Goal: Information Seeking & Learning: Learn about a topic

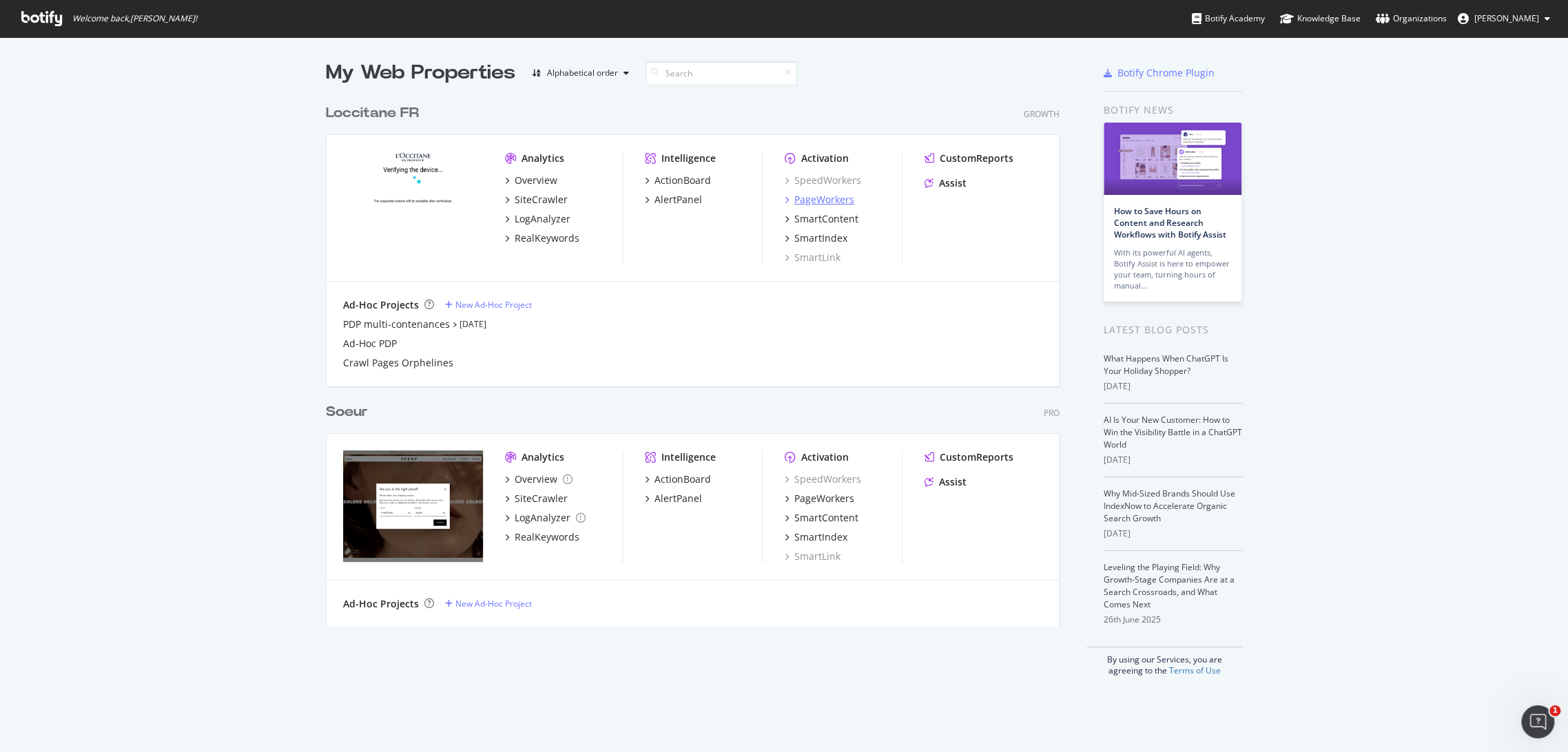
click at [823, 197] on div "PageWorkers" at bounding box center [824, 200] width 60 height 14
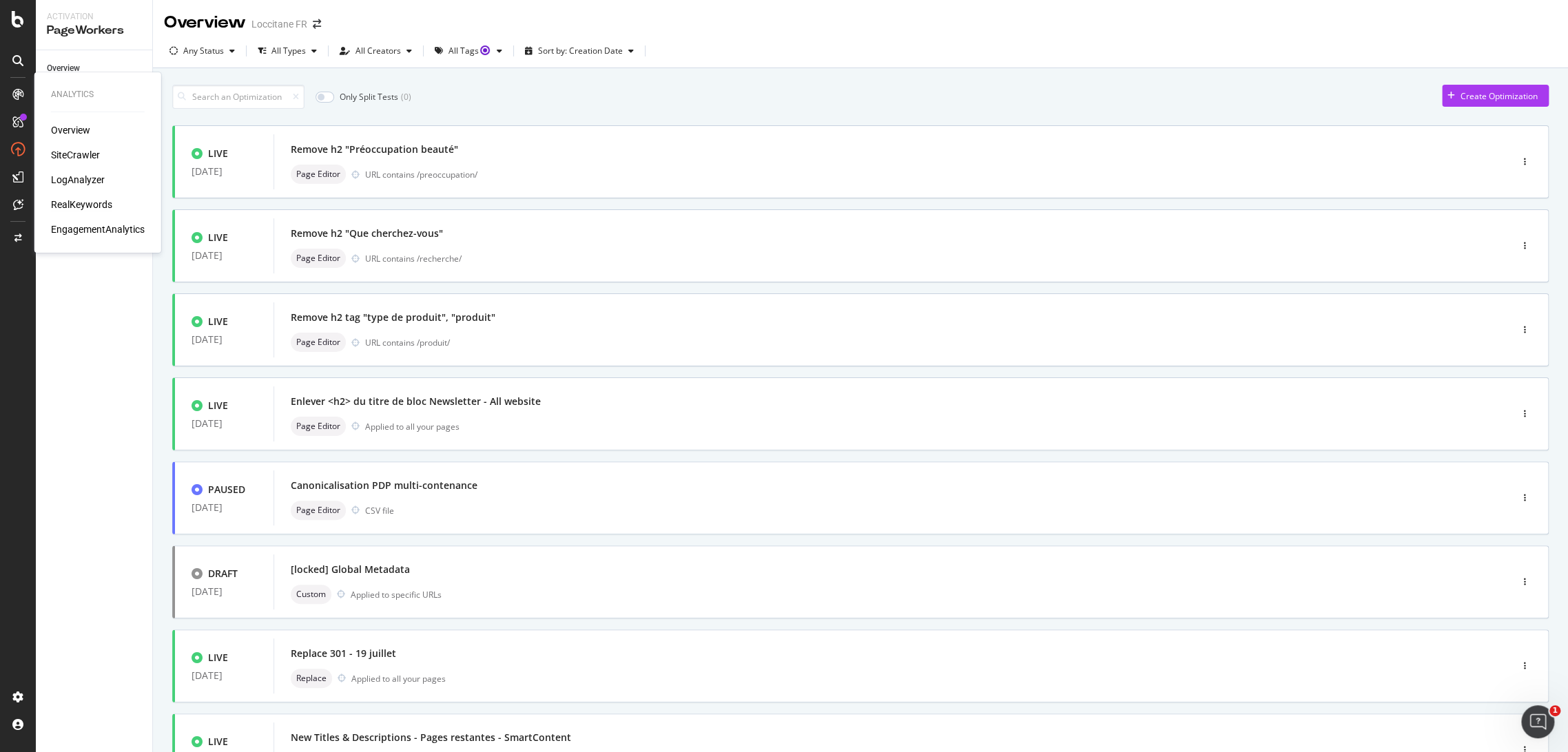
click at [71, 202] on div "RealKeywords" at bounding box center [81, 205] width 61 height 14
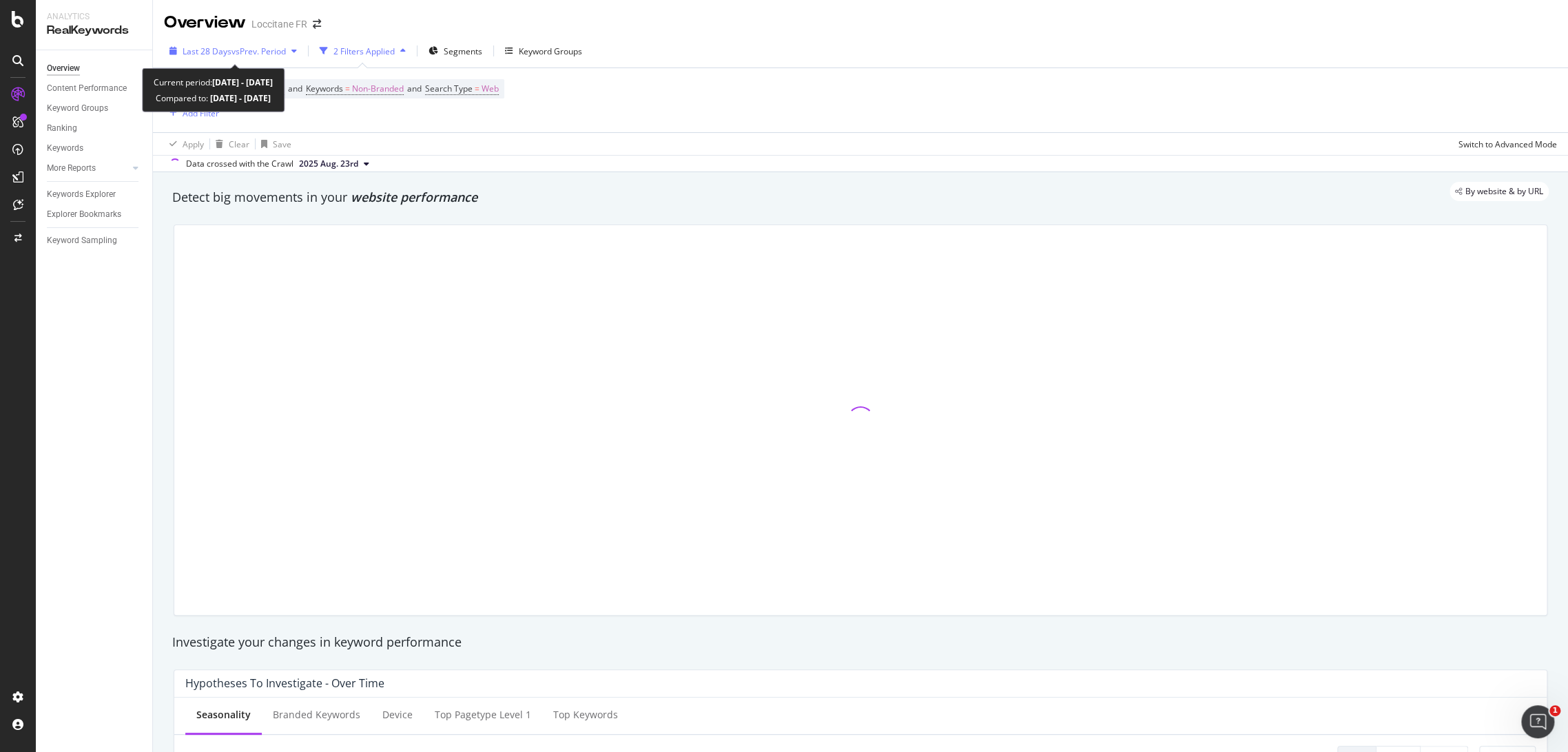
click at [228, 60] on div "Last 28 Days vs Prev. Period" at bounding box center [233, 51] width 139 height 21
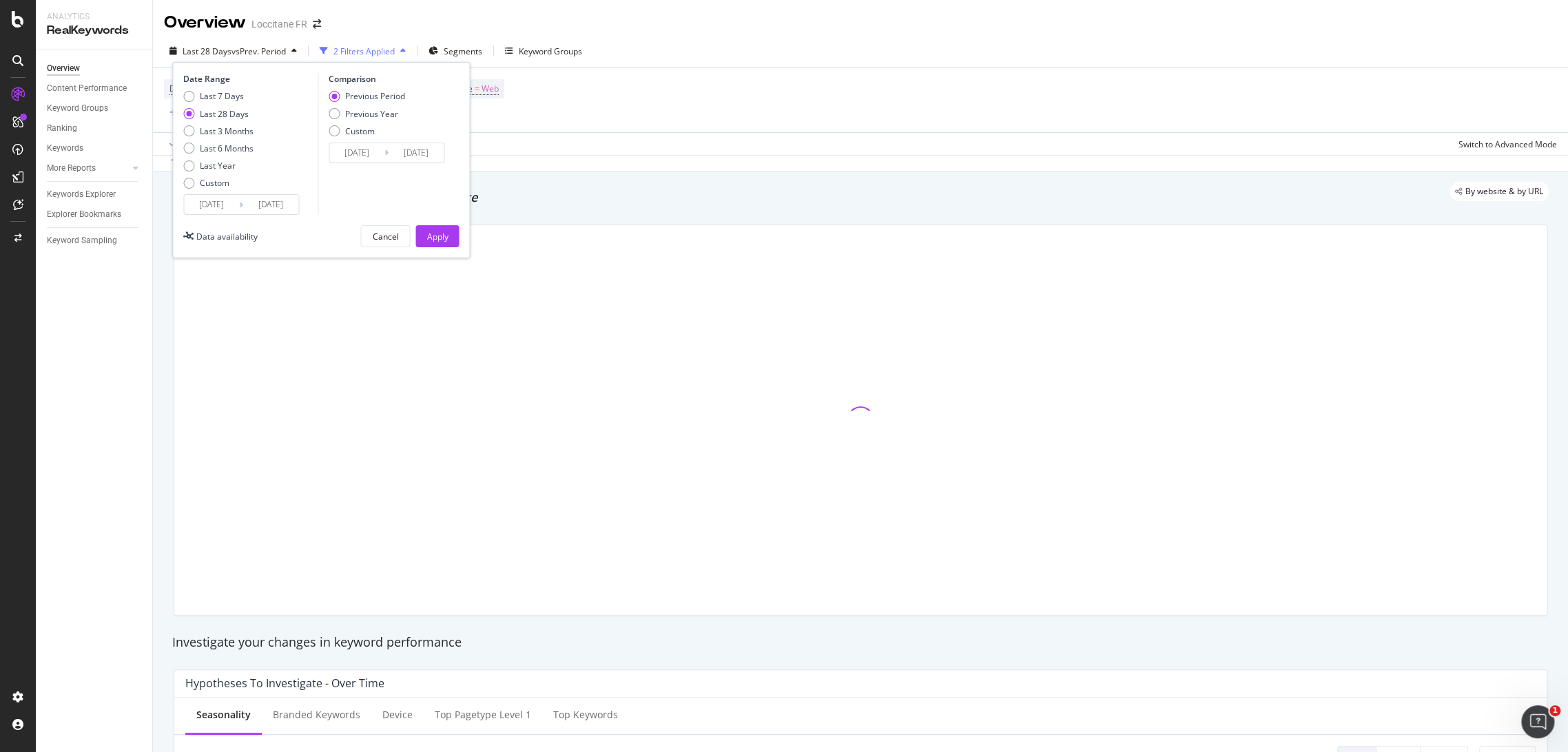
click at [236, 137] on div "Last 7 Days Last 28 Days Last 3 Months Last 6 Months Last Year Custom" at bounding box center [218, 141] width 71 height 104
click at [237, 142] on div "Last 6 Months" at bounding box center [227, 147] width 54 height 11
type input "[DATE]"
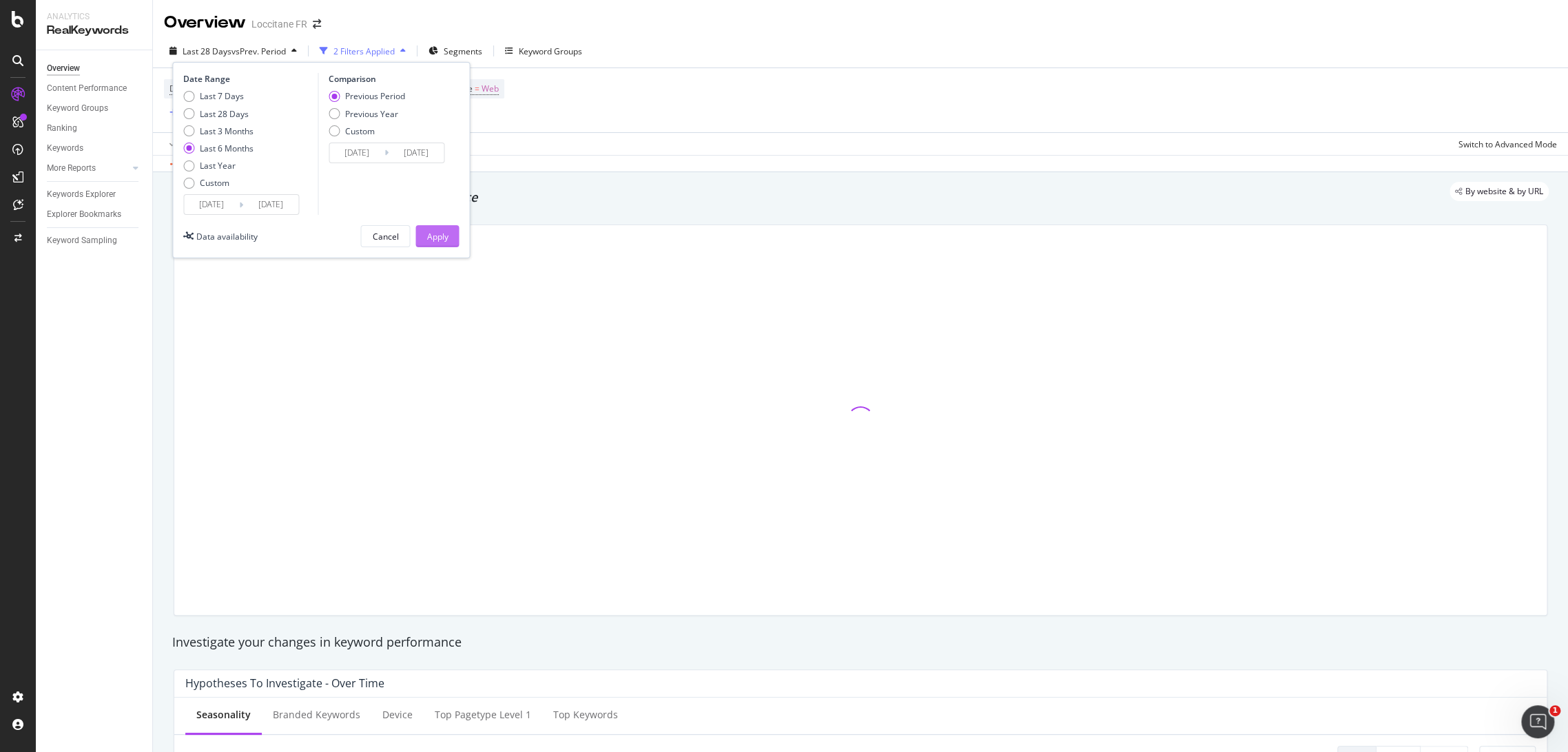
click at [421, 225] on button "Apply" at bounding box center [437, 236] width 44 height 22
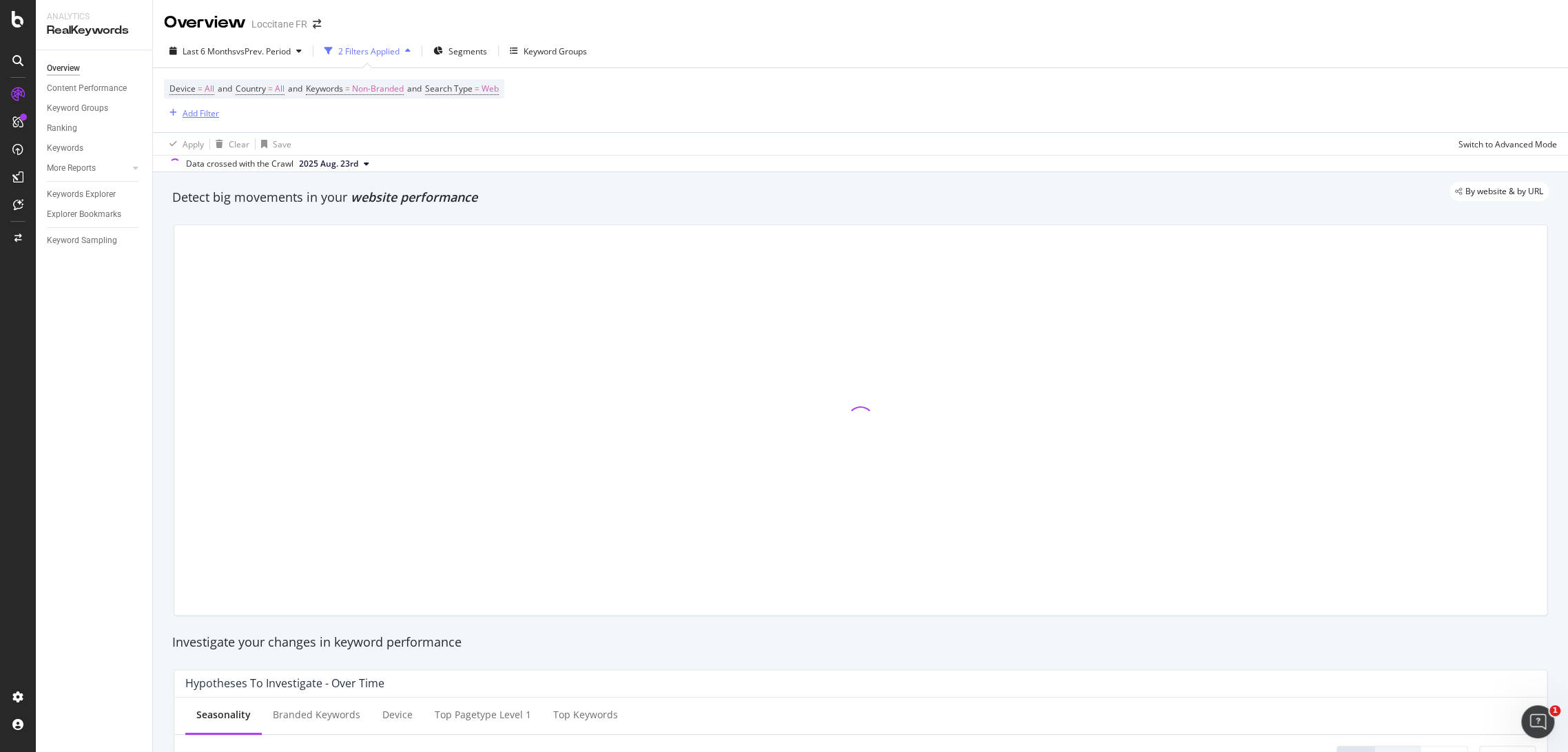
click at [205, 114] on div "Add Filter" at bounding box center [201, 113] width 37 height 11
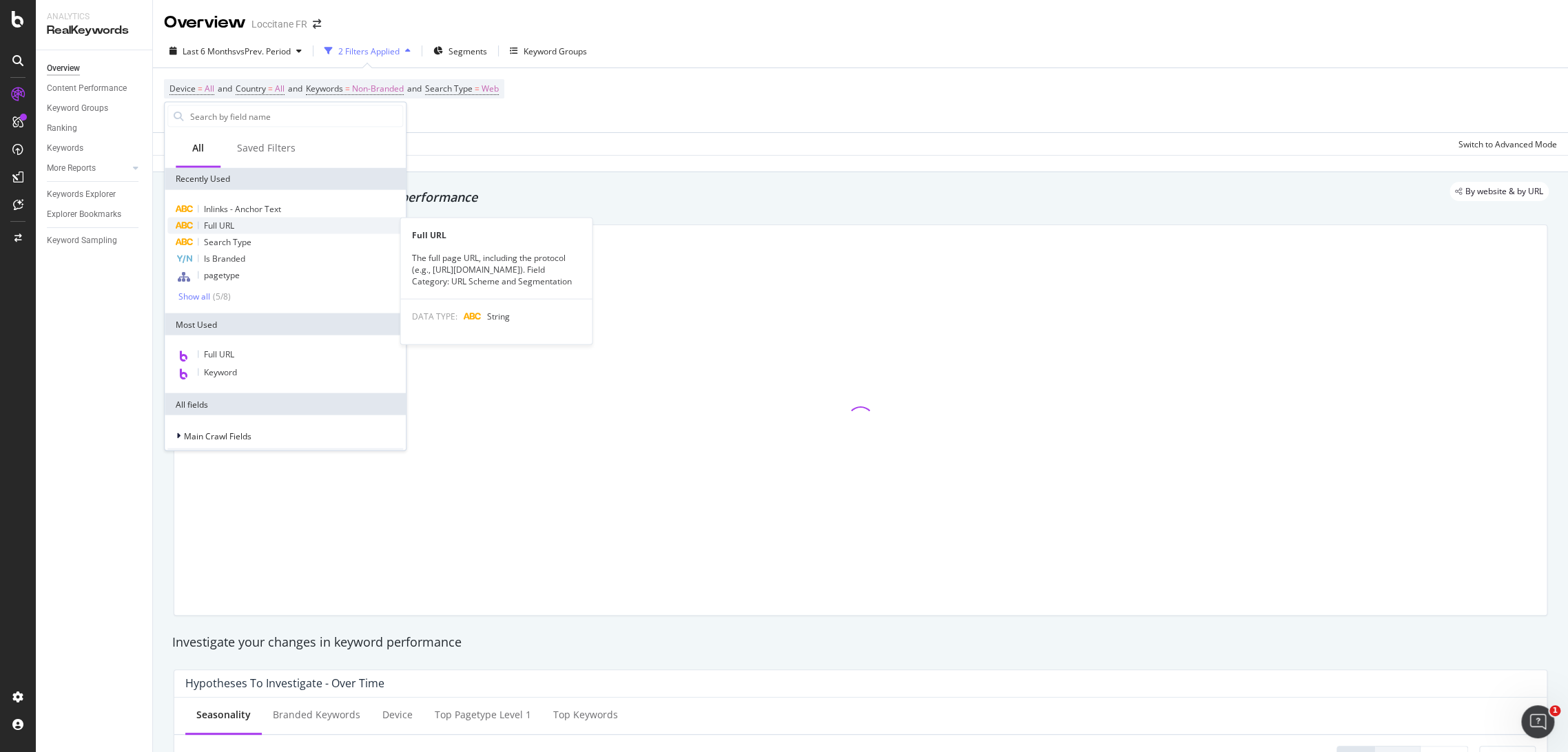
click at [241, 224] on div "Full URL" at bounding box center [285, 226] width 236 height 17
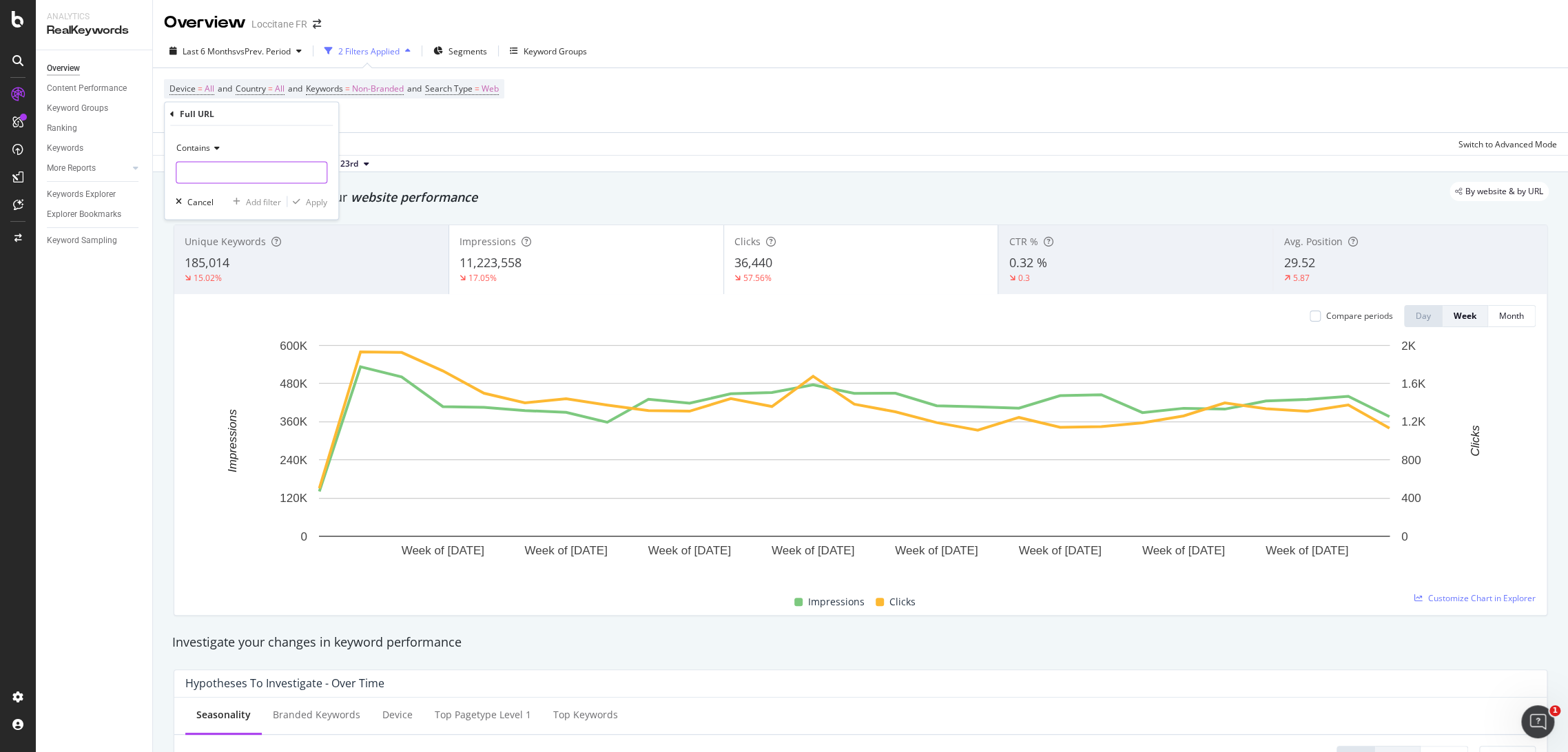
click at [240, 181] on input "text" at bounding box center [251, 173] width 150 height 22
click at [180, 169] on input ".com/parfum" at bounding box center [241, 173] width 130 height 22
type input "[DOMAIN_NAME][URL]"
click at [319, 207] on div "Apply" at bounding box center [317, 201] width 21 height 11
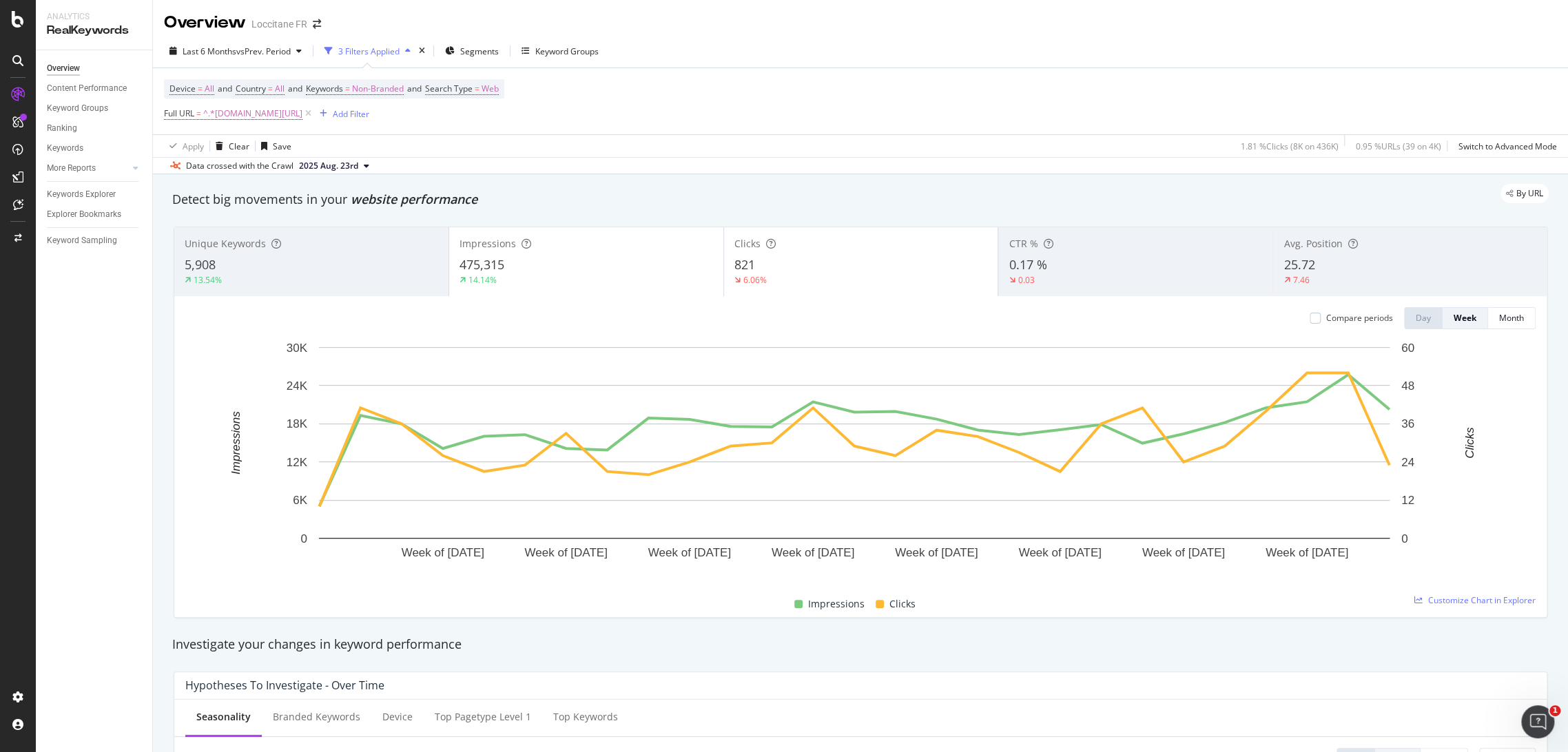
drag, startPoint x: 700, startPoint y: 181, endPoint x: 761, endPoint y: 202, distance: 64.5
click at [1310, 318] on div at bounding box center [1315, 318] width 11 height 11
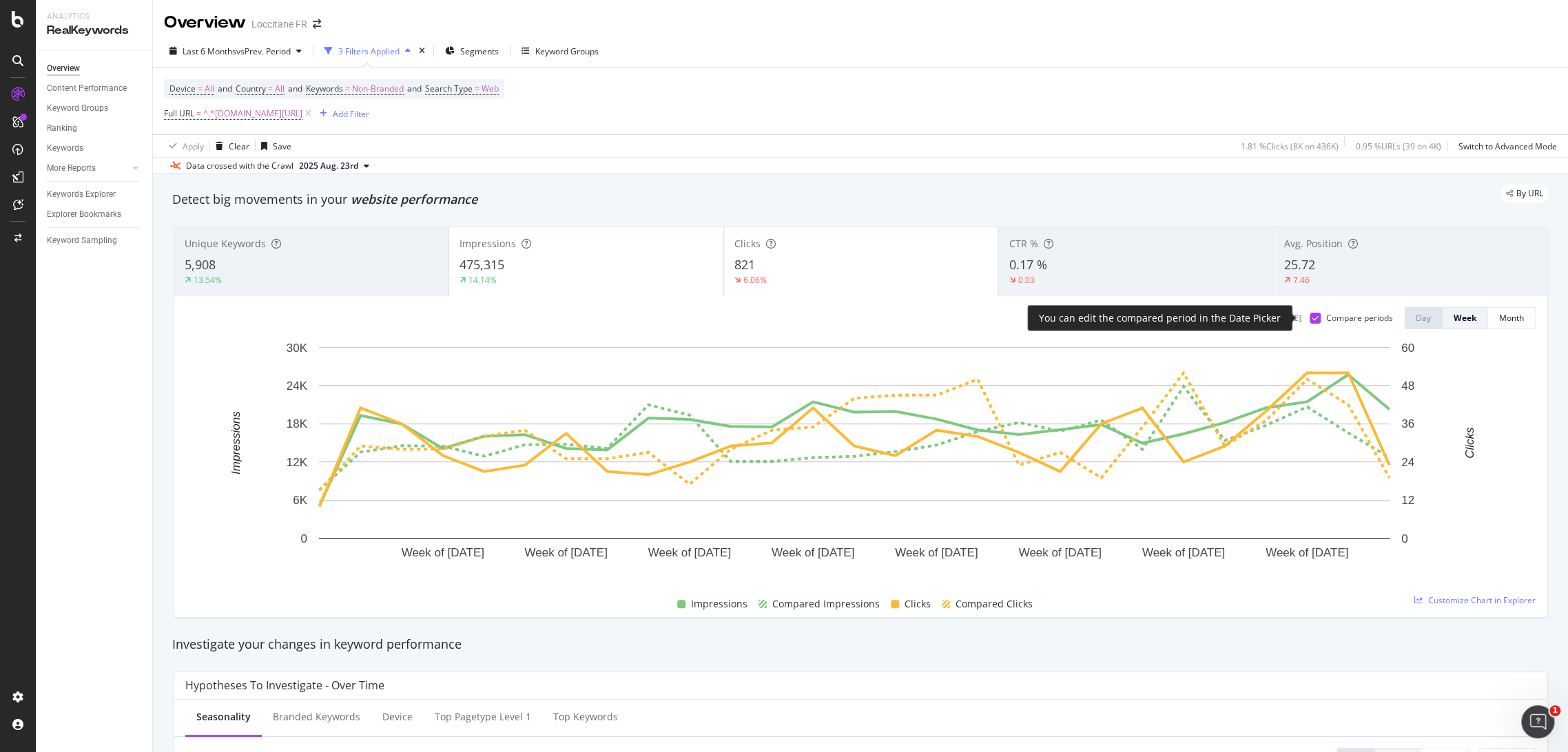
click at [1326, 316] on div "Compare periods" at bounding box center [1359, 318] width 67 height 11
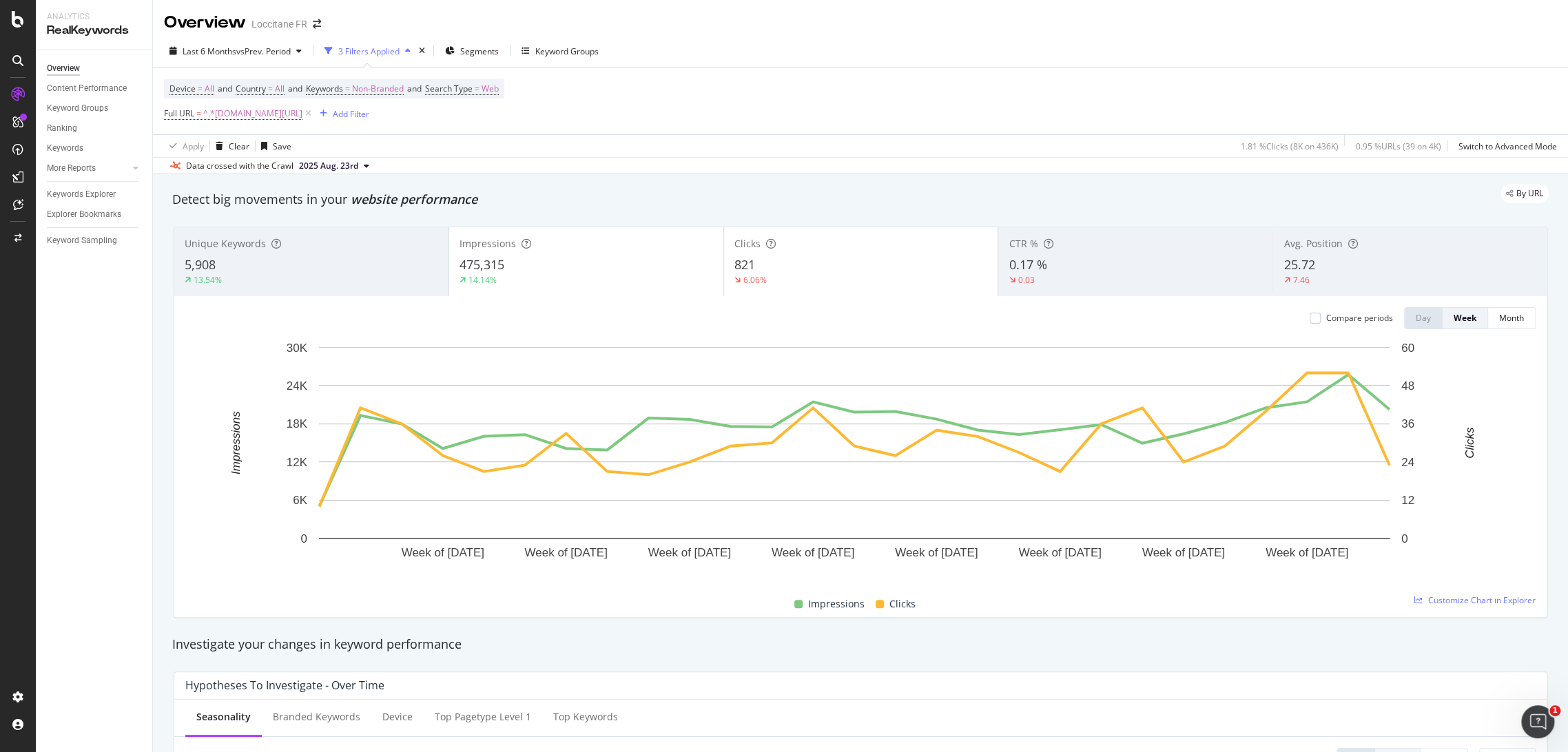
click at [866, 284] on div "6.06%" at bounding box center [861, 280] width 254 height 12
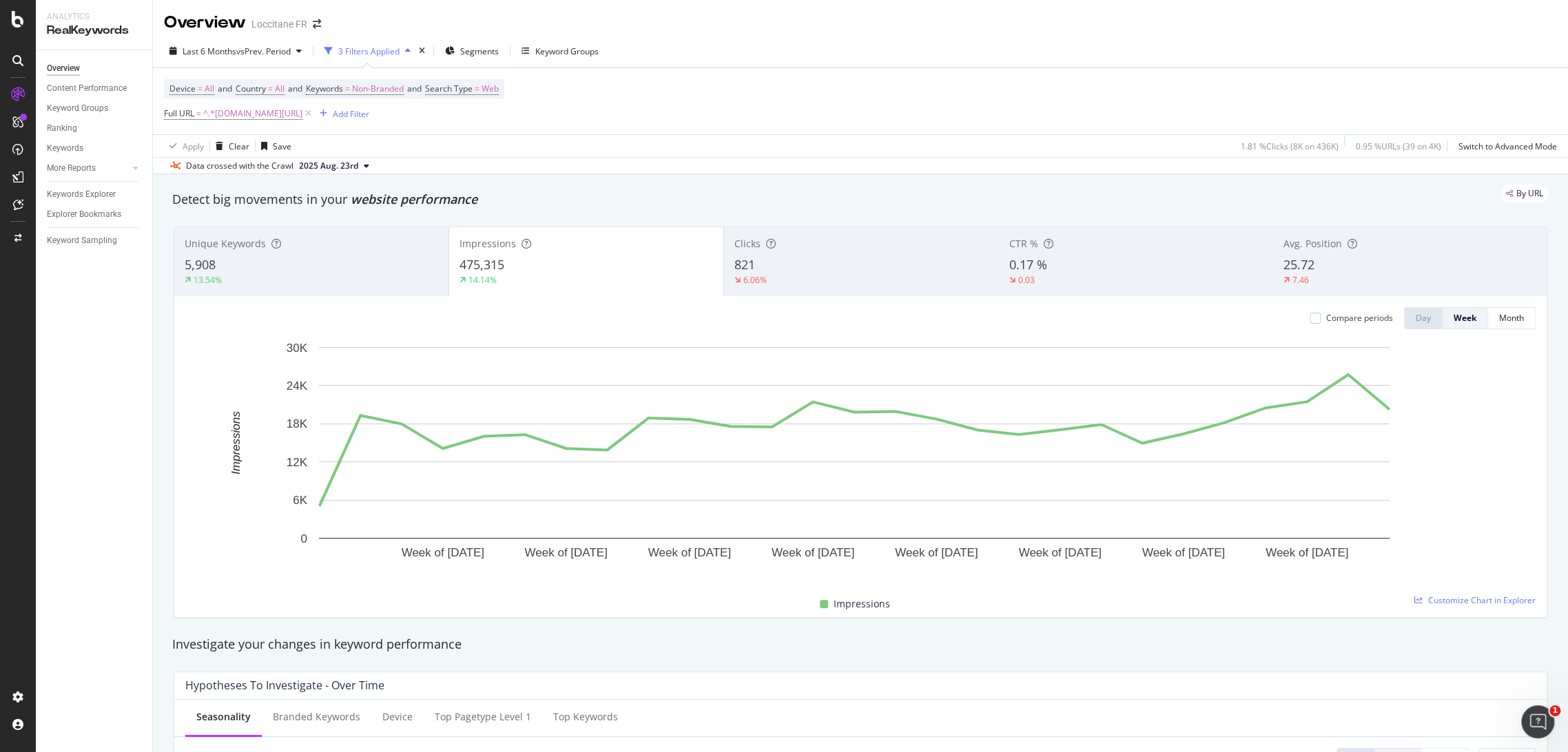
click at [359, 291] on div "Unique Keywords 5,908 13.54%" at bounding box center [312, 262] width 274 height 62
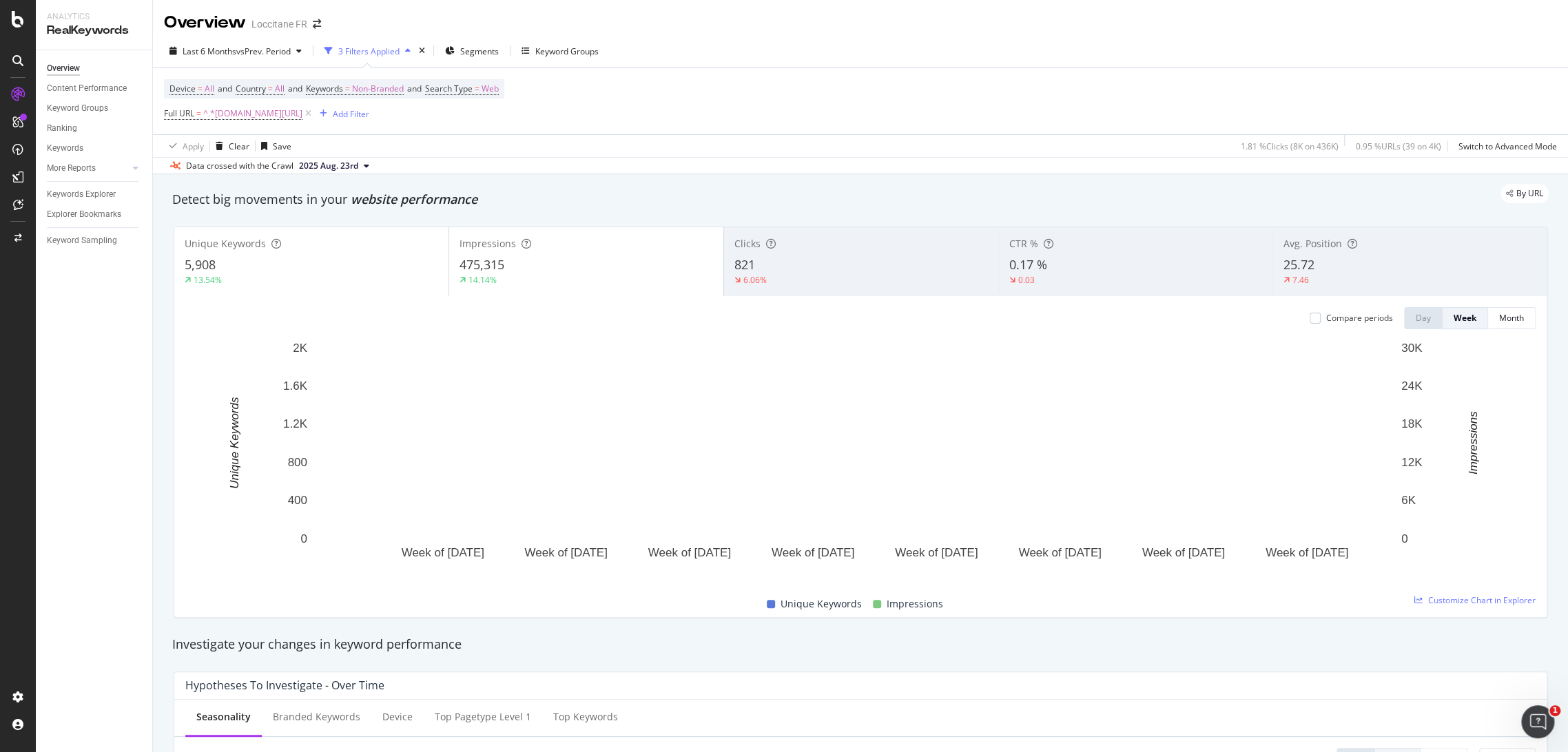
click at [501, 277] on div "14.14%" at bounding box center [586, 280] width 254 height 12
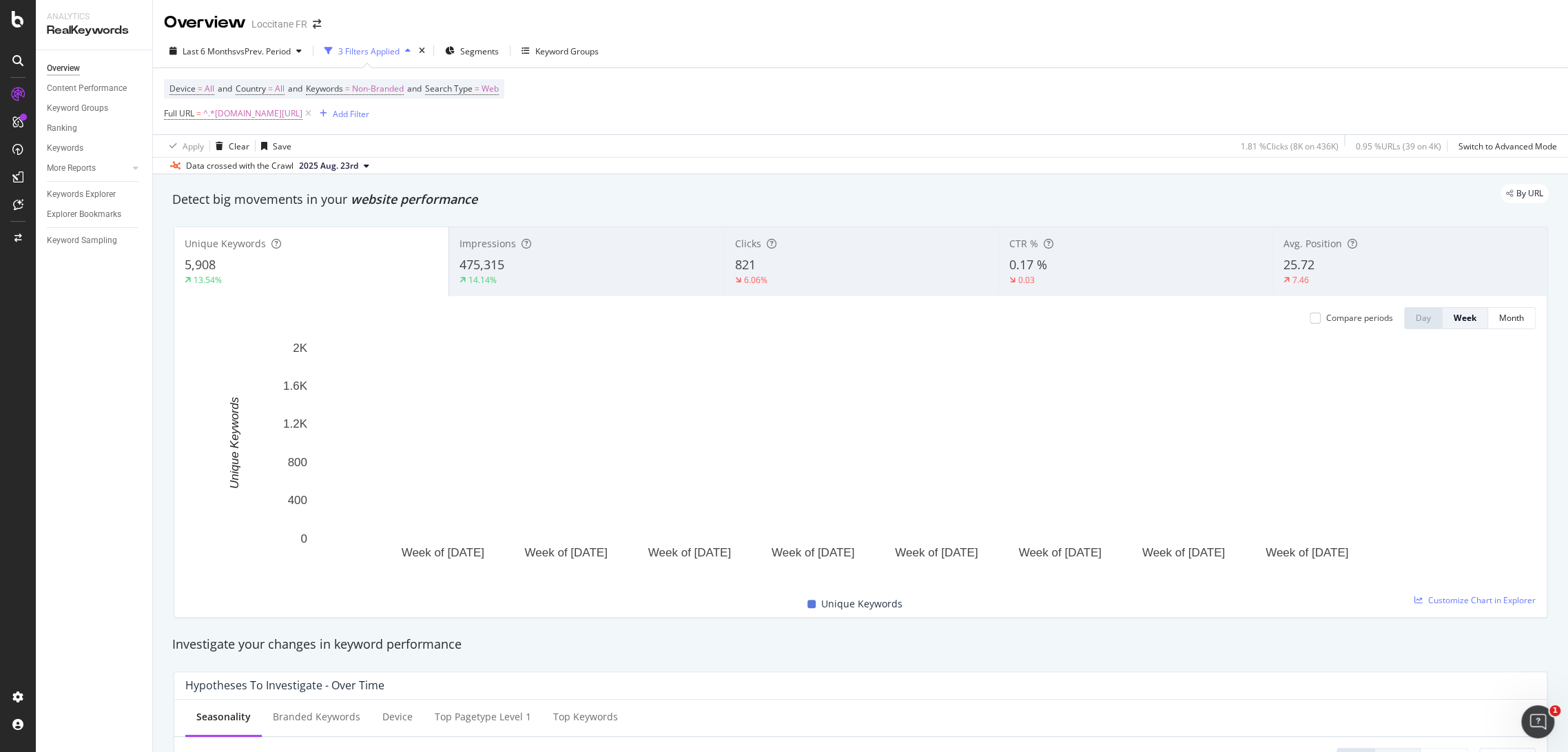
click at [766, 280] on div "6.06%" at bounding box center [861, 280] width 253 height 12
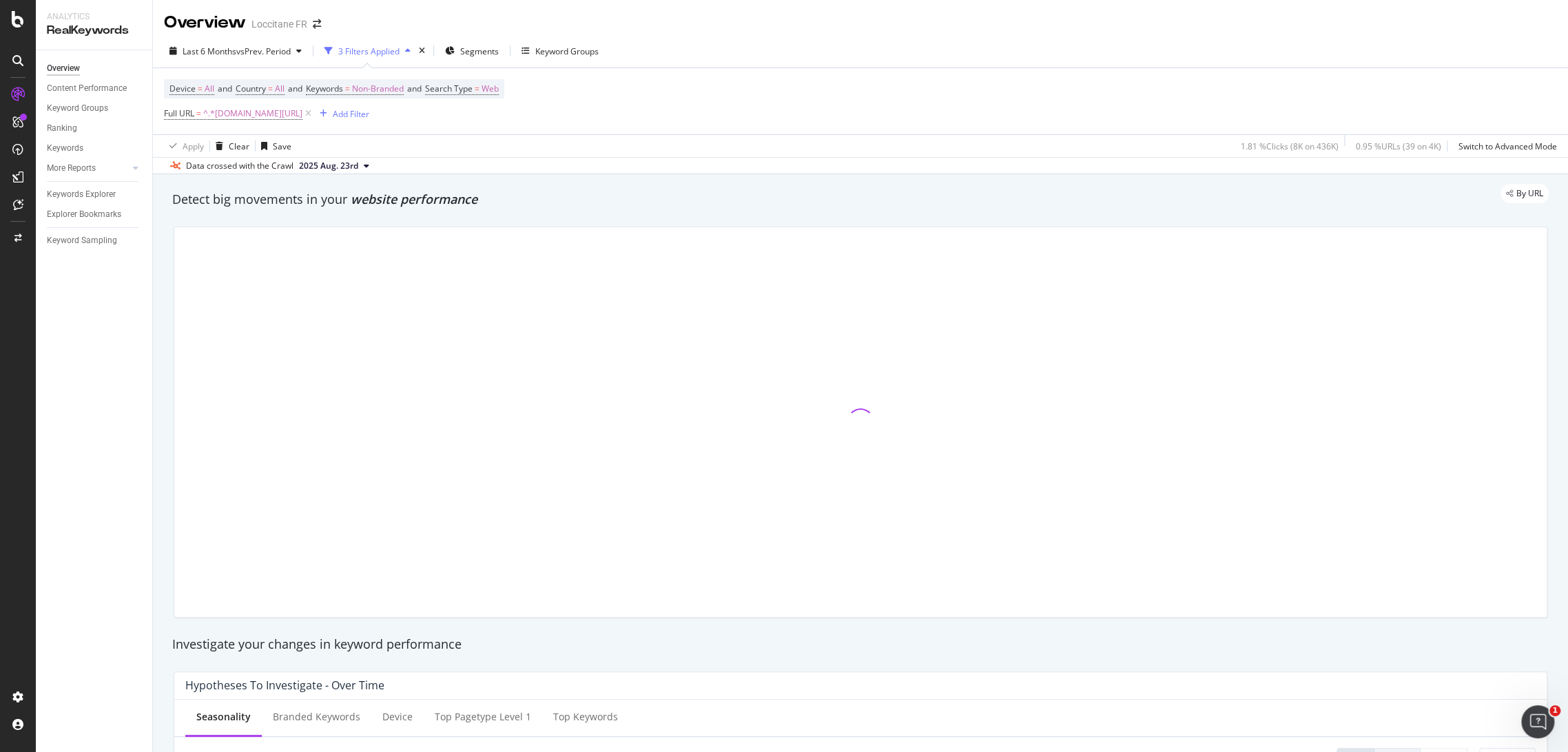
click at [485, 276] on div at bounding box center [860, 422] width 1373 height 390
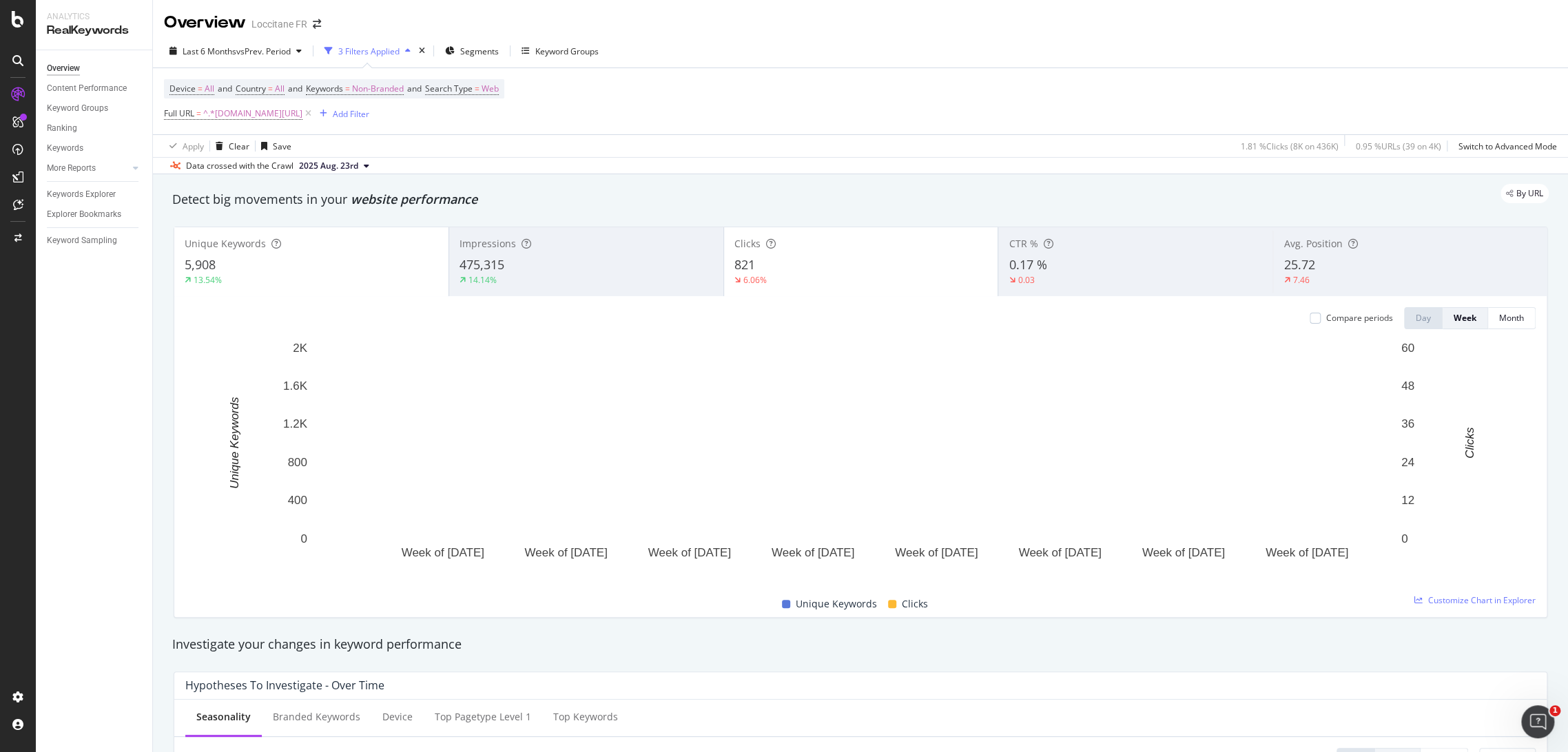
click at [336, 277] on div "13.54%" at bounding box center [312, 280] width 254 height 12
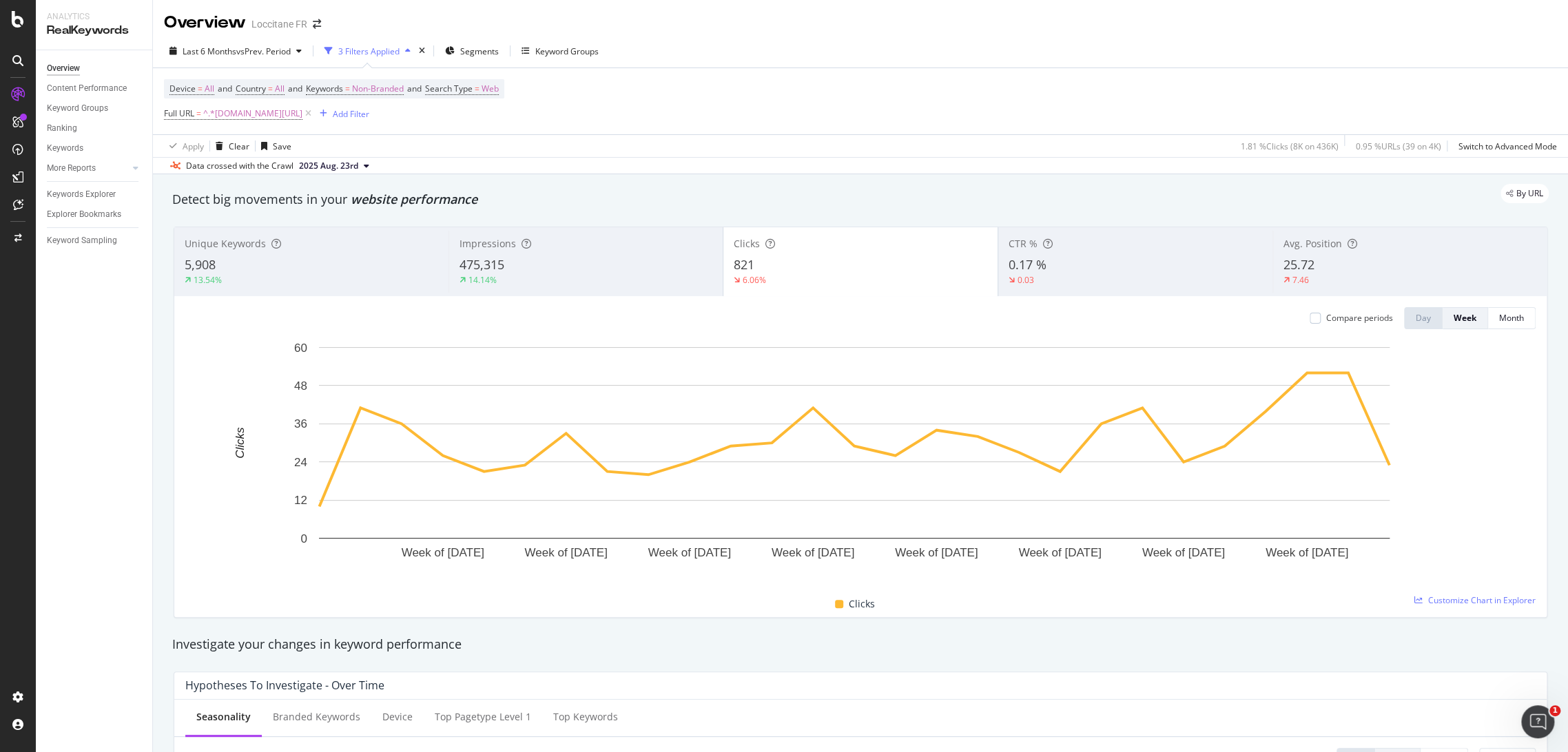
click at [1209, 280] on div "0.03" at bounding box center [1135, 280] width 254 height 12
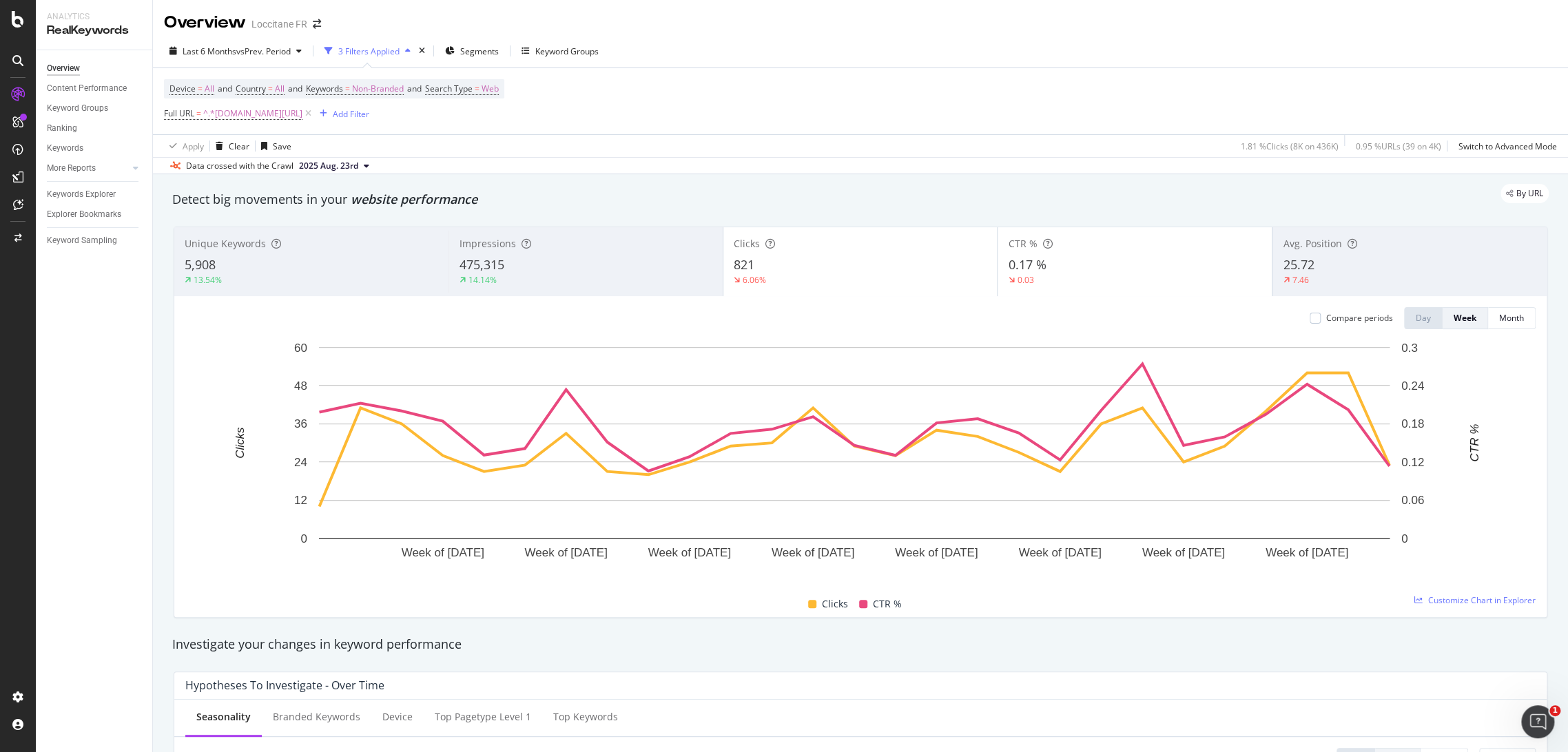
click at [935, 280] on div "6.06%" at bounding box center [860, 280] width 254 height 12
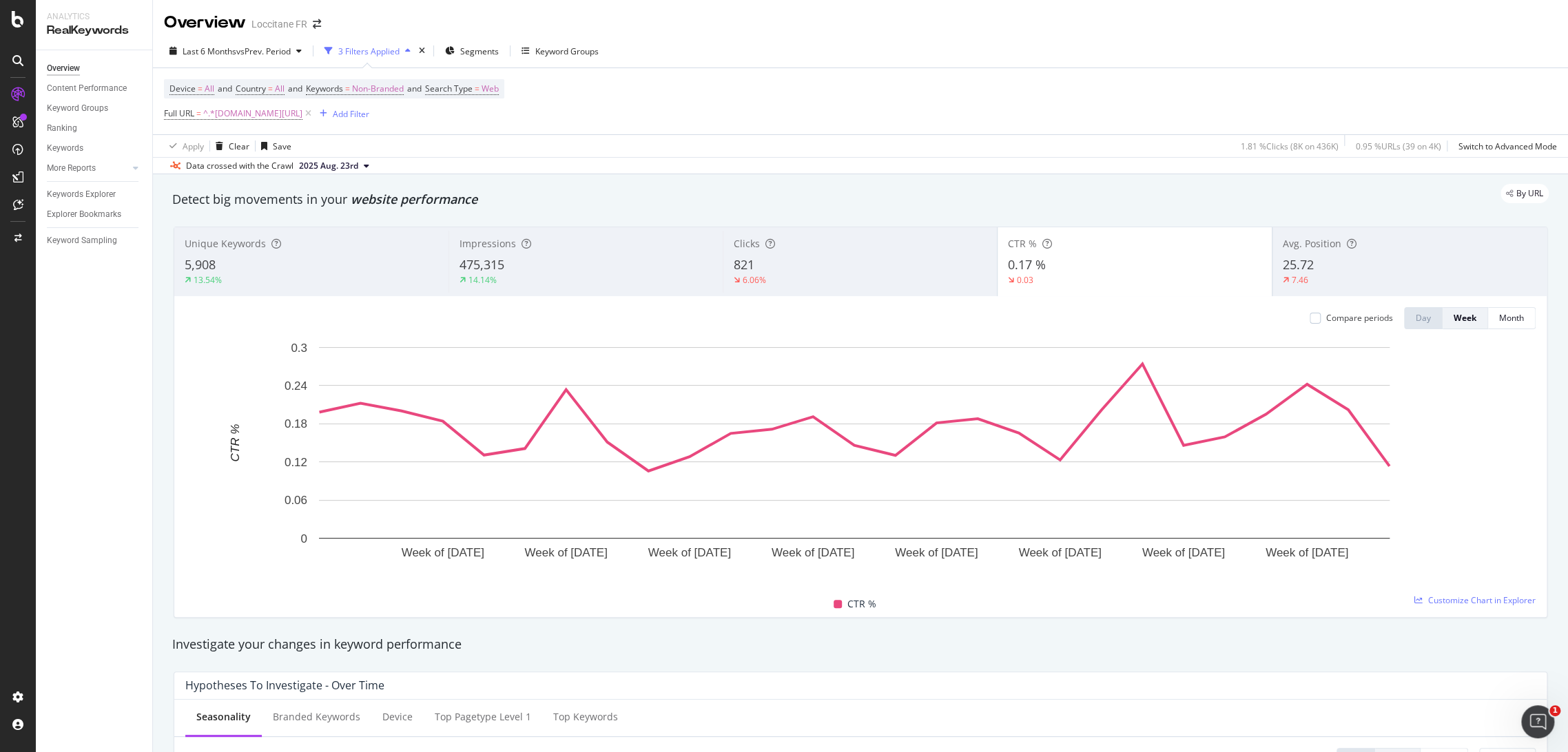
click at [544, 263] on div "475,315" at bounding box center [586, 265] width 253 height 18
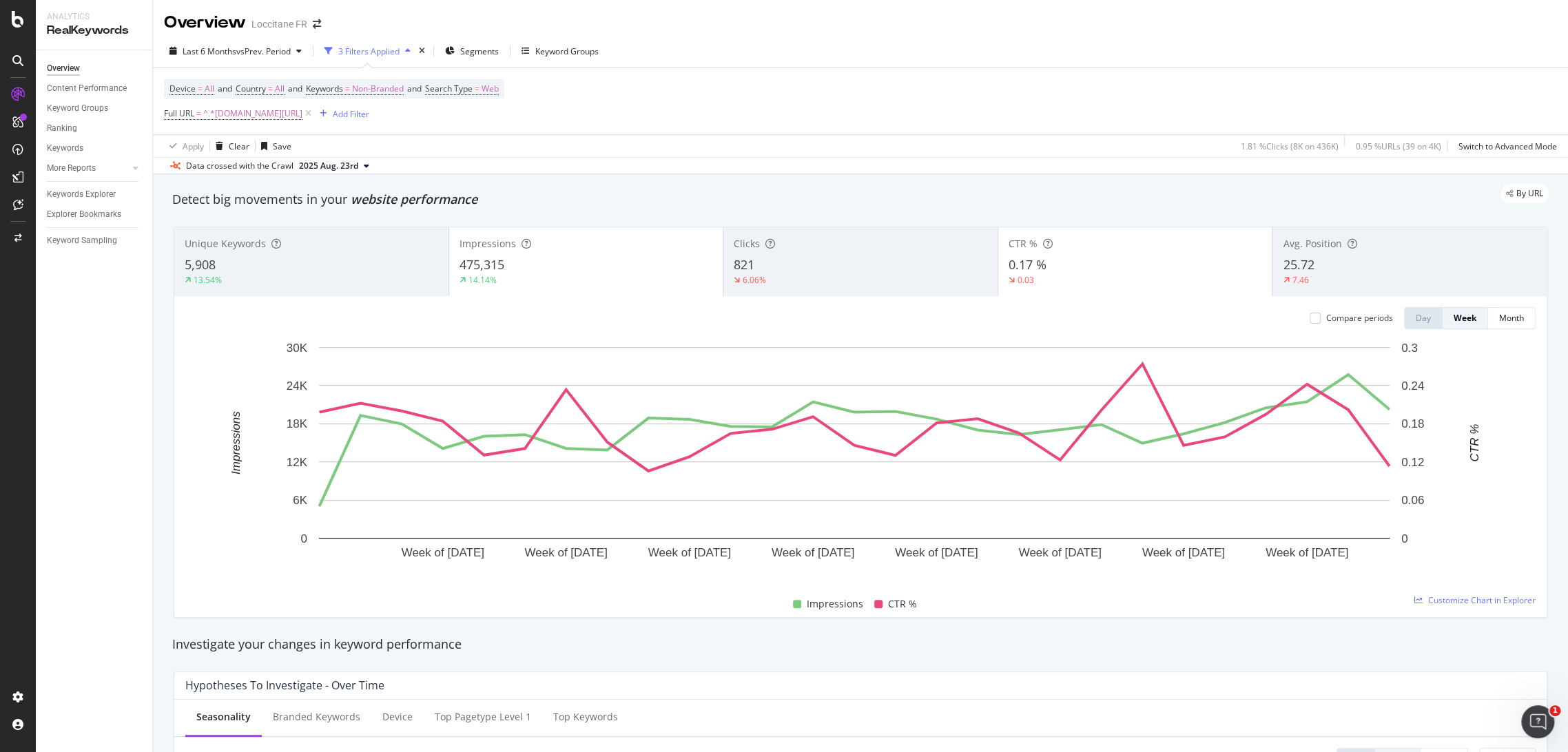
click at [554, 270] on div "475,315" at bounding box center [586, 265] width 254 height 18
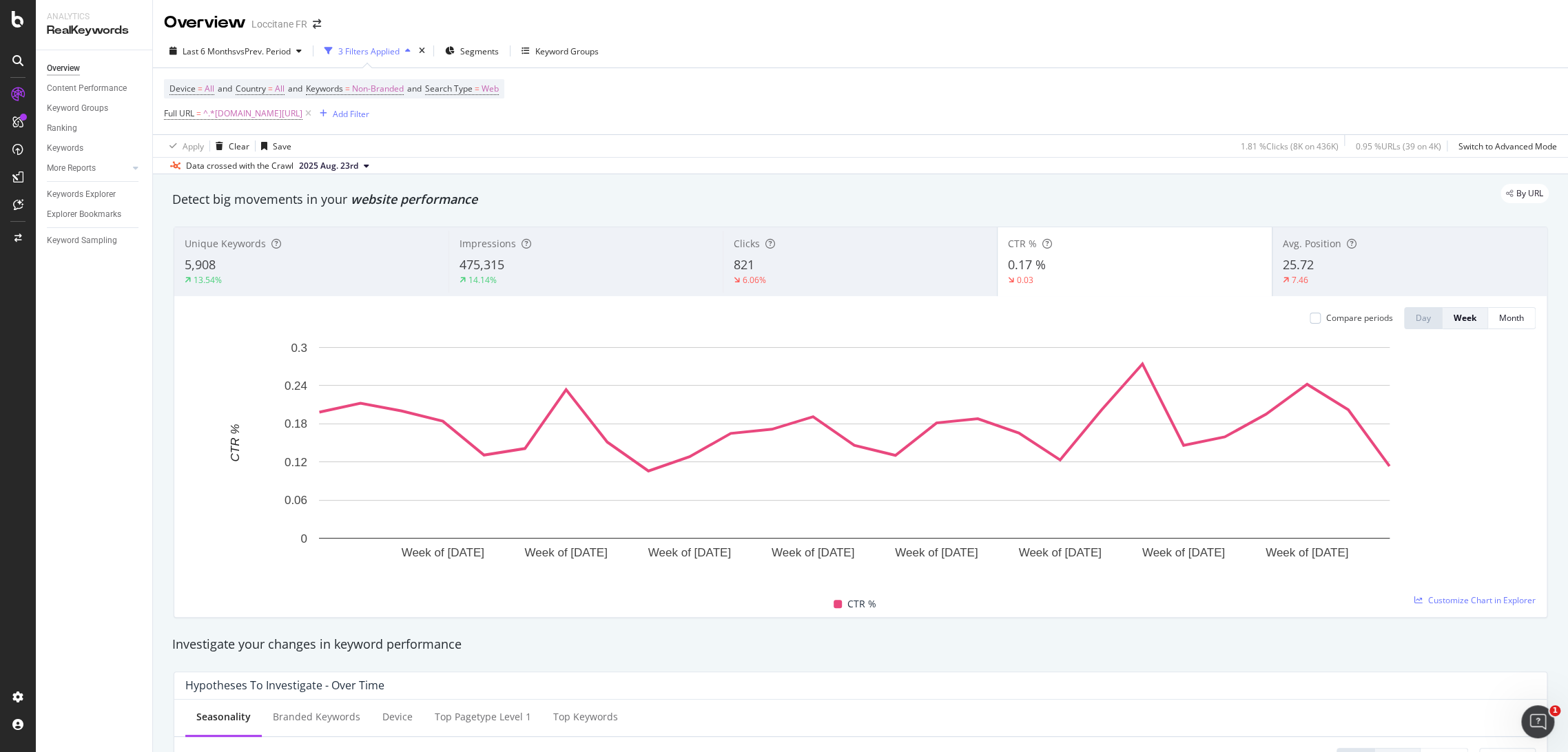
click at [1333, 279] on div "7.46" at bounding box center [1409, 280] width 254 height 12
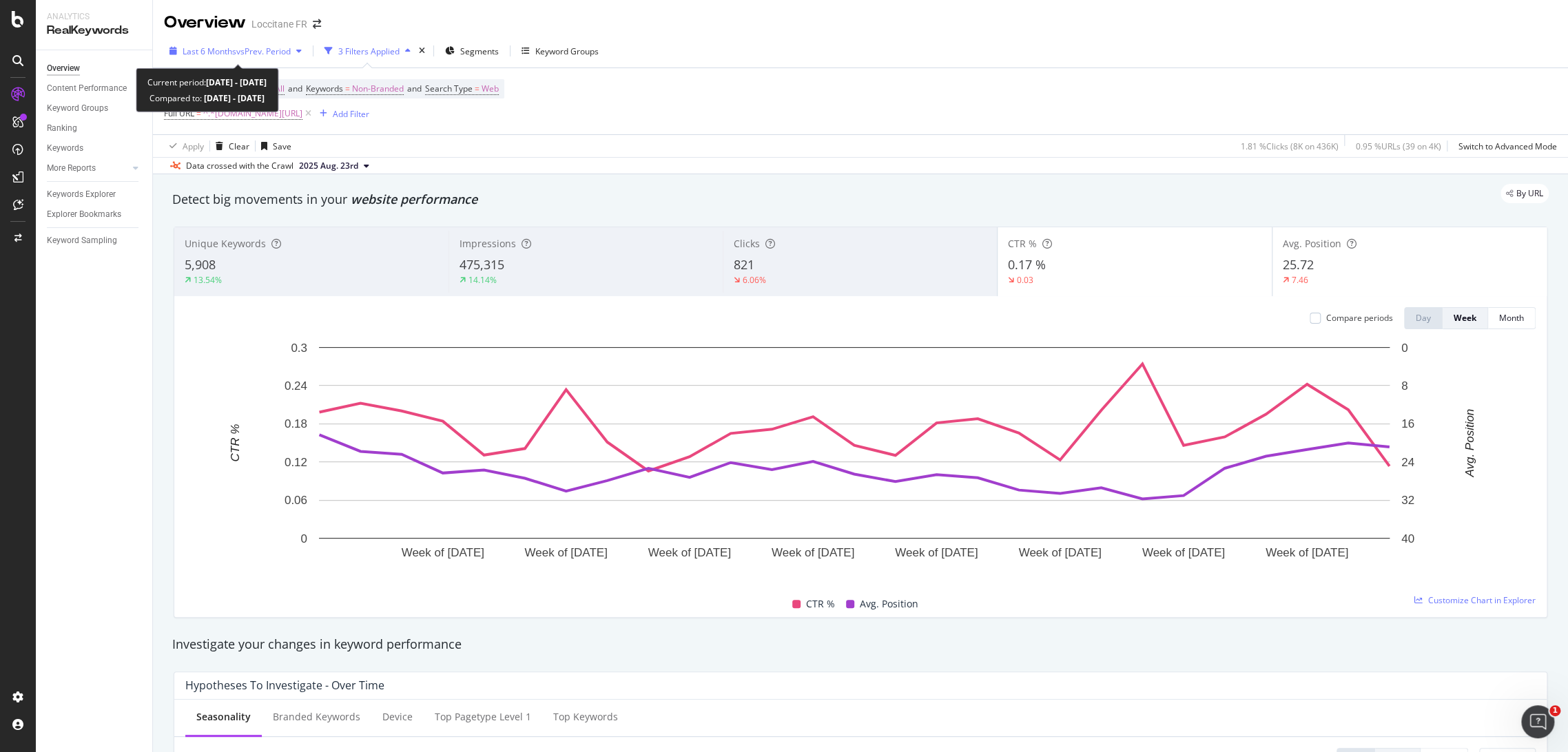
click at [280, 58] on div "Last 6 Months vs Prev. Period" at bounding box center [236, 51] width 143 height 21
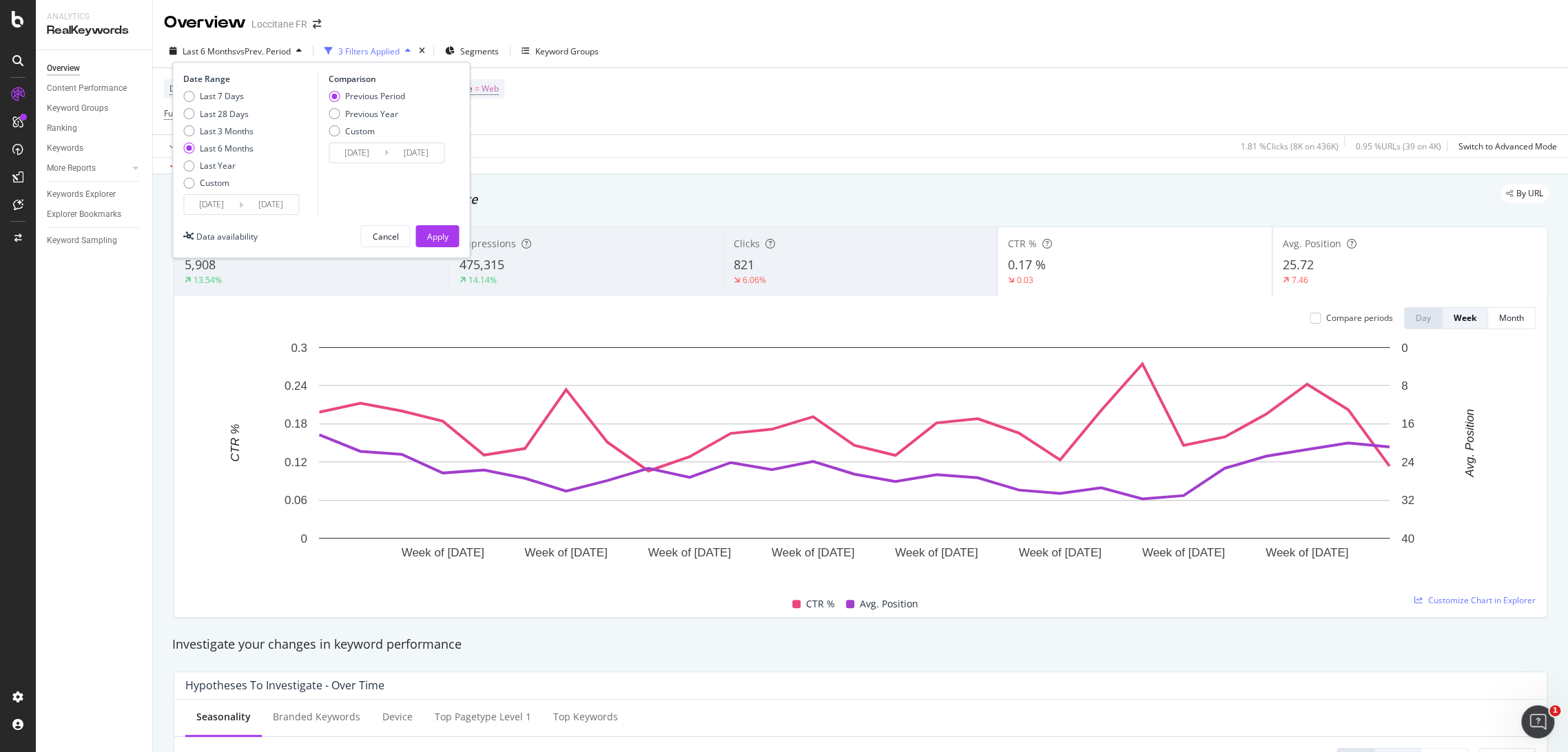
click at [228, 207] on input "[DATE]" at bounding box center [211, 204] width 55 height 19
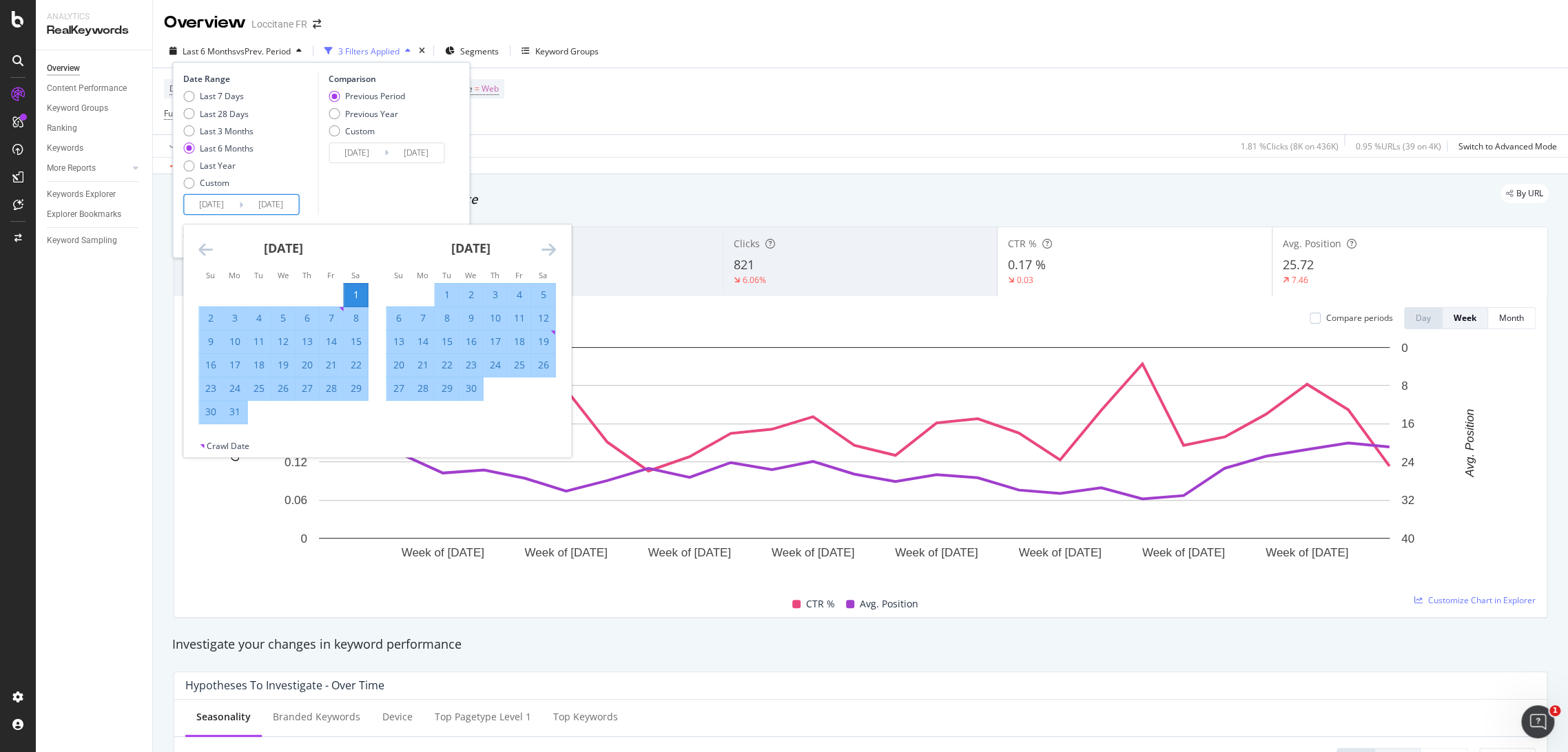
click at [557, 256] on div "[DATE] 1 2 3 4 5 6 7 8 9 10 11 12 13 14 15 16 17 18 19 20 21 22 23 24 25 26 27 …" at bounding box center [470, 312] width 188 height 176
click at [551, 256] on icon "Move forward to switch to the next month." at bounding box center [548, 249] width 15 height 17
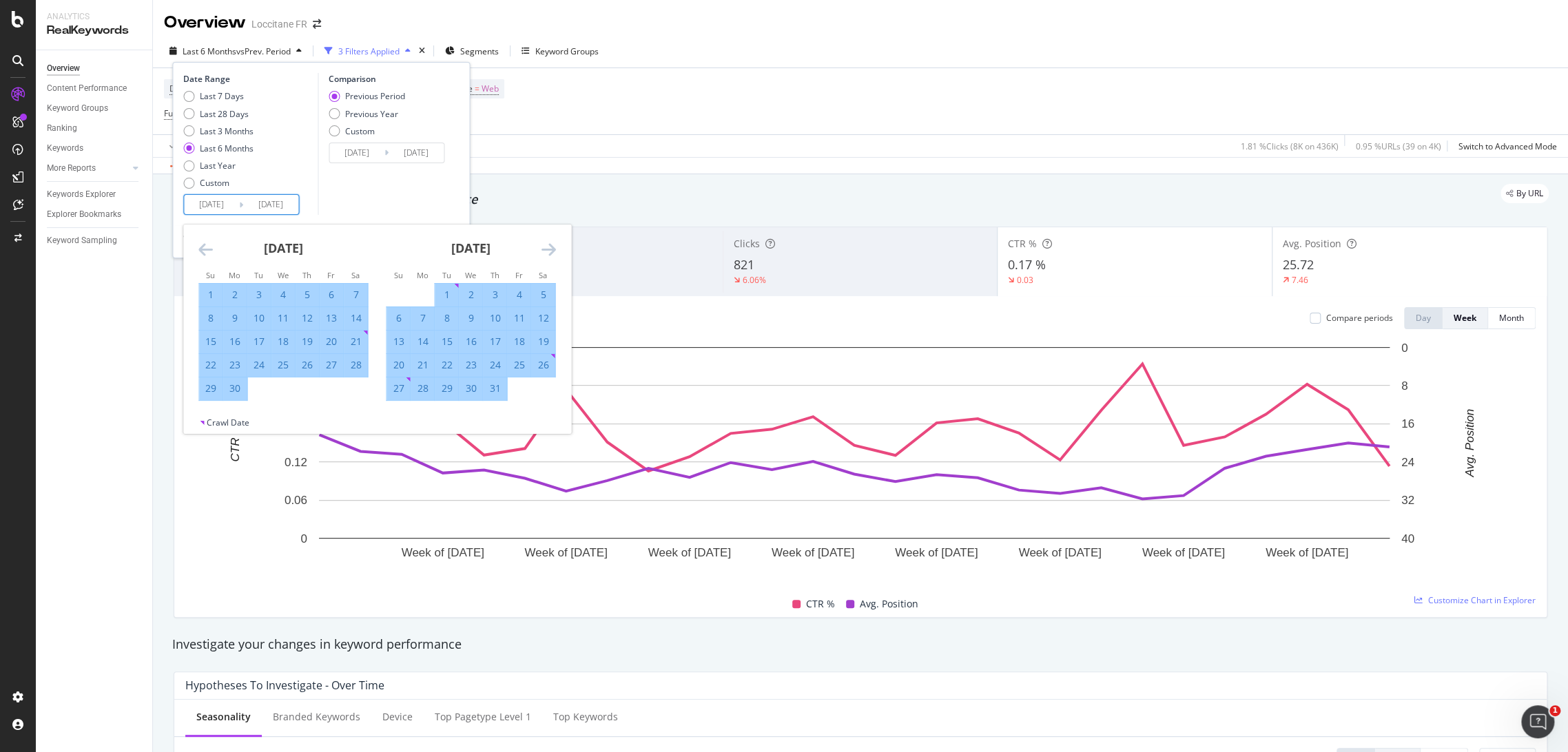
click at [460, 365] on div "23" at bounding box center [470, 366] width 24 height 14
type input "[DATE]"
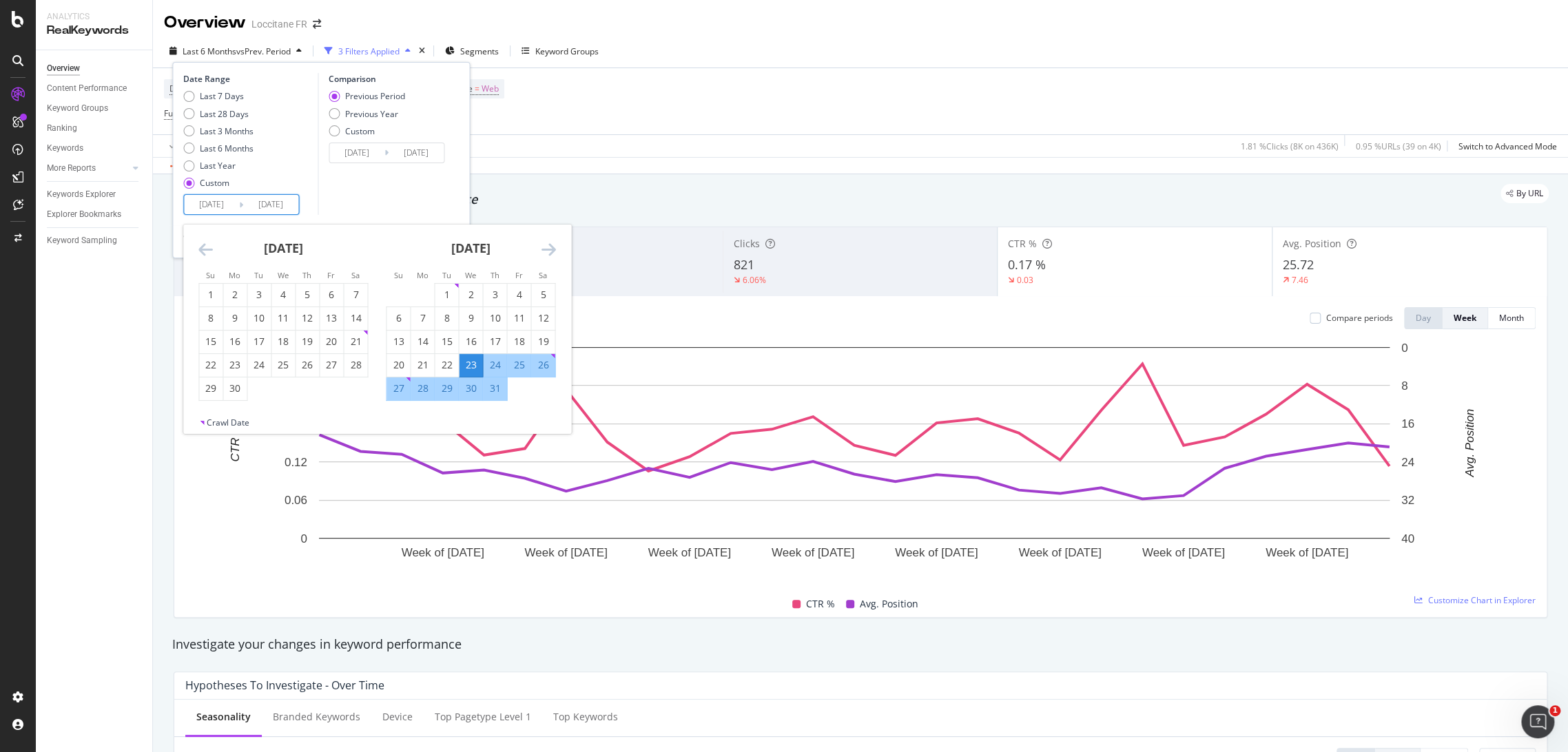
click at [366, 211] on div "Comparison Previous Period Previous Year Custom [DATE] Navigate forward to inte…" at bounding box center [383, 144] width 131 height 142
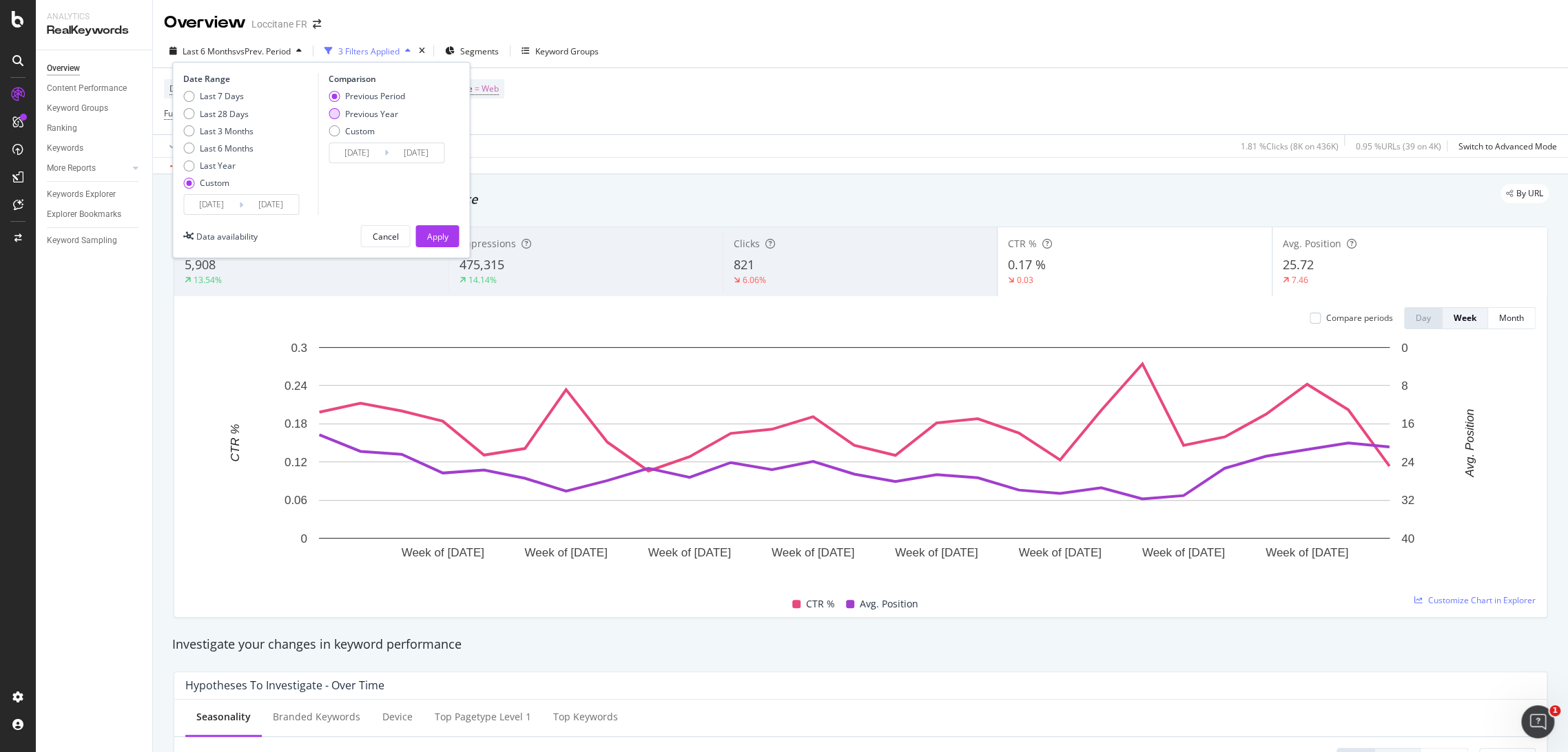
click at [378, 117] on div "Previous Year" at bounding box center [372, 113] width 53 height 11
type input "[DATE]"
click at [376, 90] on div "Previous Period" at bounding box center [375, 95] width 60 height 11
type input "[DATE]"
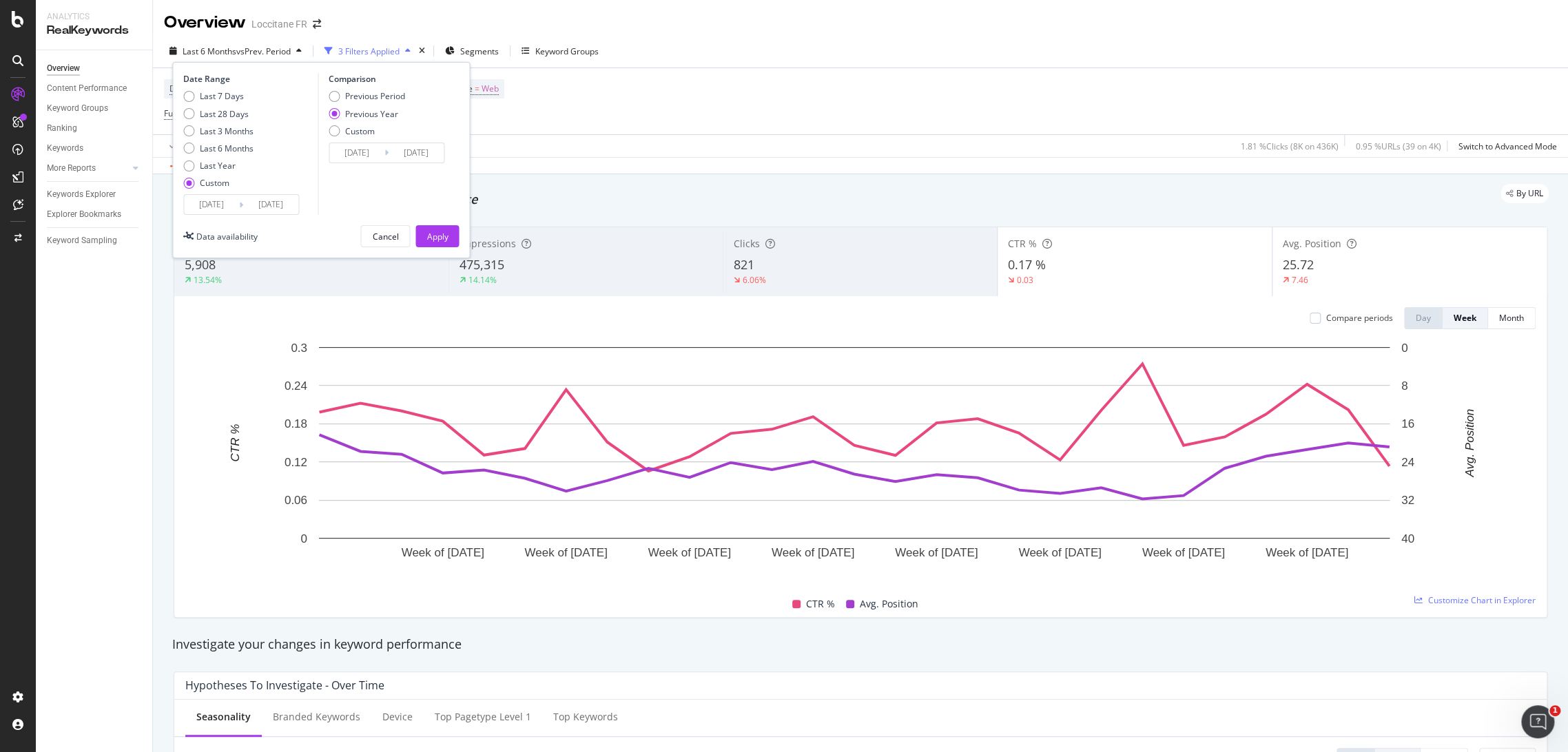
type input "[DATE]"
click at [441, 243] on div "Apply" at bounding box center [437, 236] width 21 height 21
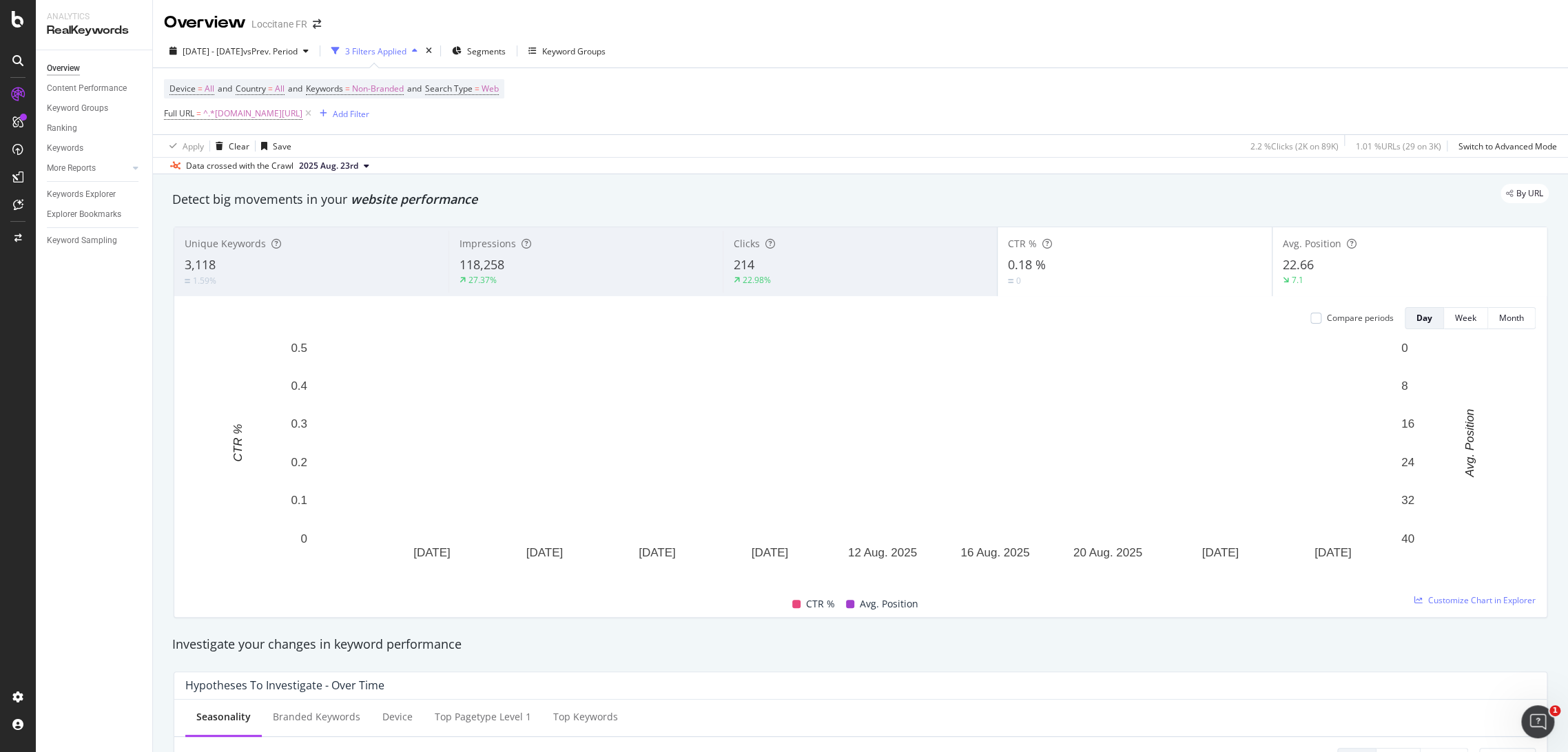
click at [1311, 325] on div "Compare periods" at bounding box center [1352, 318] width 84 height 22
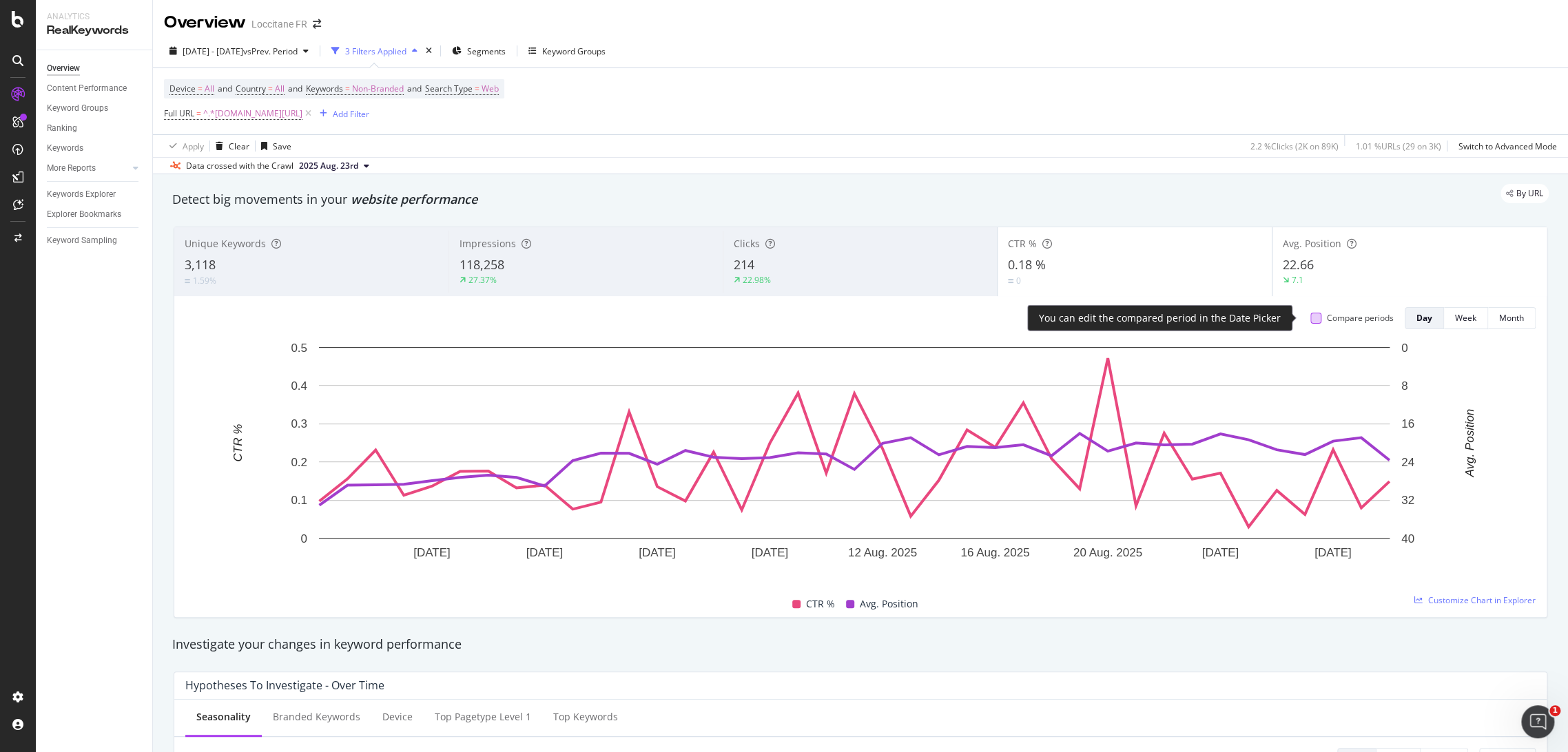
click at [1311, 319] on div at bounding box center [1316, 318] width 11 height 11
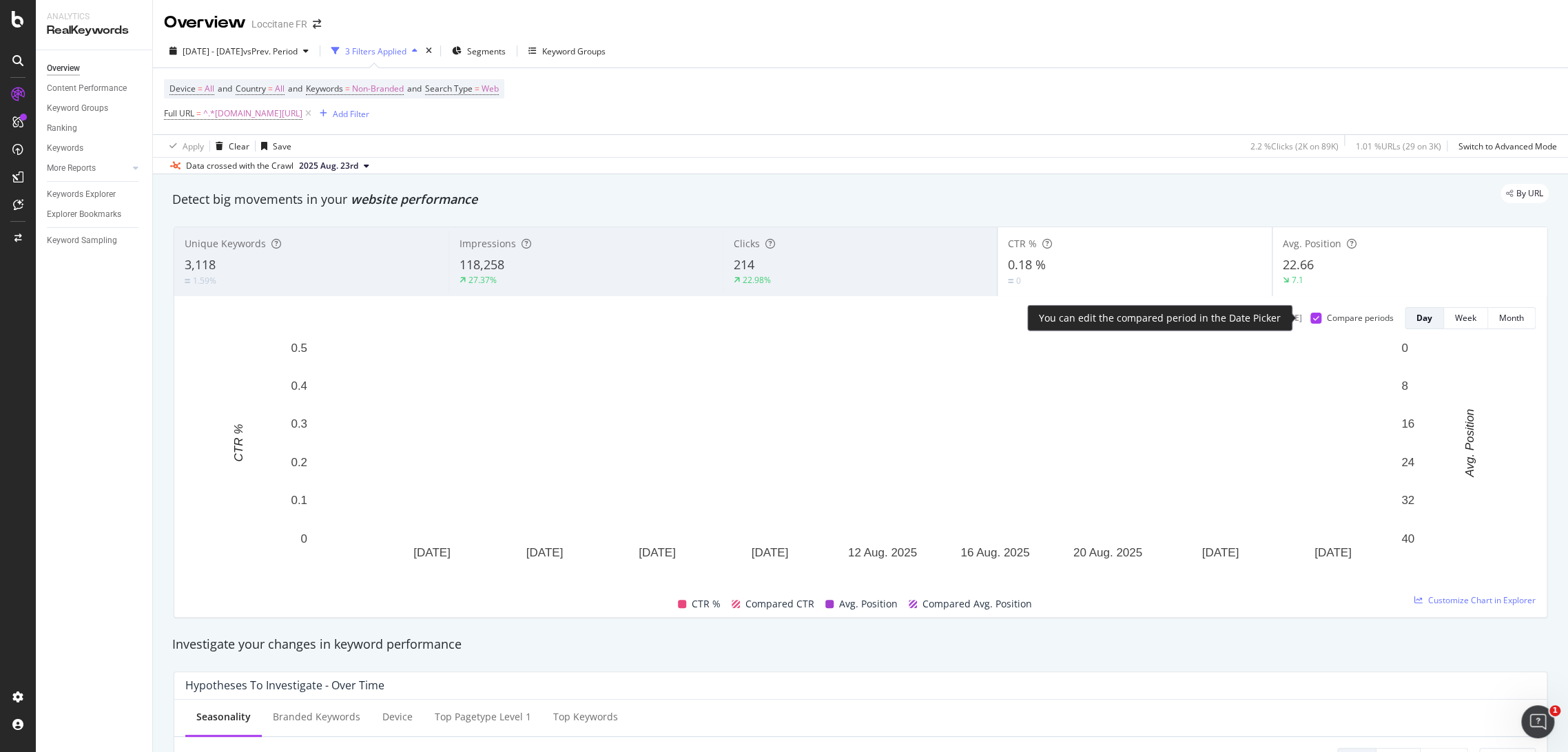
click at [1311, 319] on div at bounding box center [1316, 318] width 11 height 11
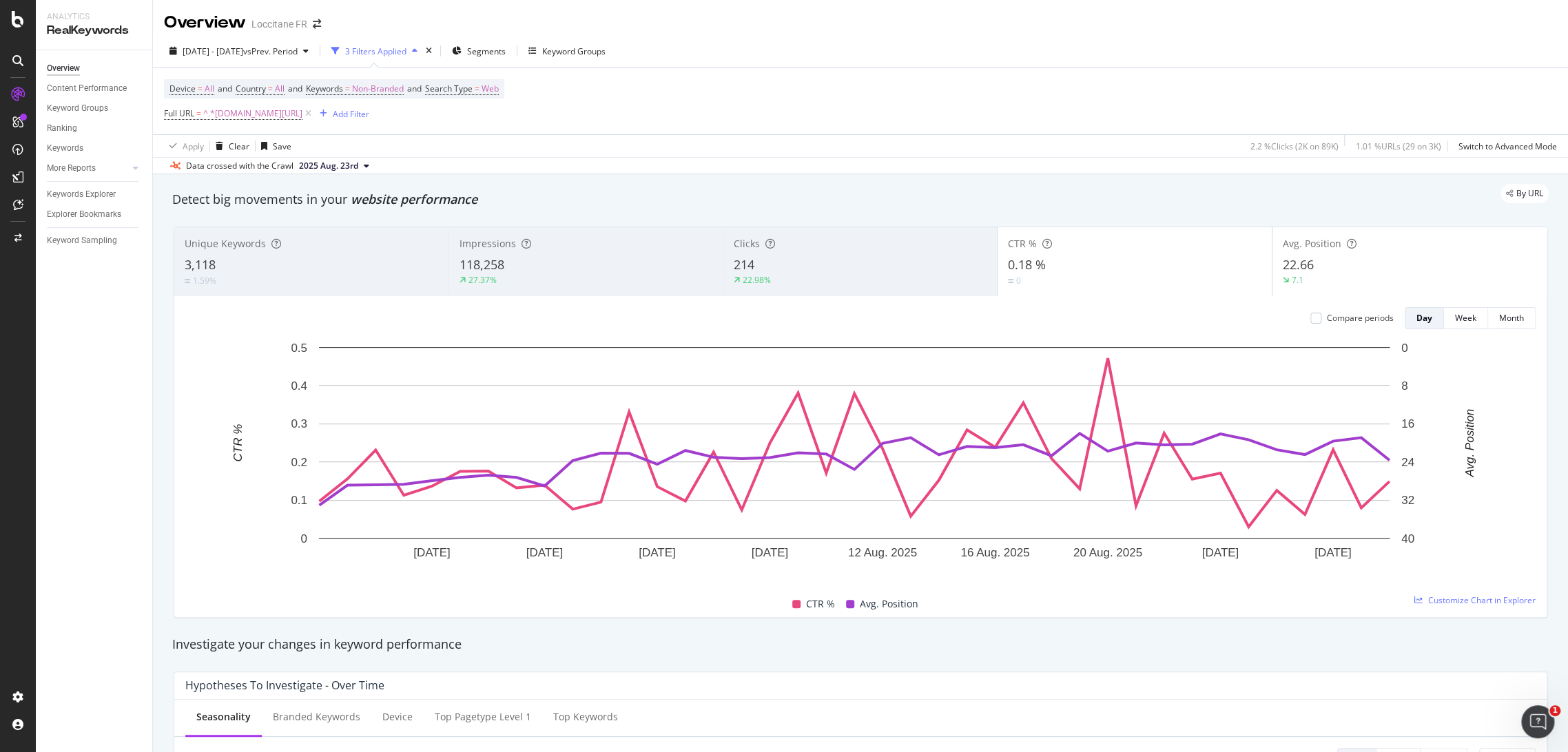
click at [859, 258] on div "214" at bounding box center [860, 265] width 253 height 18
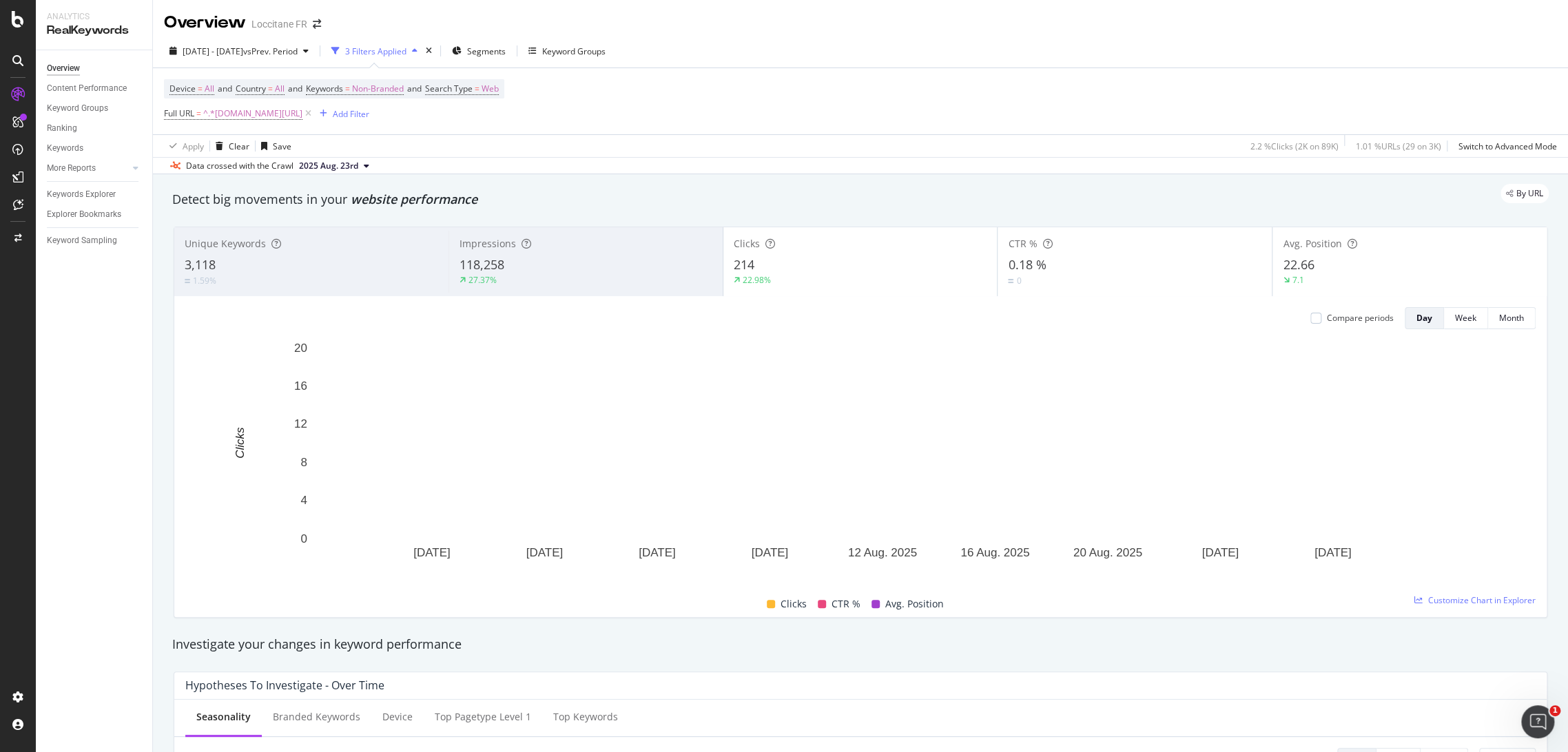
click at [1094, 263] on div "0.18 %" at bounding box center [1134, 265] width 254 height 18
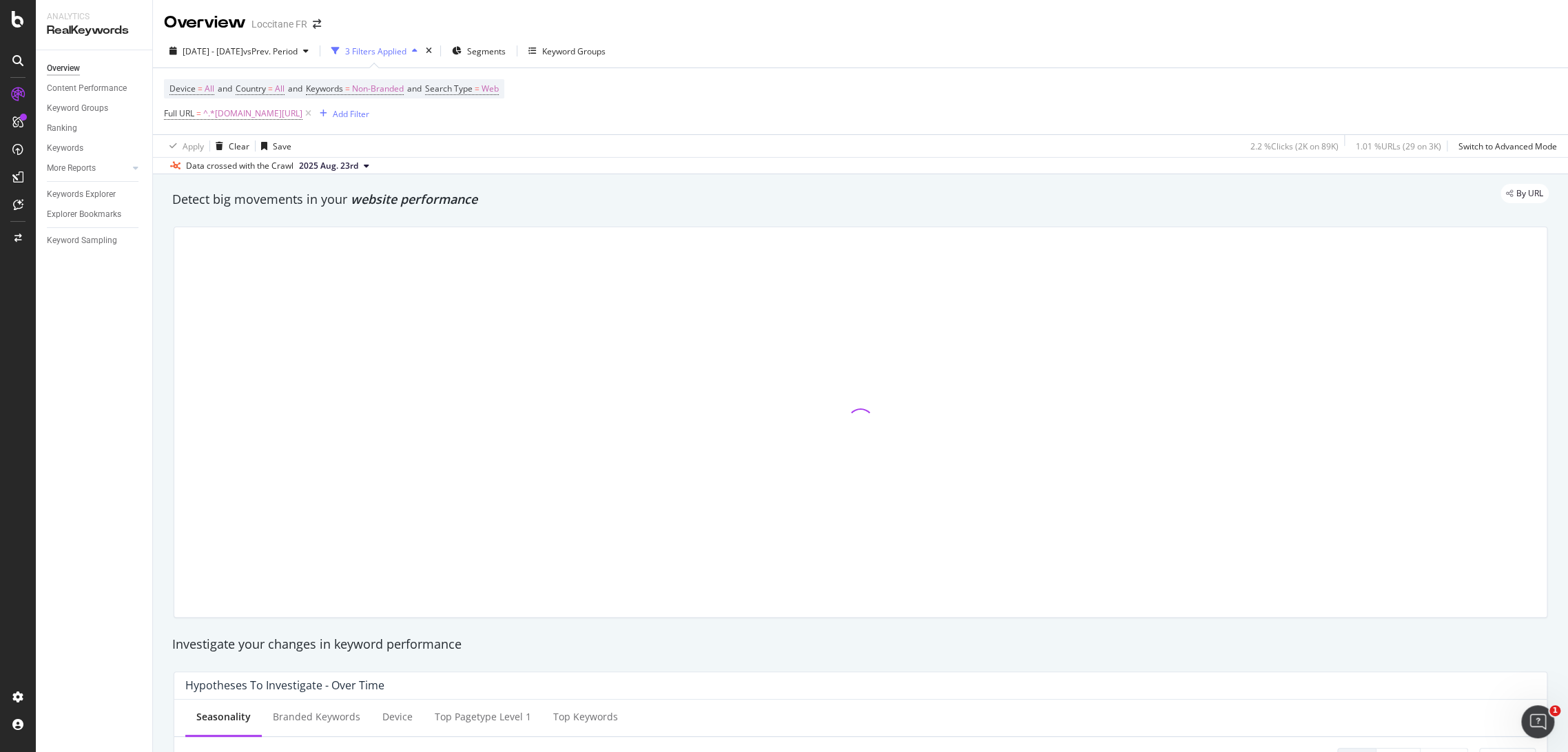
click at [1340, 269] on div at bounding box center [860, 422] width 1373 height 390
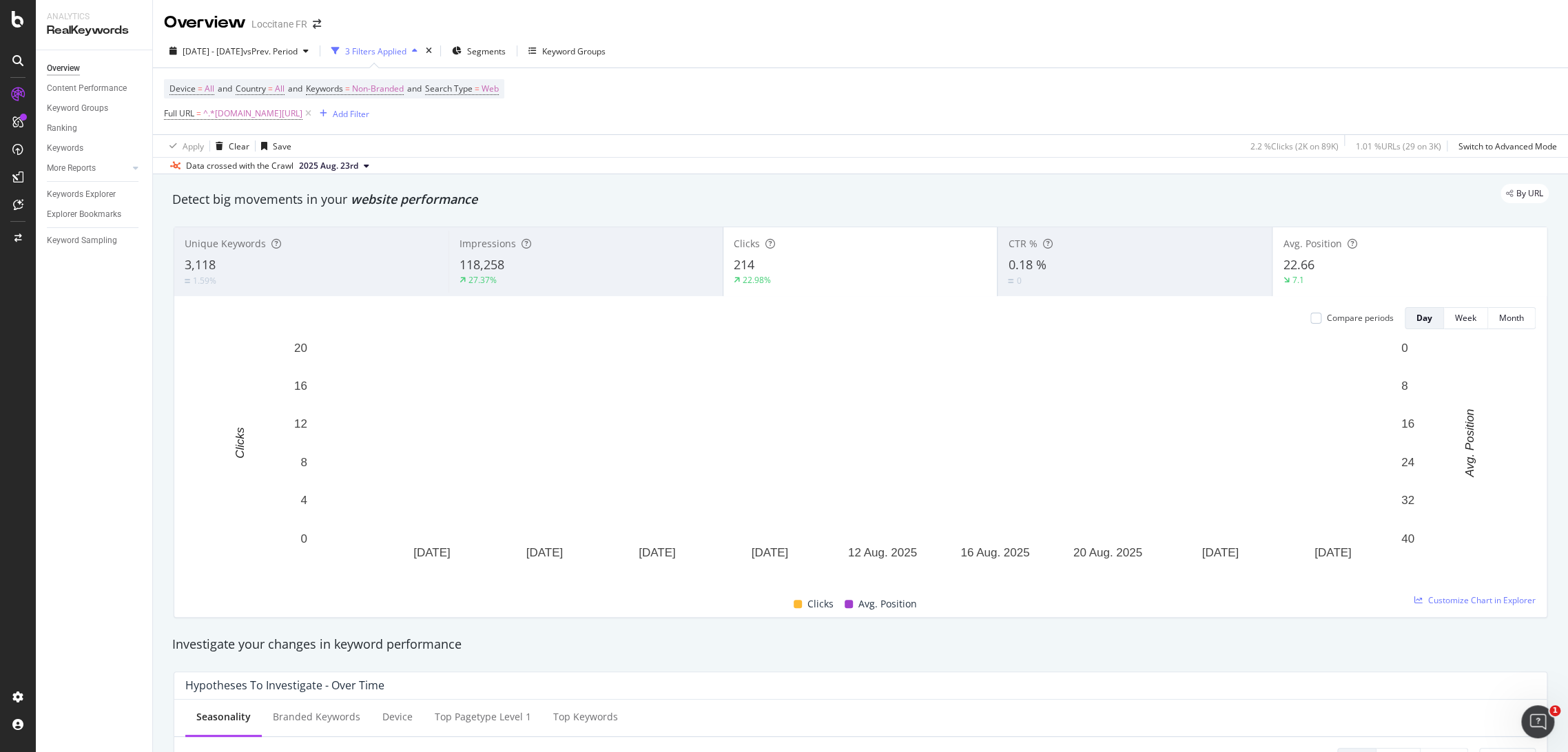
click at [1328, 274] on div "7.1" at bounding box center [1409, 280] width 254 height 12
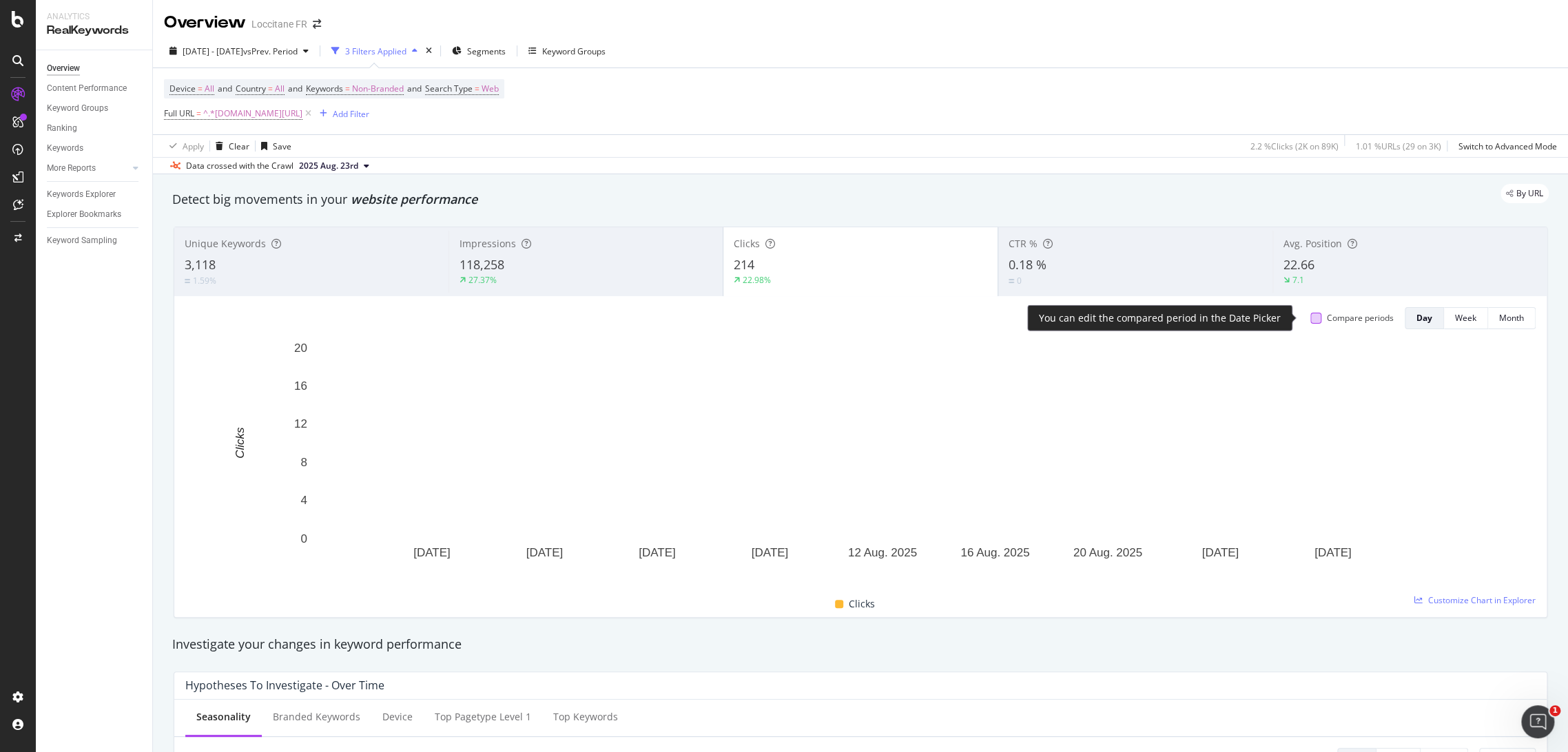
click at [1311, 319] on div at bounding box center [1316, 318] width 11 height 11
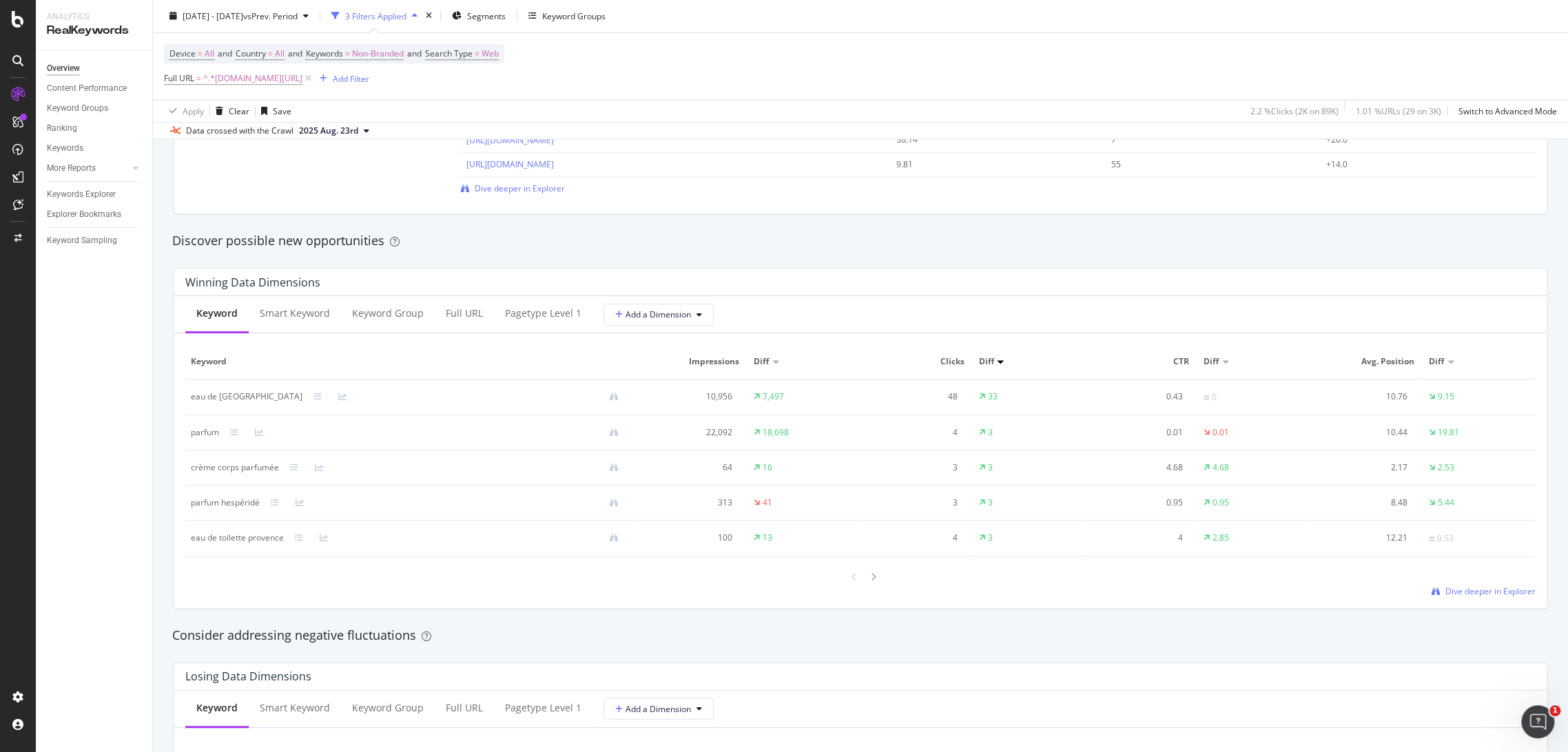
scroll to position [1180, 0]
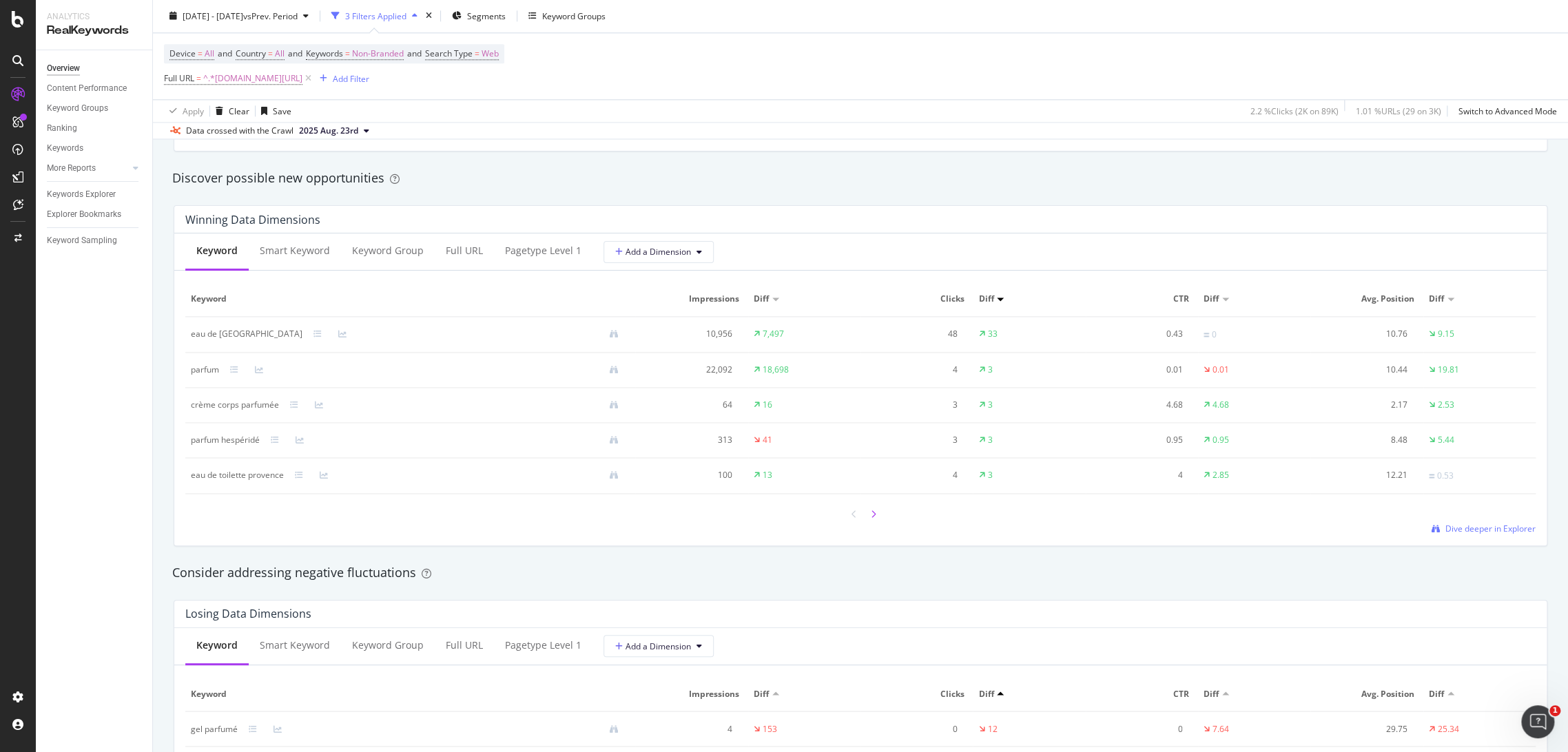
click at [871, 511] on icon at bounding box center [873, 514] width 5 height 8
click at [871, 511] on icon at bounding box center [873, 513] width 5 height 8
click at [871, 516] on icon at bounding box center [873, 513] width 5 height 8
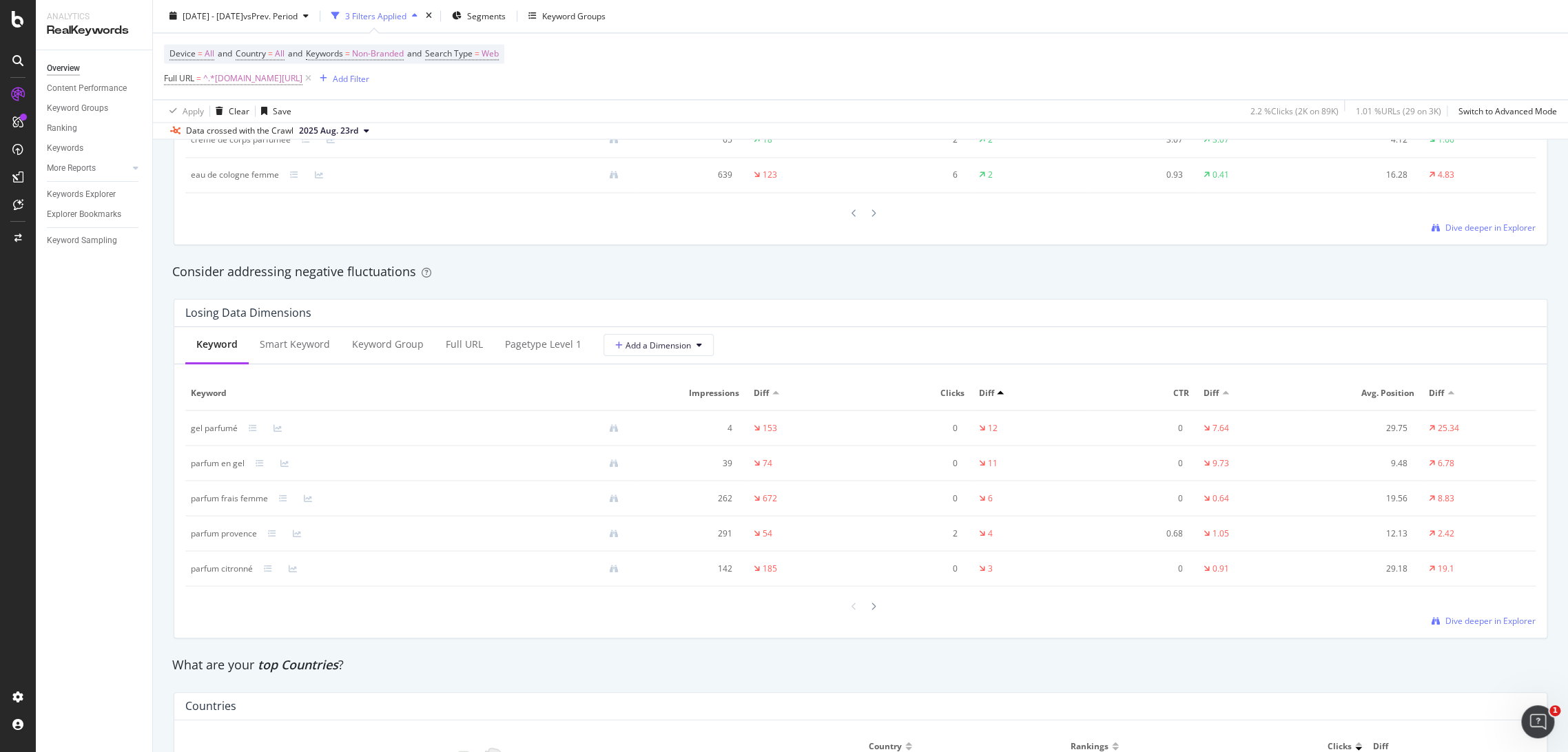
scroll to position [1487, 0]
click at [871, 598] on icon at bounding box center [873, 600] width 5 height 8
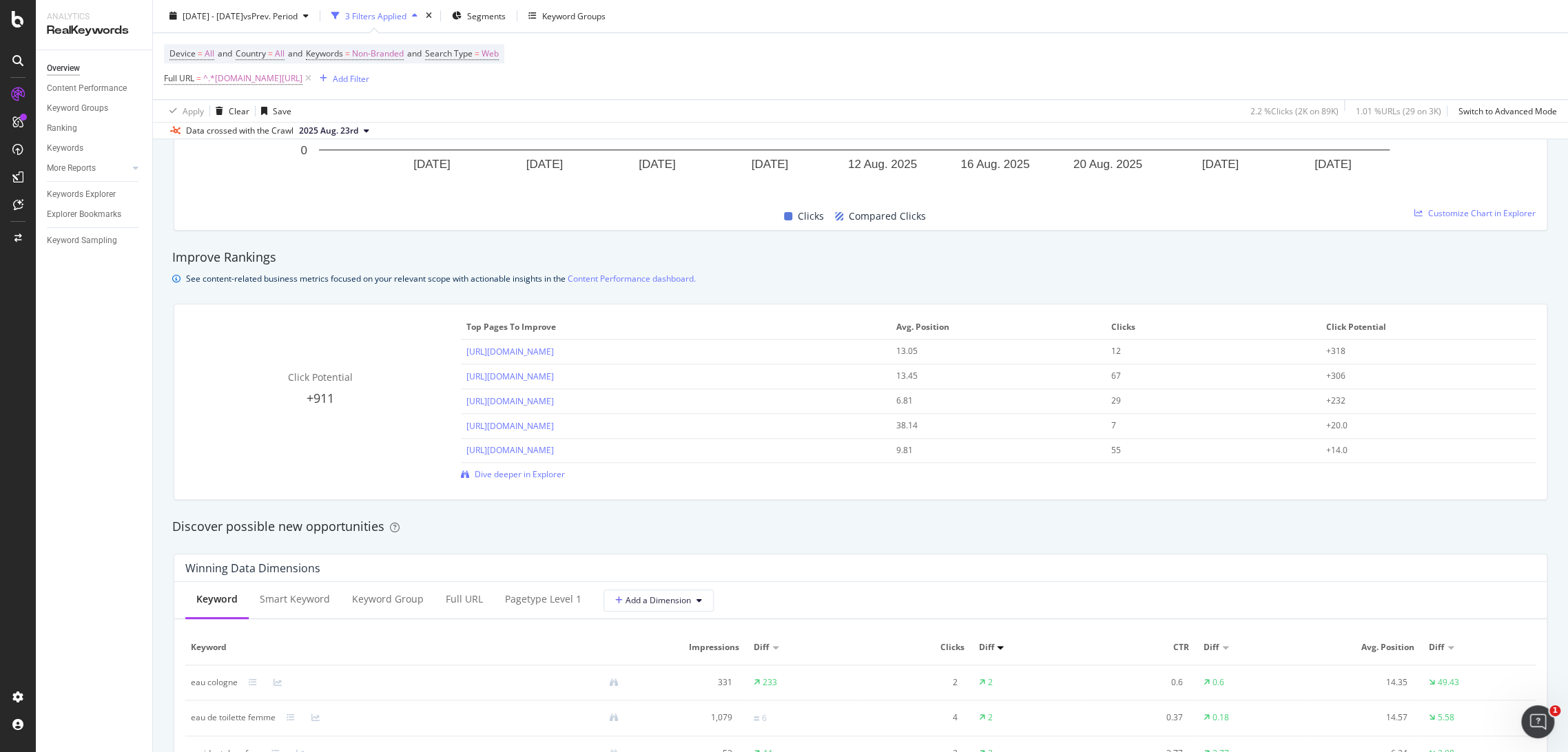
scroll to position [772, 0]
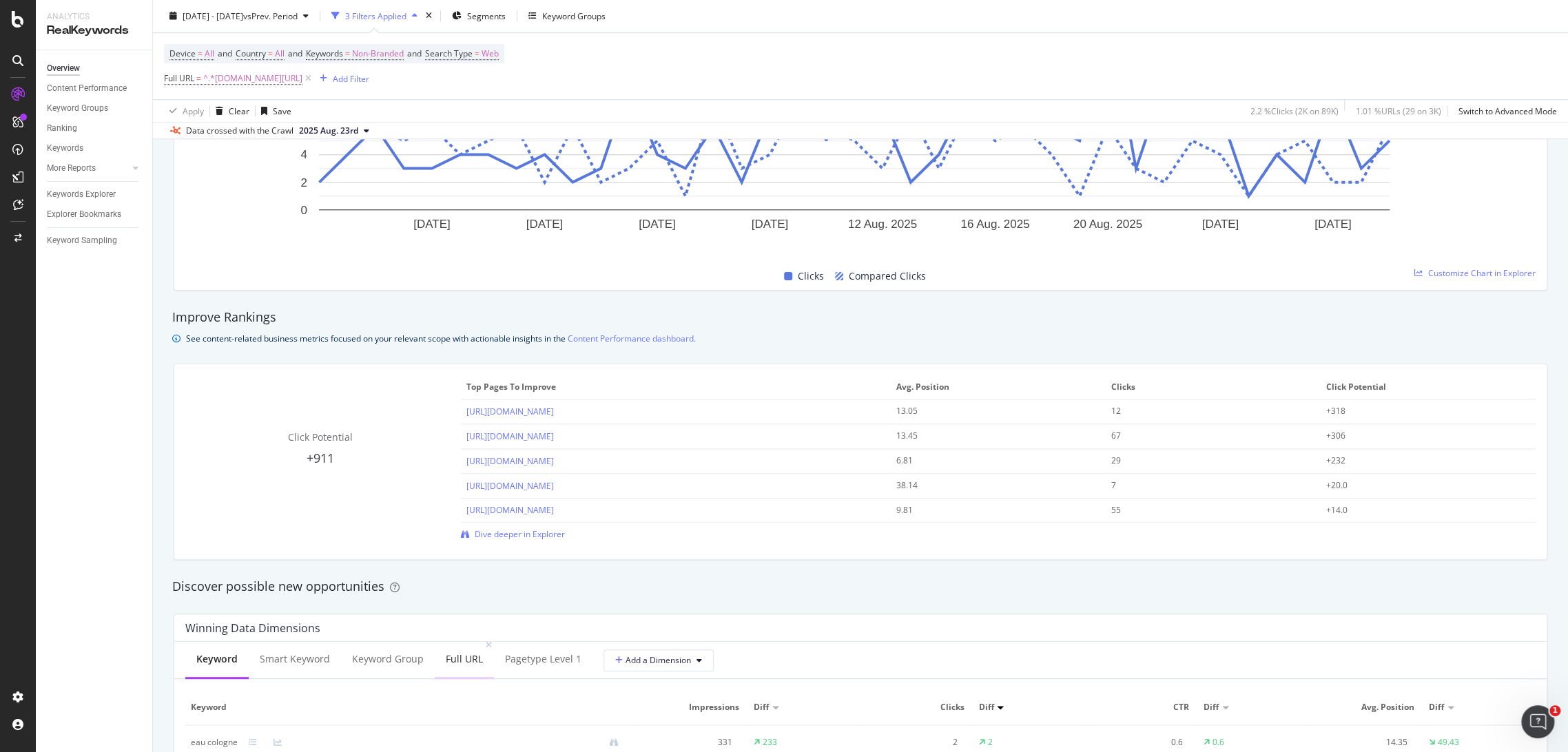
click at [451, 649] on div "Full URL" at bounding box center [464, 660] width 59 height 38
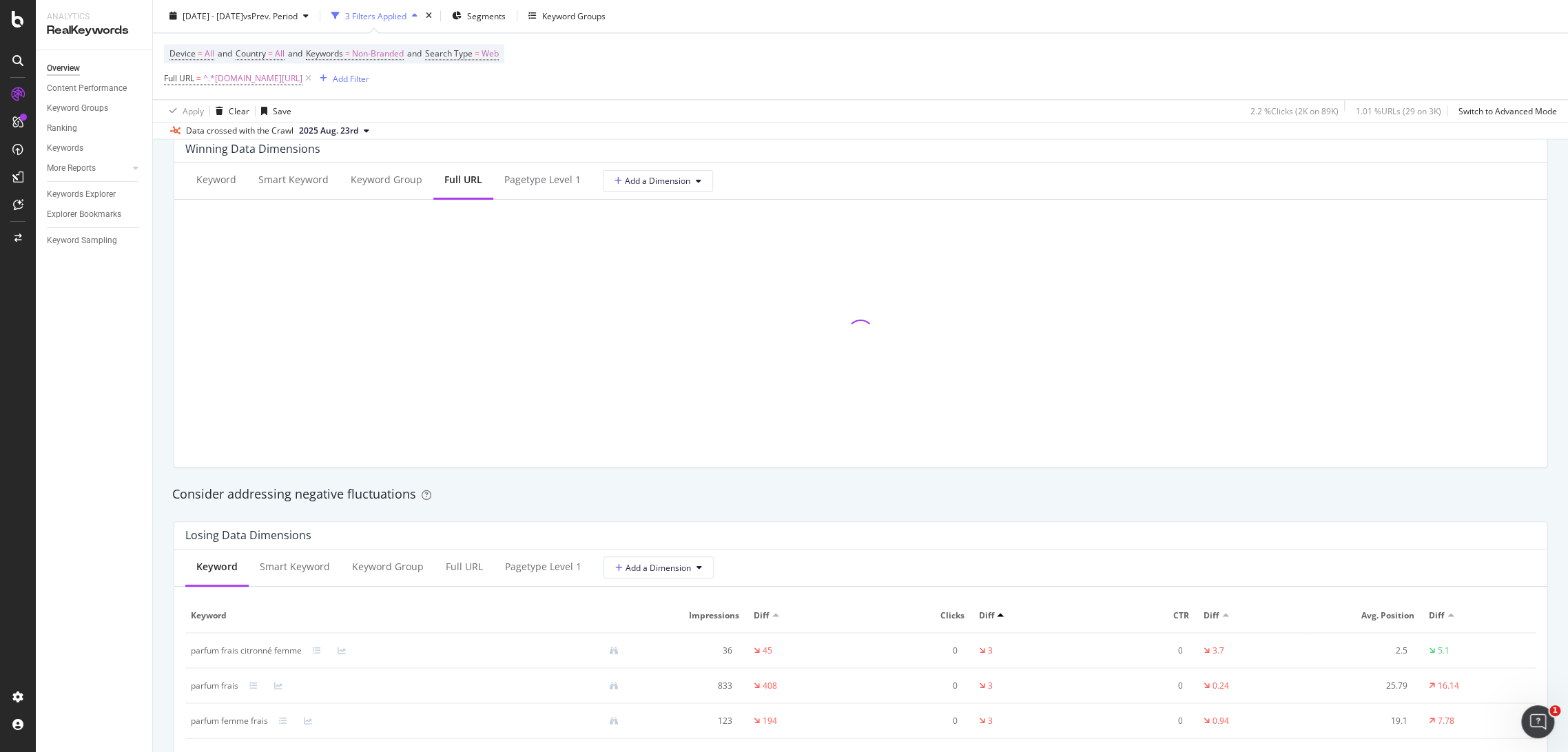
scroll to position [1231, 0]
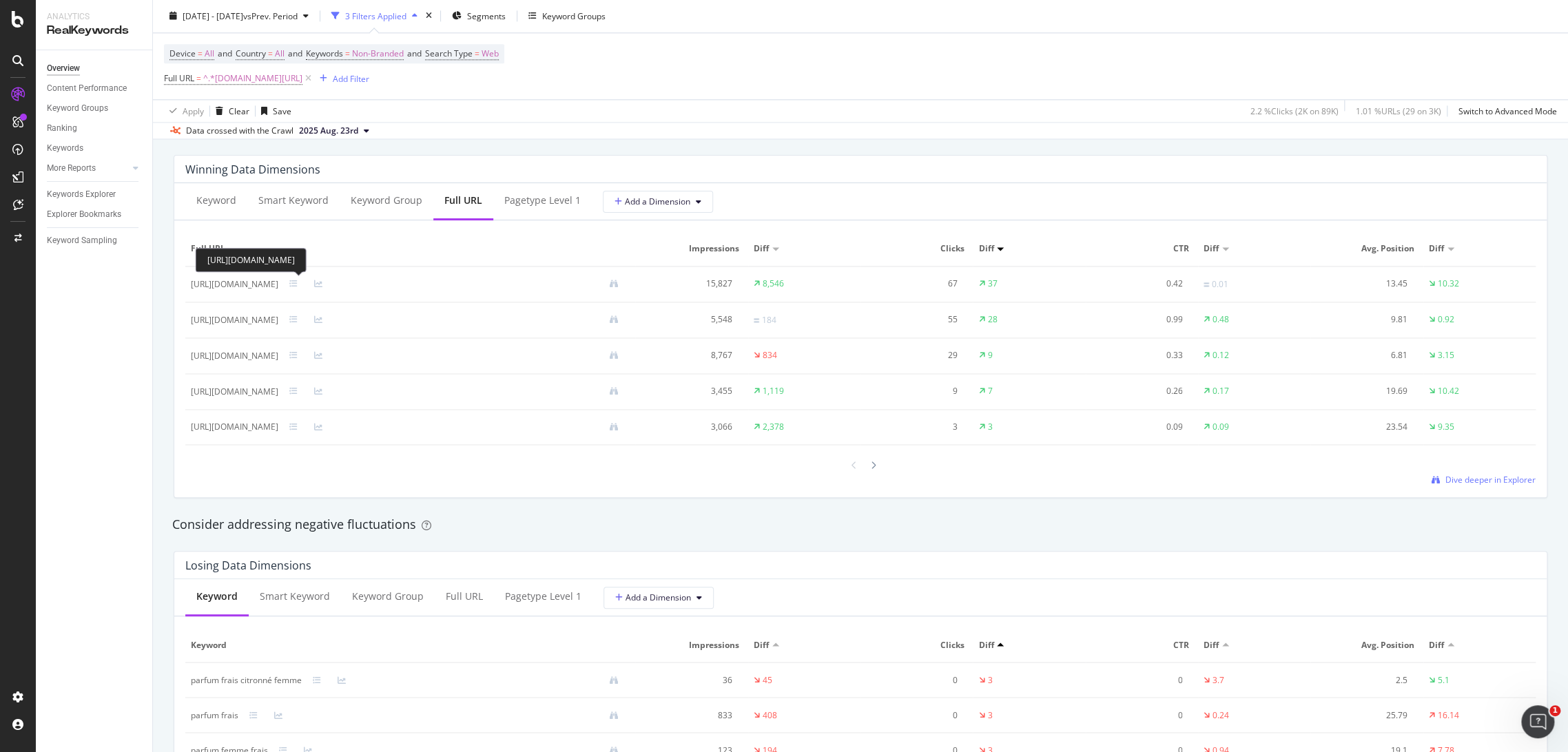
drag, startPoint x: 191, startPoint y: 284, endPoint x: 405, endPoint y: 282, distance: 214.0
click at [278, 282] on div "[URL][DOMAIN_NAME]" at bounding box center [235, 284] width 87 height 12
copy div "[URL][DOMAIN_NAME]"
click at [435, 473] on div at bounding box center [860, 465] width 1351 height 18
click at [872, 467] on div at bounding box center [873, 465] width 12 height 18
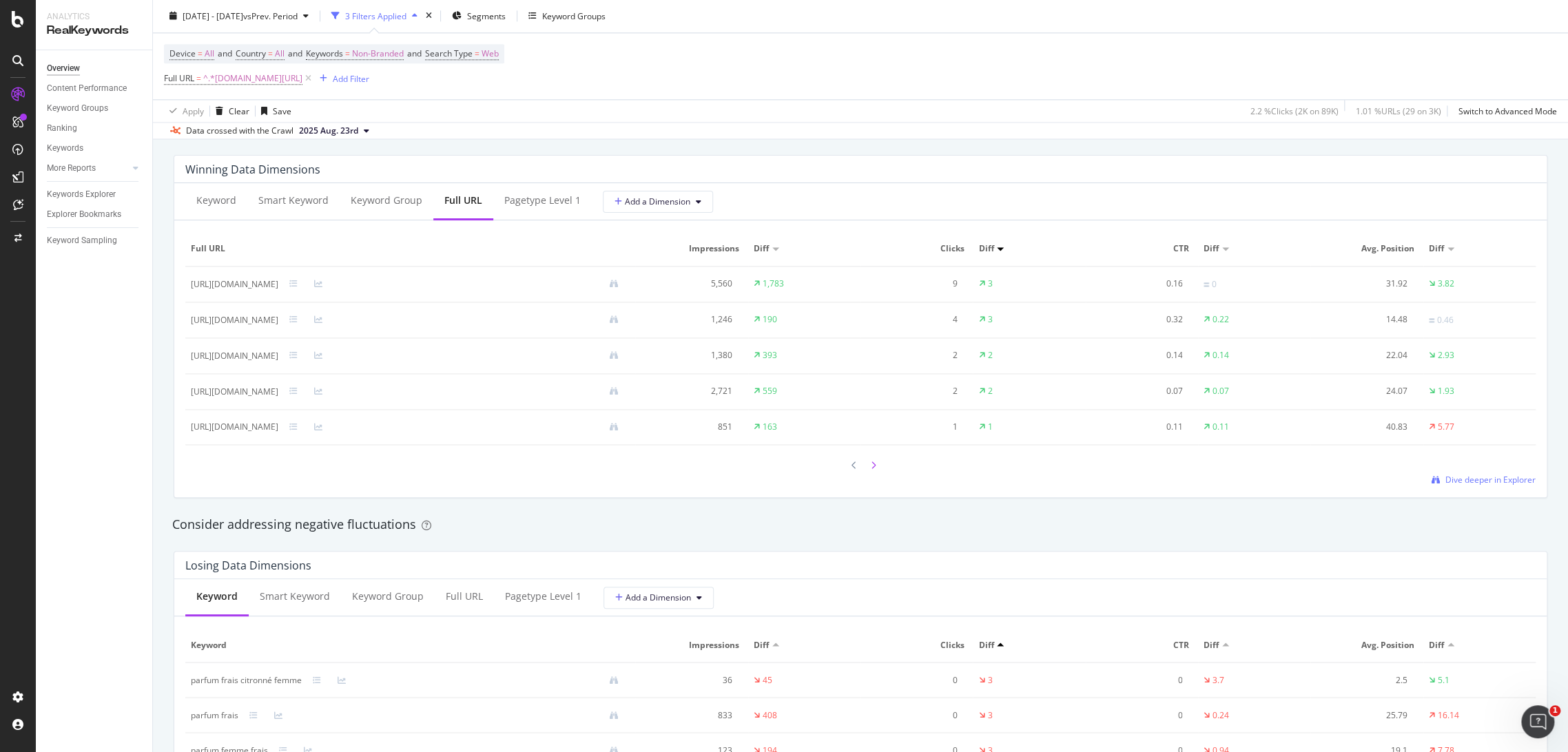
click at [867, 470] on div at bounding box center [873, 465] width 12 height 18
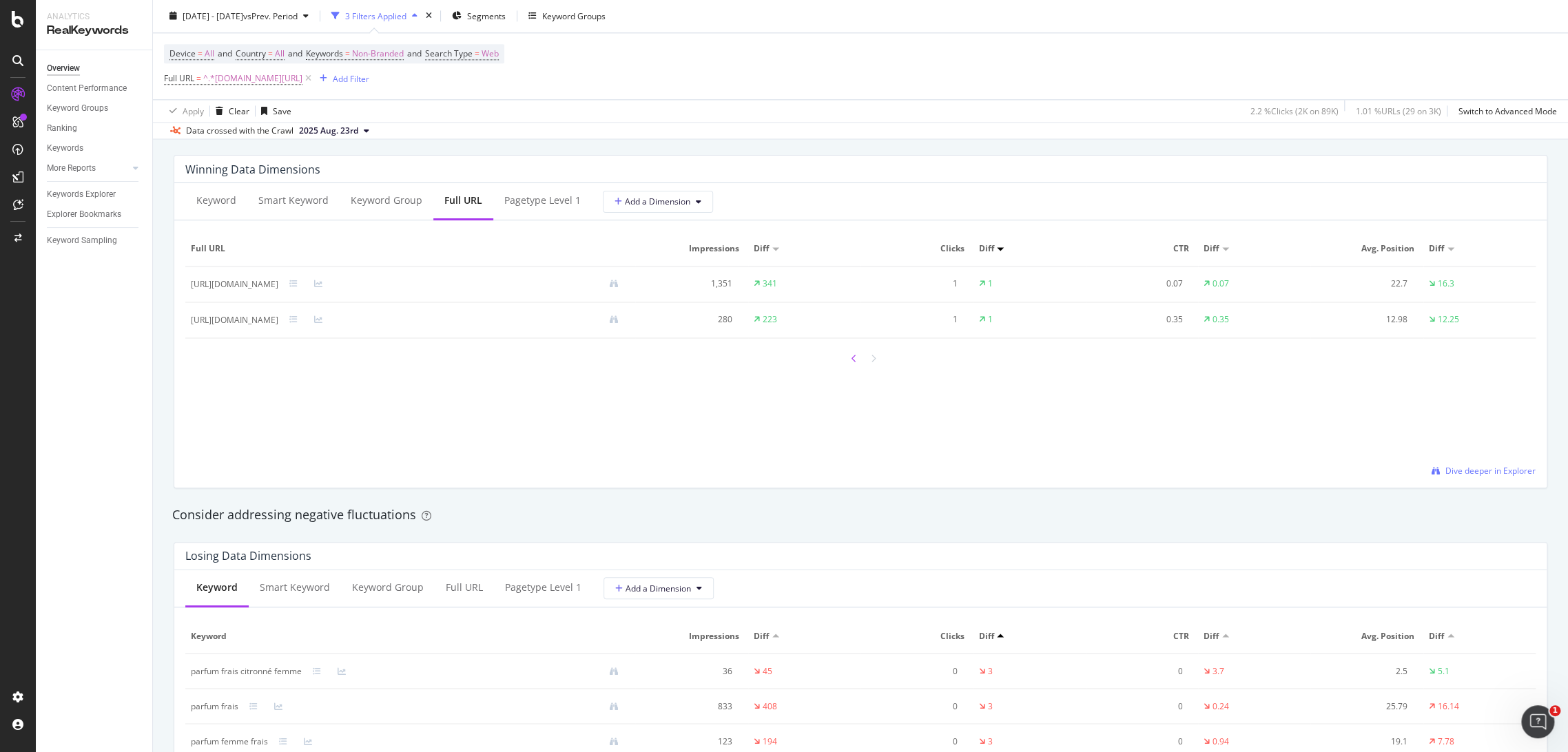
click at [852, 356] on icon at bounding box center [854, 359] width 5 height 8
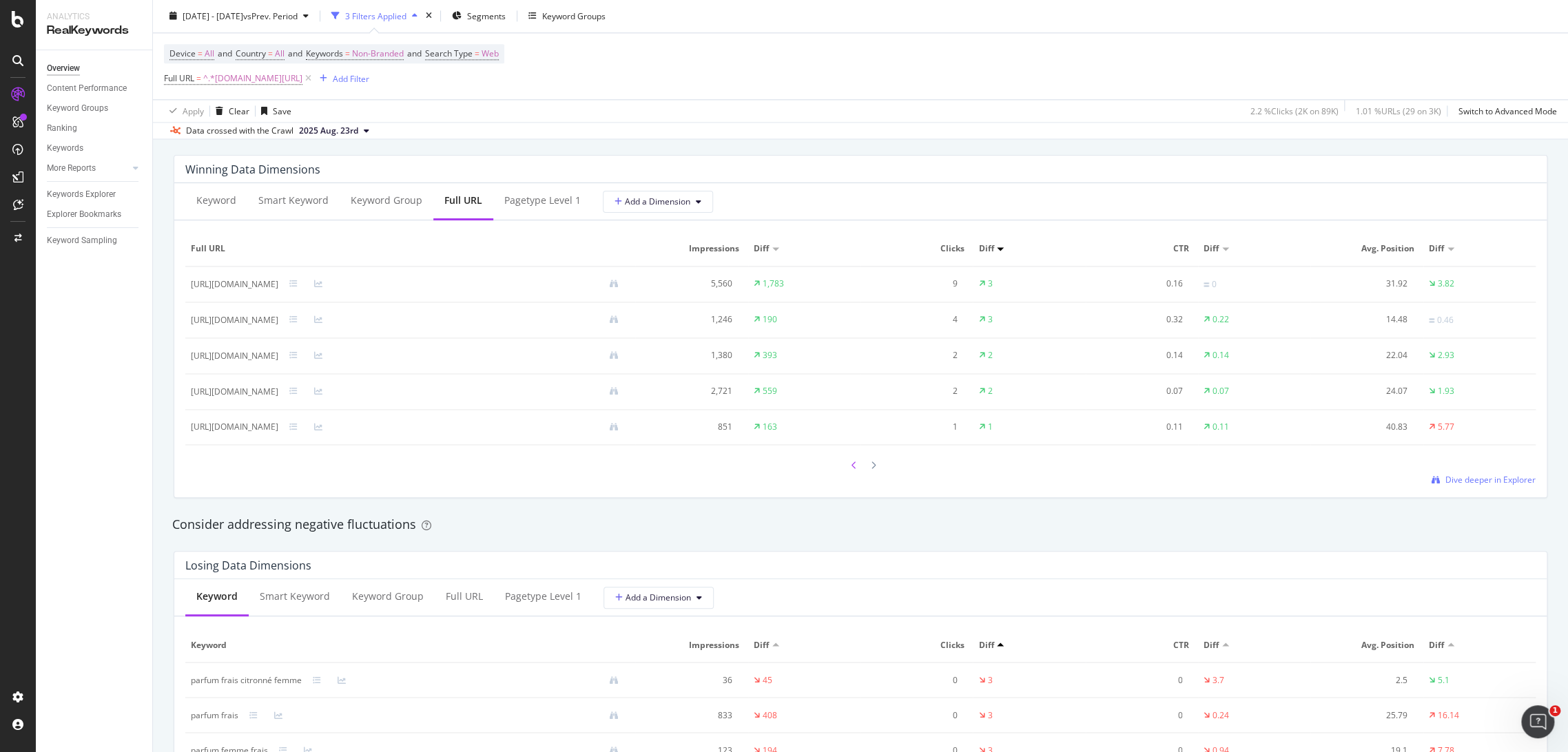
click at [851, 461] on div at bounding box center [854, 465] width 12 height 18
click at [852, 467] on div at bounding box center [854, 465] width 12 height 18
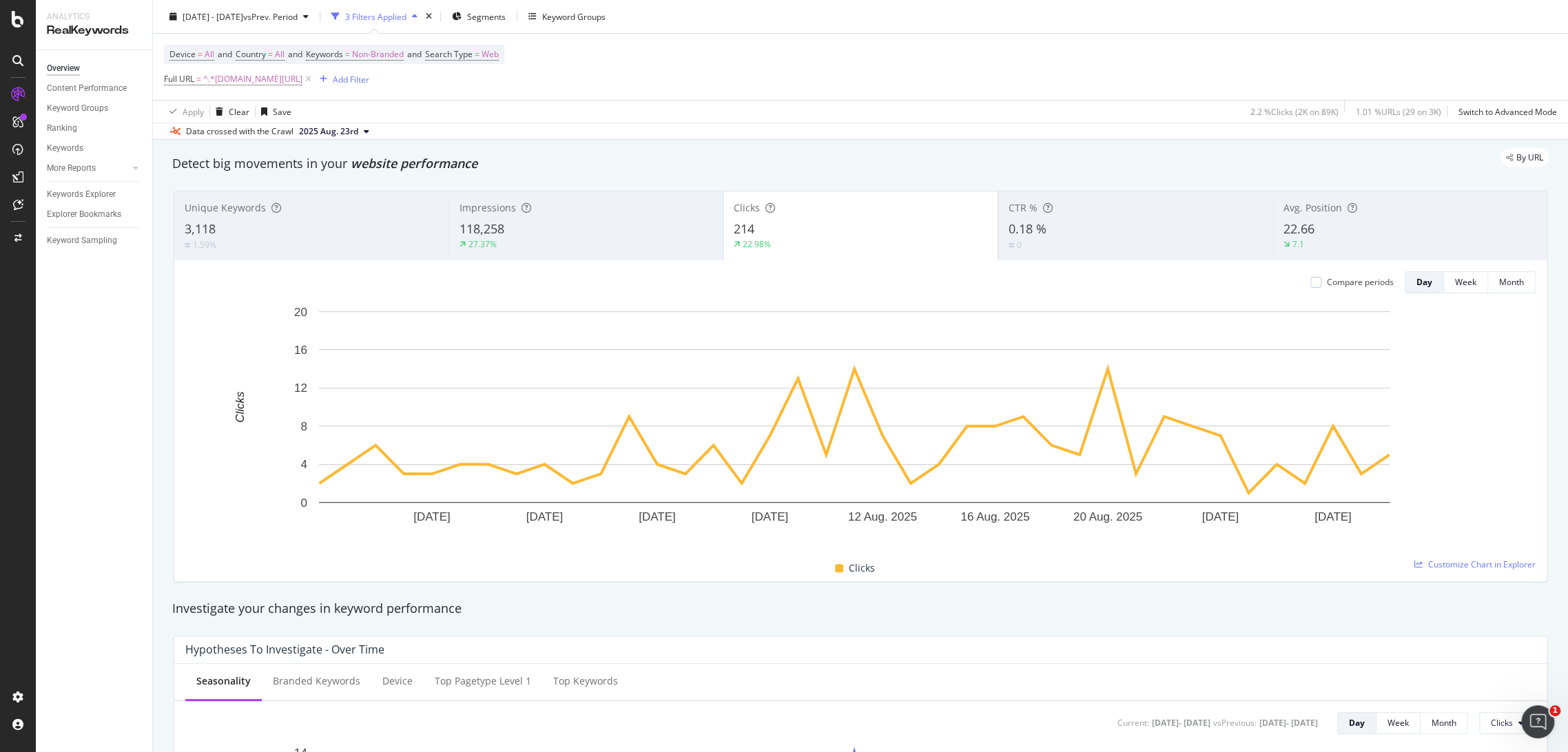
scroll to position [0, 0]
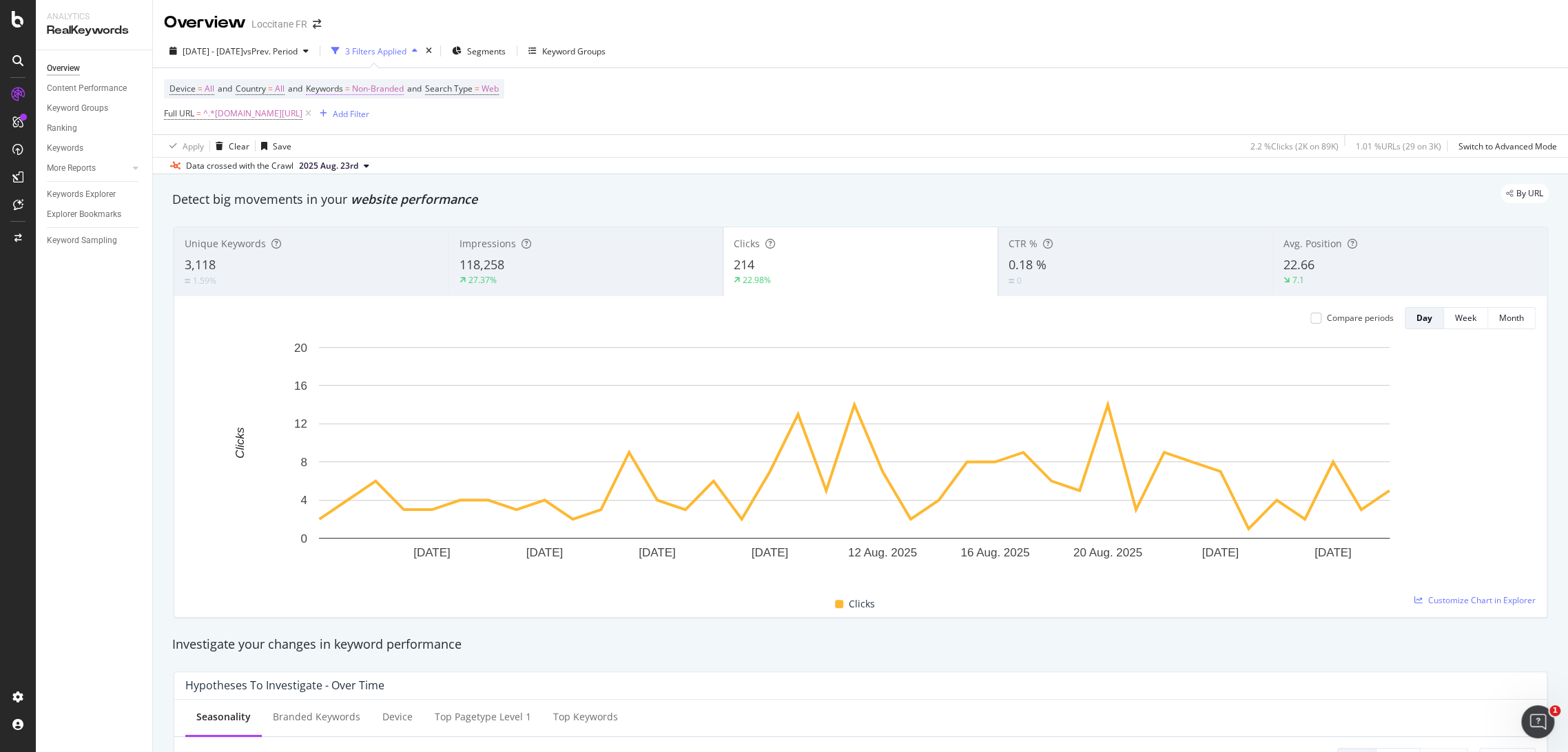
click at [404, 92] on span "Non-Branded" at bounding box center [378, 89] width 51 height 19
click at [373, 120] on span "Non-Branded" at bounding box center [355, 120] width 58 height 11
click at [409, 208] on span "Non-Branded & Anonymized queries" at bounding box center [407, 208] width 140 height 12
click at [467, 149] on div "Apply" at bounding box center [477, 149] width 21 height 11
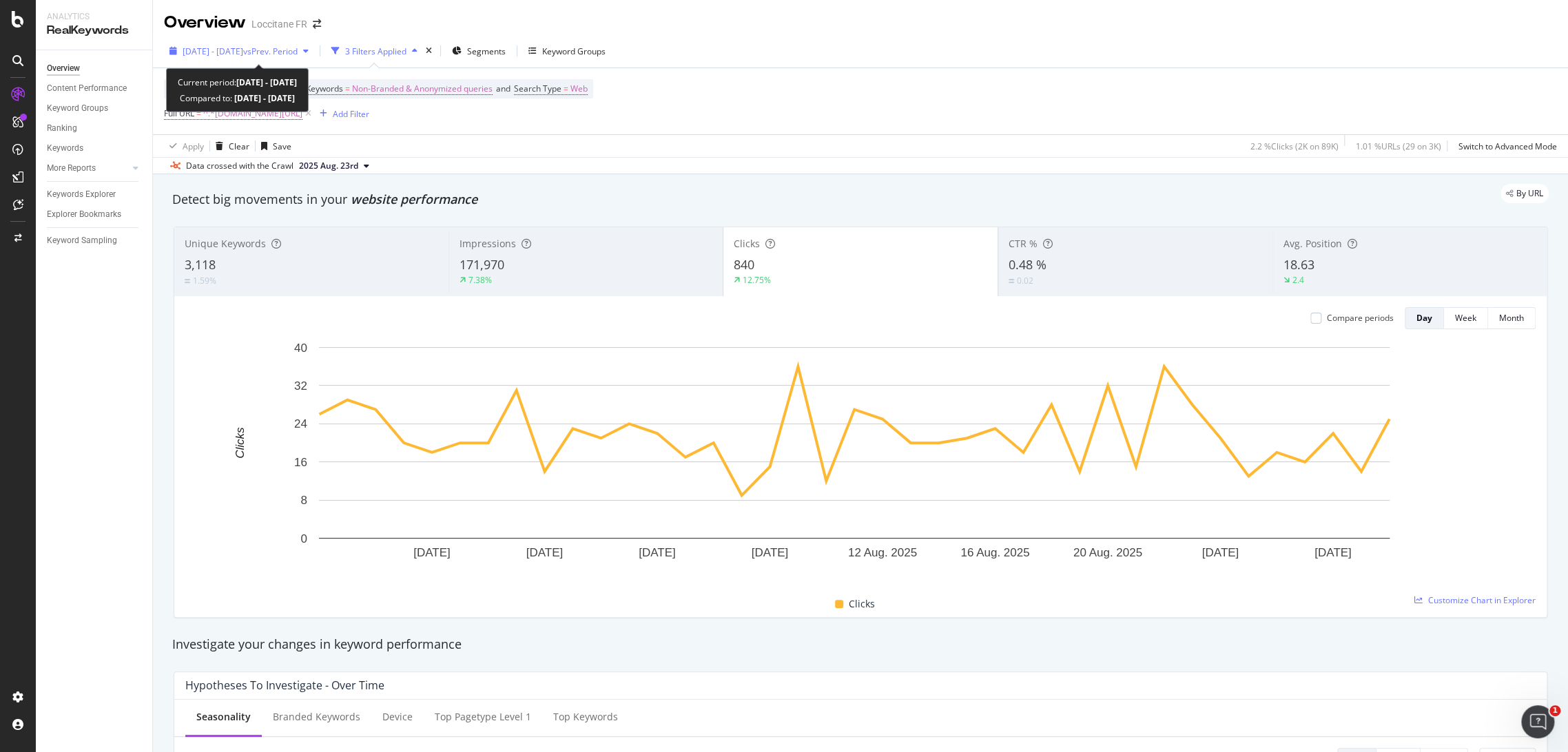
click at [236, 45] on span "[DATE] - [DATE]" at bounding box center [212, 51] width 60 height 11
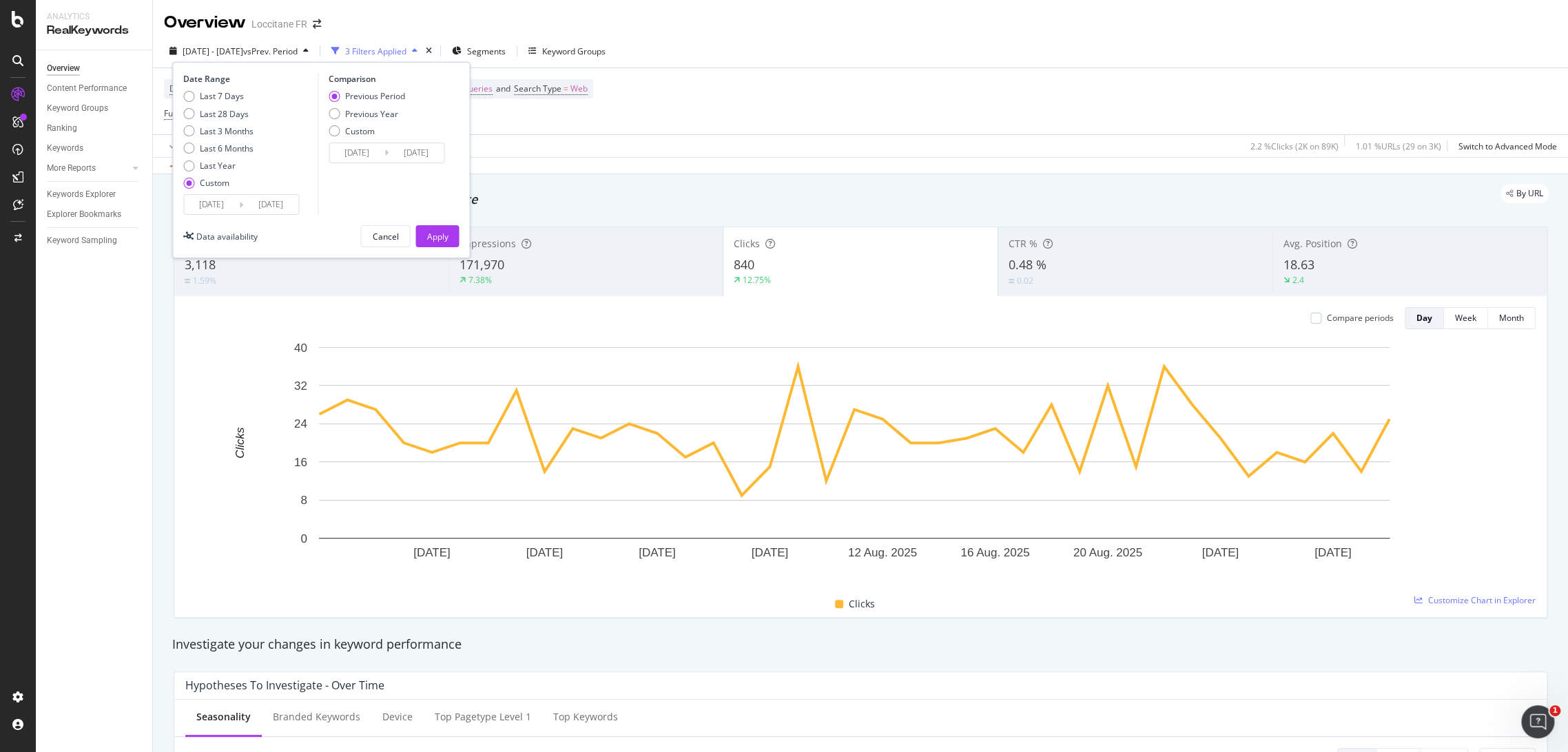
click at [222, 205] on input "[DATE]" at bounding box center [211, 204] width 55 height 19
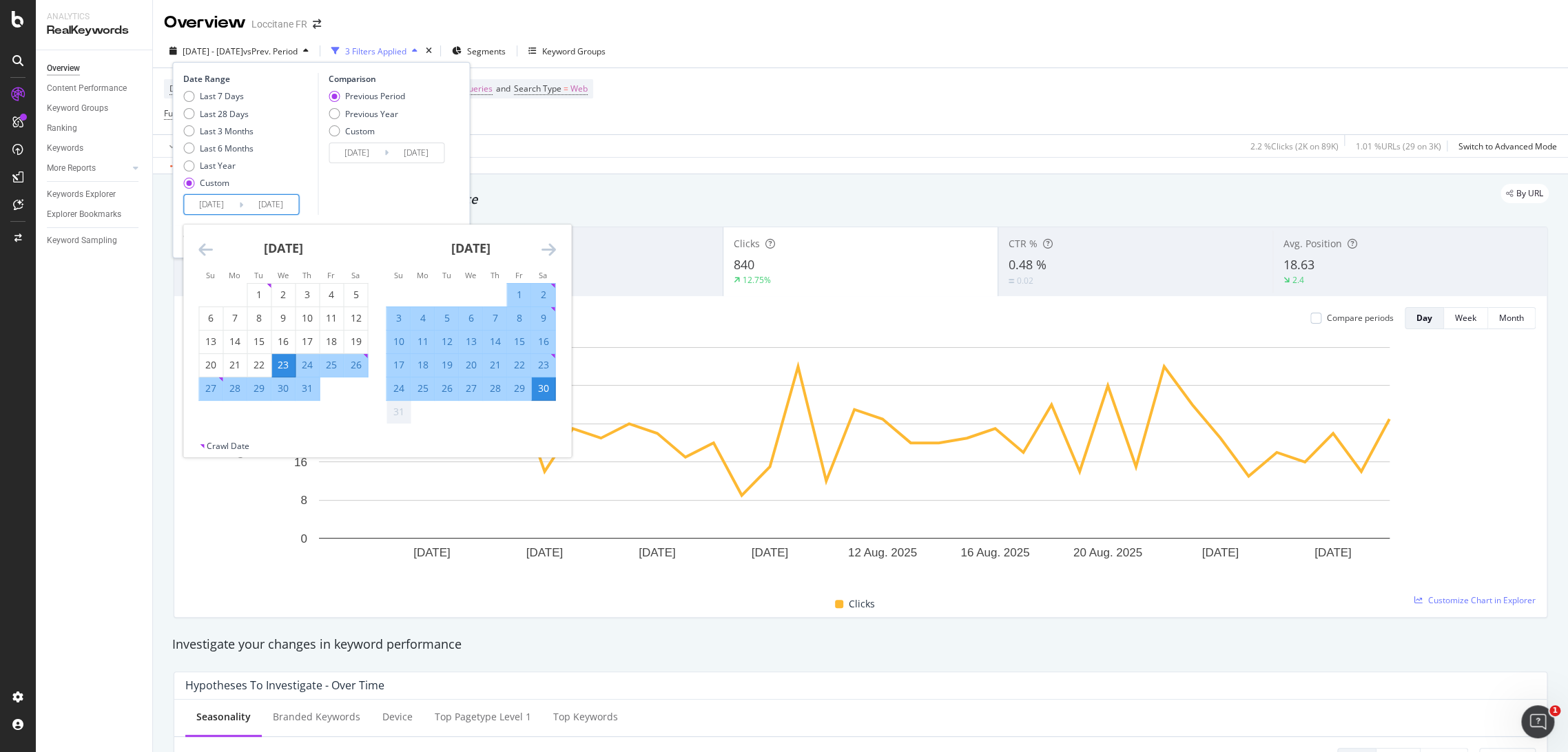
click at [202, 252] on icon "Move backward to switch to the previous month." at bounding box center [205, 249] width 15 height 17
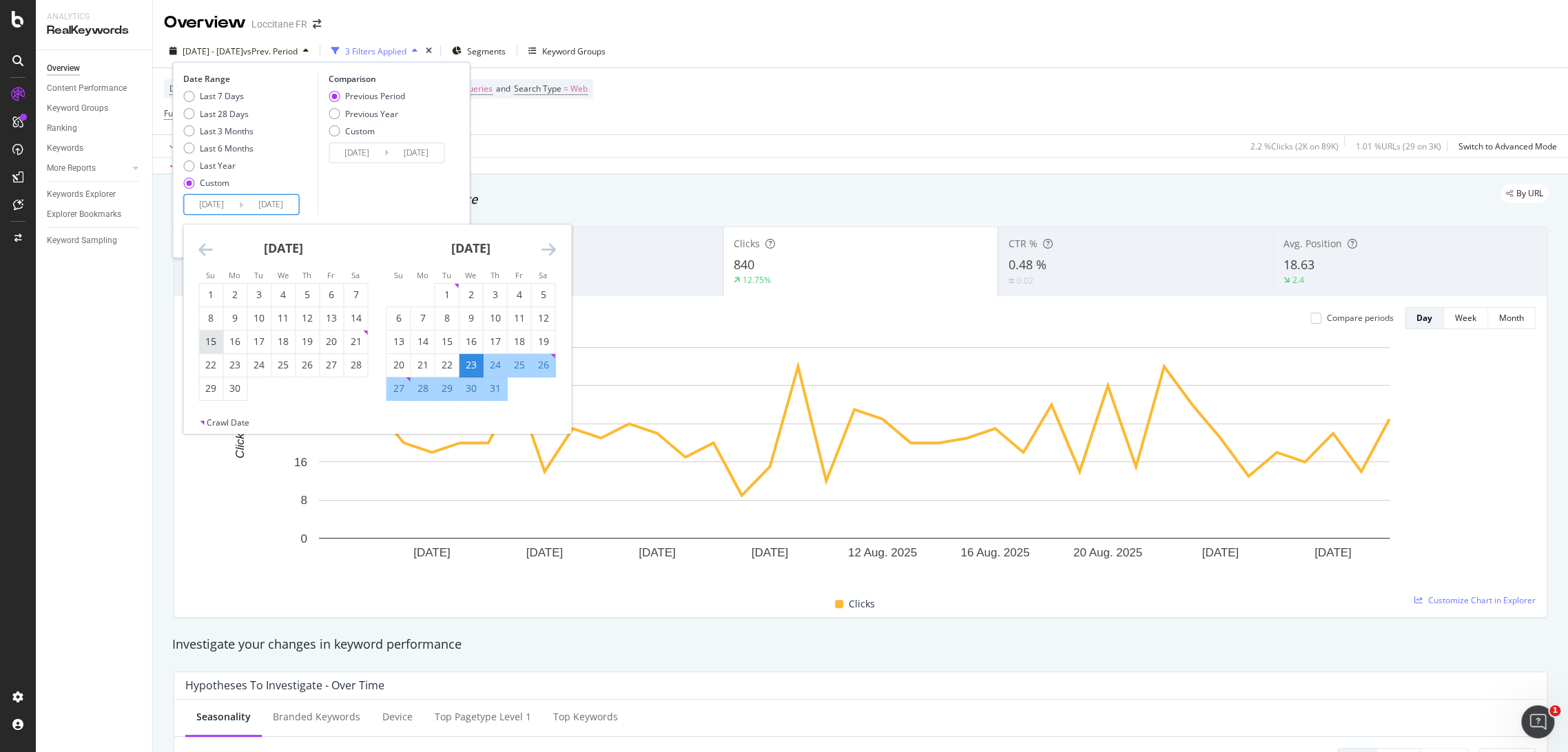
click at [214, 344] on div "15" at bounding box center [210, 342] width 24 height 14
type input "[DATE]"
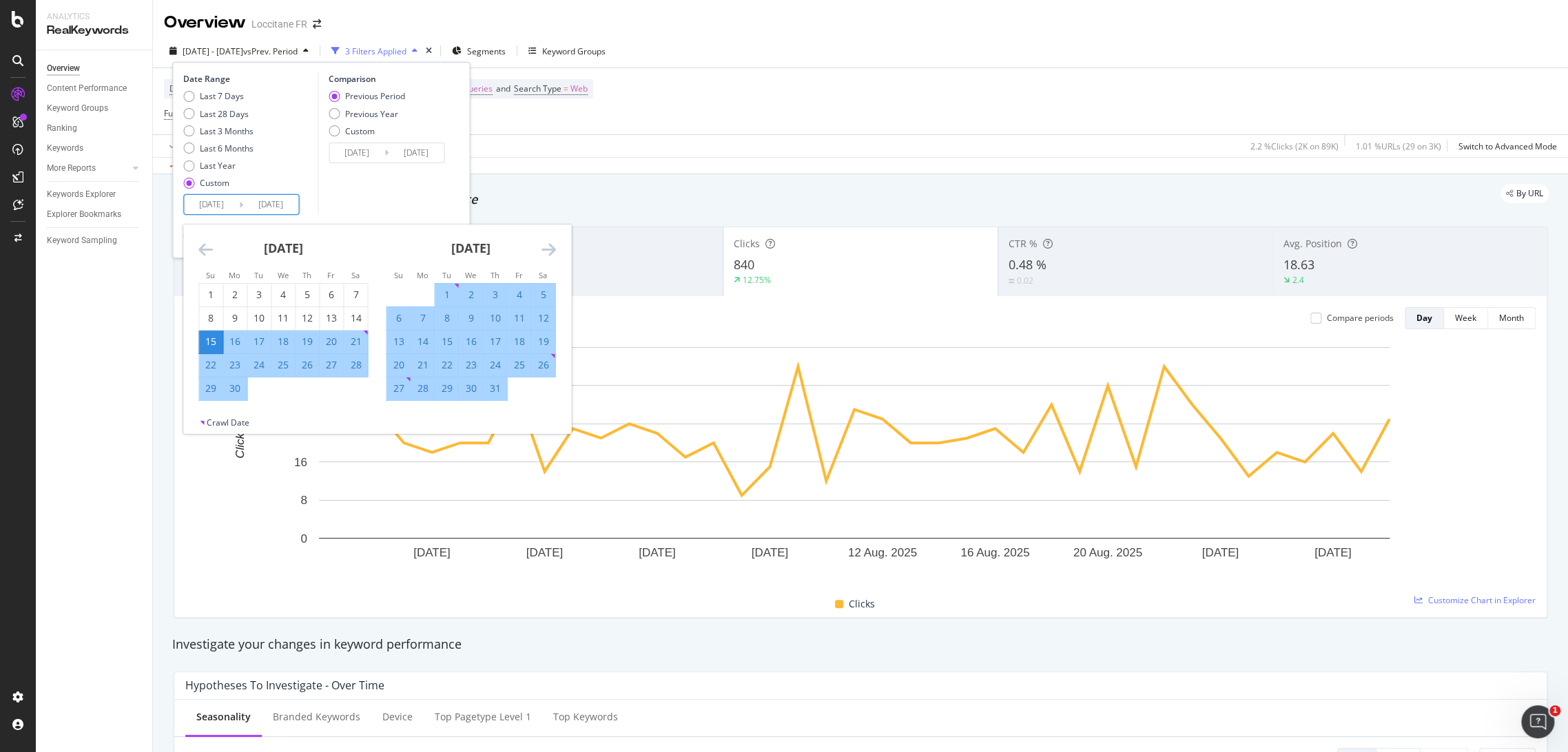
click at [545, 247] on icon "Move forward to switch to the next month." at bounding box center [548, 249] width 15 height 17
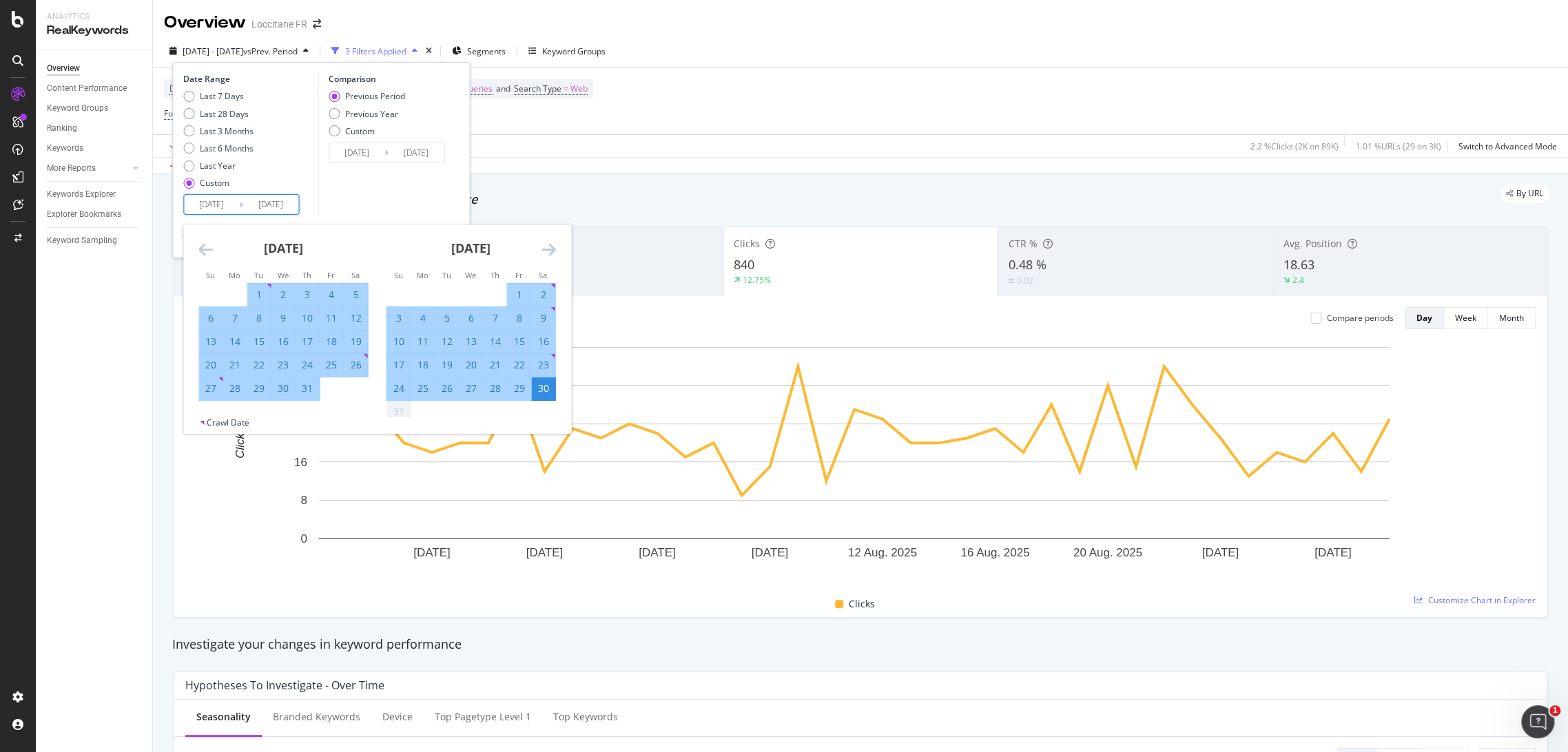
click at [545, 247] on icon "Move forward to switch to the next month." at bounding box center [548, 249] width 15 height 17
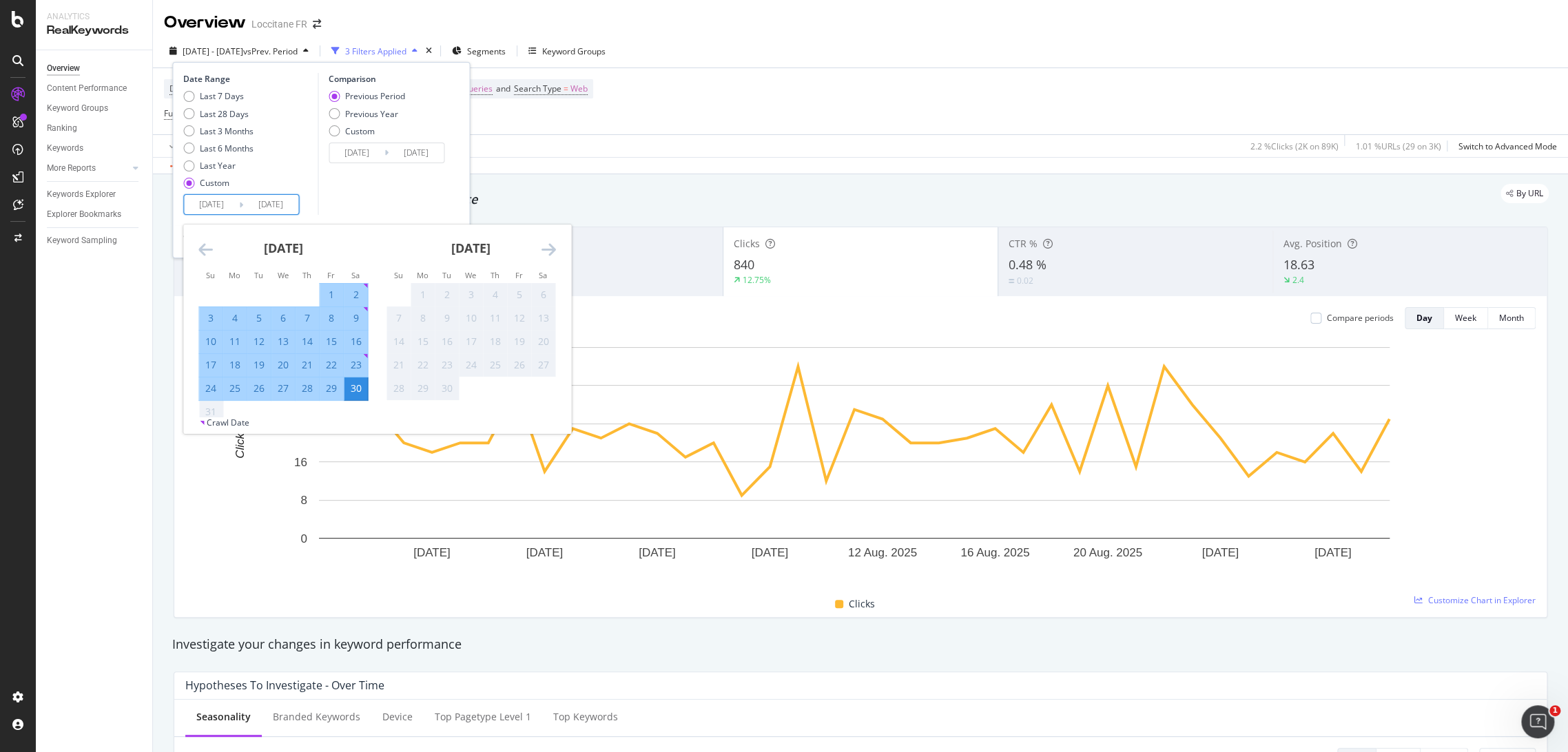
click at [403, 182] on div "Comparison Previous Period Previous Year Custom [DATE] Navigate forward to inte…" at bounding box center [383, 144] width 131 height 142
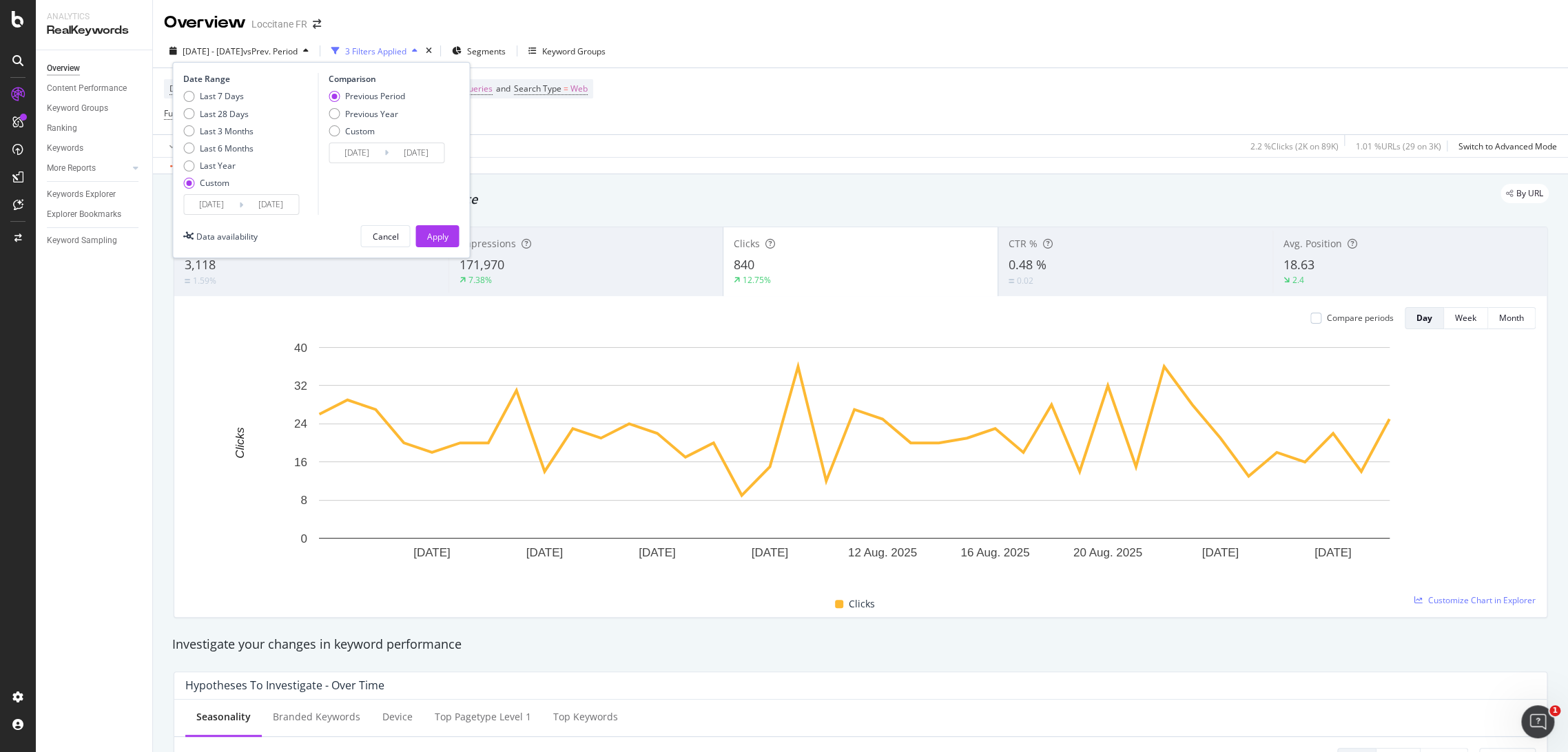
click at [444, 250] on div "Date Range Last 7 Days Last 28 Days Last 3 Months Last 6 Months Last Year Custo…" at bounding box center [320, 160] width 298 height 196
click at [452, 232] on button "Apply" at bounding box center [437, 236] width 44 height 22
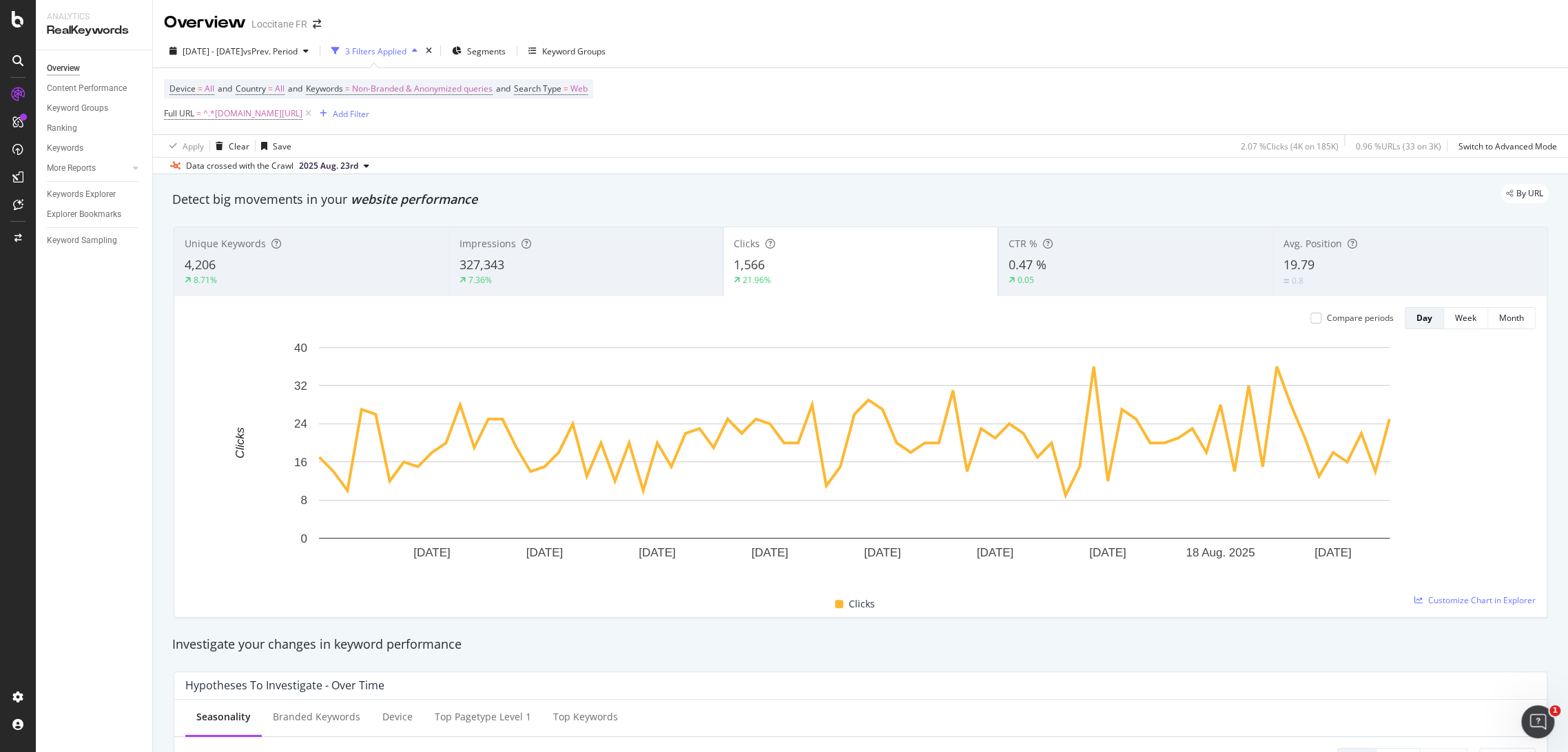
click at [640, 262] on div "327,343" at bounding box center [586, 265] width 253 height 18
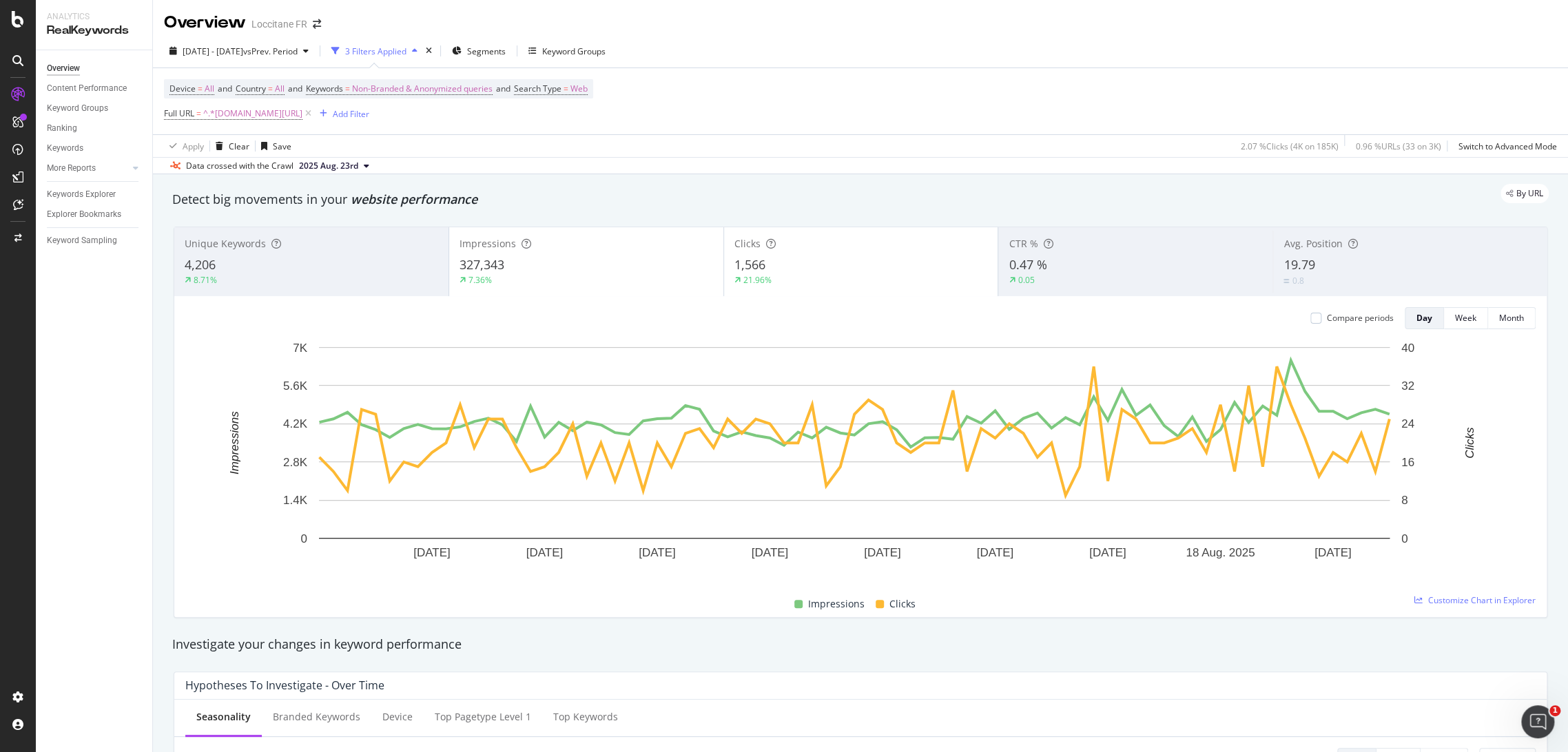
click at [873, 280] on div "21.96%" at bounding box center [861, 280] width 254 height 12
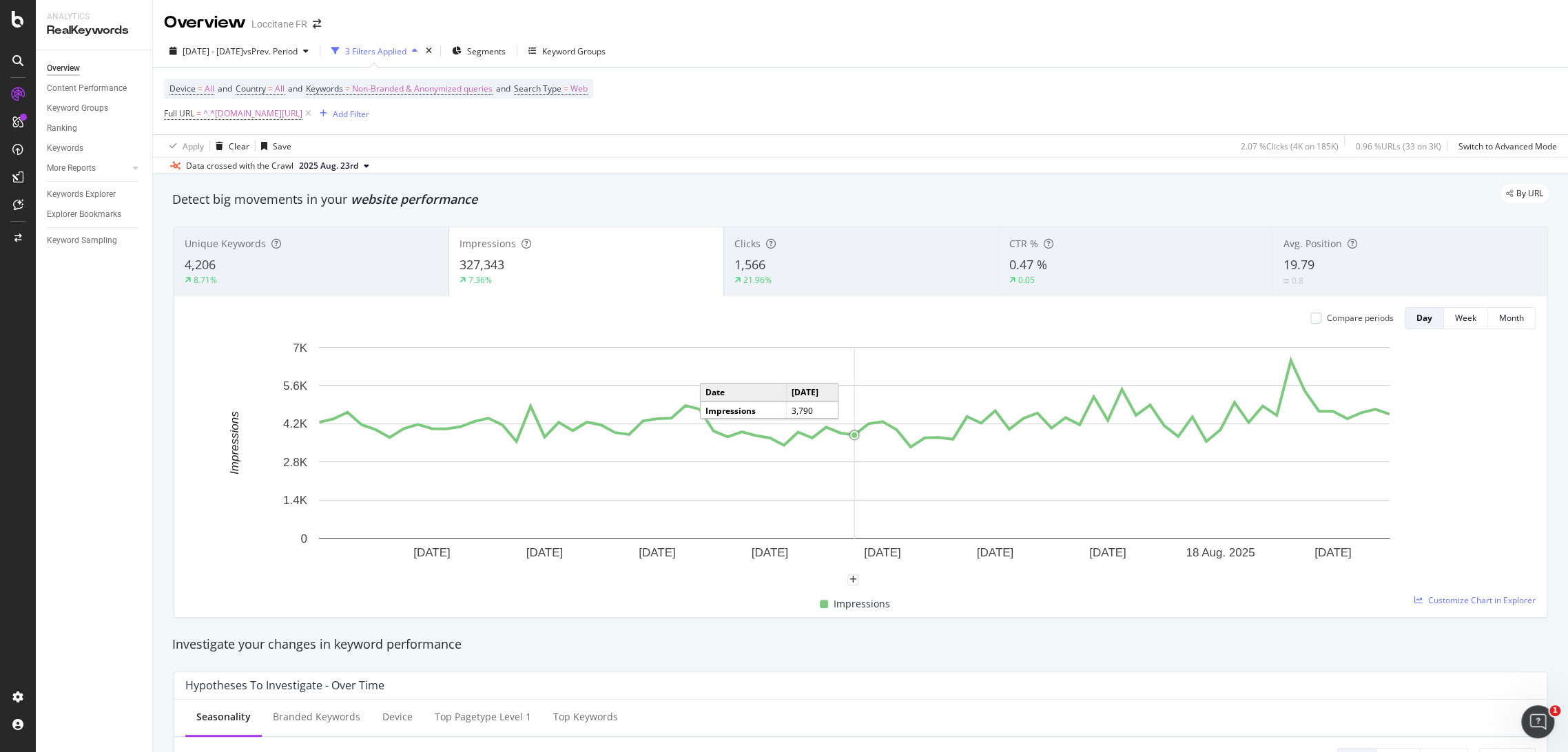
click at [857, 431] on circle "A chart." at bounding box center [854, 435] width 10 height 10
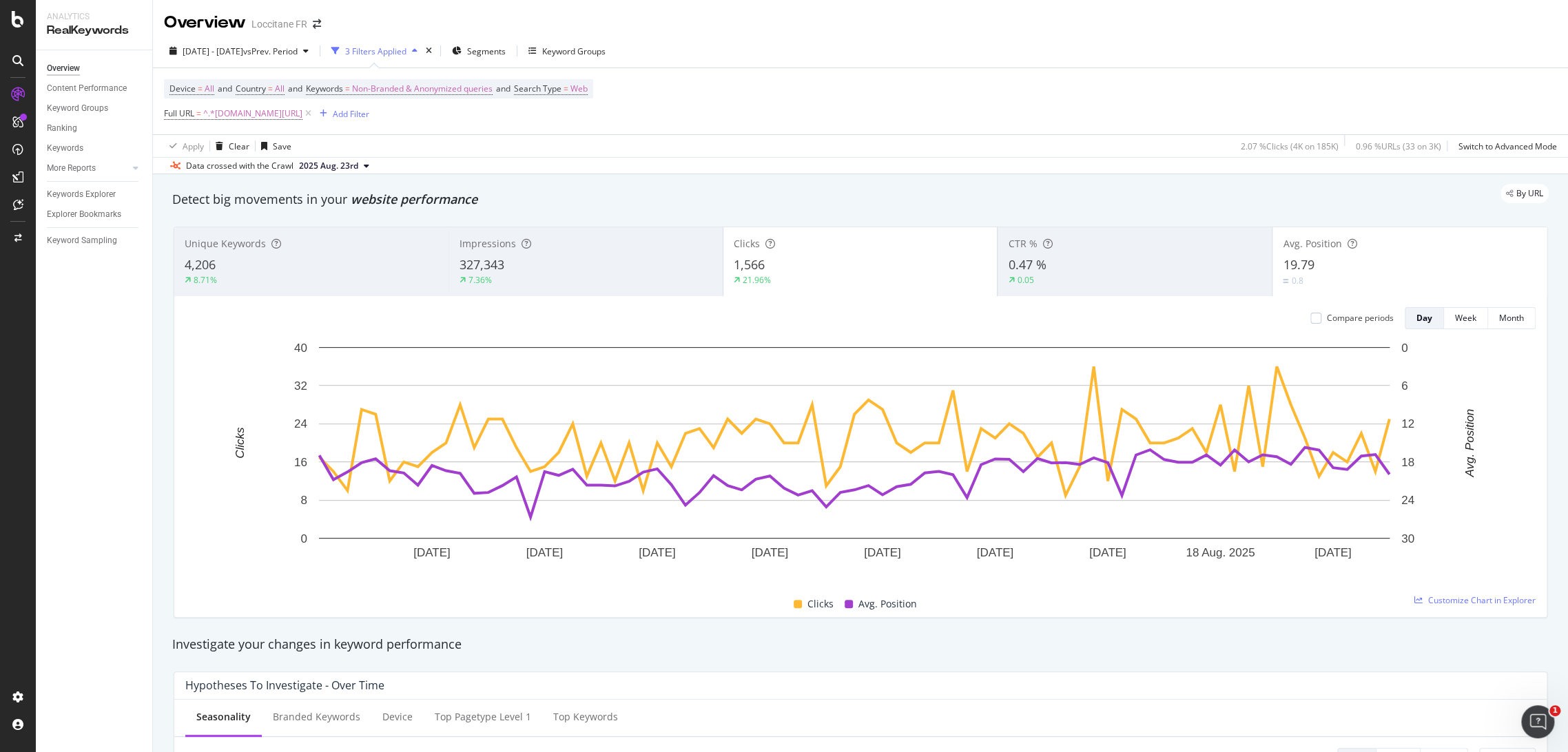
click at [873, 264] on div "1,566" at bounding box center [860, 265] width 254 height 18
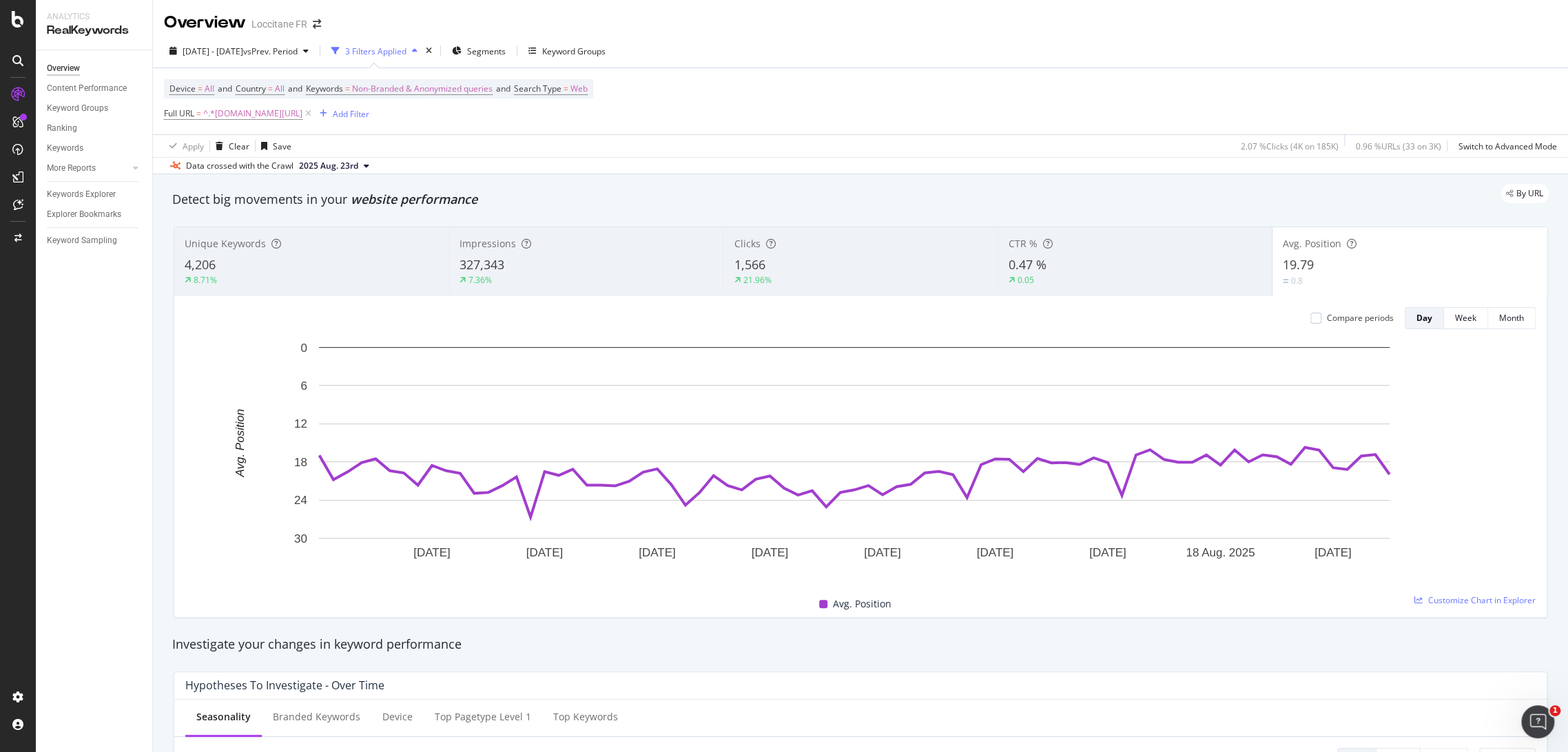
click at [552, 259] on div "327,343" at bounding box center [586, 265] width 253 height 18
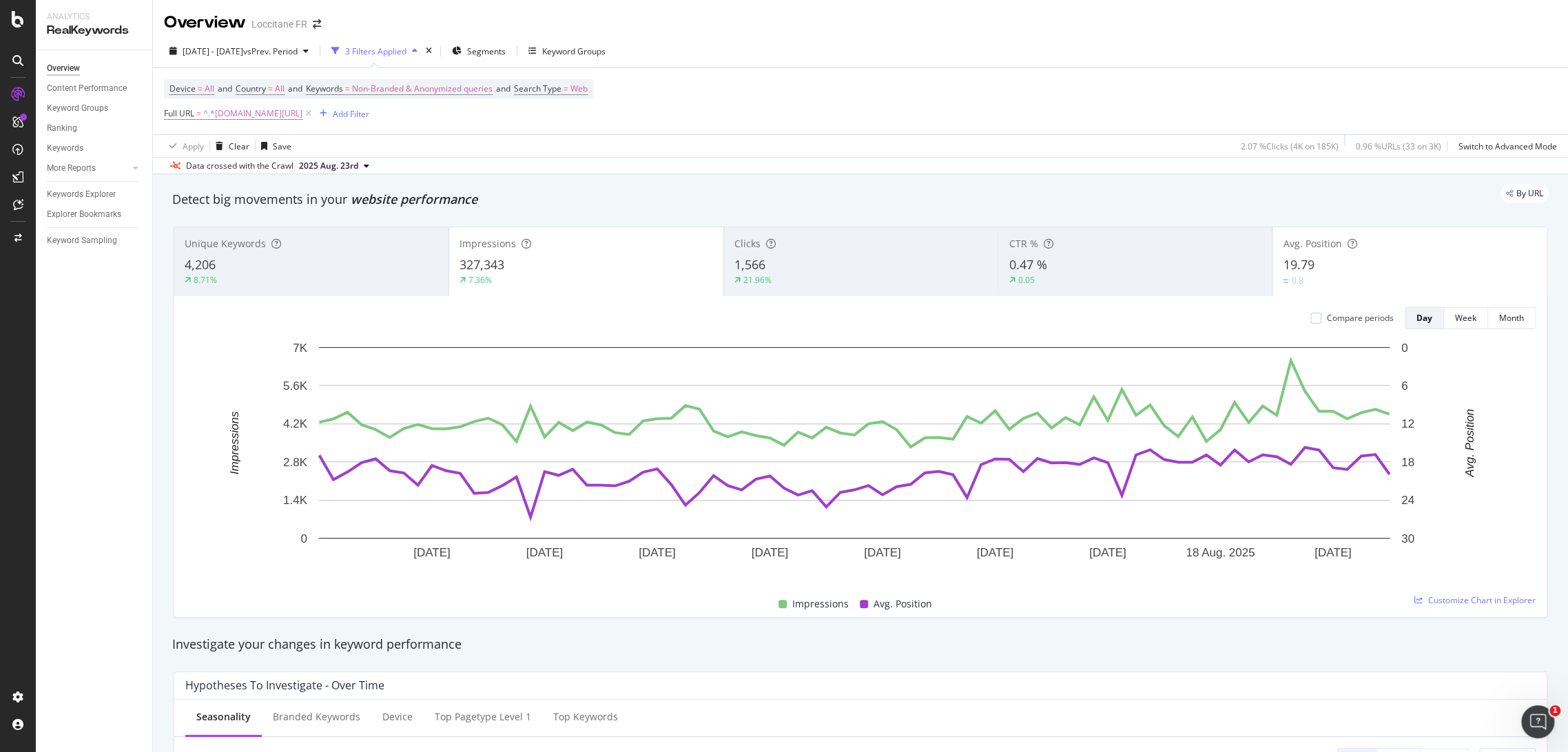
click at [593, 262] on div "327,343" at bounding box center [586, 265] width 254 height 18
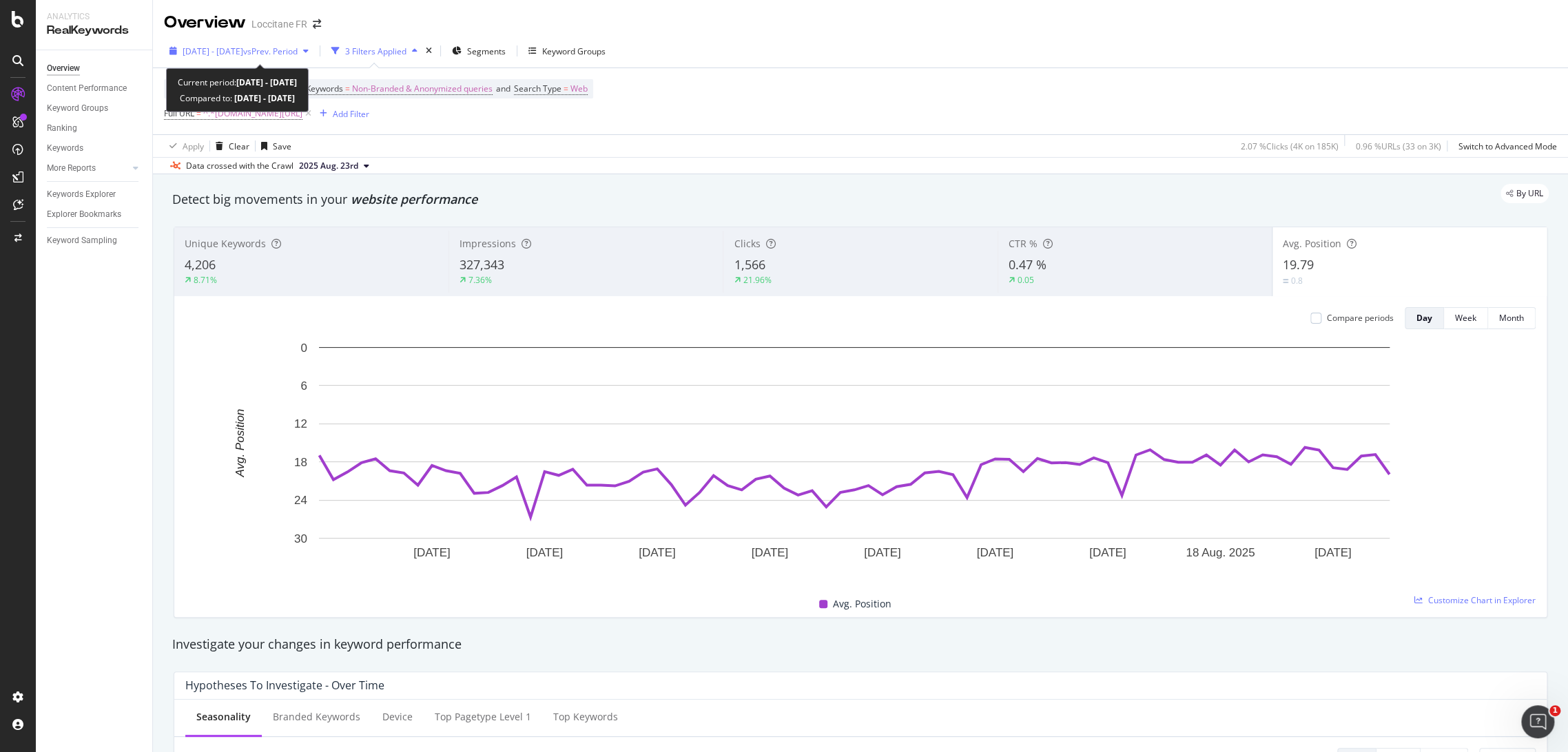
click at [216, 49] on span "[DATE] - [DATE]" at bounding box center [212, 51] width 60 height 11
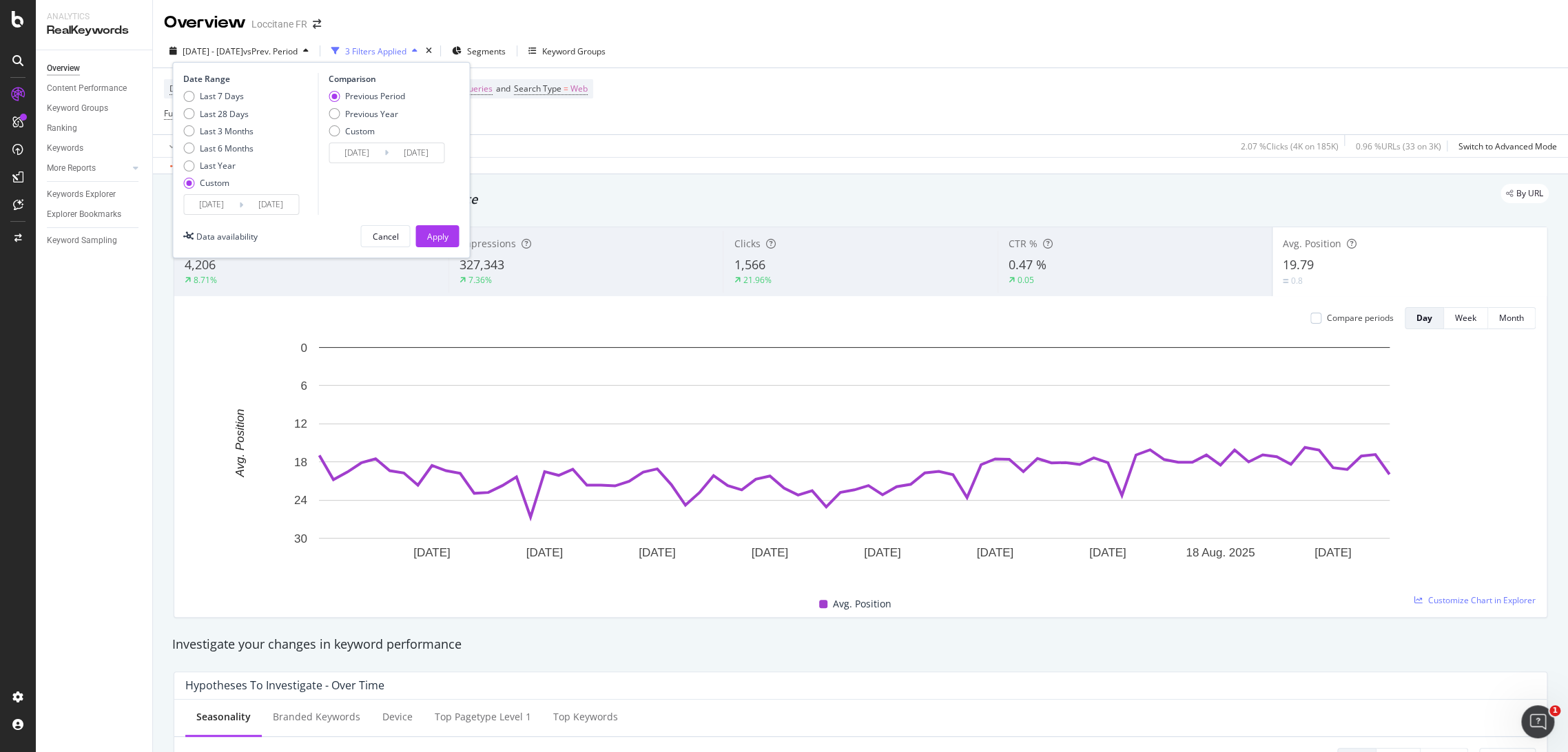
click at [221, 205] on input "[DATE]" at bounding box center [211, 204] width 55 height 19
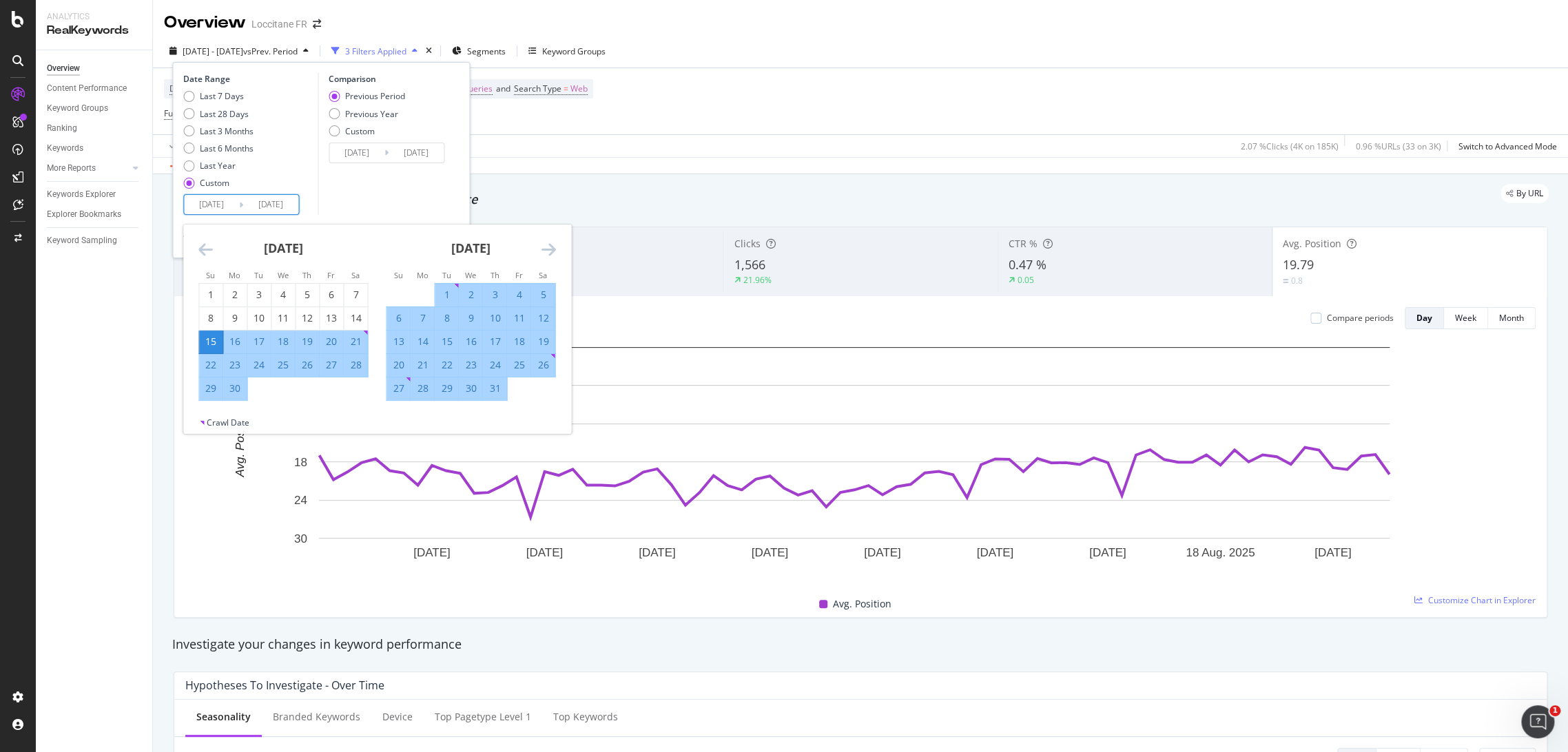
click at [207, 244] on icon "Move backward to switch to the previous month." at bounding box center [205, 249] width 15 height 17
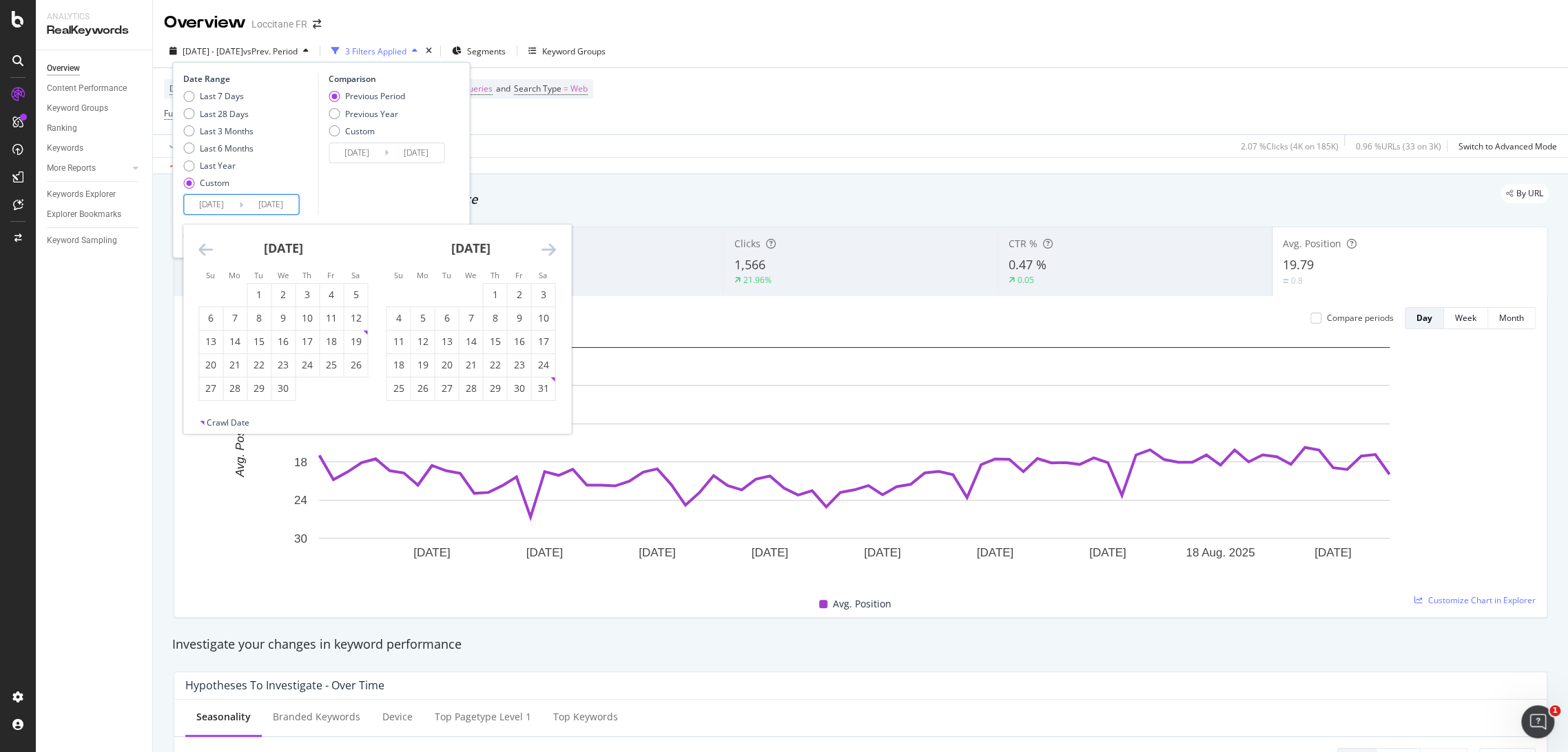
click at [207, 244] on icon "Move backward to switch to the previous month." at bounding box center [205, 249] width 15 height 17
click at [201, 238] on div "[DATE]" at bounding box center [283, 253] width 169 height 58
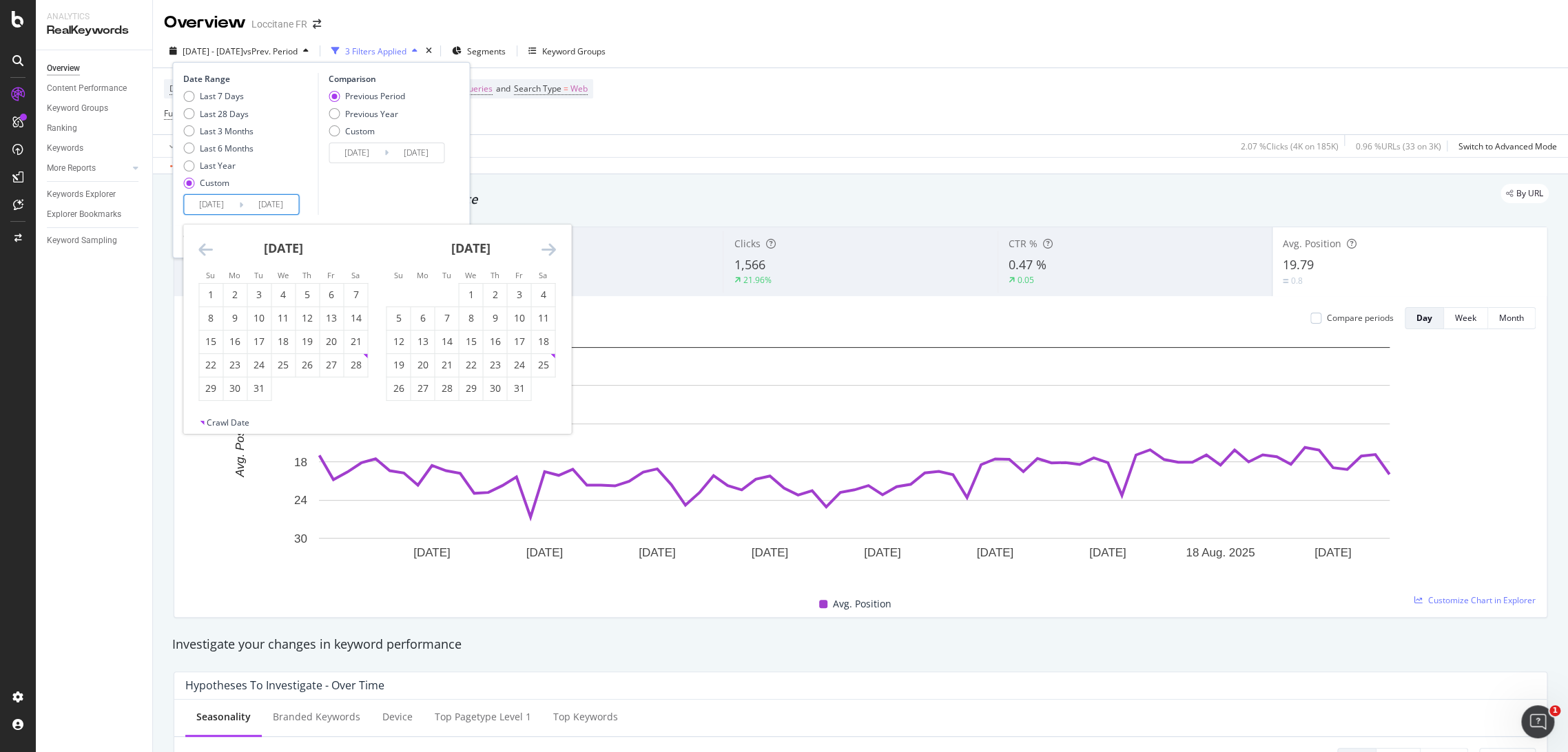
drag, startPoint x: 201, startPoint y: 238, endPoint x: 209, endPoint y: 253, distance: 17.0
click at [202, 243] on div "[DATE] 1 2 3 4 5 6 7 8 9 10 11 12 13 14 15 16 17 18 19 20 21 22 23 24 25 26 27 …" at bounding box center [377, 320] width 387 height 192
click at [209, 253] on icon "Move backward to switch to the previous month." at bounding box center [205, 249] width 15 height 17
click at [556, 252] on div "[DATE] 1 2 3 4 5 6 7 8 9 10 11 12 13 14 15 16 17 18 19 20 21 22 23 24 25 26 27 …" at bounding box center [470, 312] width 188 height 176
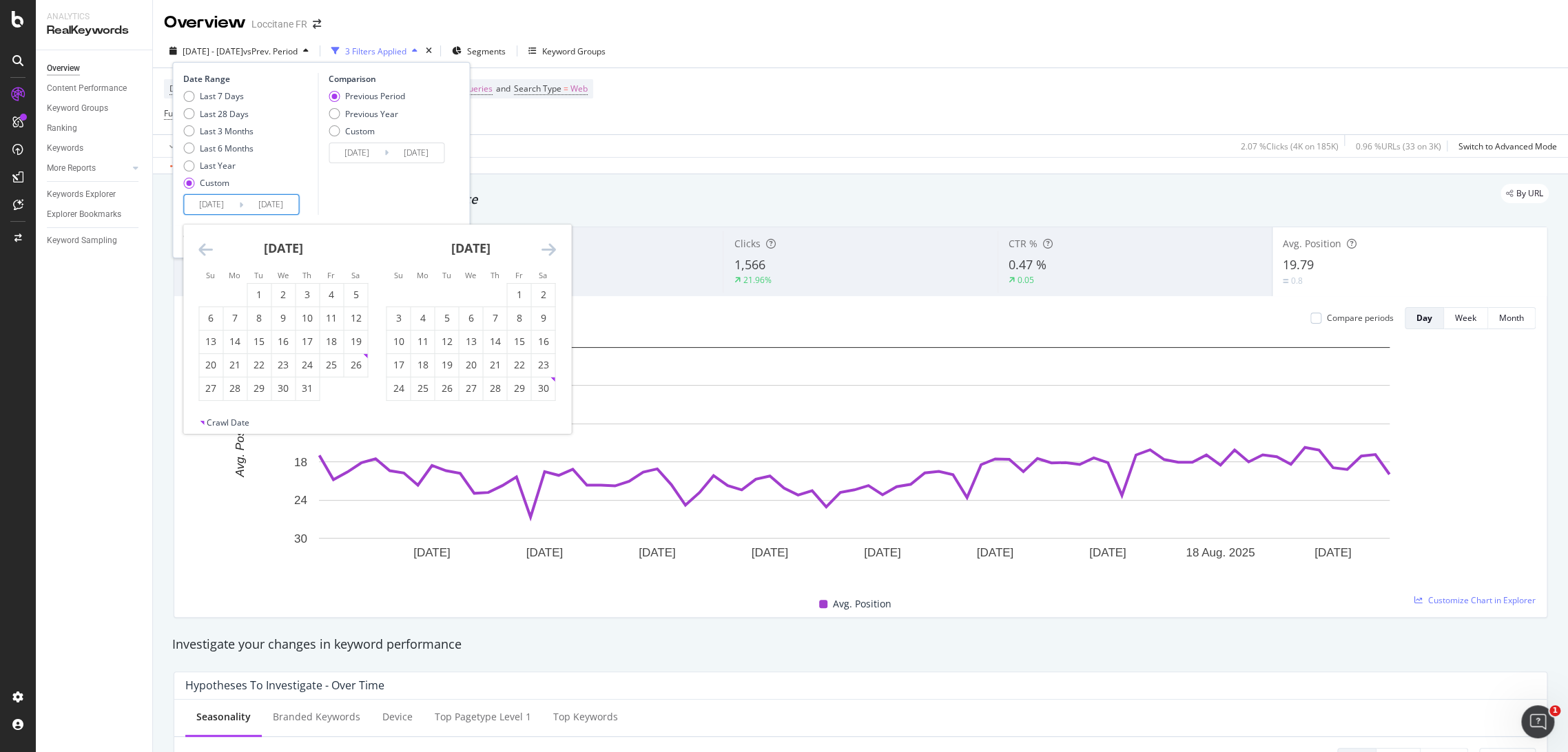
click at [553, 251] on icon "Move forward to switch to the next month." at bounding box center [548, 249] width 15 height 17
click at [549, 250] on icon "Move forward to switch to the next month." at bounding box center [548, 249] width 15 height 17
click at [198, 252] on icon "Move backward to switch to the previous month." at bounding box center [205, 249] width 15 height 17
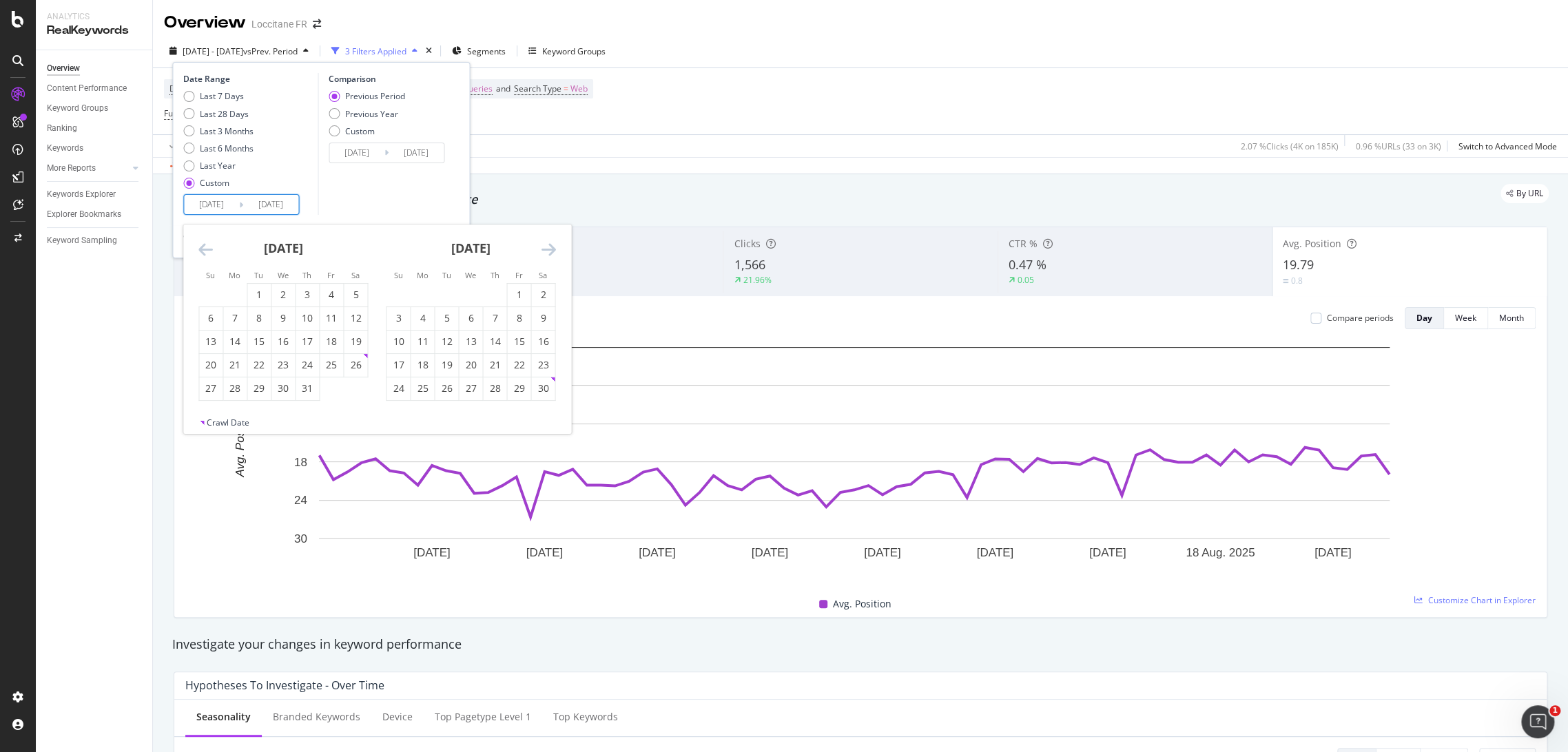
click at [198, 252] on icon "Move backward to switch to the previous month." at bounding box center [205, 249] width 15 height 17
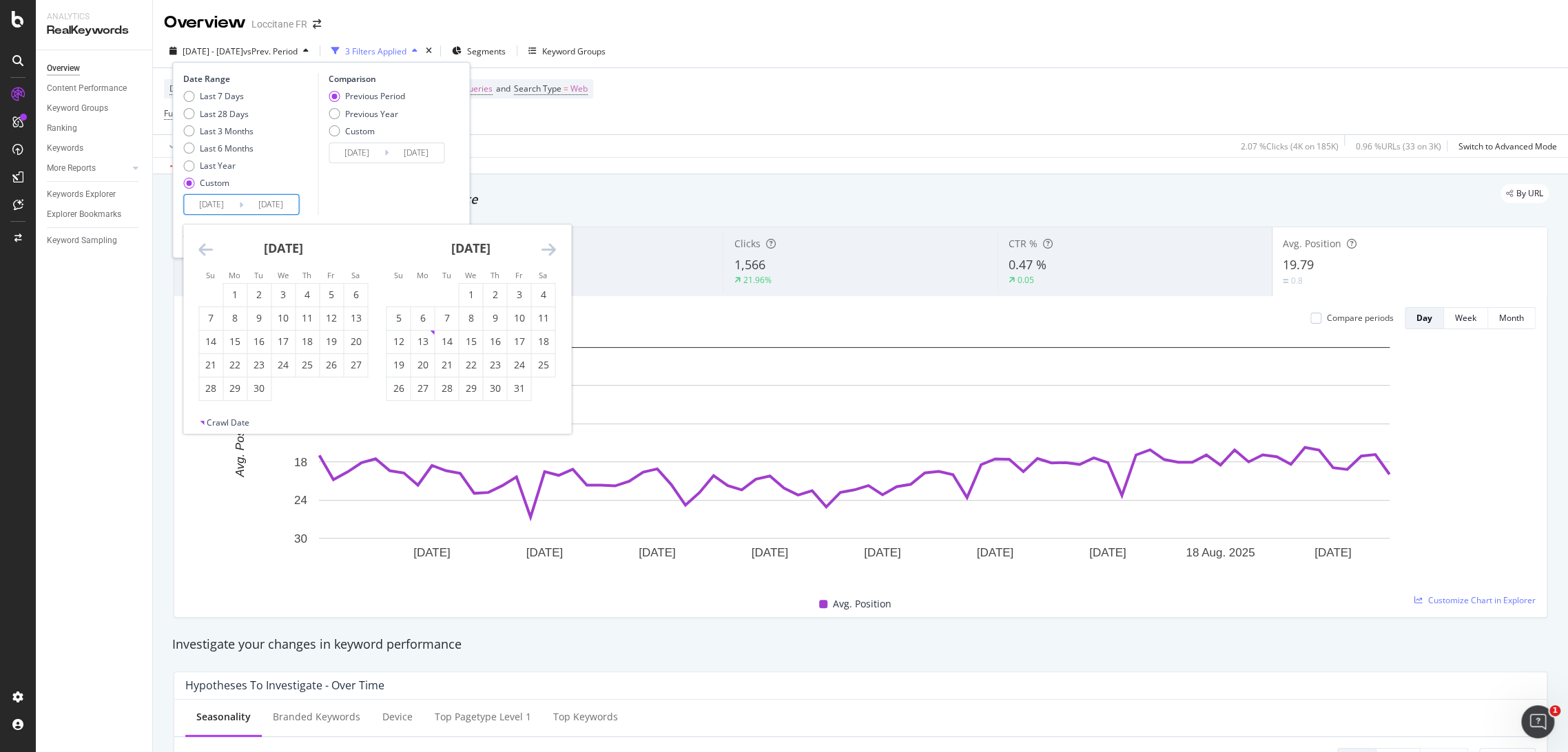
click at [198, 252] on icon "Move backward to switch to the previous month." at bounding box center [205, 249] width 15 height 17
click at [226, 290] on div "1" at bounding box center [235, 295] width 24 height 14
type input "[DATE]"
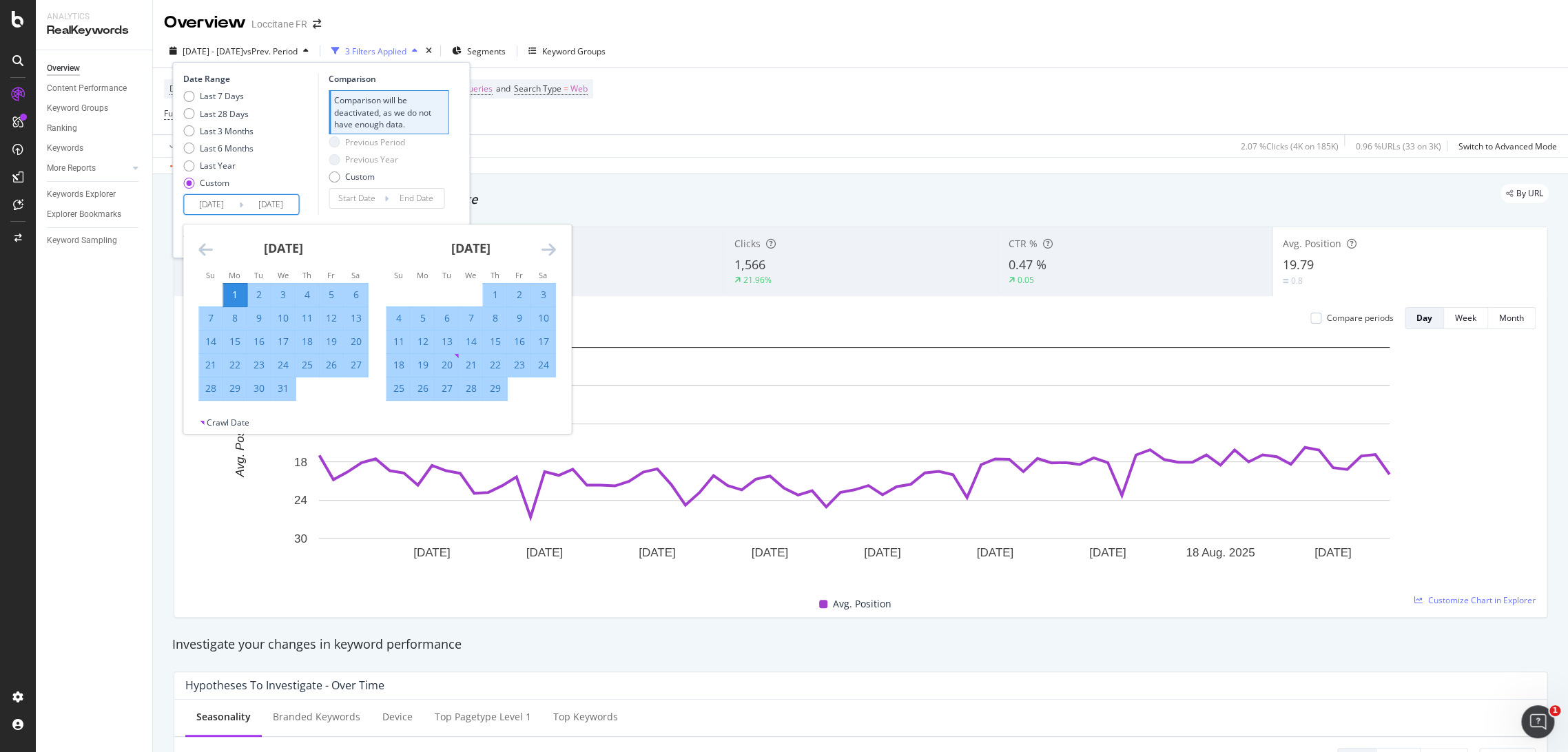
click at [319, 205] on div "Comparison Comparison will be deactivated, as we do not have enough data. Previ…" at bounding box center [383, 144] width 131 height 142
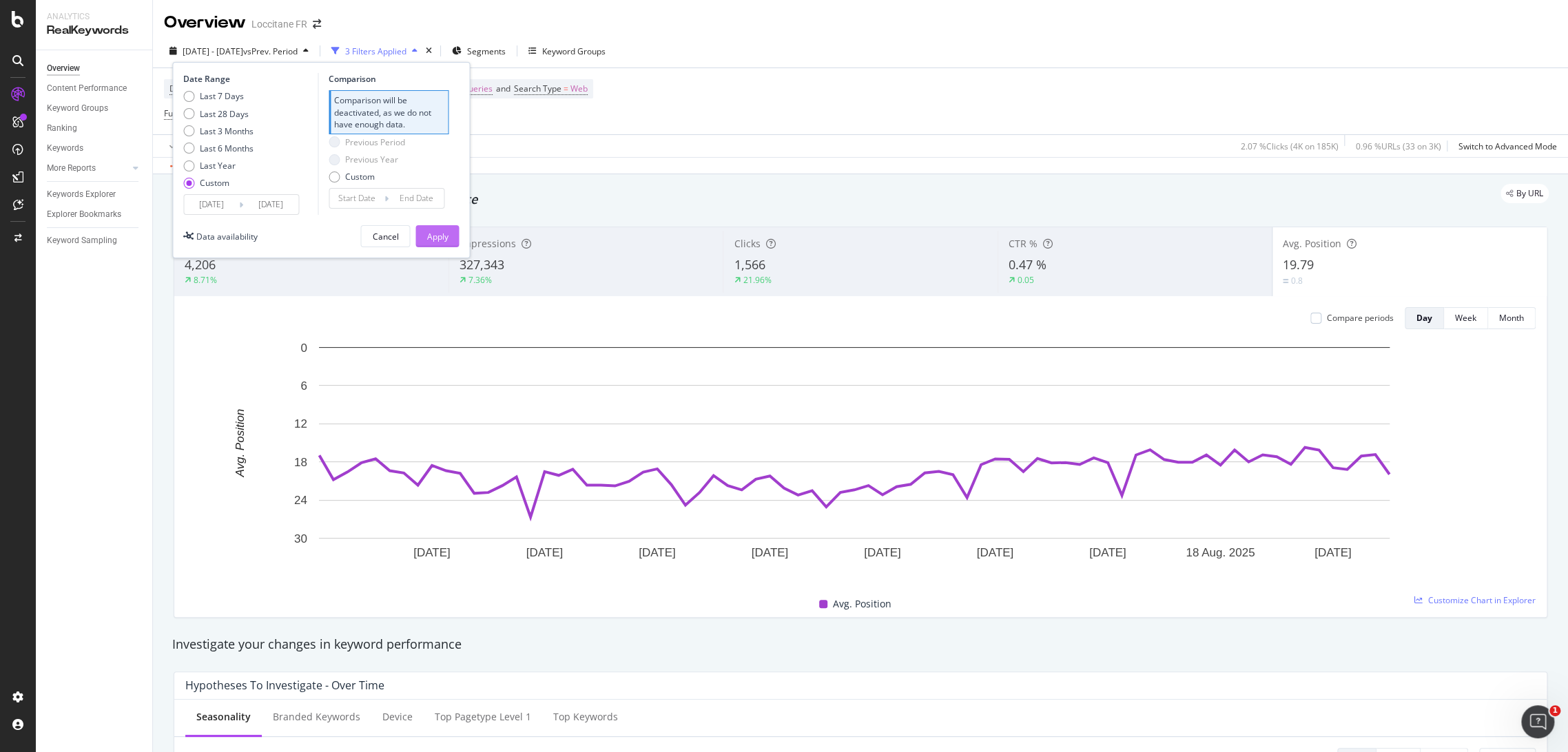
click at [446, 240] on div "Apply" at bounding box center [437, 236] width 21 height 11
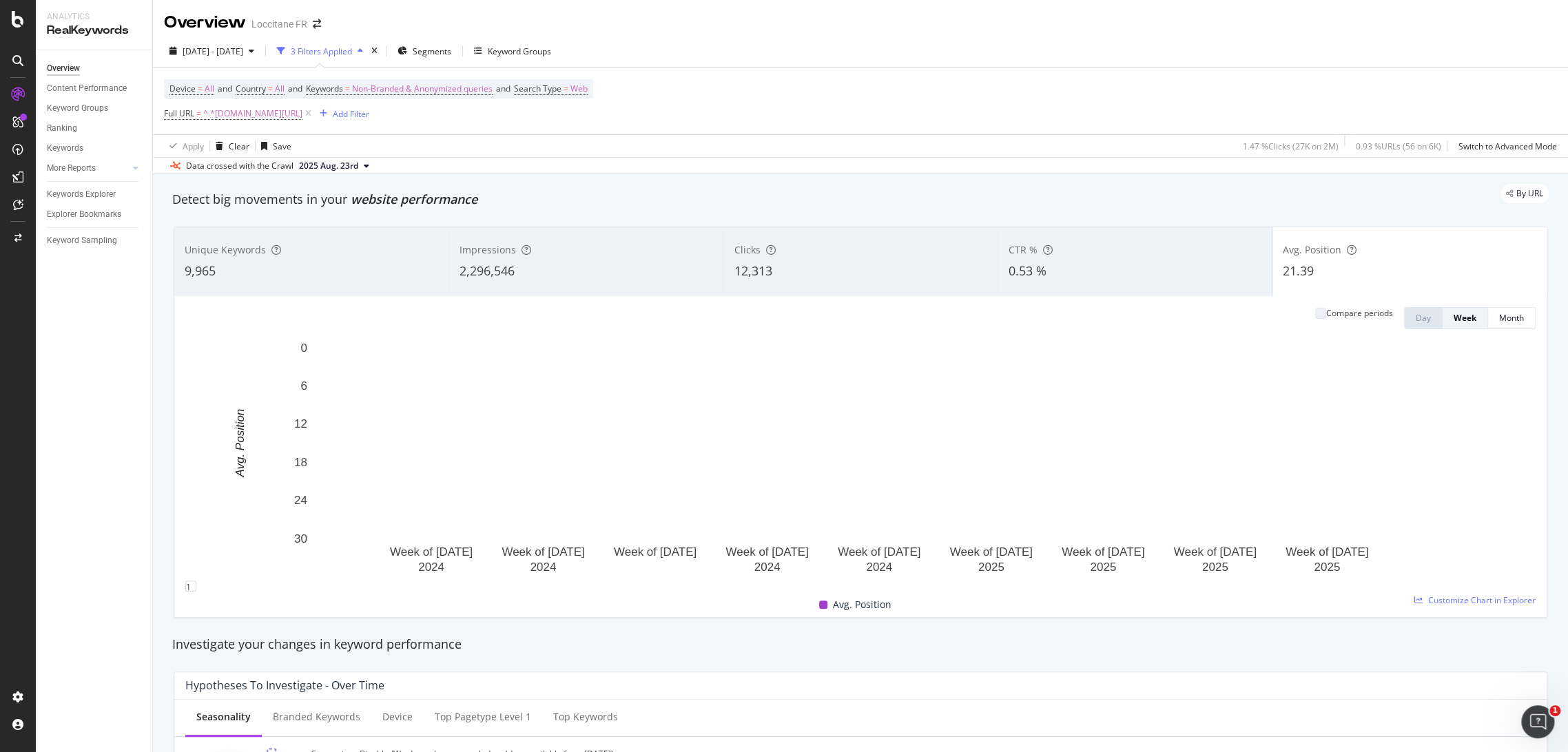
click at [775, 284] on div "Clicks 12,313" at bounding box center [859, 262] width 274 height 62
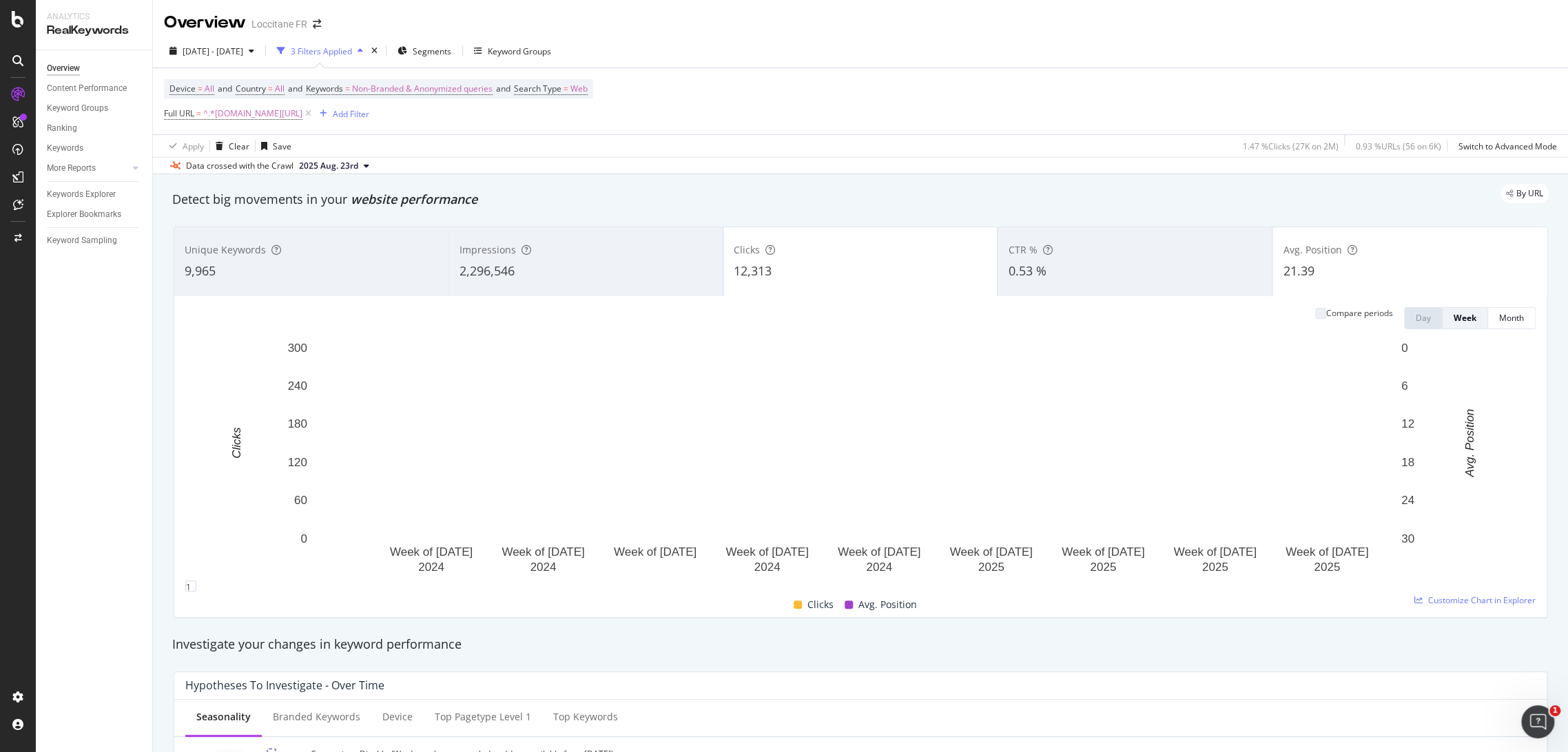
click at [1327, 273] on div "21.39" at bounding box center [1409, 271] width 254 height 18
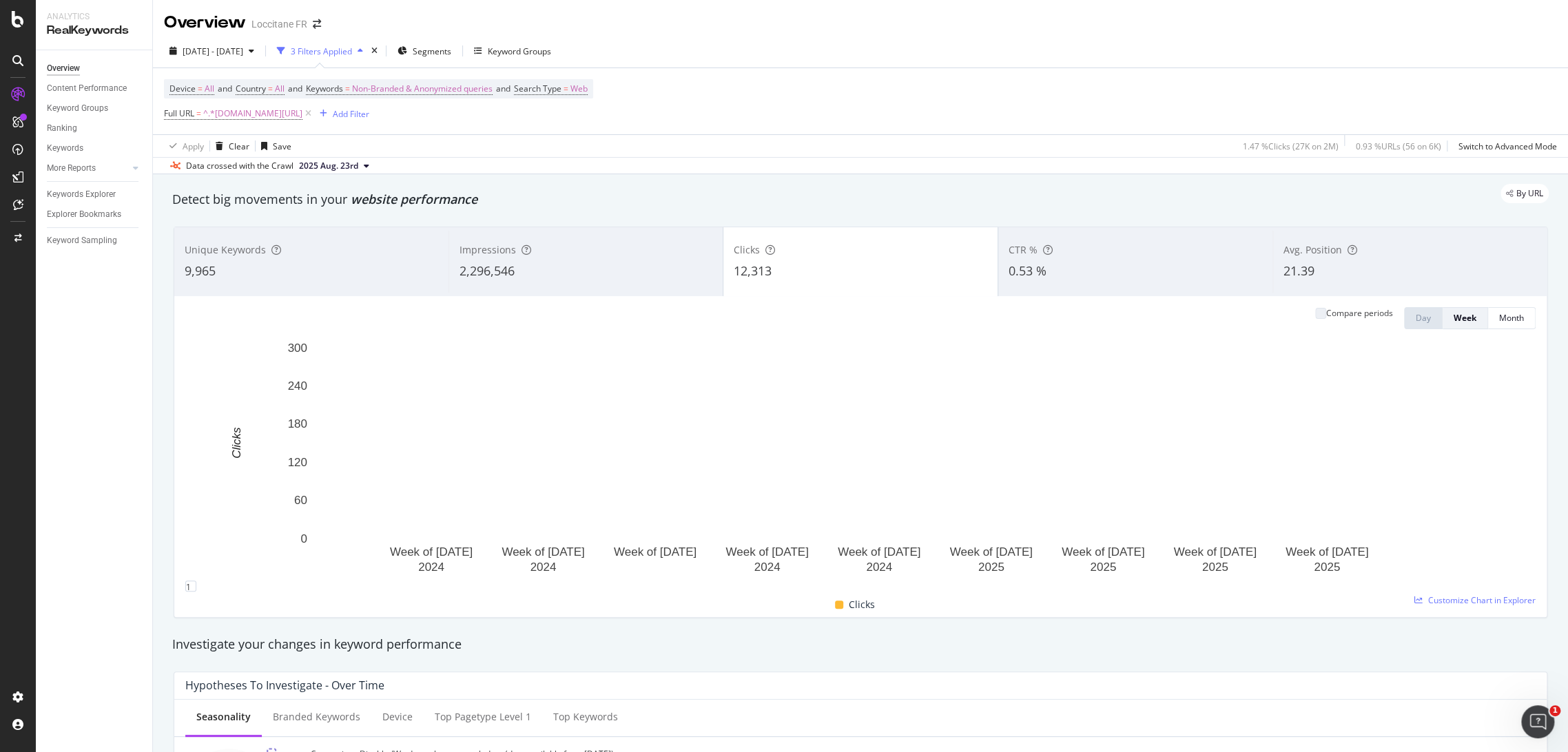
click at [1311, 256] on span "Avg. Position" at bounding box center [1312, 250] width 58 height 13
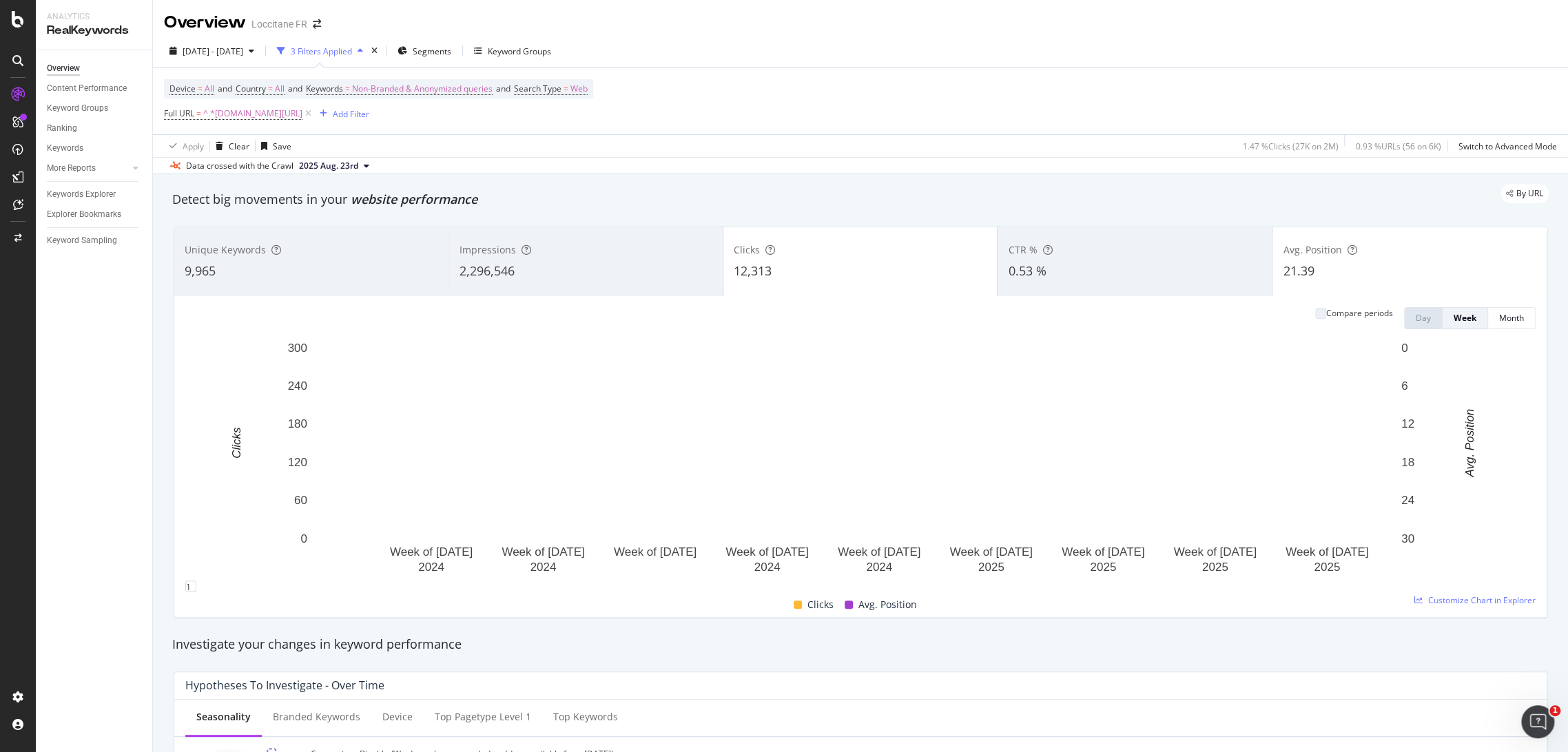
click at [911, 270] on div "12,313" at bounding box center [860, 271] width 254 height 18
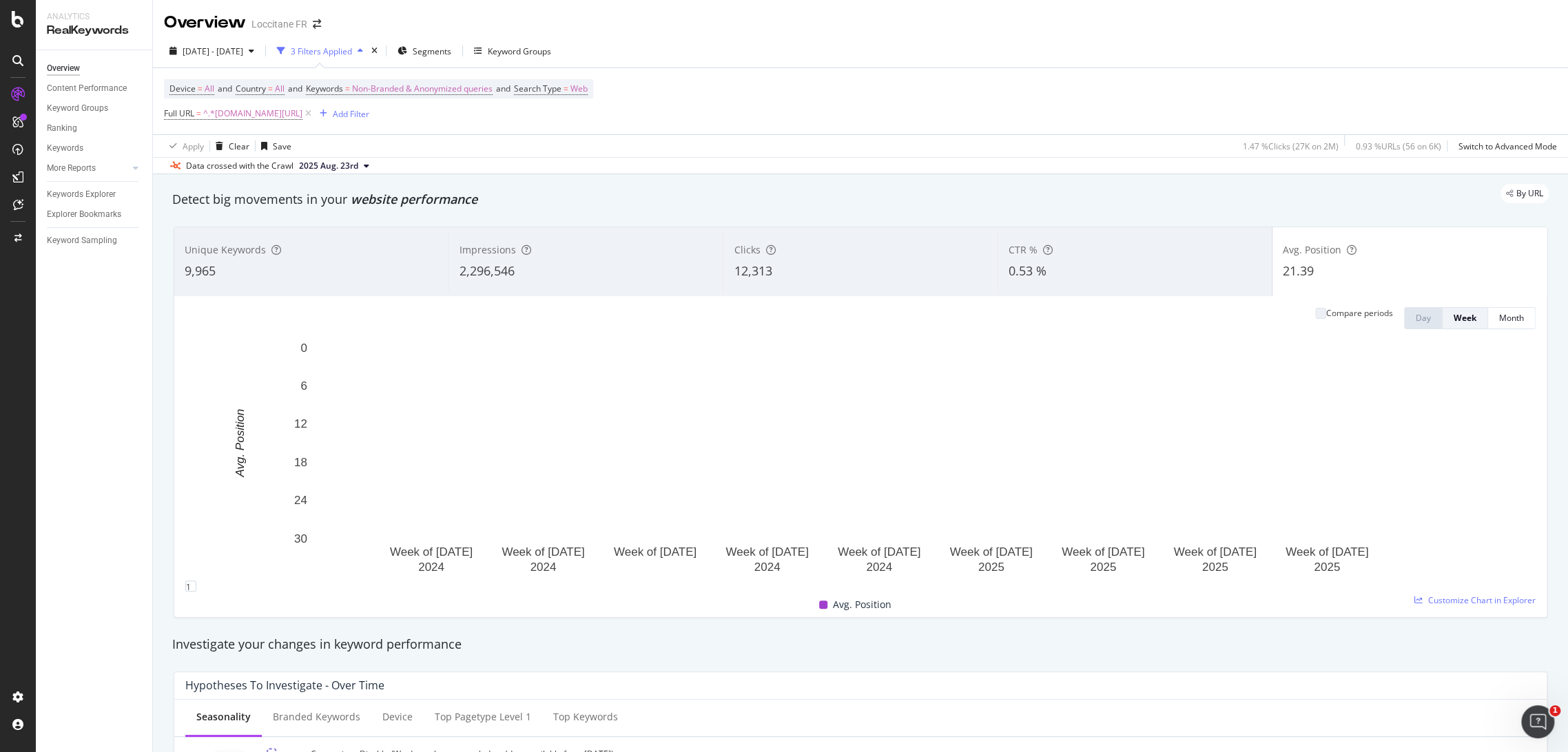
click at [911, 270] on div "12,313" at bounding box center [860, 271] width 253 height 18
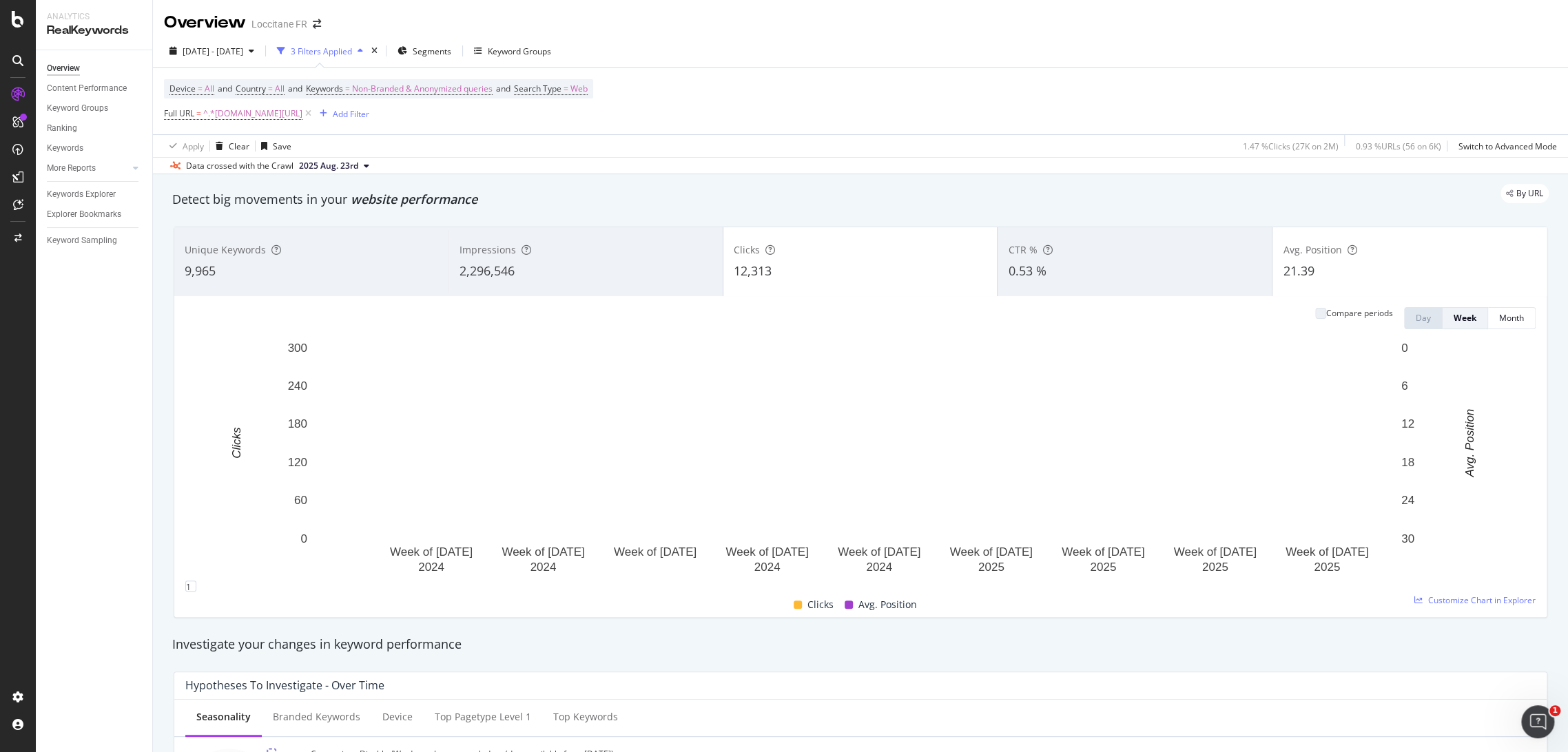
click at [593, 255] on div "Impressions" at bounding box center [586, 250] width 253 height 14
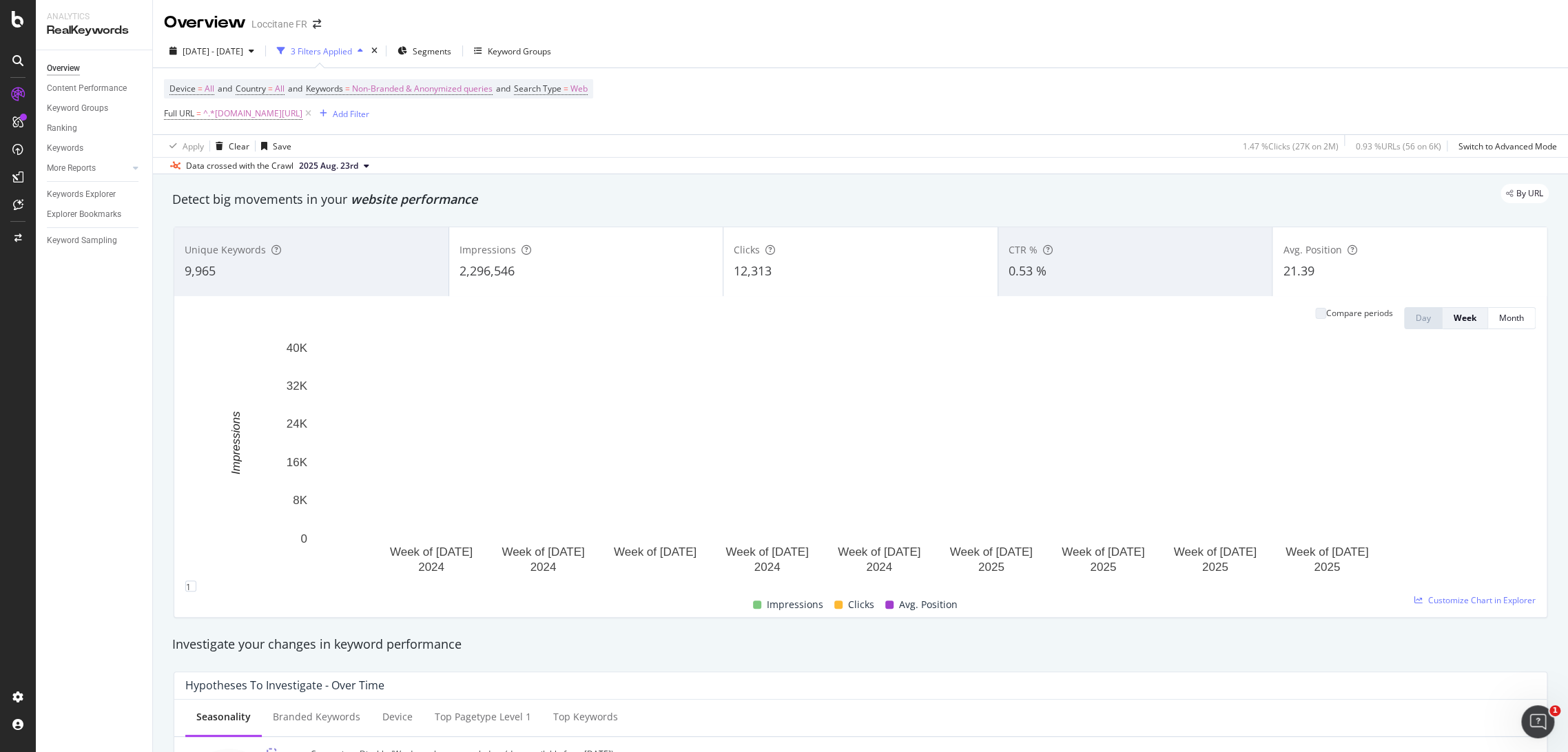
click at [614, 284] on div "Impressions 2,296,546" at bounding box center [586, 262] width 274 height 62
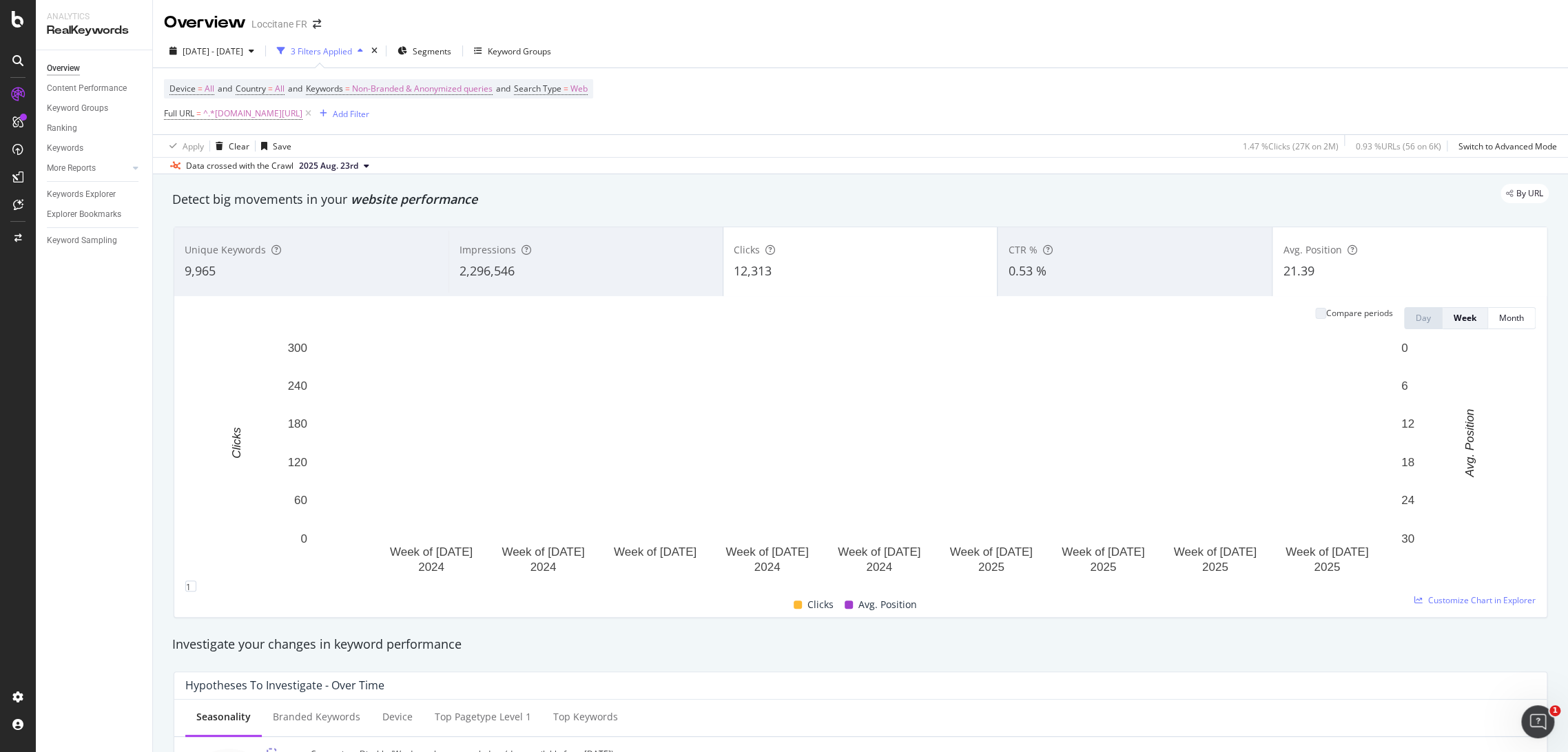
click at [614, 284] on div "Impressions 2,296,546" at bounding box center [585, 262] width 274 height 62
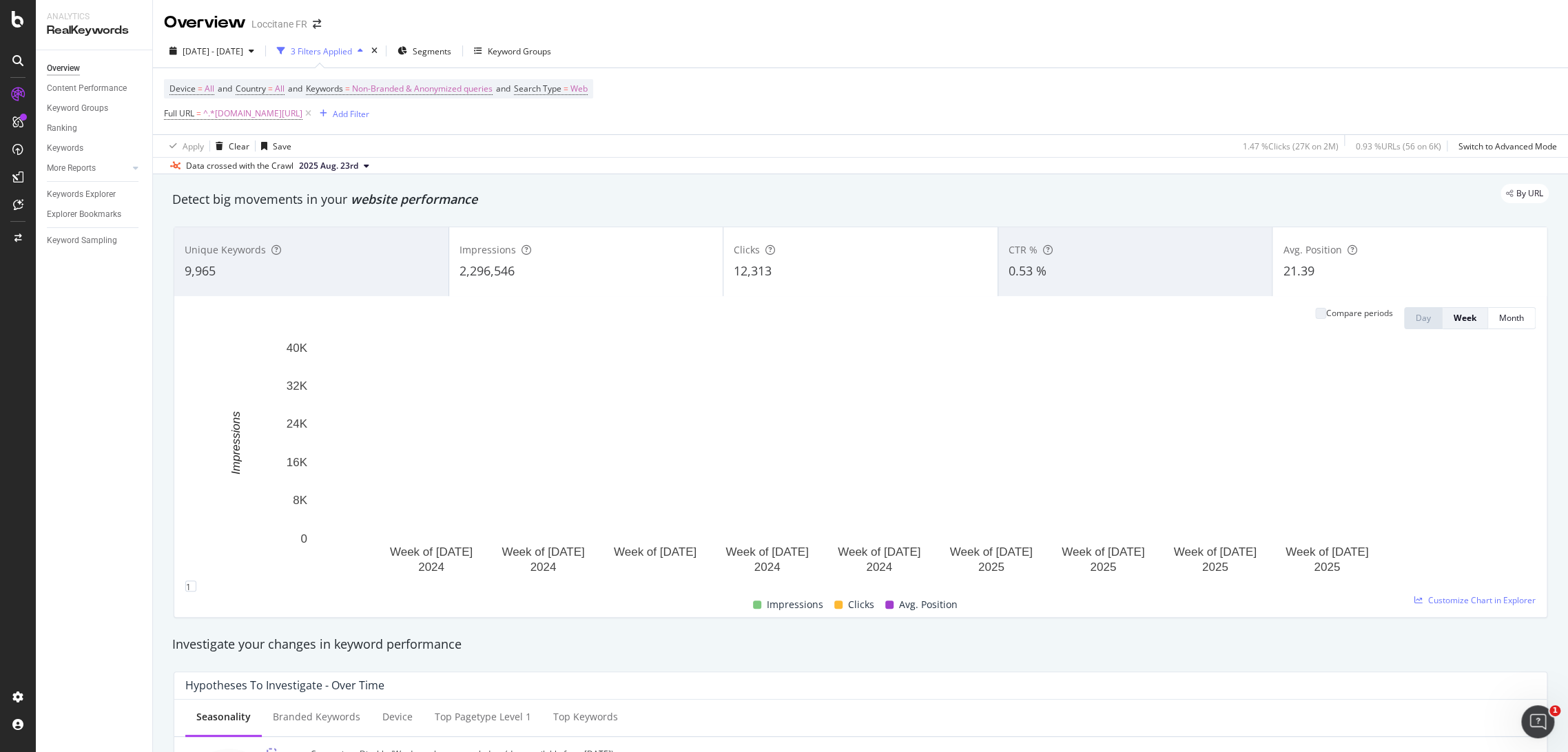
click at [1354, 263] on div "21.39" at bounding box center [1409, 271] width 254 height 18
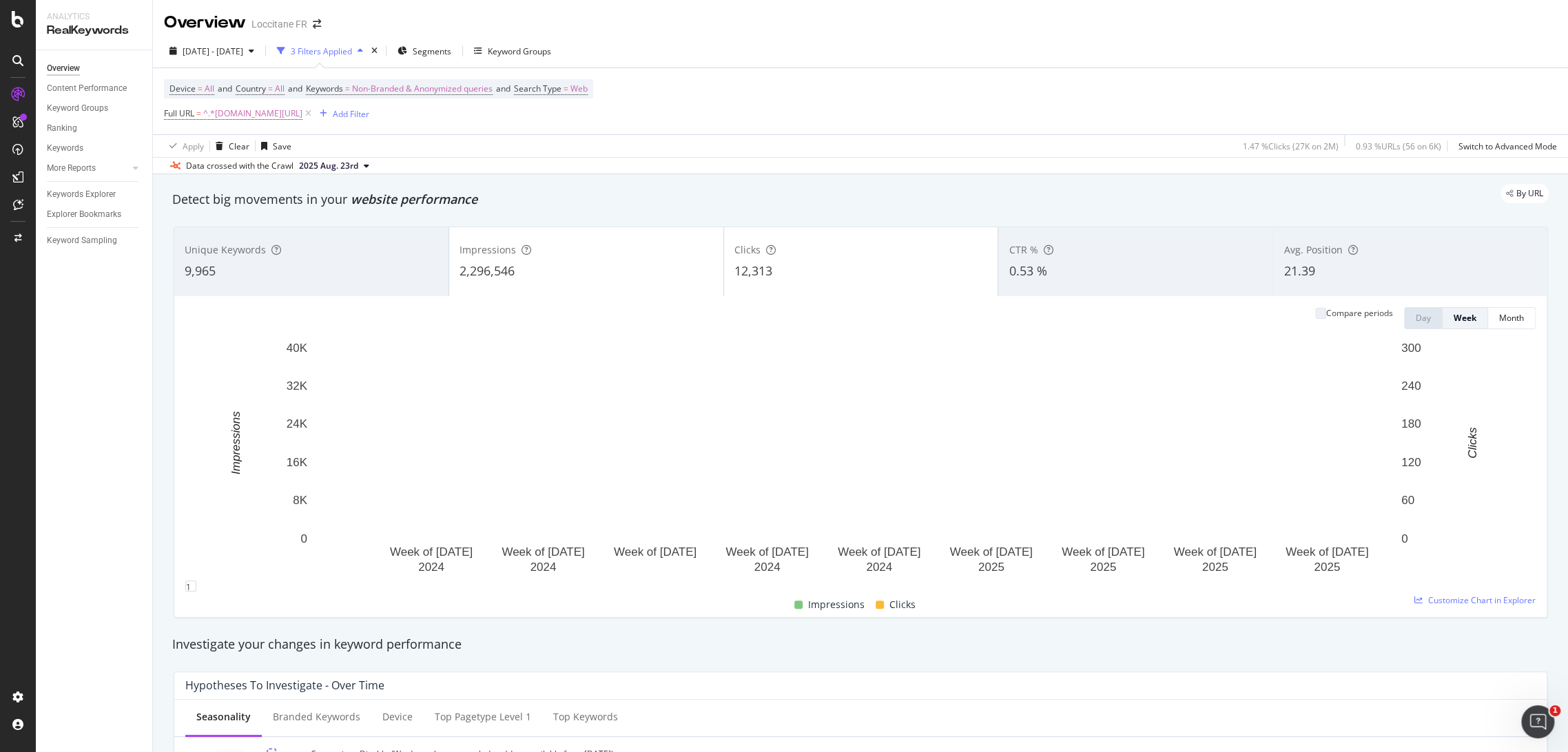
click at [860, 280] on div "Clicks 12,313" at bounding box center [861, 262] width 274 height 62
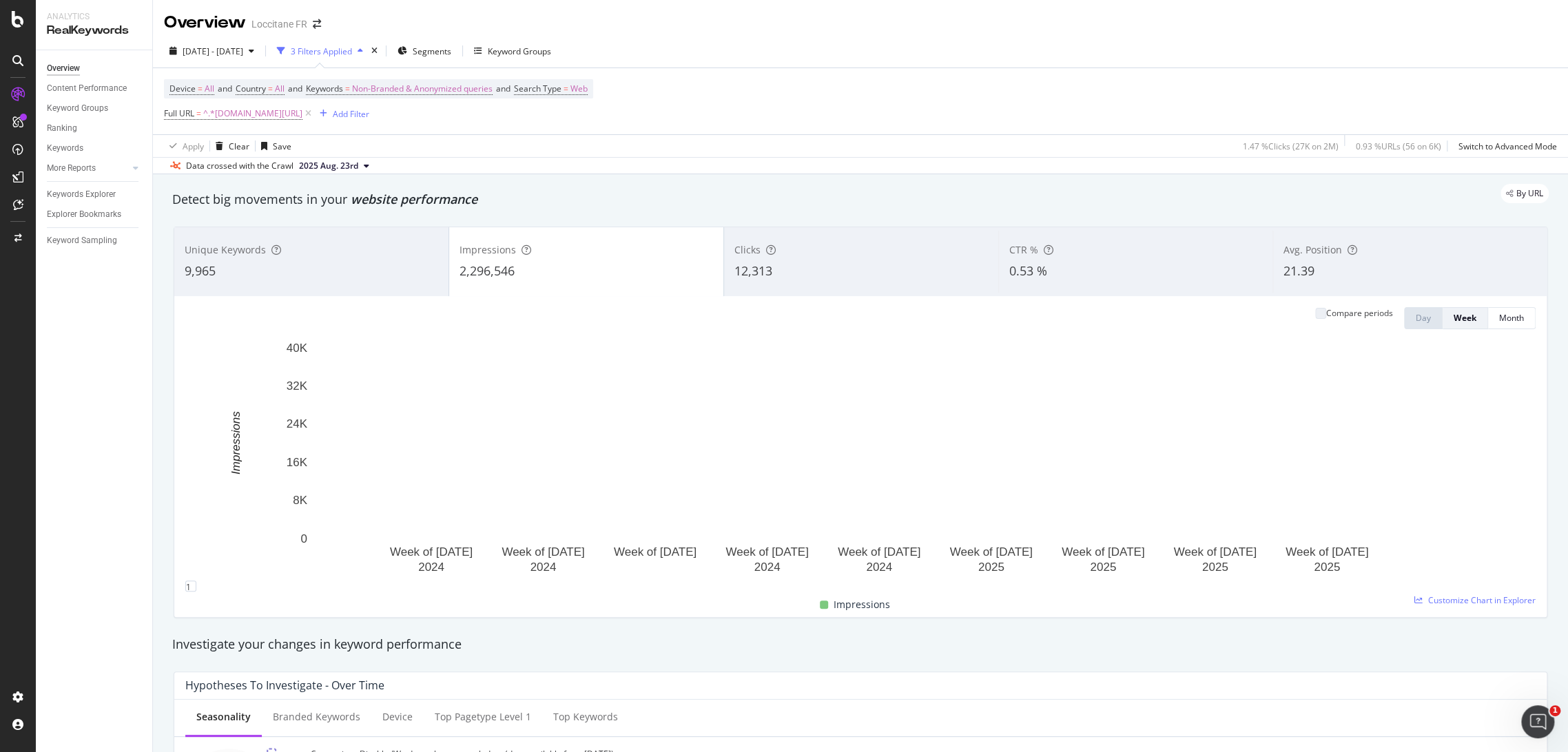
click at [647, 273] on div "2,296,546" at bounding box center [586, 271] width 254 height 18
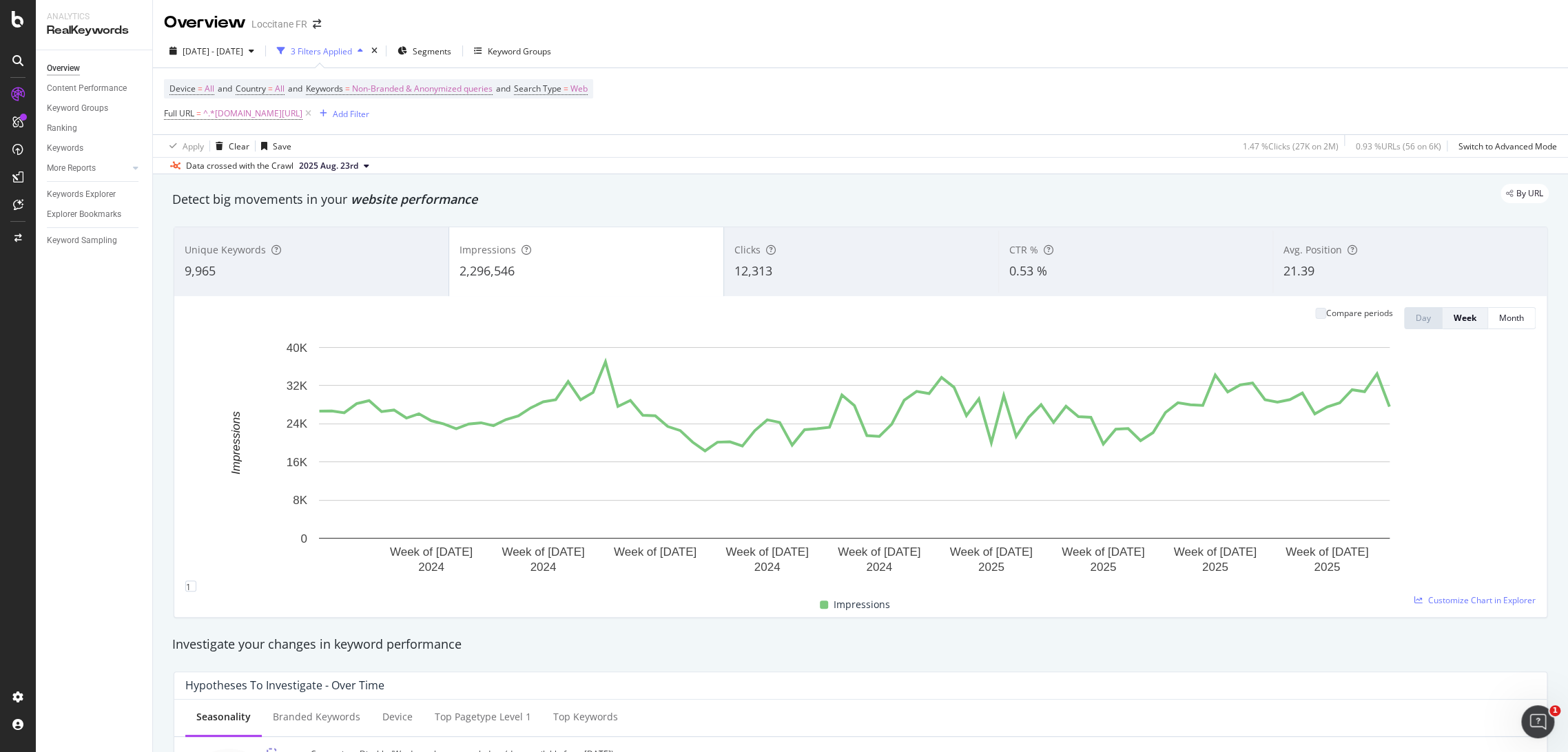
click at [1434, 269] on div "21.39" at bounding box center [1410, 271] width 253 height 18
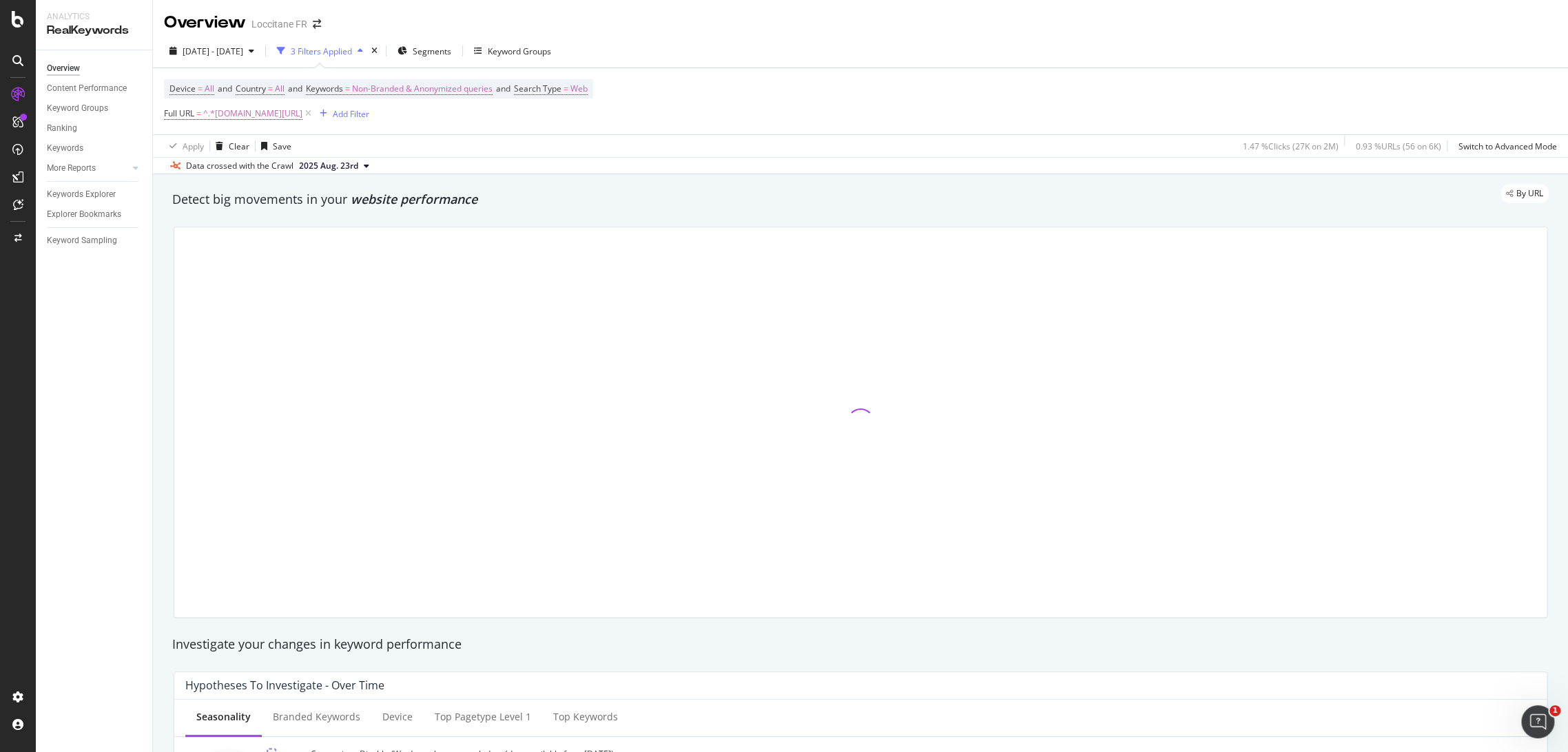
click at [626, 270] on div at bounding box center [860, 422] width 1373 height 390
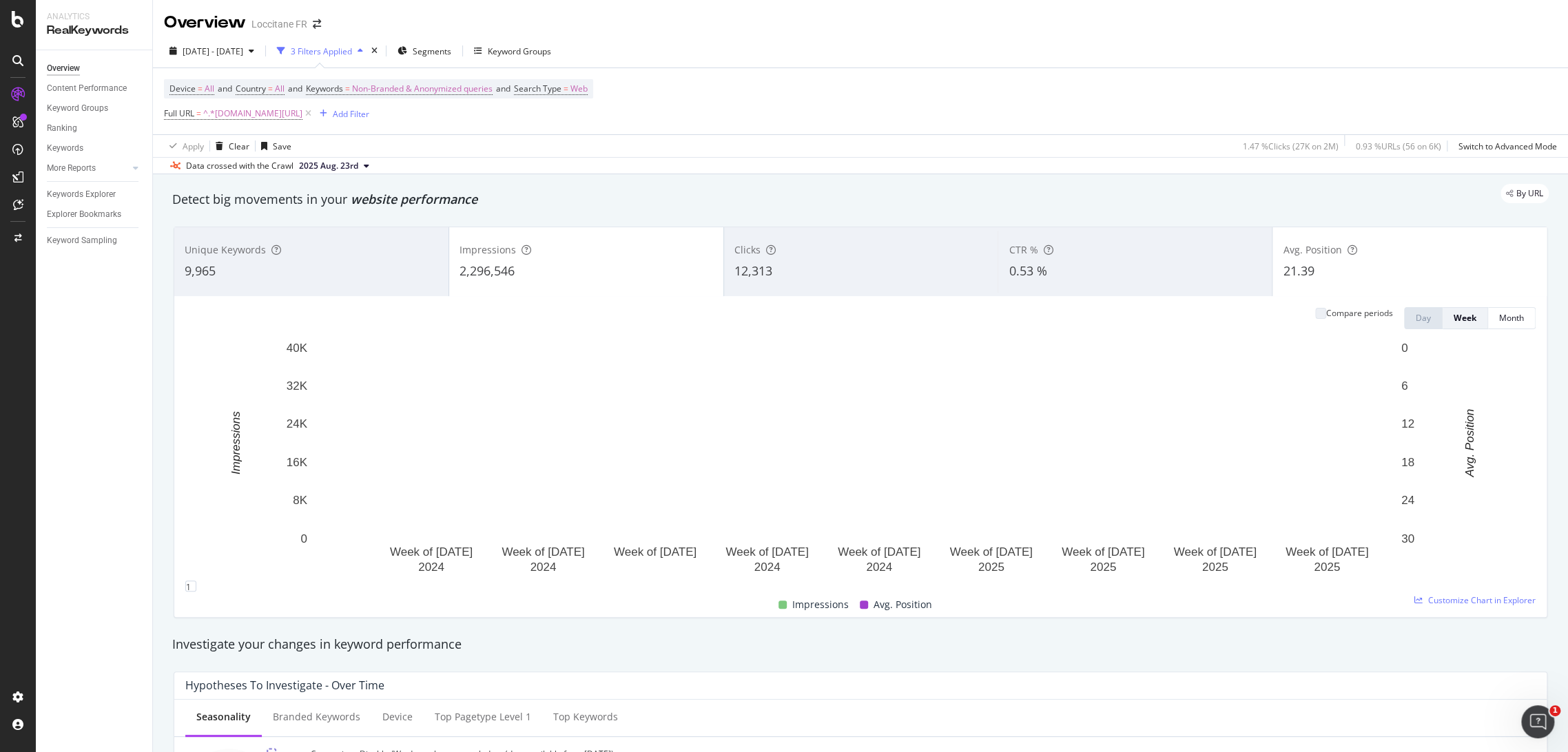
click at [628, 264] on div "2,296,546" at bounding box center [586, 271] width 254 height 18
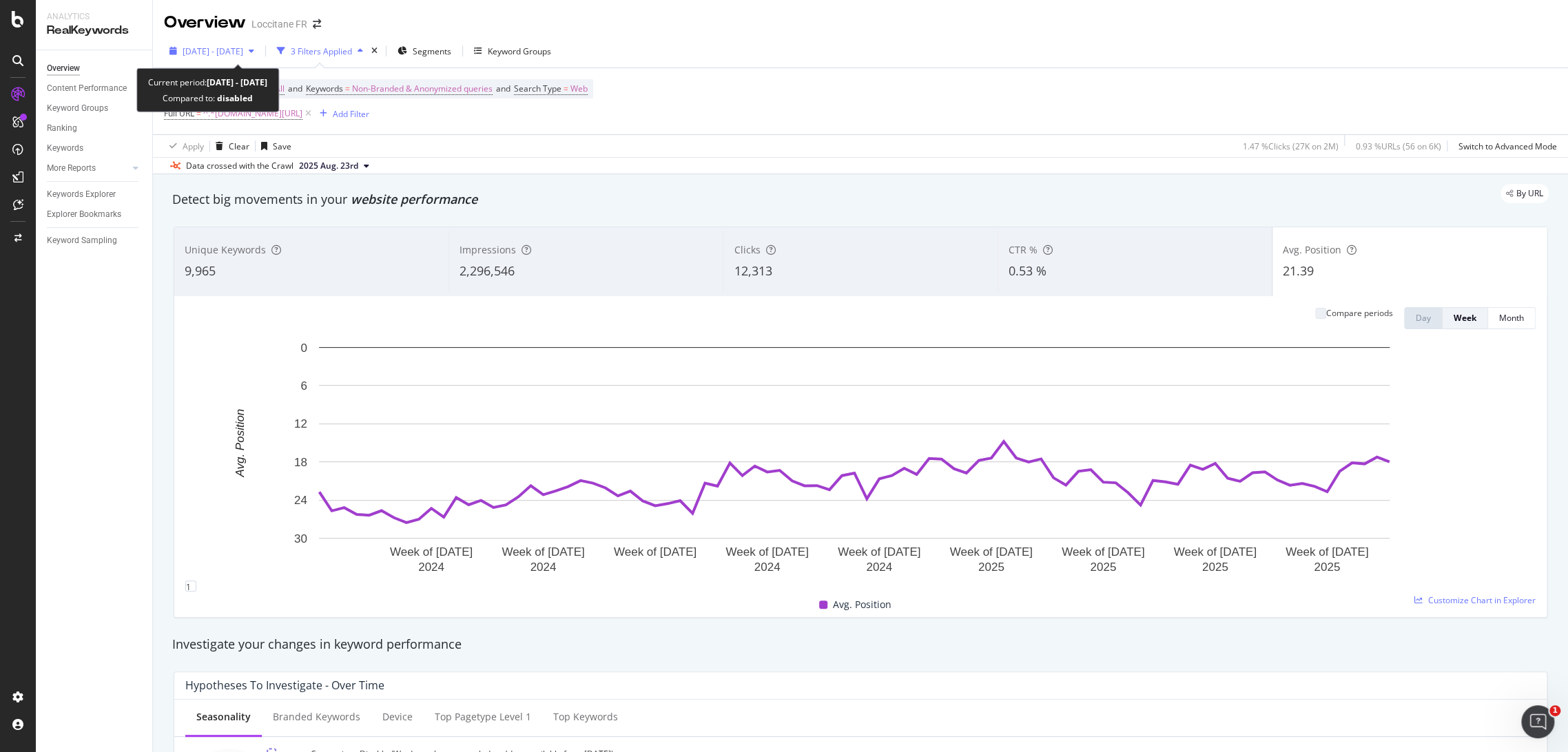
click at [214, 51] on span "[DATE] - [DATE]" at bounding box center [212, 51] width 60 height 11
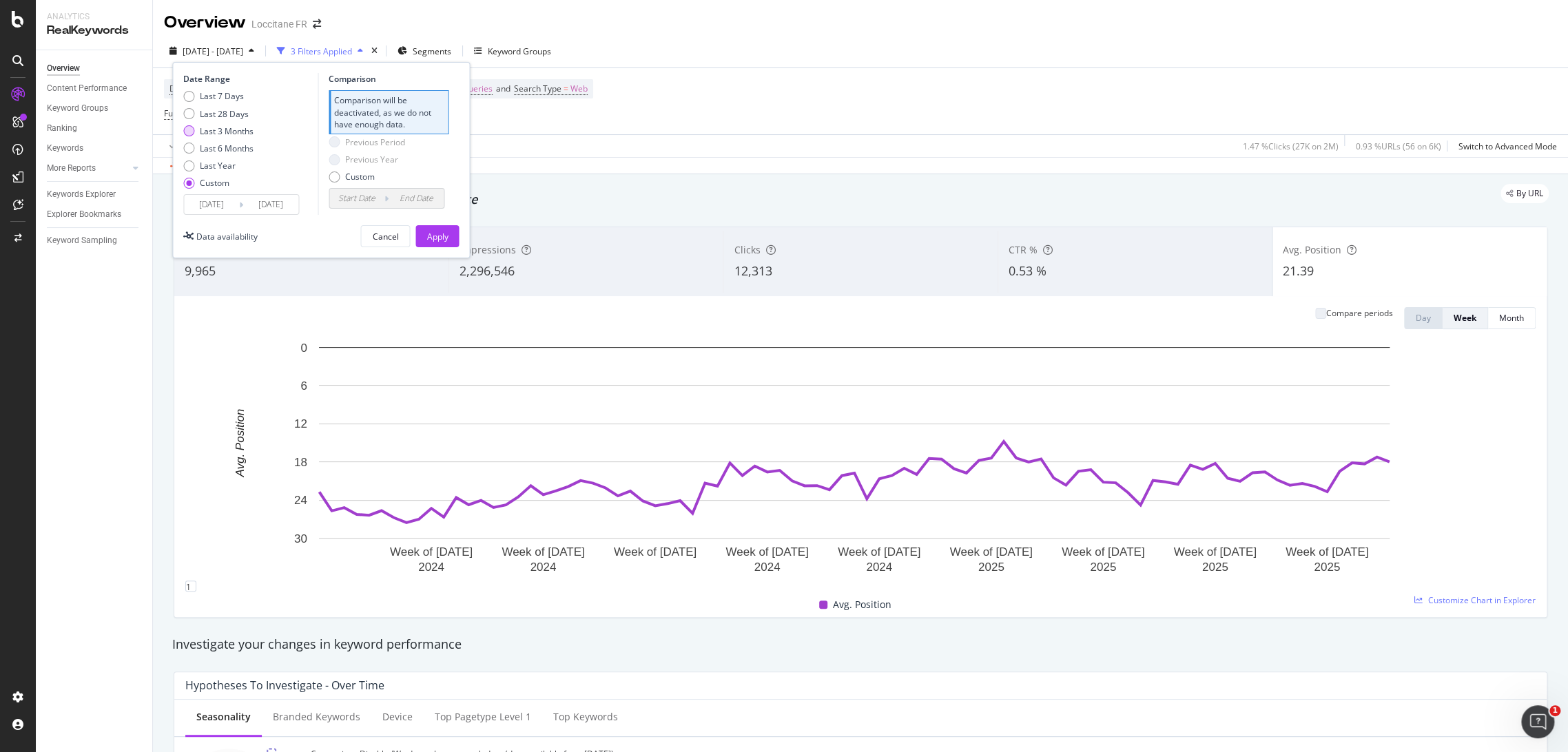
click at [234, 133] on div "Last 3 Months" at bounding box center [227, 131] width 54 height 11
type input "[DATE]"
click at [452, 239] on button "Apply" at bounding box center [437, 236] width 44 height 22
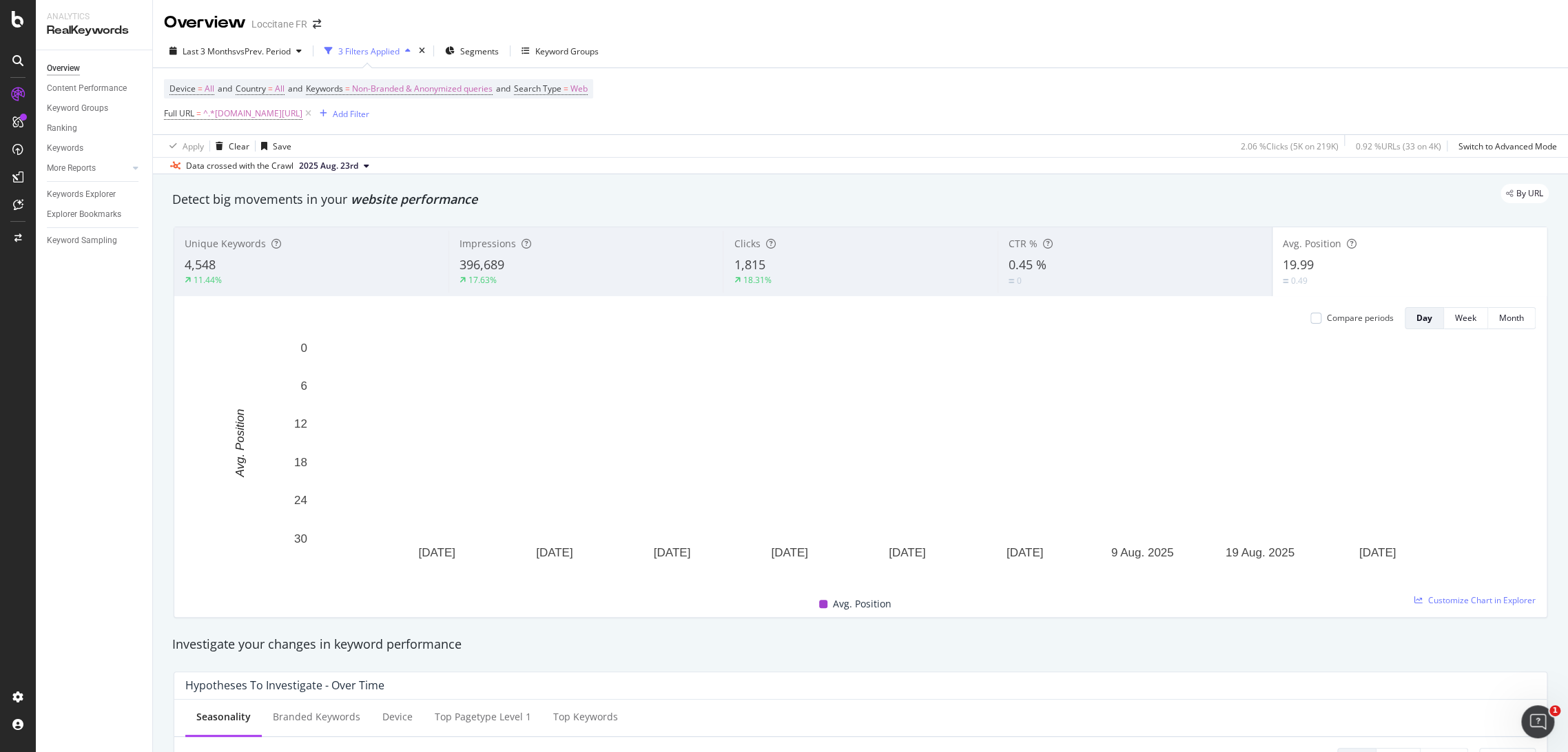
click at [839, 270] on div "1,815" at bounding box center [860, 265] width 253 height 18
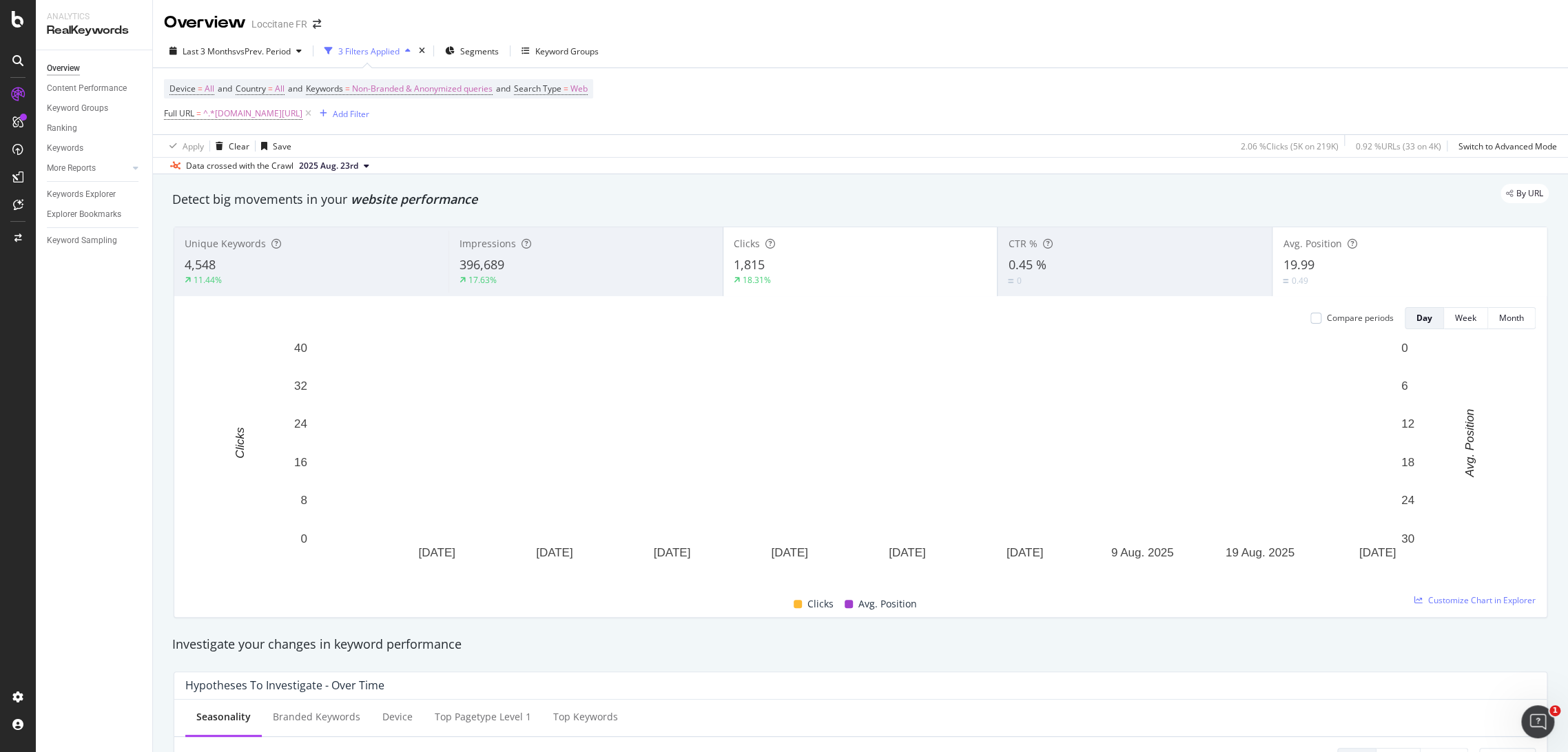
click at [1312, 284] on div "0.49" at bounding box center [1409, 280] width 254 height 13
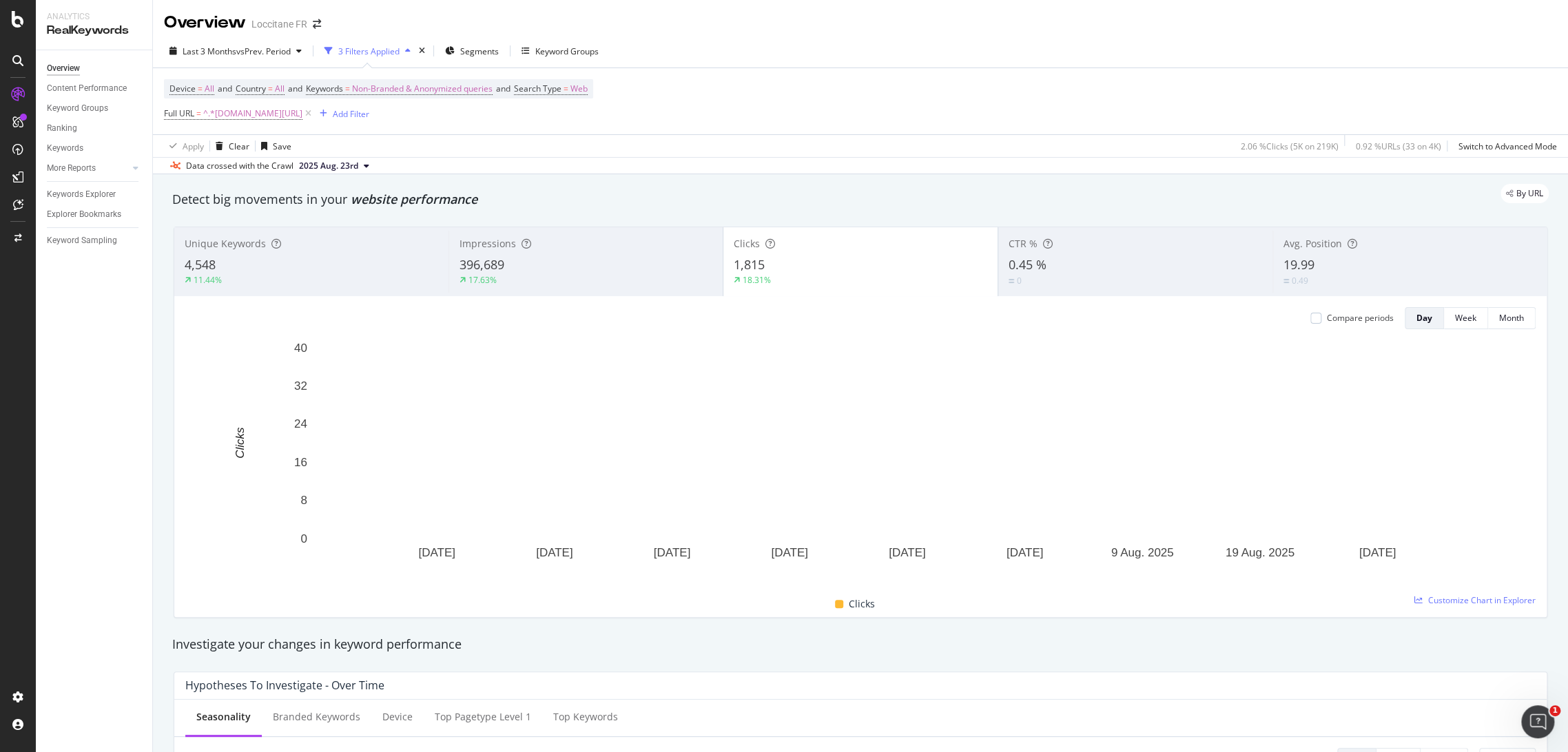
click at [649, 275] on div "17.63%" at bounding box center [586, 280] width 253 height 12
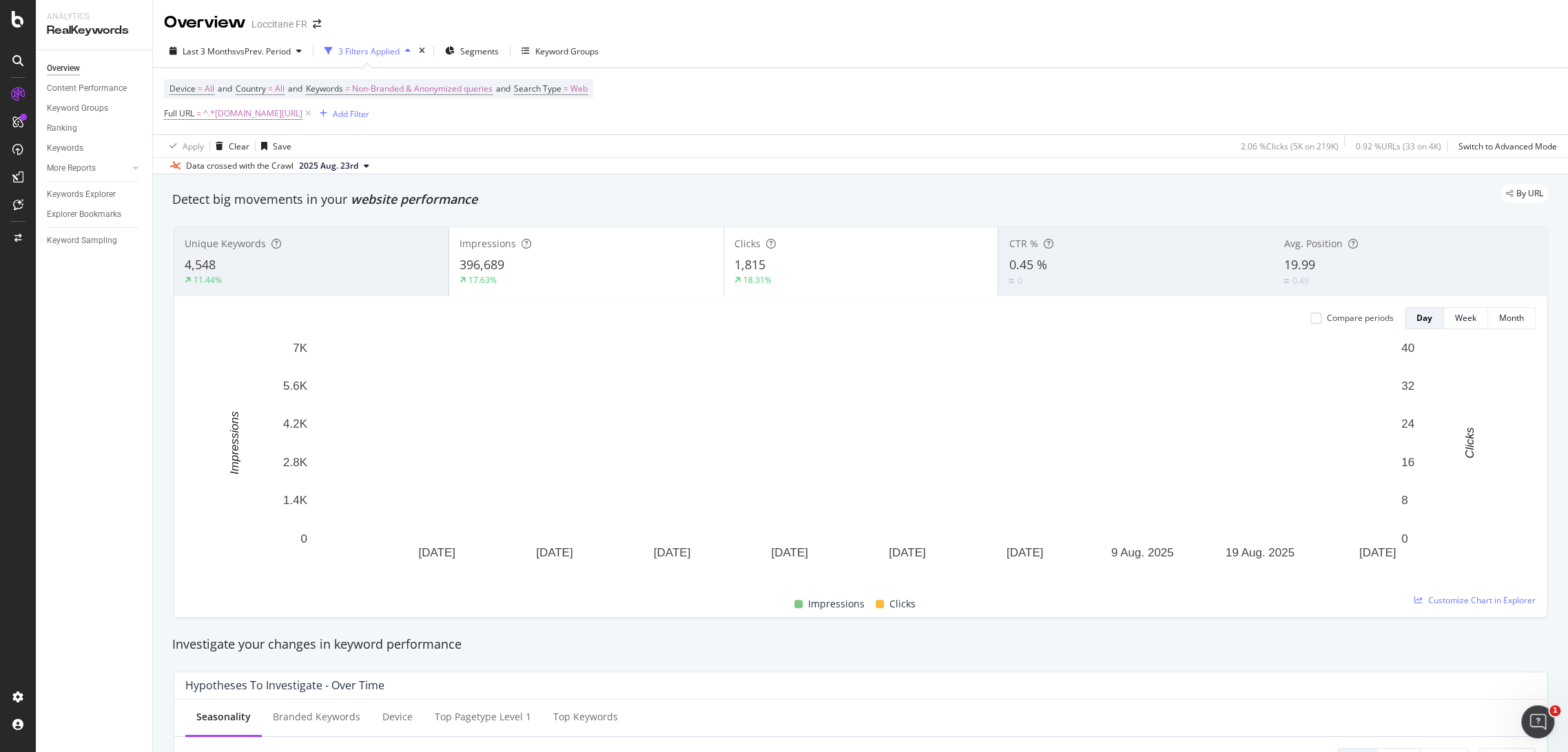
click at [887, 276] on div "18.31%" at bounding box center [861, 280] width 254 height 12
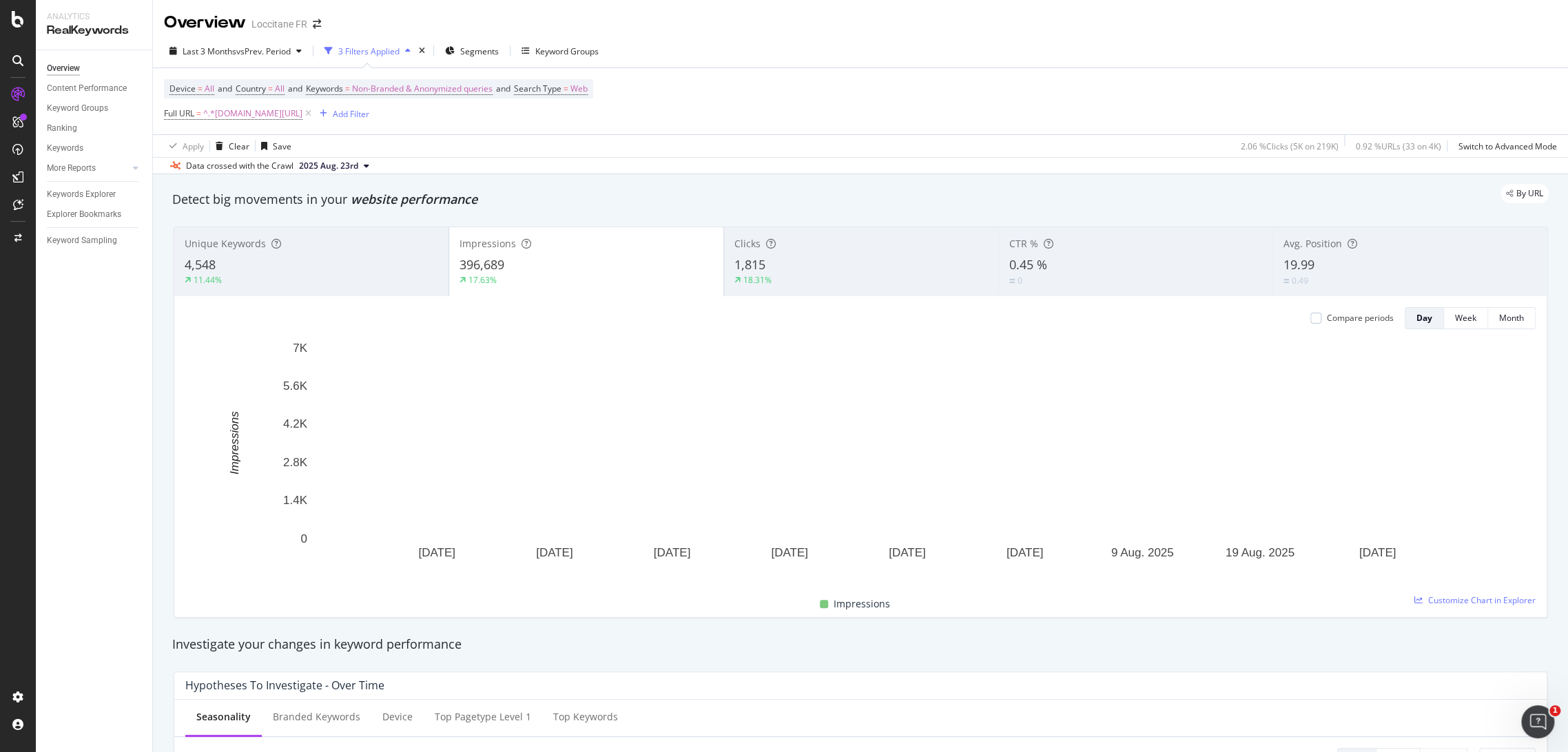
click at [1371, 270] on div "19.99" at bounding box center [1410, 265] width 253 height 18
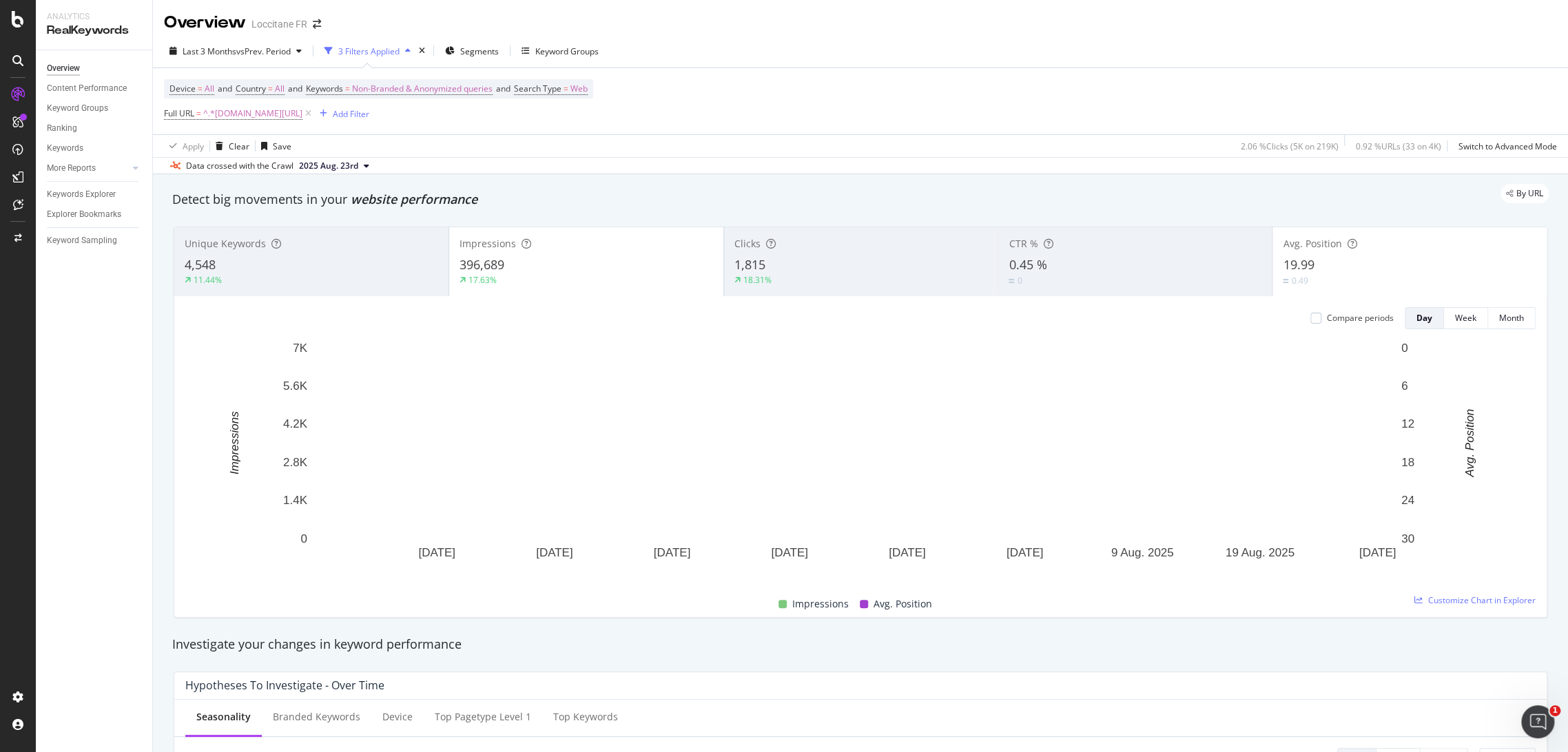
click at [601, 286] on div "Impressions 396,689 17.63%" at bounding box center [586, 262] width 274 height 62
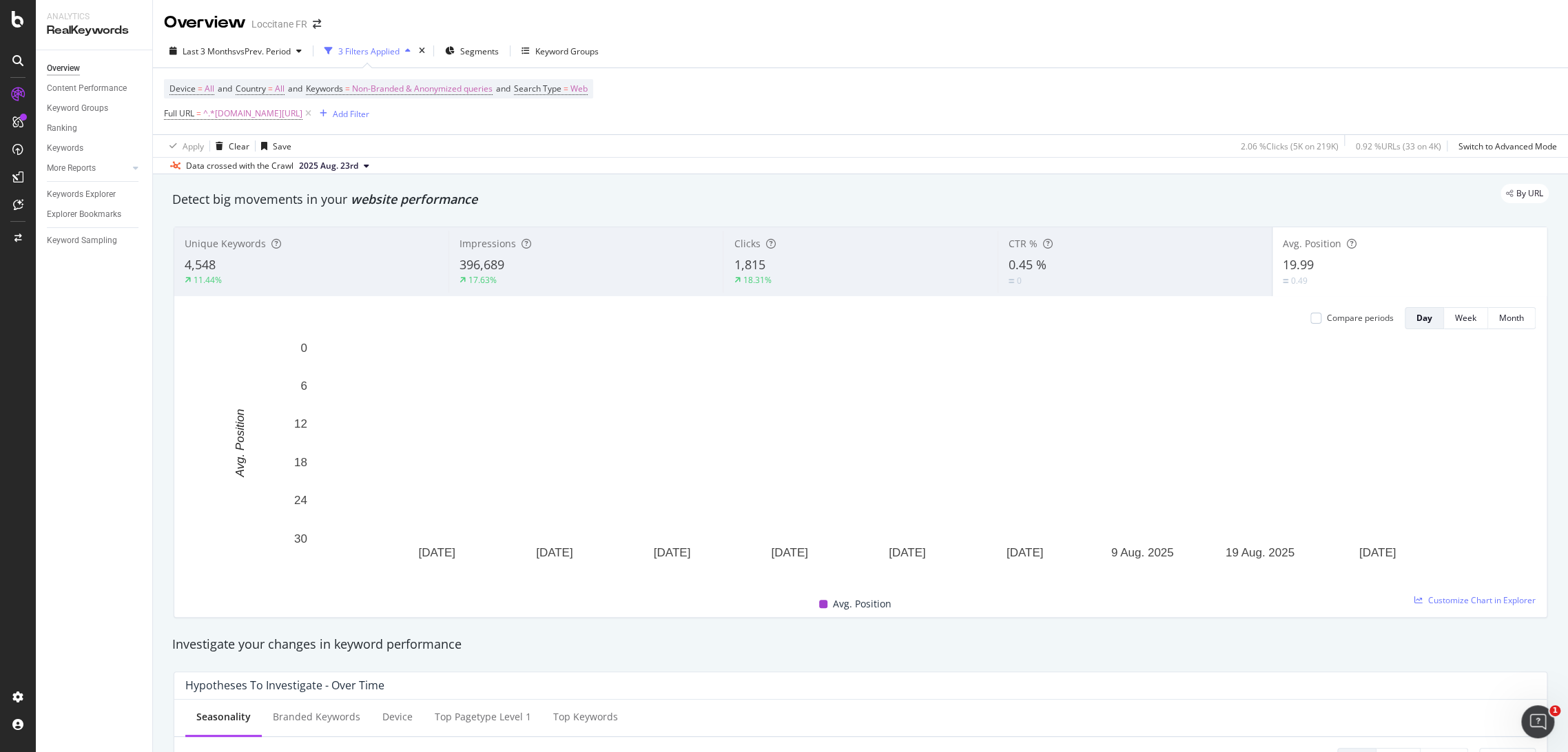
click at [345, 277] on div "11.44%" at bounding box center [312, 280] width 254 height 12
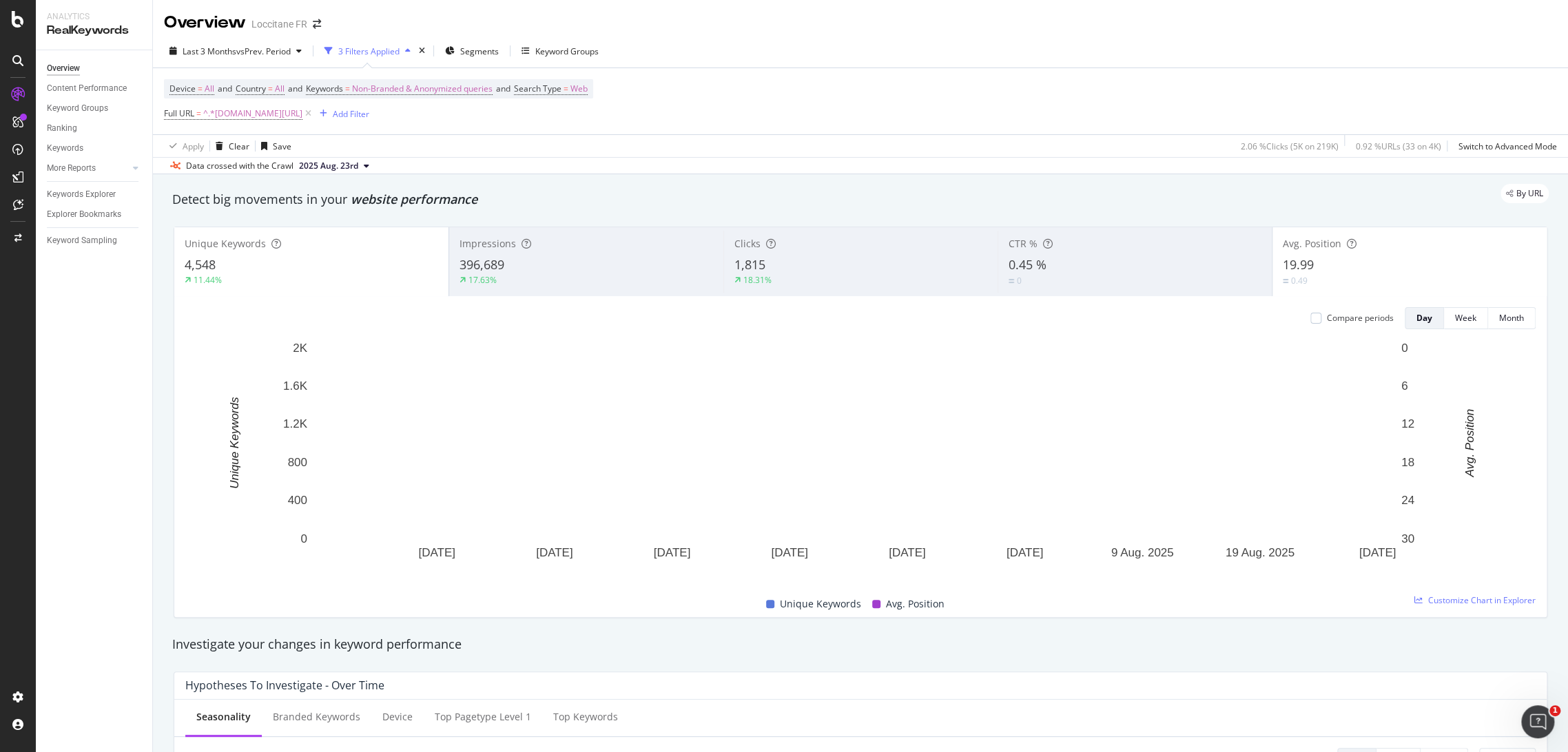
click at [1414, 270] on div "19.99" at bounding box center [1409, 265] width 254 height 18
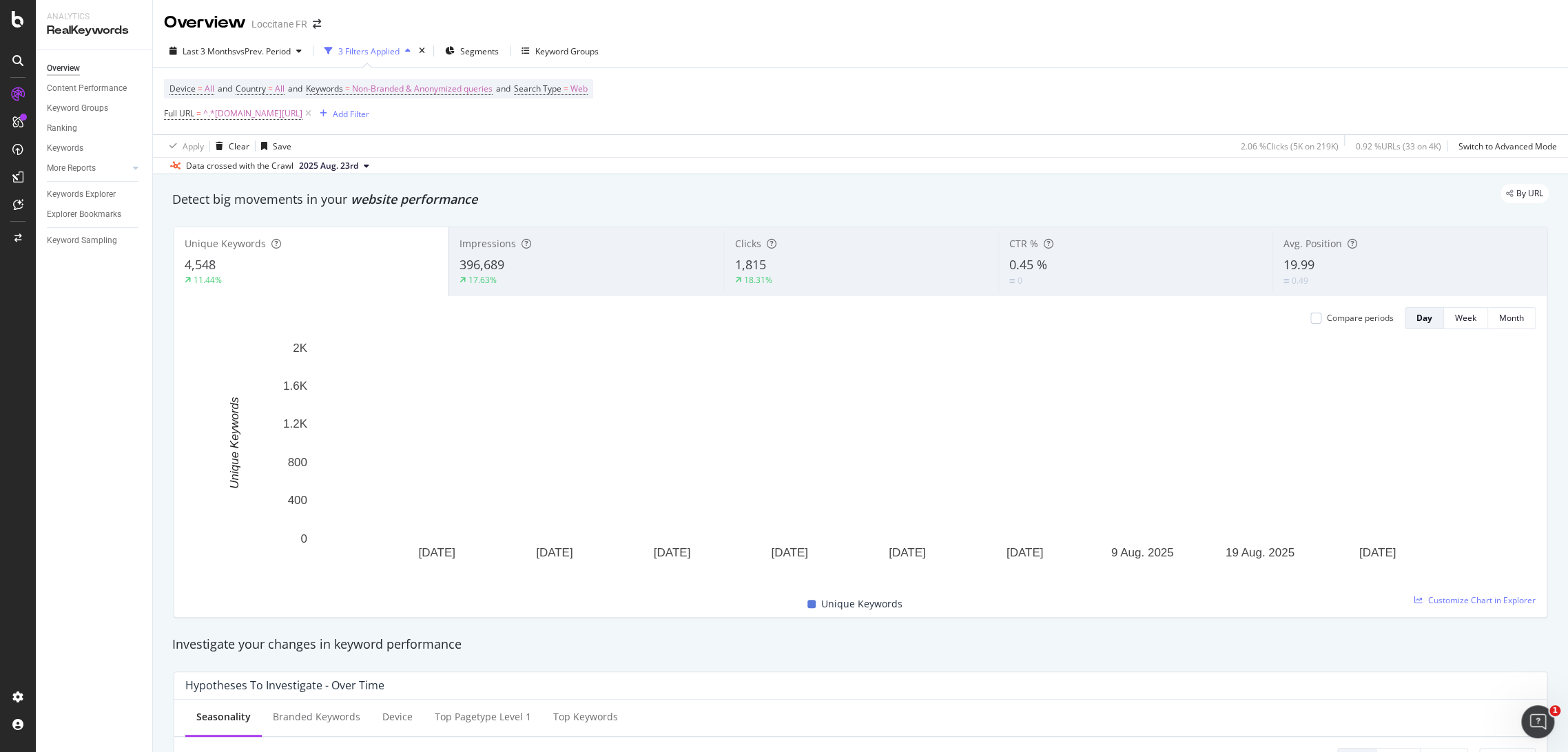
click at [842, 283] on div "18.31%" at bounding box center [861, 280] width 253 height 12
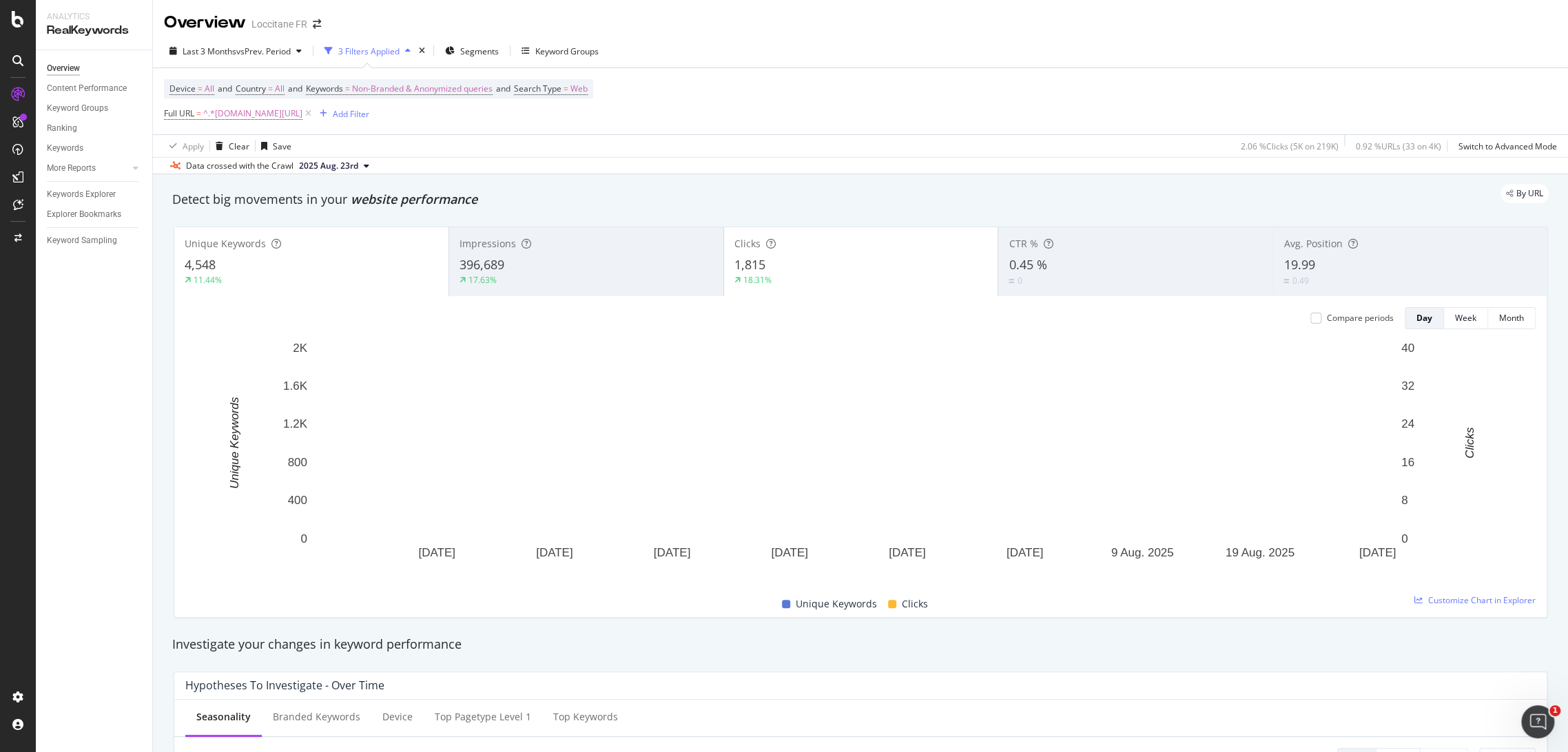
click at [331, 264] on div "4,548" at bounding box center [312, 265] width 254 height 18
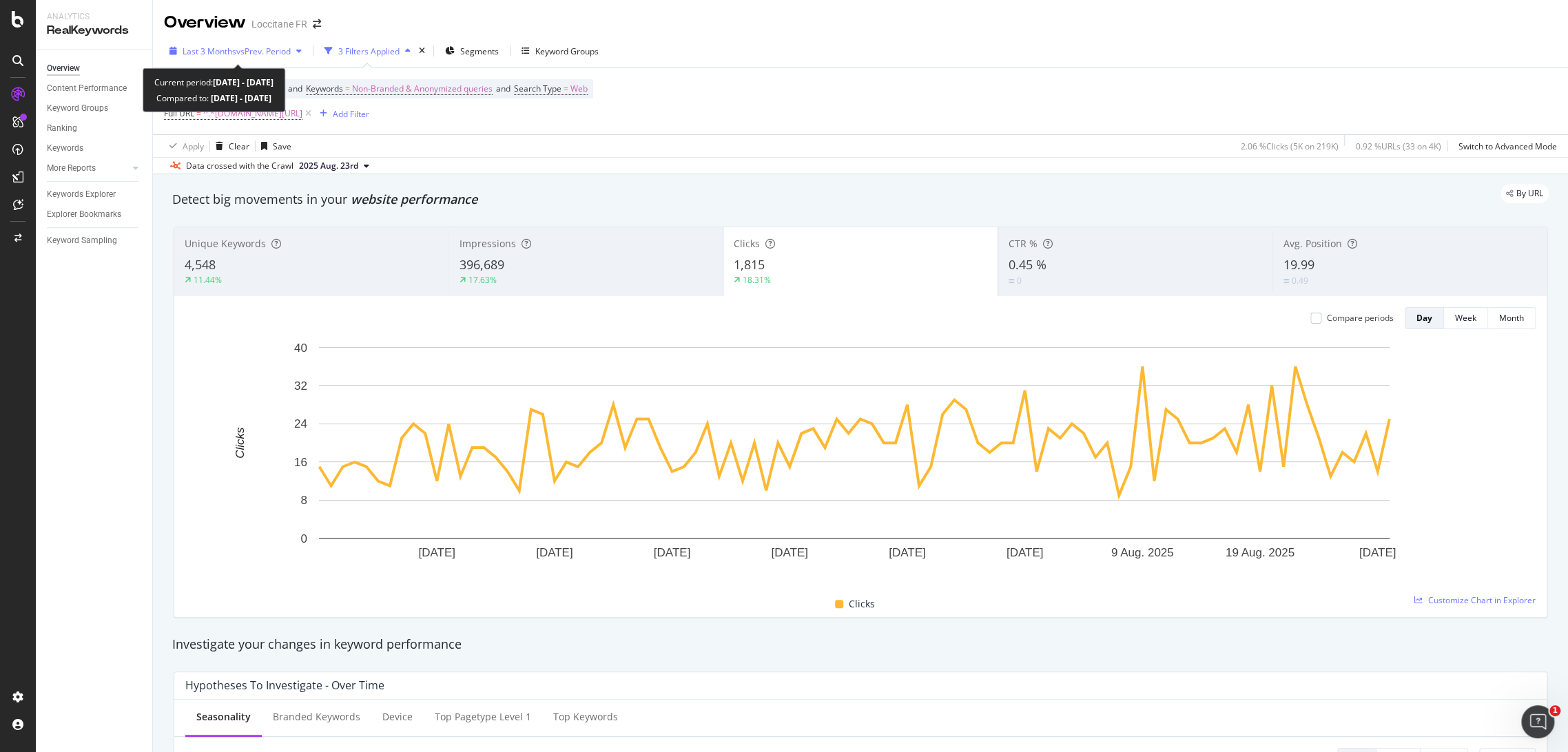
click at [254, 47] on span "vs Prev. Period" at bounding box center [264, 51] width 54 height 11
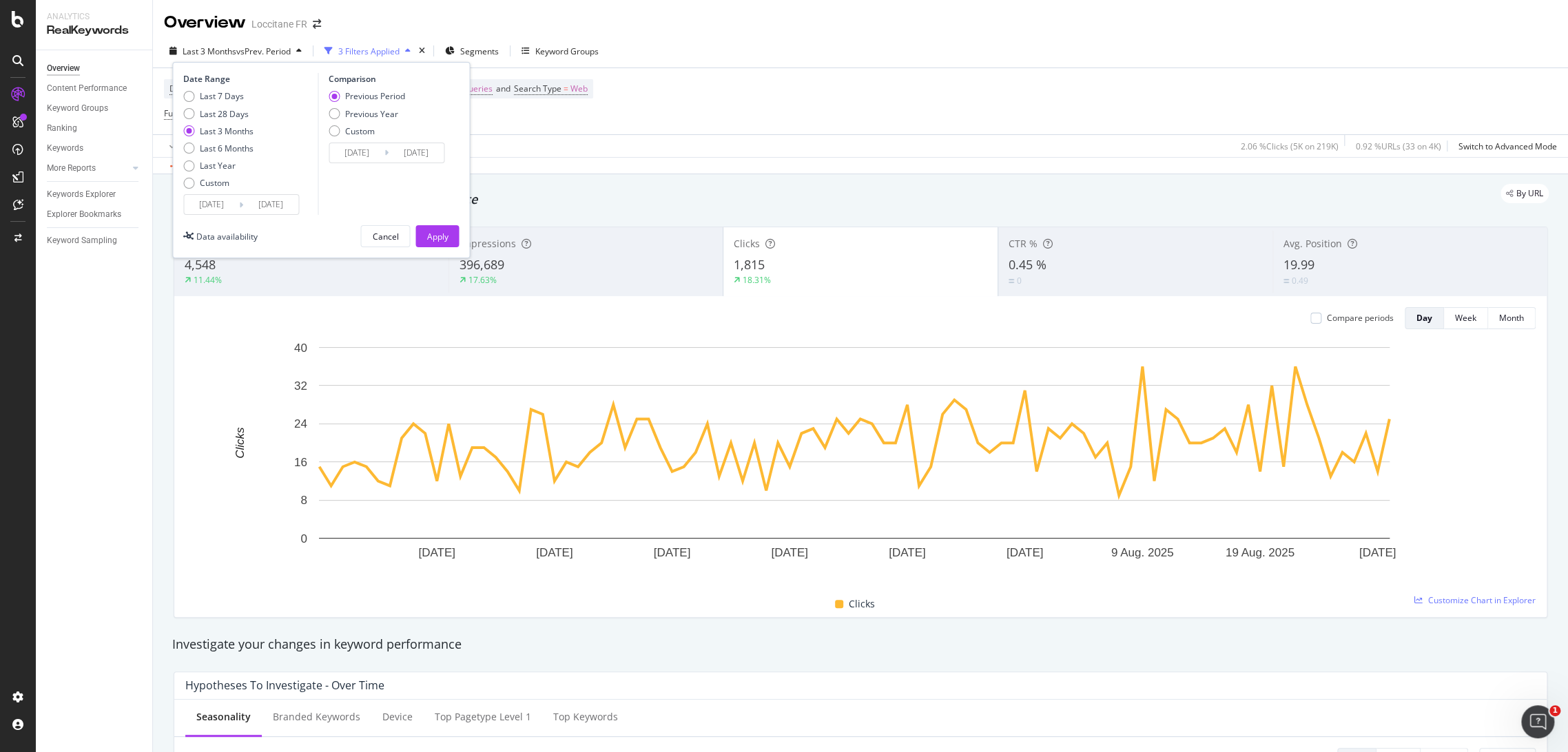
click at [232, 203] on input "[DATE]" at bounding box center [211, 204] width 55 height 19
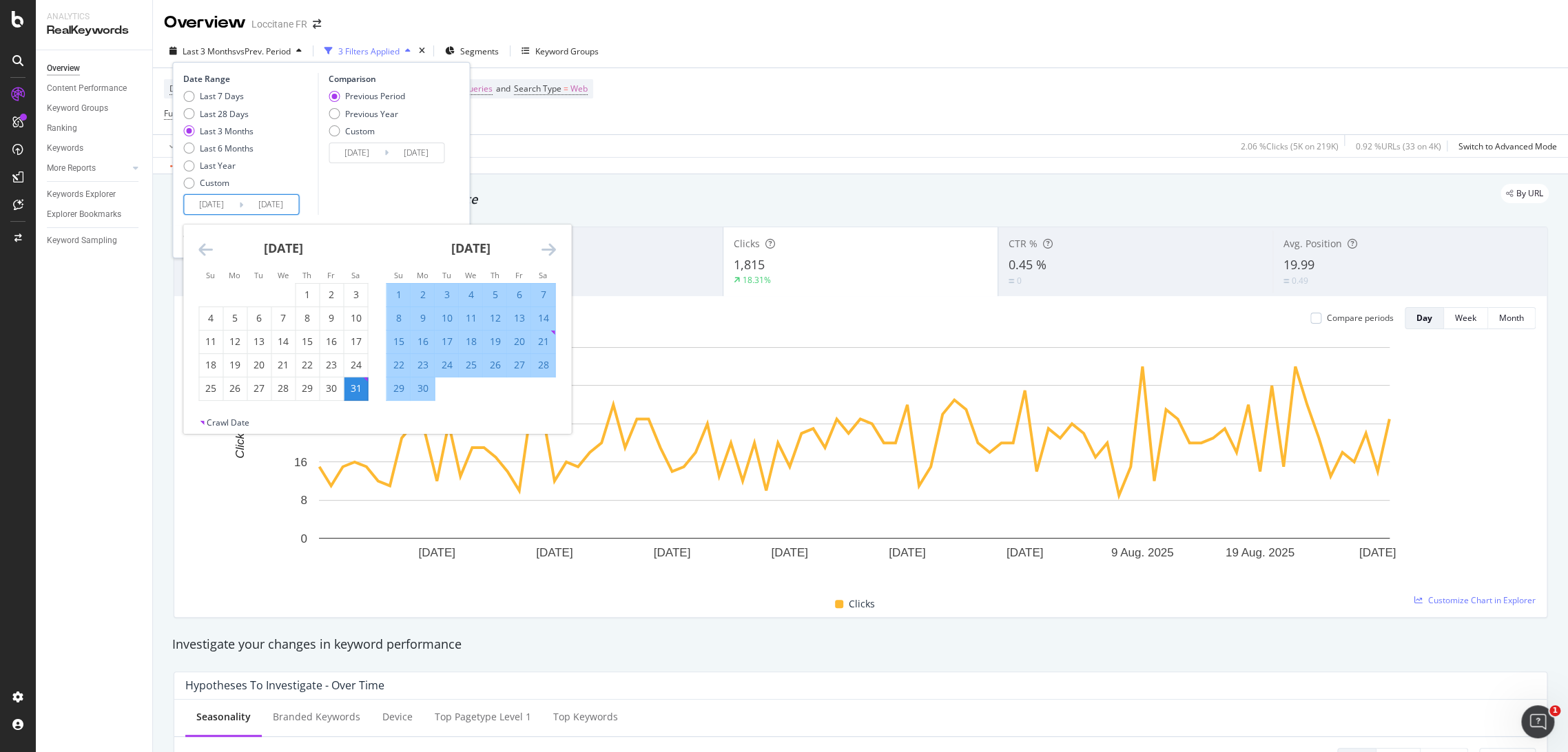
click at [558, 244] on div "[DATE] 1 2 3 4 5 6 7 8 9 10 11 12 13 14 15 16 17 18 19 20 21 22 23 24 25 26 27 …" at bounding box center [470, 312] width 188 height 176
click at [545, 248] on icon "Move forward to switch to the next month." at bounding box center [548, 249] width 15 height 17
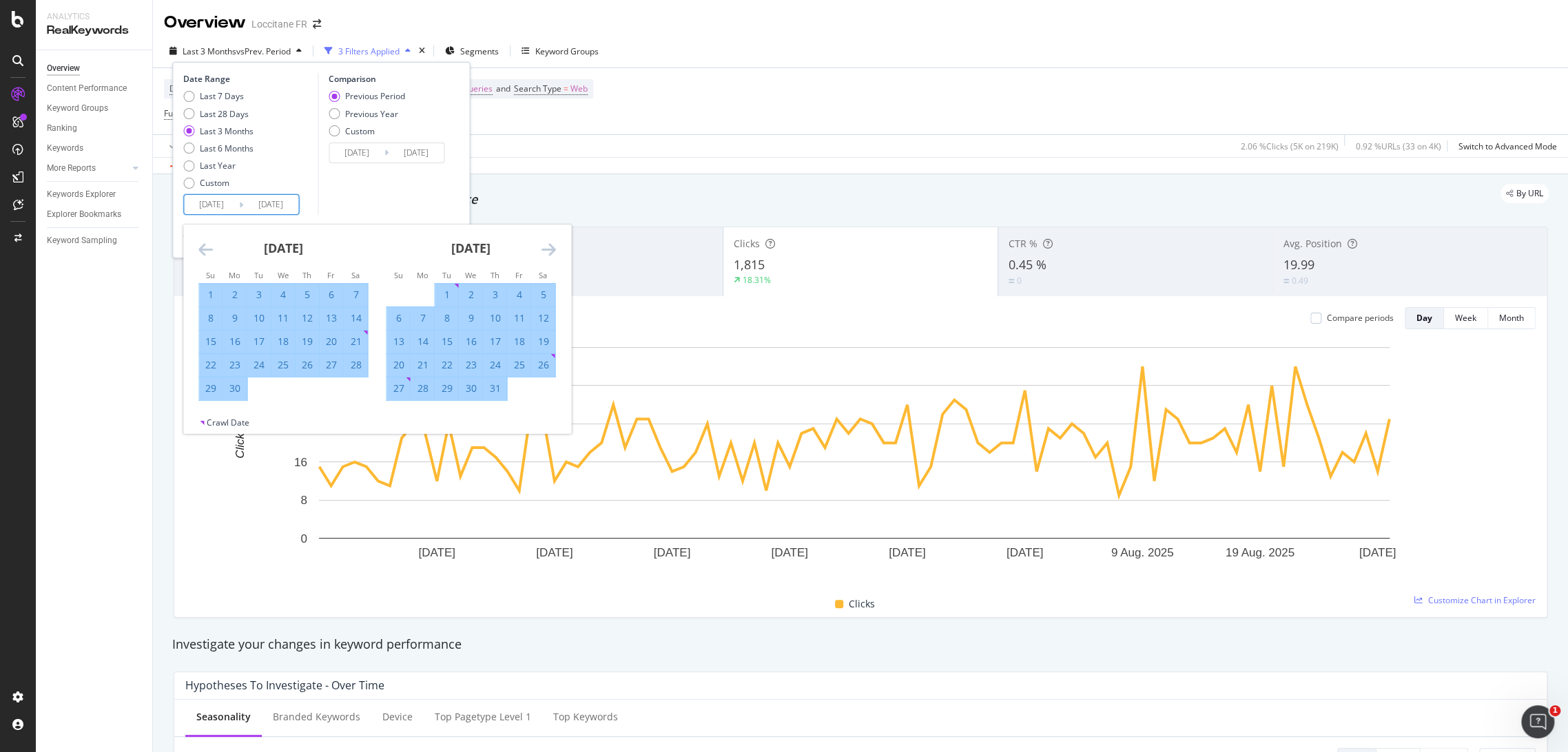
click at [462, 366] on div "23" at bounding box center [470, 366] width 24 height 14
type input "[DATE]"
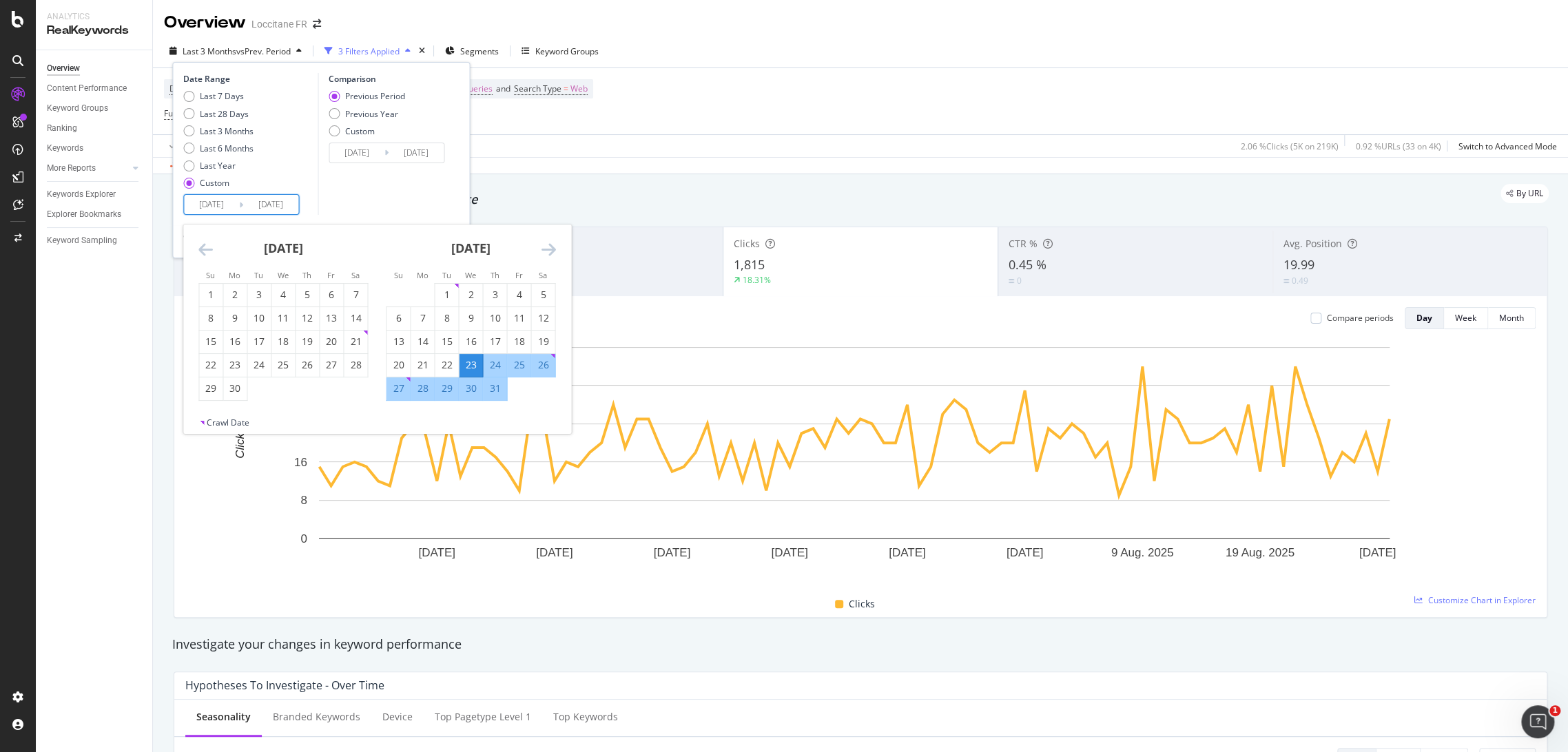
click at [404, 177] on div "Comparison Previous Period Previous Year Custom [DATE] Navigate forward to inte…" at bounding box center [383, 144] width 131 height 142
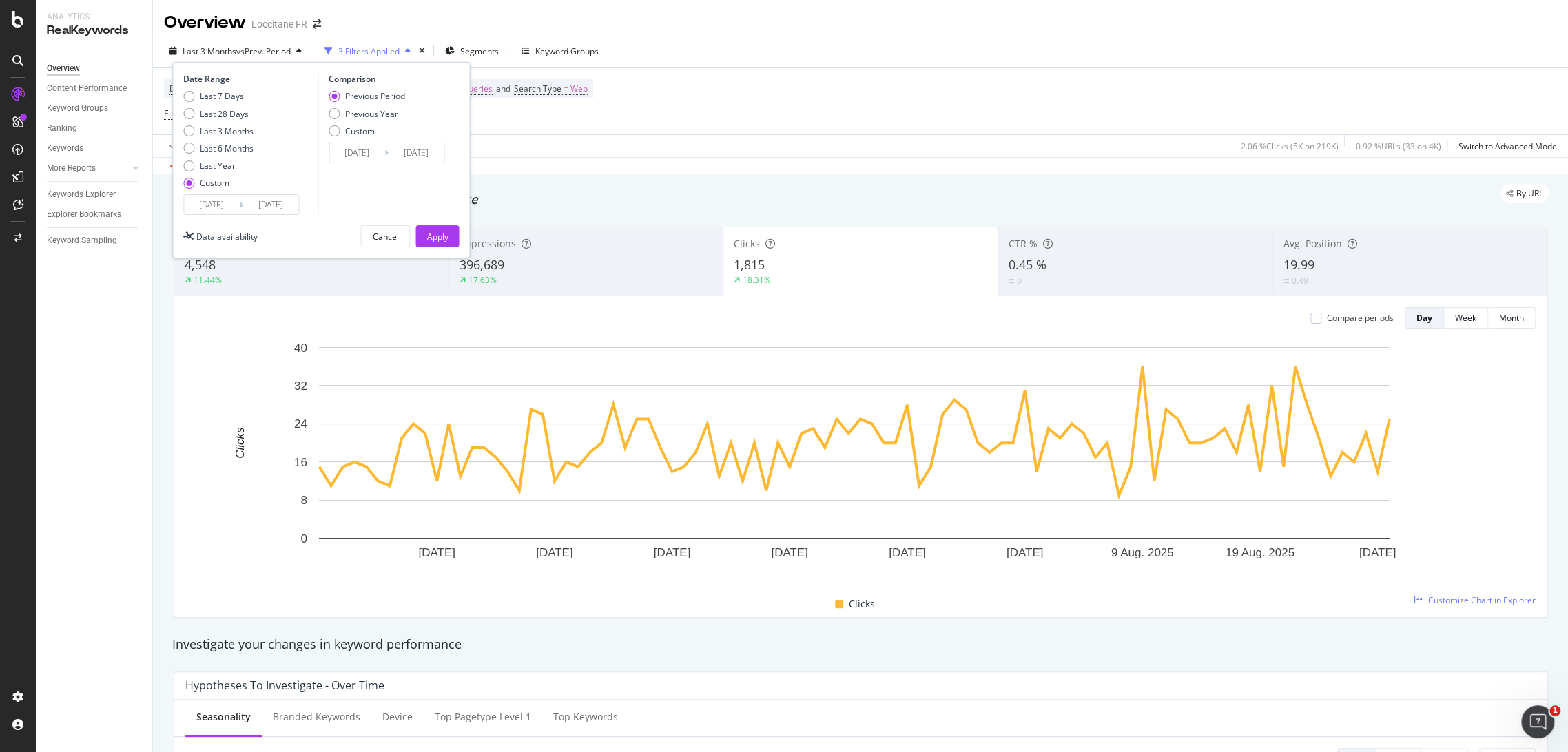
click at [437, 224] on div "Date Range Last 7 Days Last 28 Days Last 3 Months Last 6 Months Last Year Custo…" at bounding box center [320, 160] width 298 height 196
click at [437, 225] on button "Apply" at bounding box center [437, 236] width 44 height 22
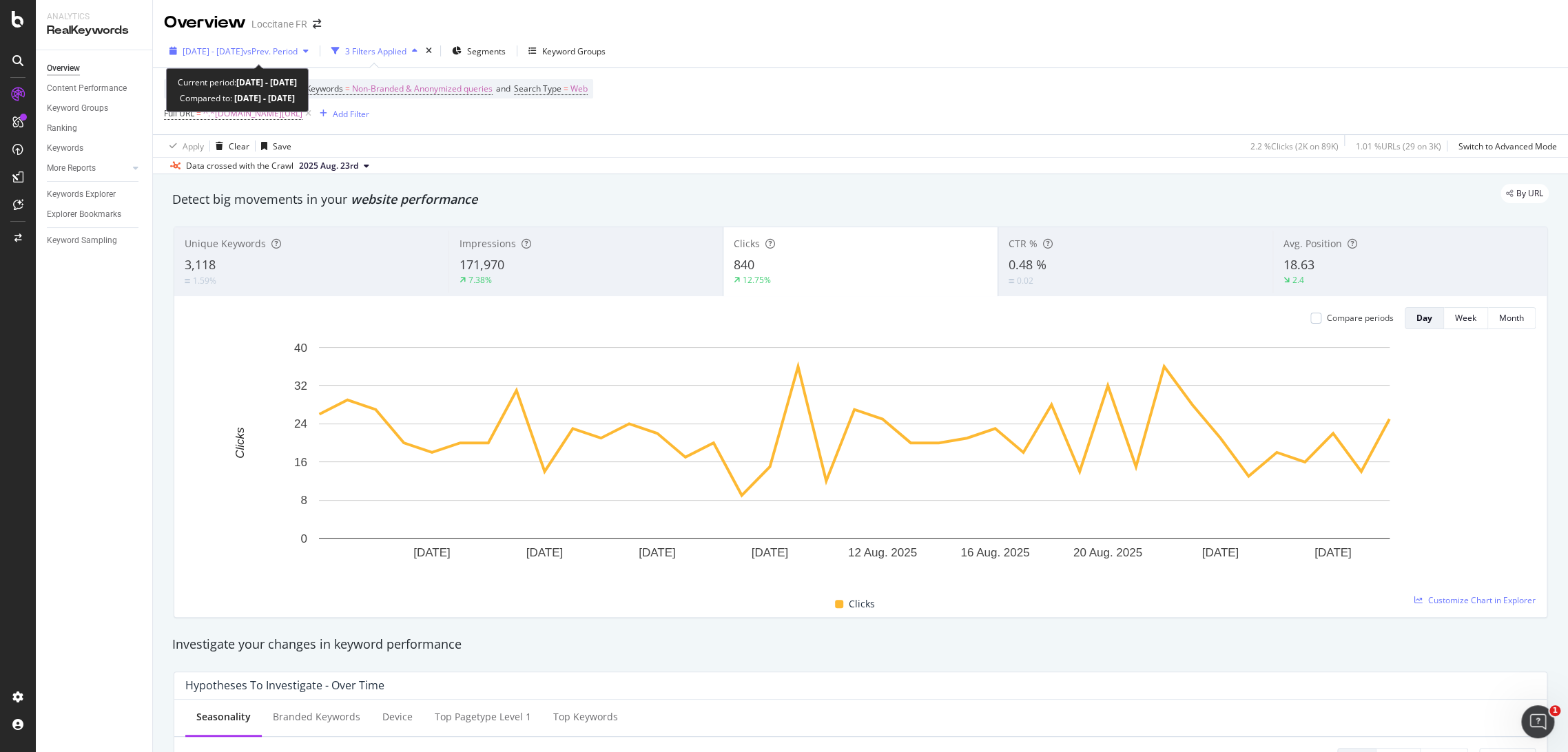
click at [286, 54] on span "vs Prev. Period" at bounding box center [270, 51] width 54 height 11
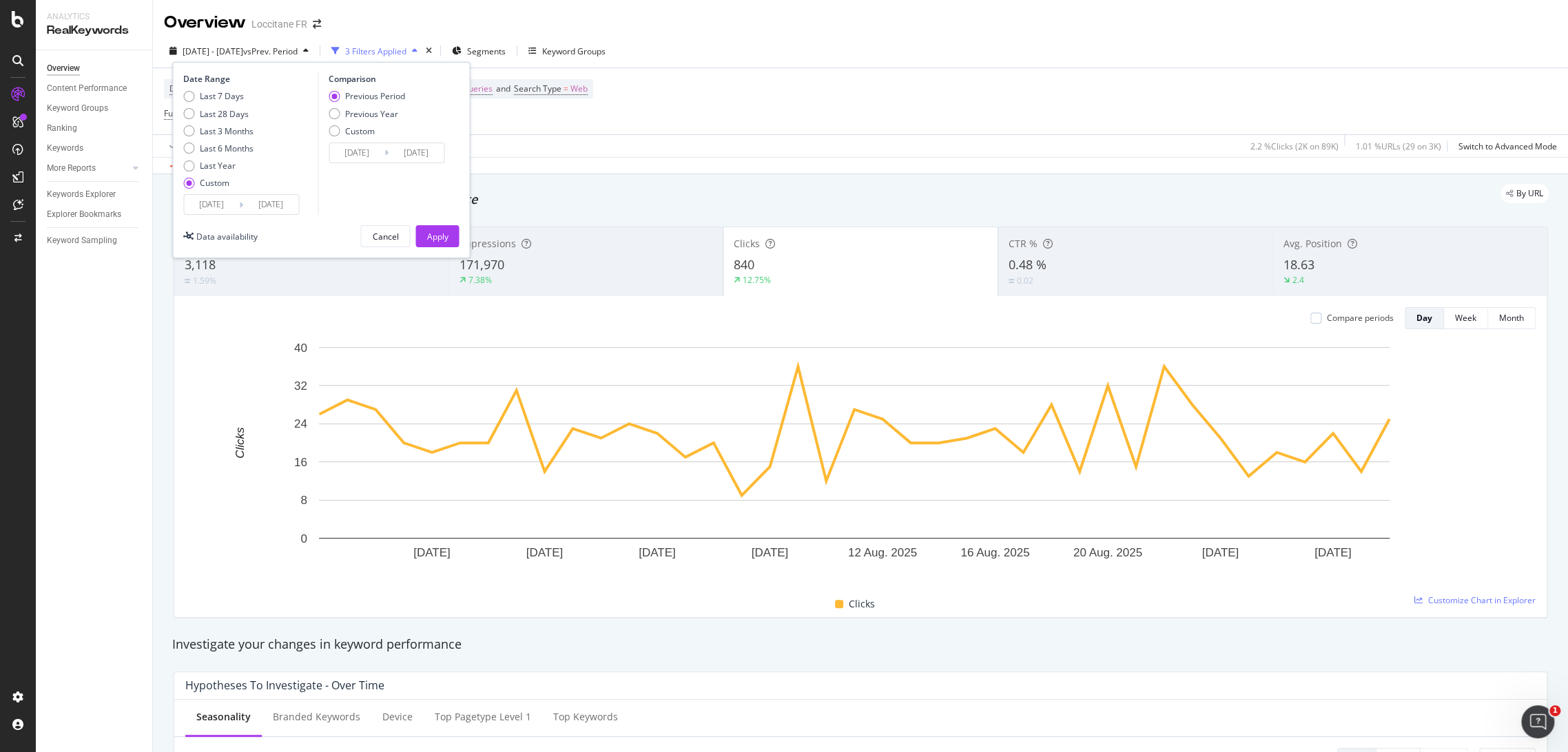
click at [368, 149] on input "[DATE]" at bounding box center [356, 153] width 55 height 19
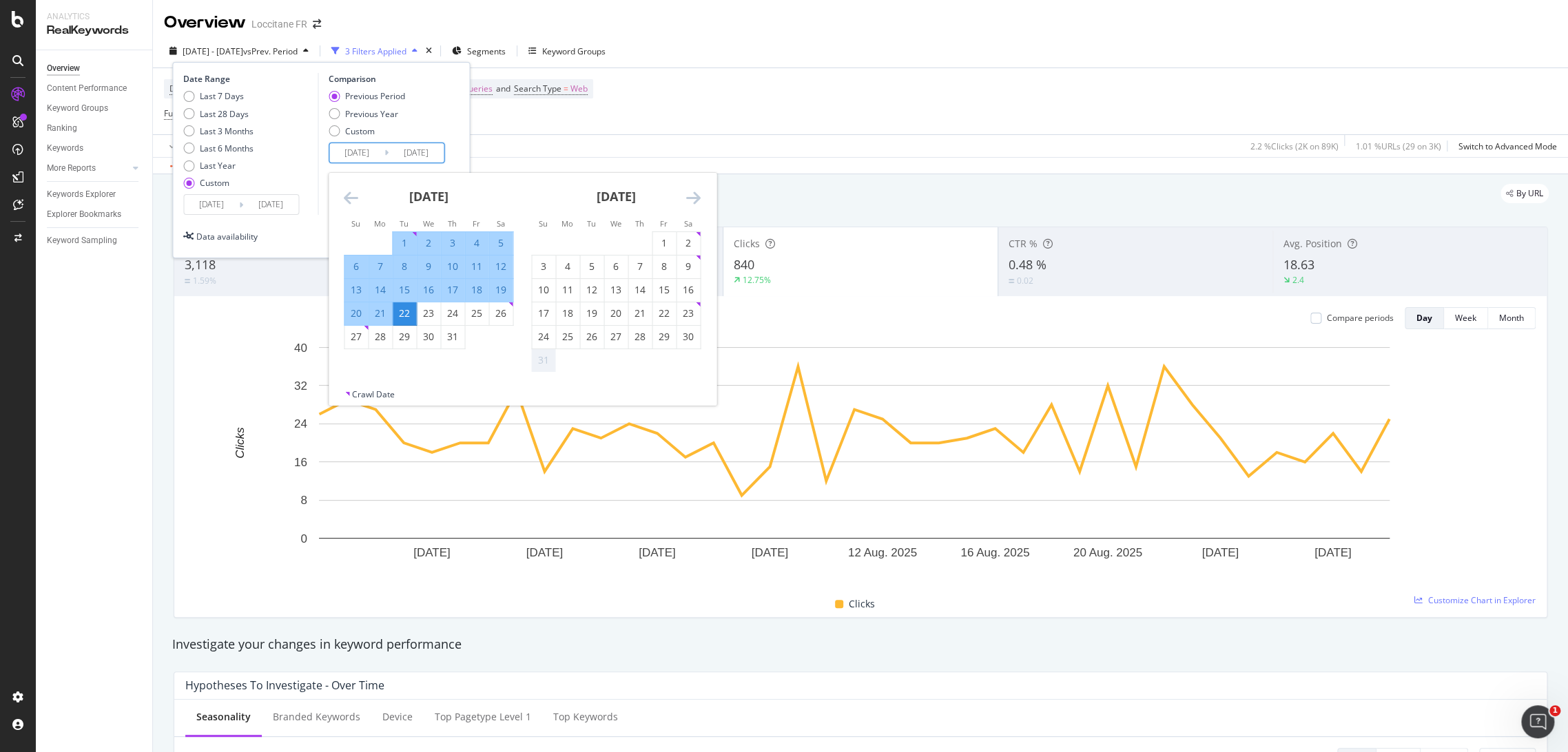
click at [190, 208] on input "[DATE]" at bounding box center [211, 204] width 55 height 19
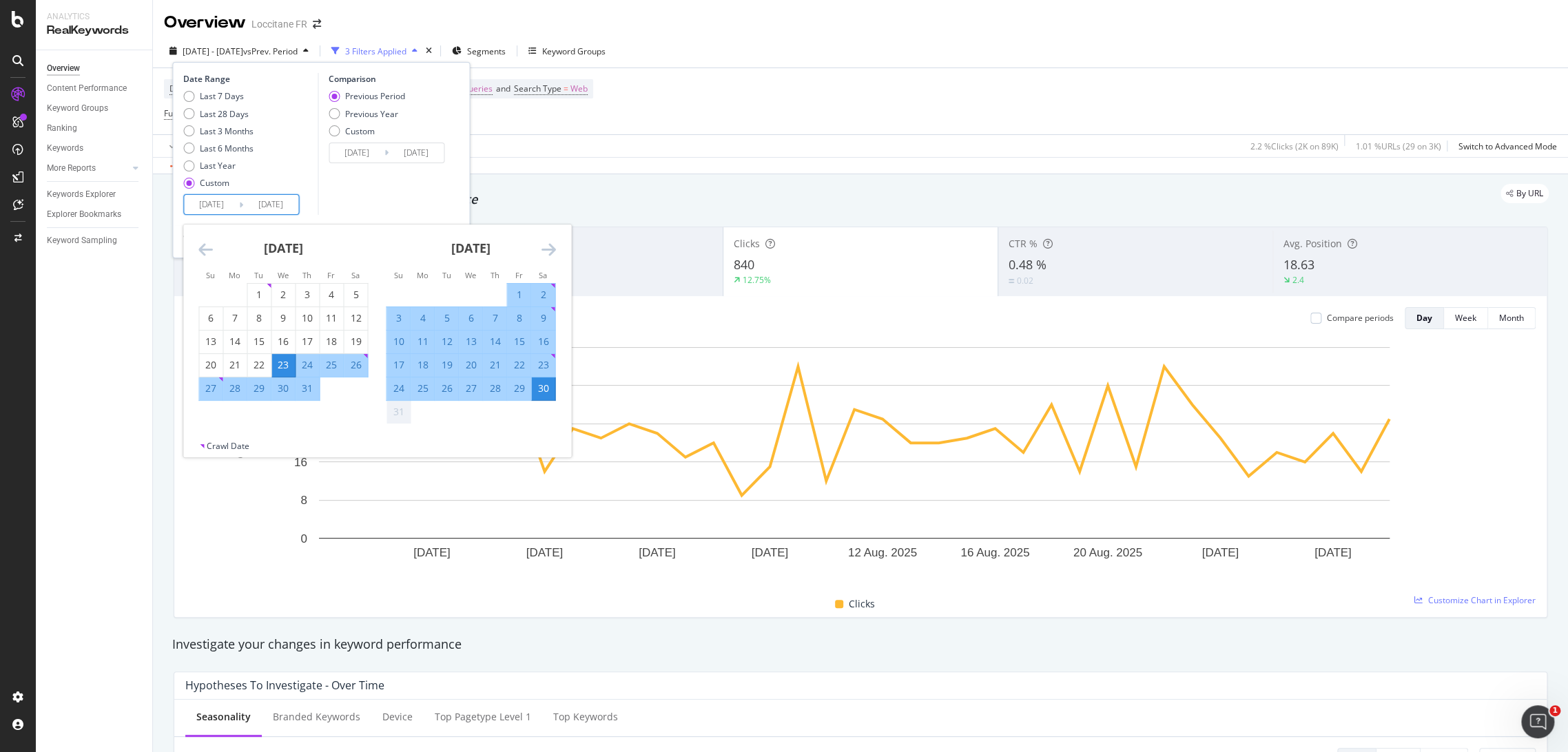
click at [203, 388] on div "27" at bounding box center [210, 388] width 24 height 14
type input "[DATE]"
click at [416, 185] on div "Comparison Previous Period Previous Year Custom [DATE] Navigate forward to inte…" at bounding box center [383, 144] width 131 height 142
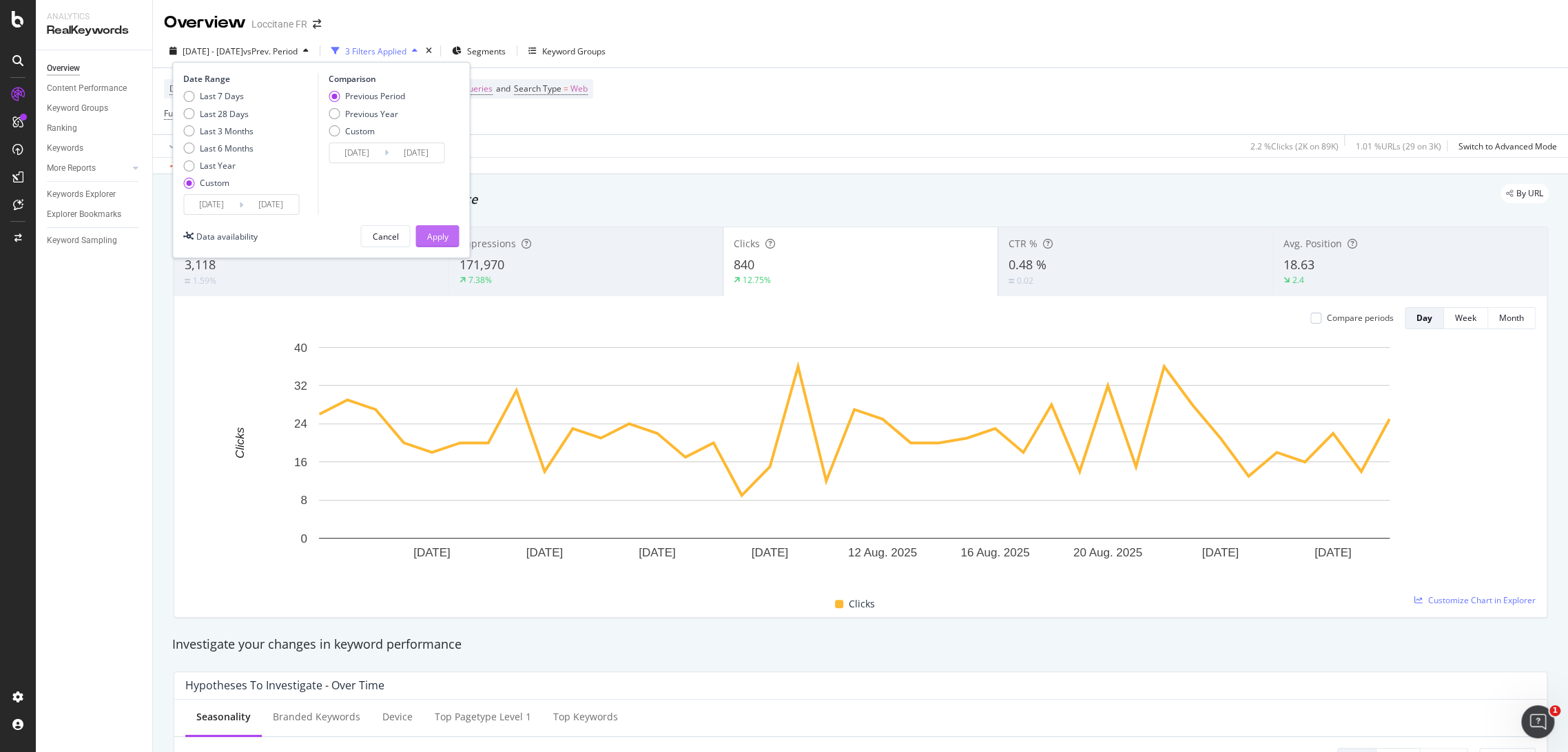
click at [452, 238] on button "Apply" at bounding box center [437, 236] width 44 height 22
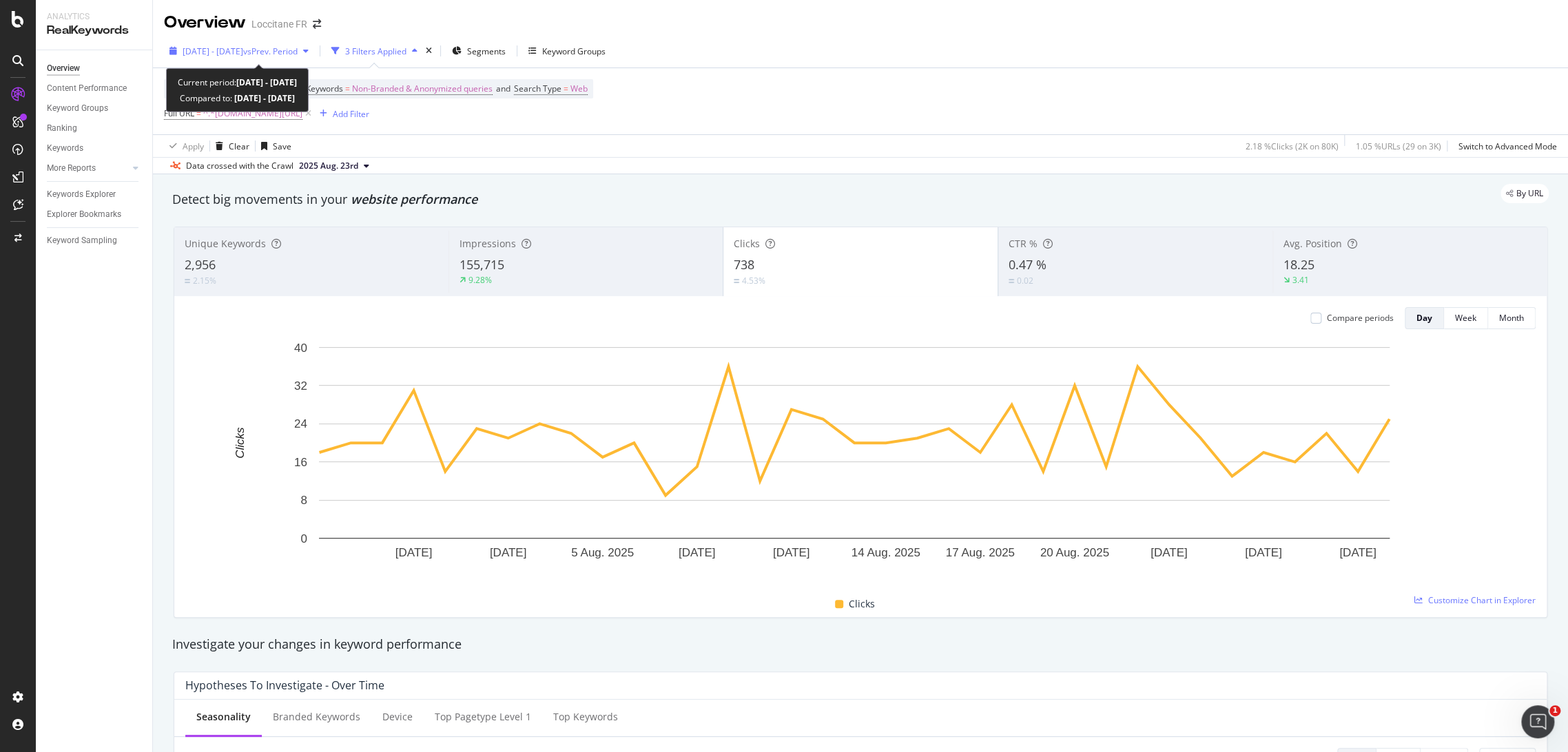
click at [278, 52] on span "vs Prev. Period" at bounding box center [270, 51] width 54 height 11
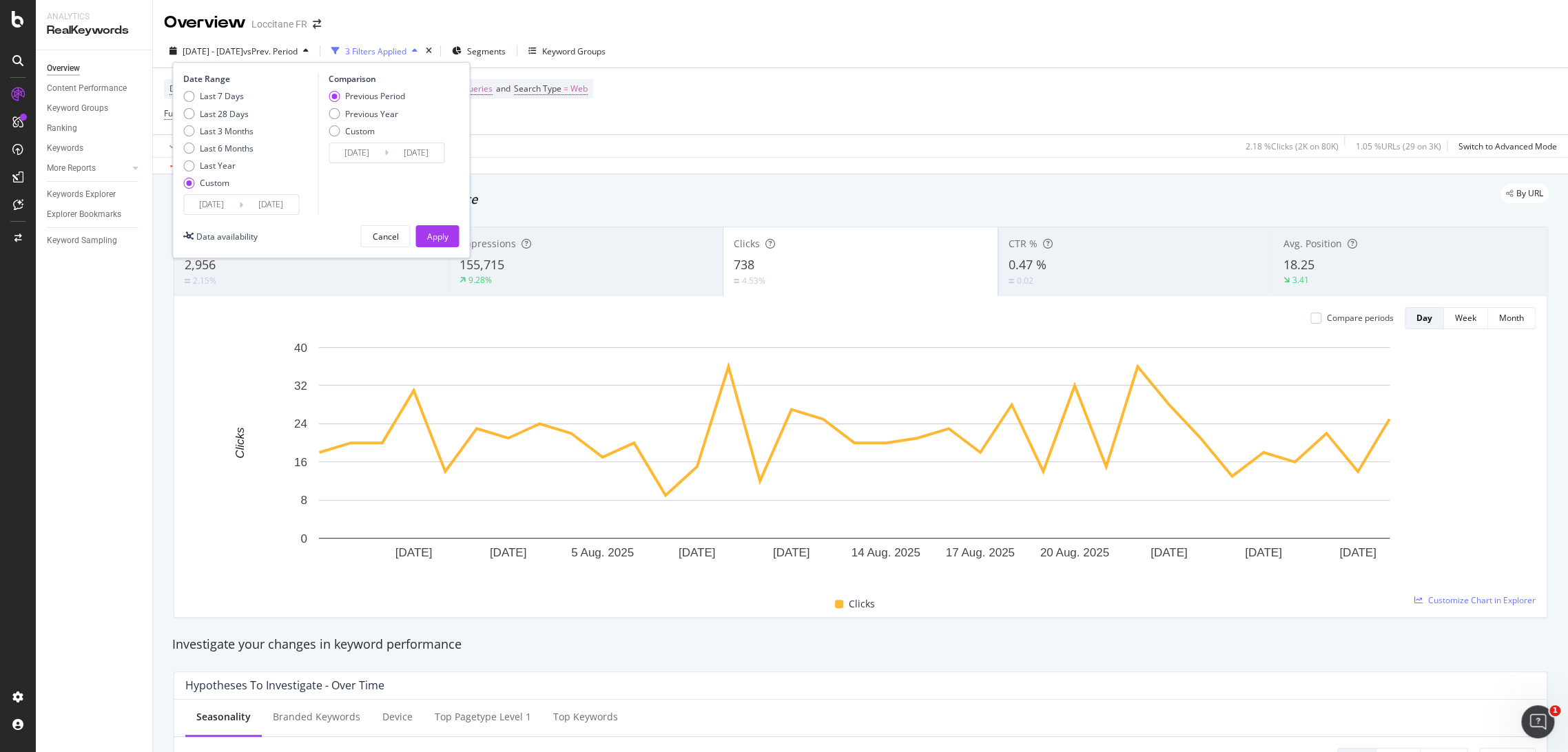
click at [215, 202] on input "[DATE]" at bounding box center [211, 204] width 55 height 19
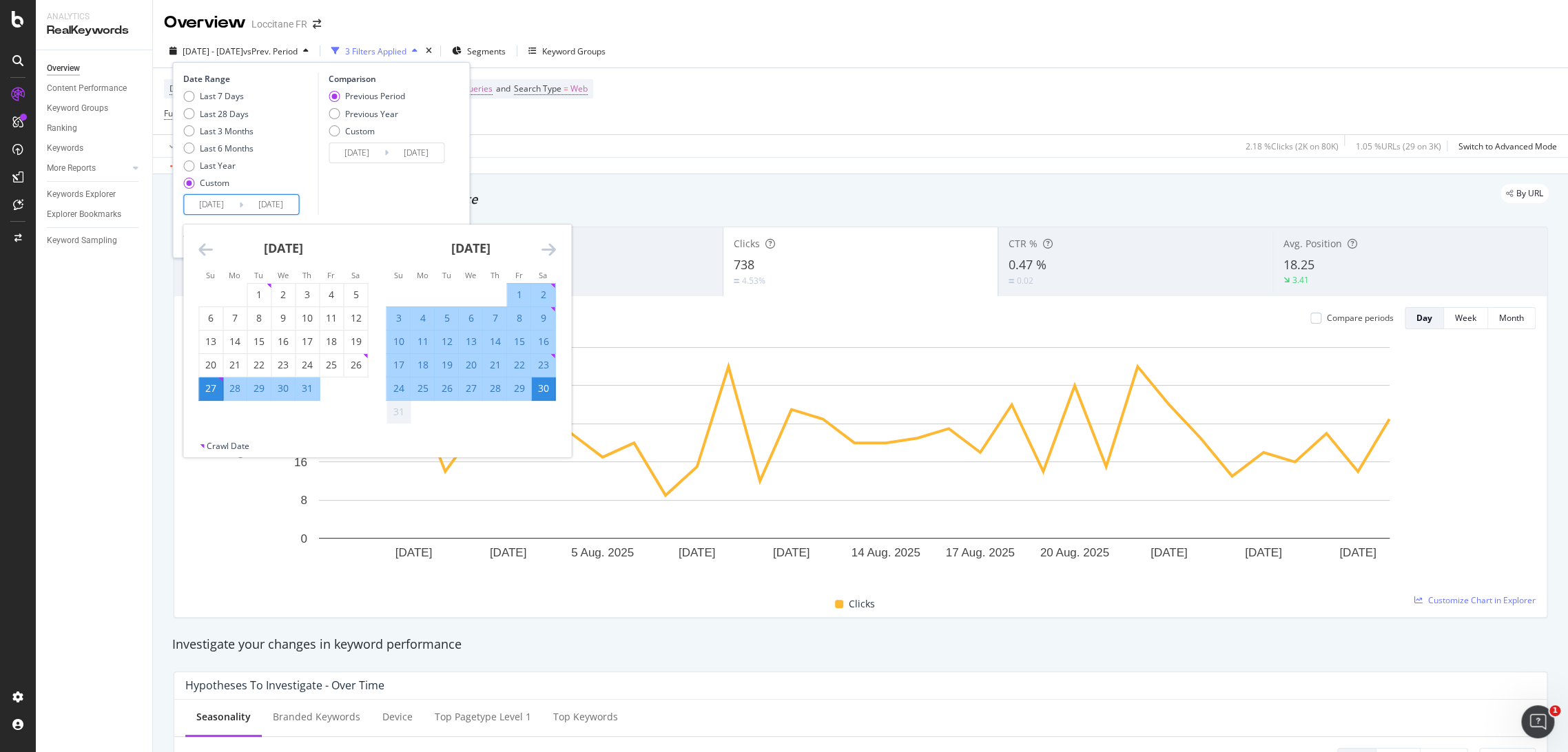
click at [503, 297] on td "Calendar" at bounding box center [496, 295] width 24 height 24
click at [520, 293] on div "1" at bounding box center [518, 295] width 24 height 14
type input "[DATE]"
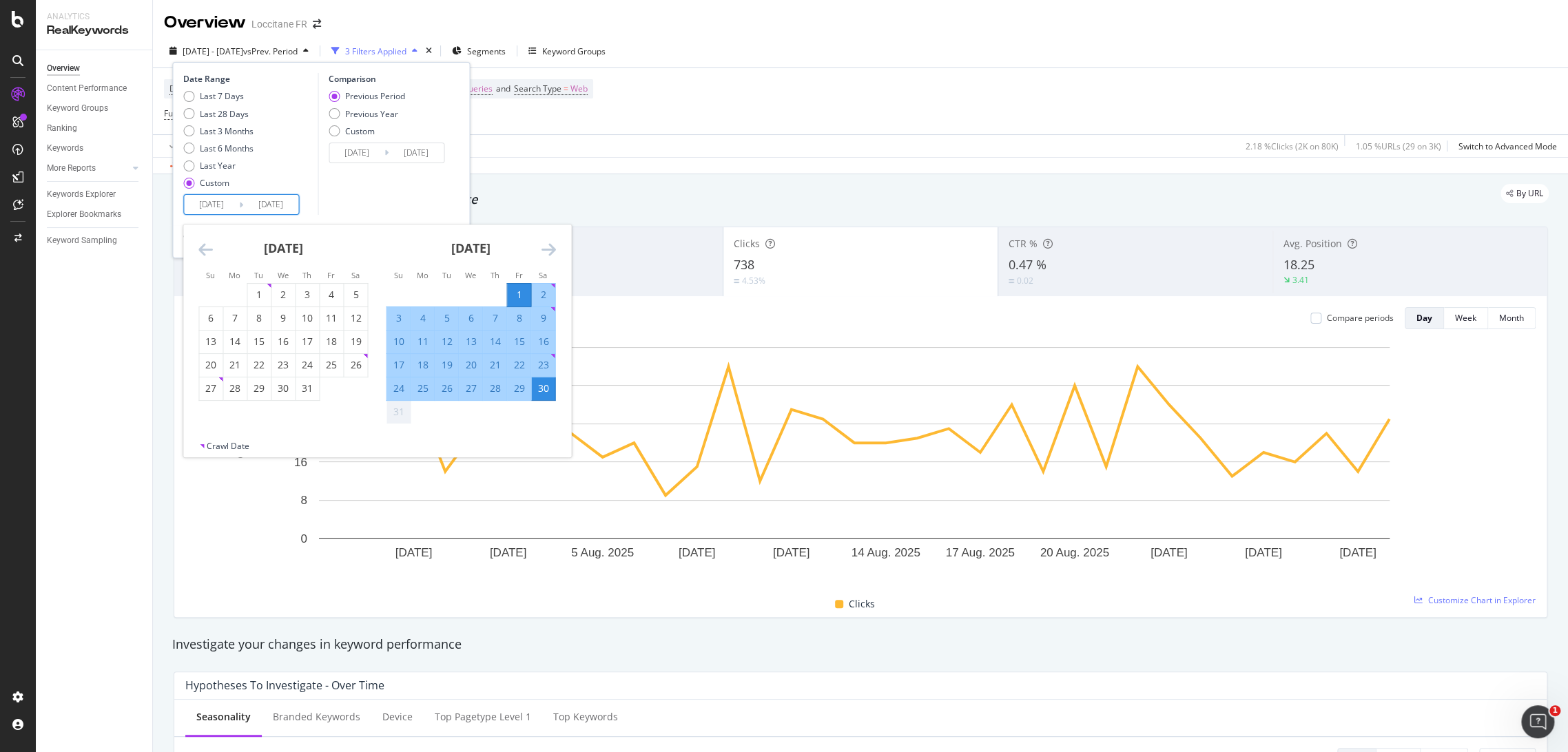
click at [387, 182] on div "Comparison Previous Period Previous Year Custom [DATE] Navigate forward to inte…" at bounding box center [383, 144] width 131 height 142
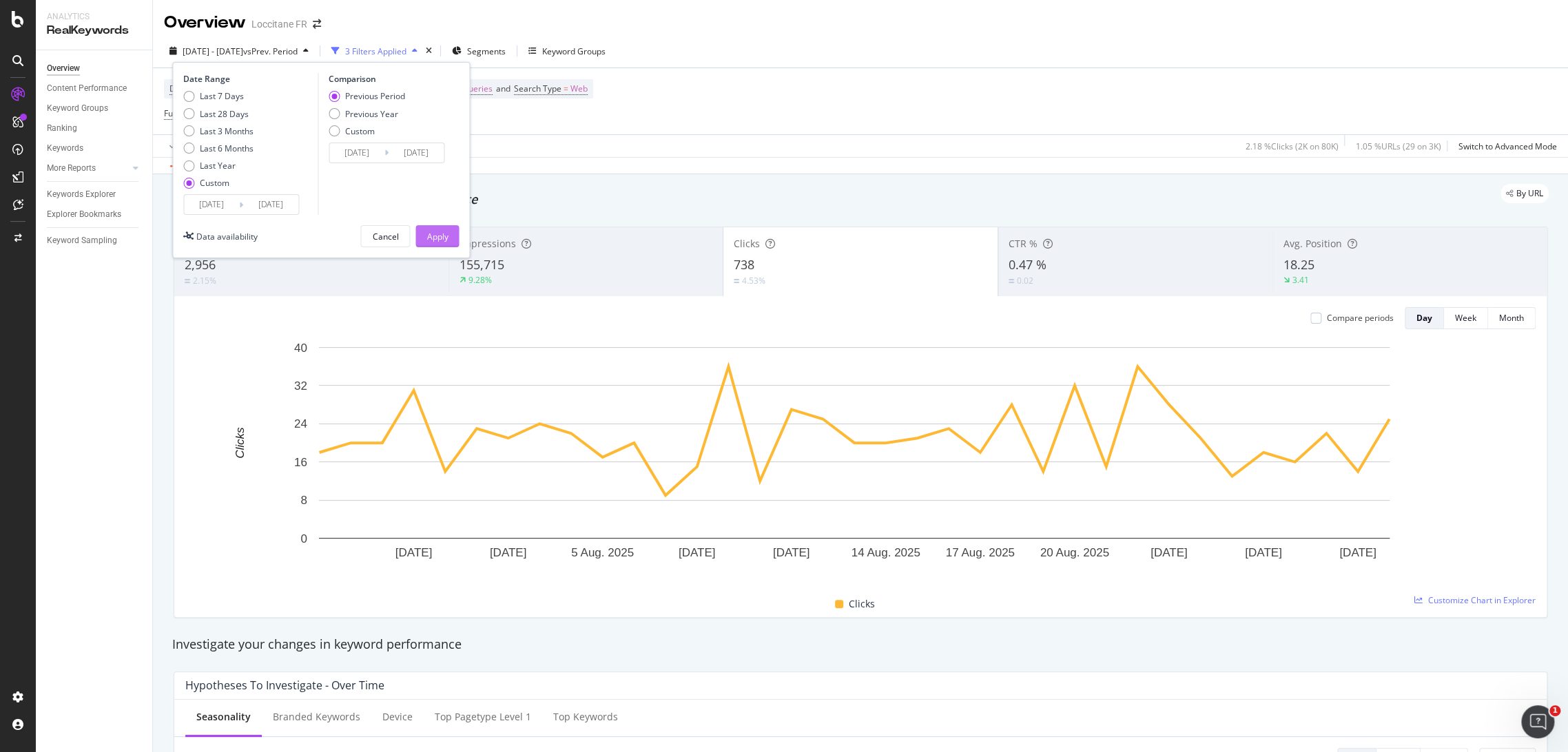
click at [443, 239] on div "Apply" at bounding box center [437, 236] width 21 height 11
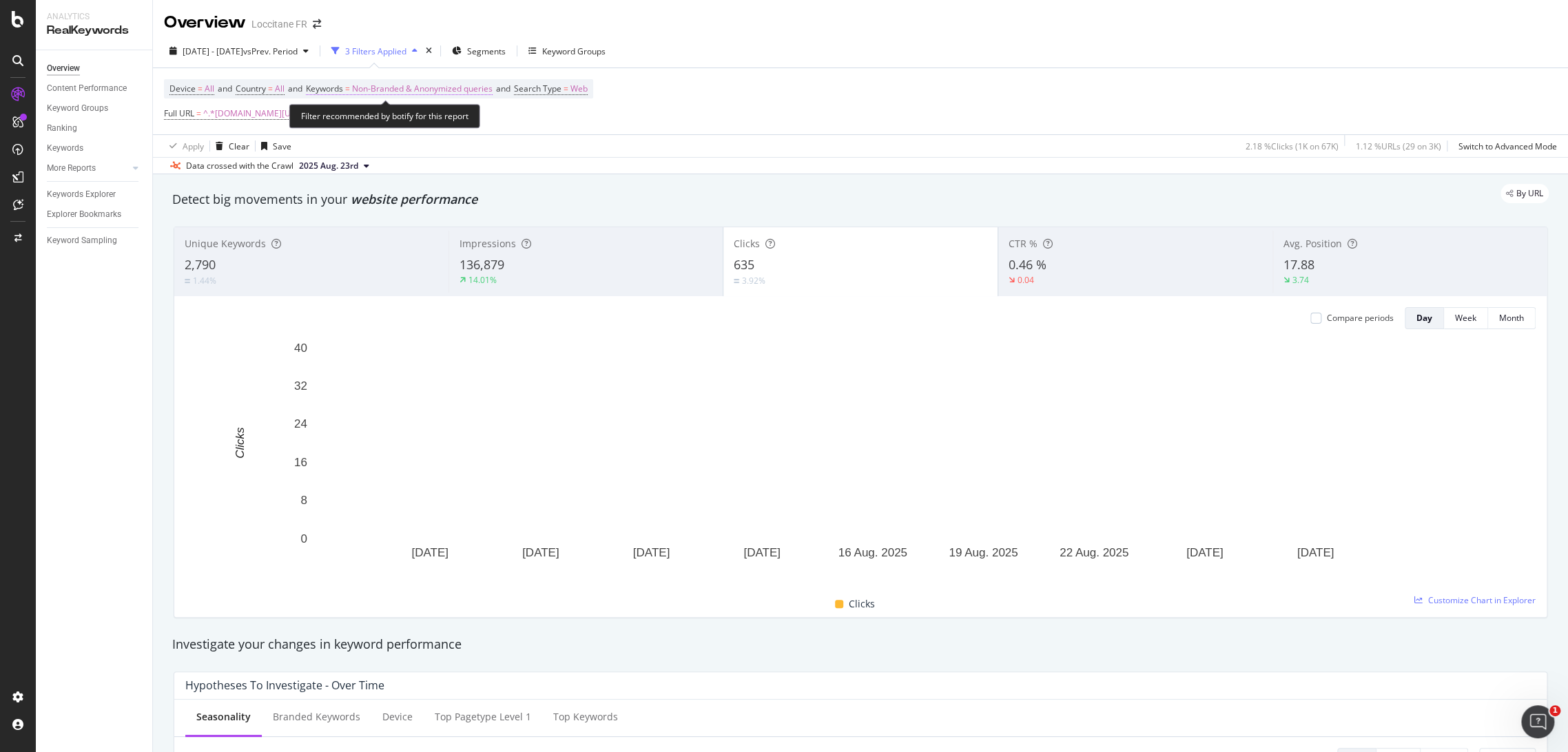
click at [418, 90] on span "Non-Branded & Anonymized queries" at bounding box center [422, 89] width 140 height 19
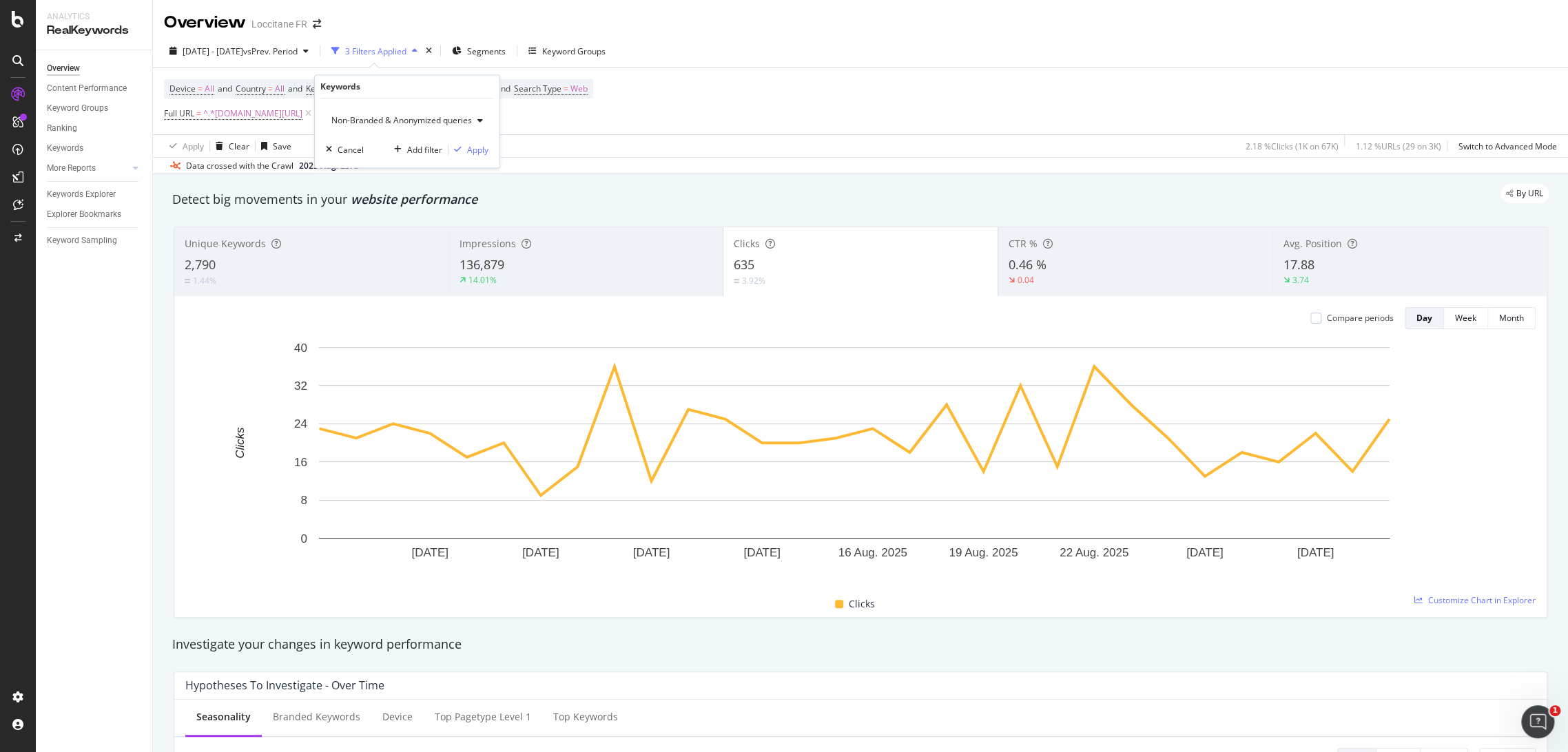
click at [407, 121] on span "Non-Branded & Anonymized queries" at bounding box center [399, 120] width 146 height 11
click at [393, 181] on span "Anonymized queries" at bounding box center [409, 188] width 144 height 12
click at [396, 113] on div "Anonymized queries" at bounding box center [376, 121] width 100 height 21
click at [393, 140] on div "Non-Branded" at bounding box center [407, 147] width 162 height 20
click at [472, 152] on div "Apply" at bounding box center [467, 149] width 21 height 11
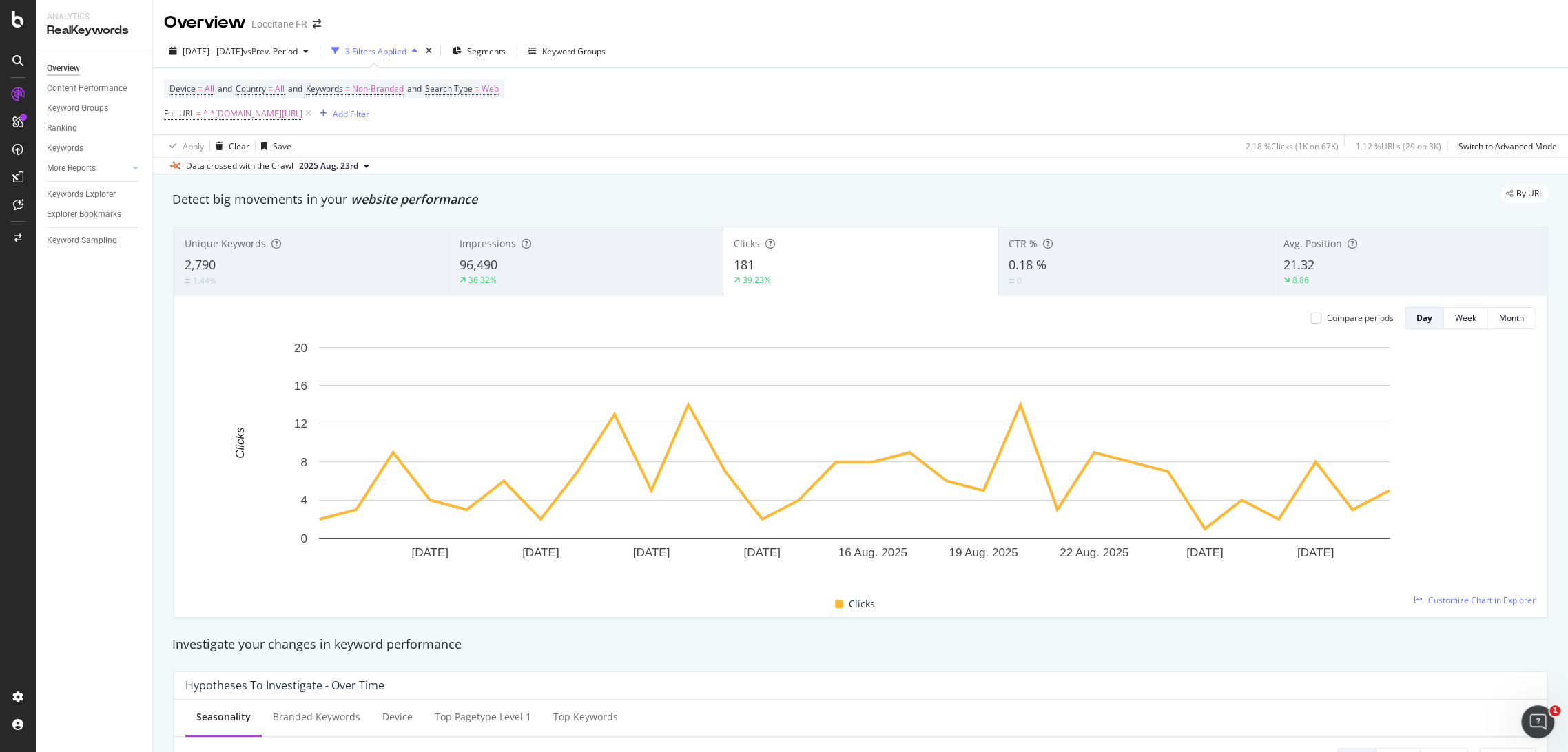
click at [277, 31] on div "Loccitane FR" at bounding box center [279, 24] width 56 height 14
click at [278, 47] on span "vs Prev. Period" at bounding box center [270, 51] width 54 height 11
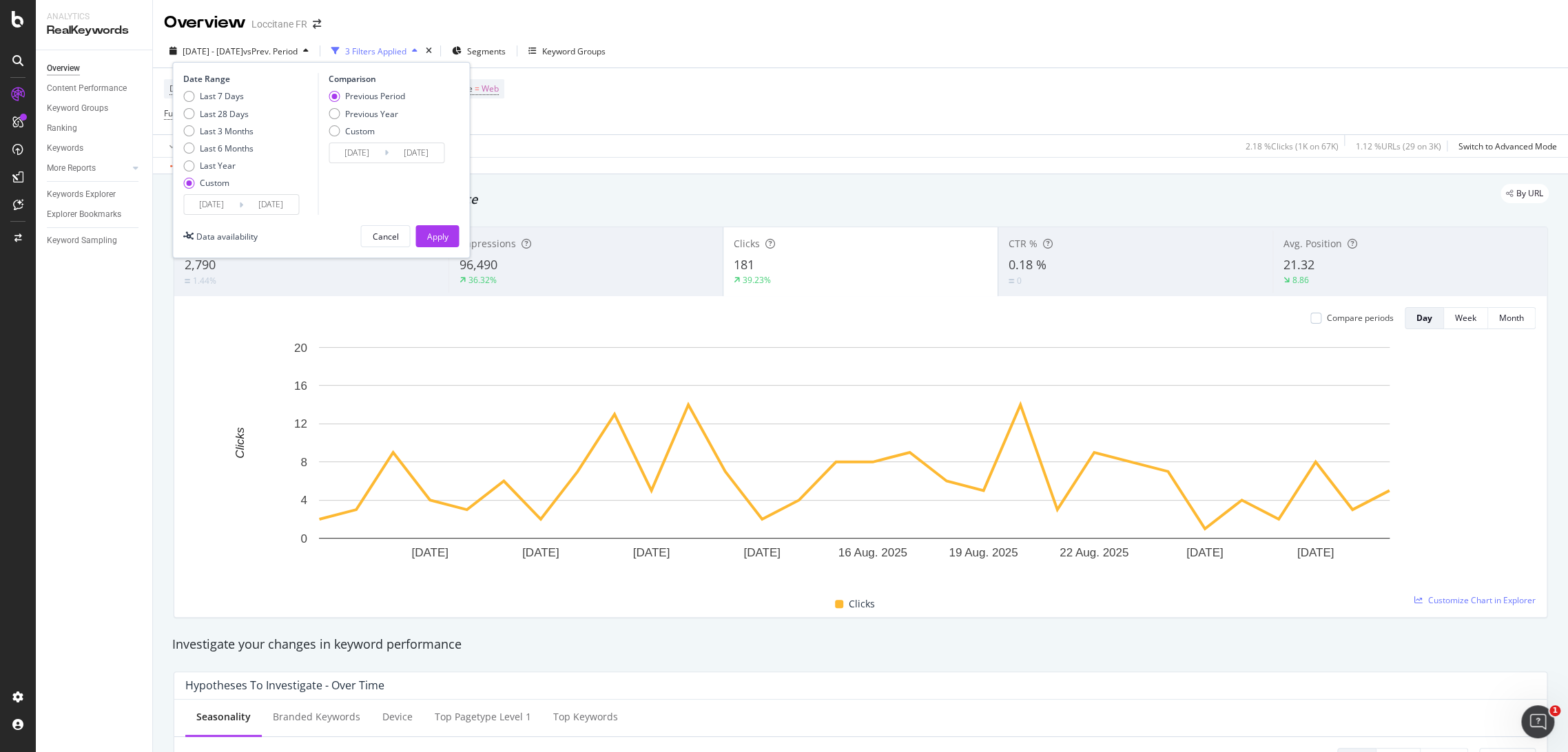
click at [221, 211] on input "[DATE]" at bounding box center [211, 204] width 55 height 19
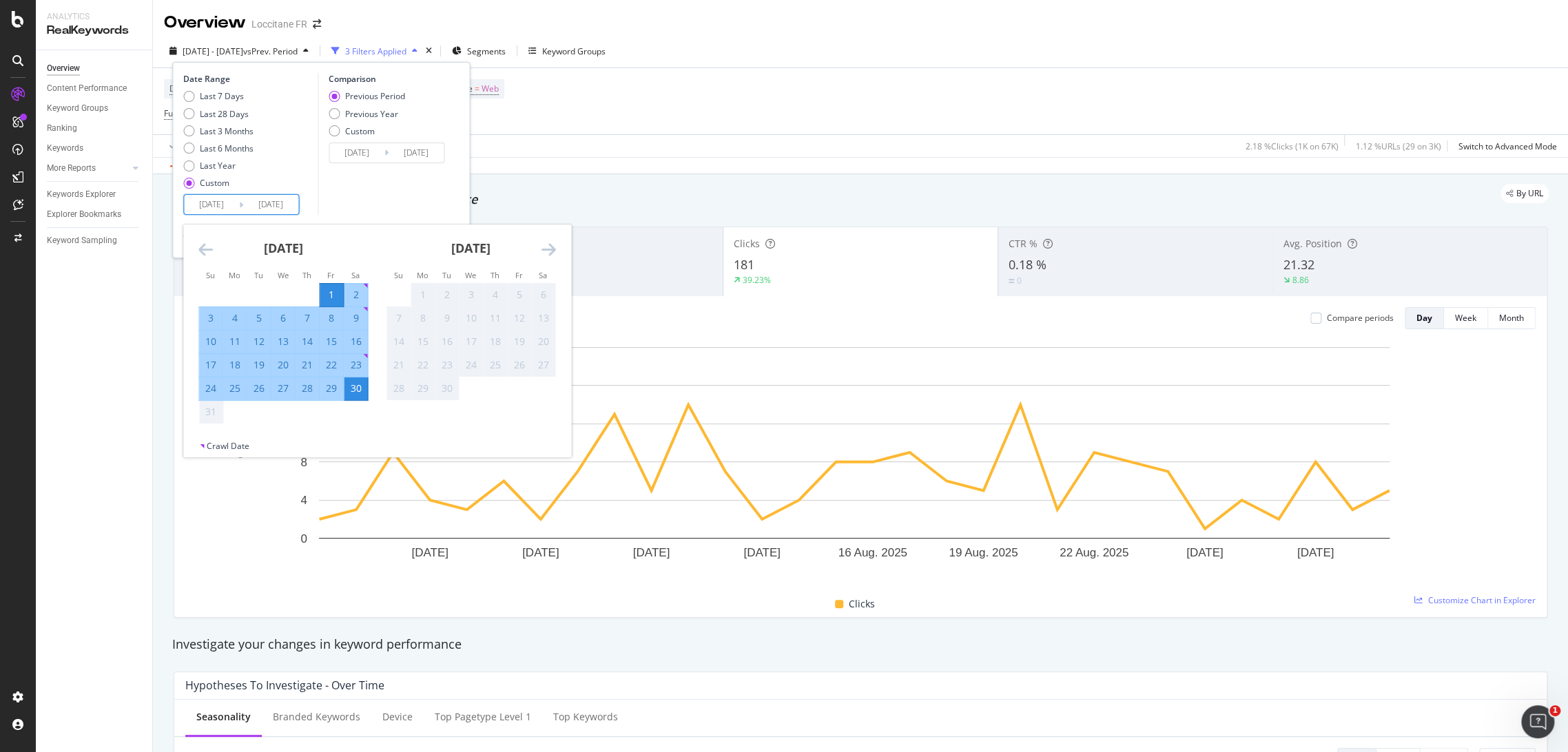
drag, startPoint x: 198, startPoint y: 247, endPoint x: 213, endPoint y: 257, distance: 18.0
click at [198, 247] on icon "Move backward to switch to the previous month." at bounding box center [205, 249] width 15 height 17
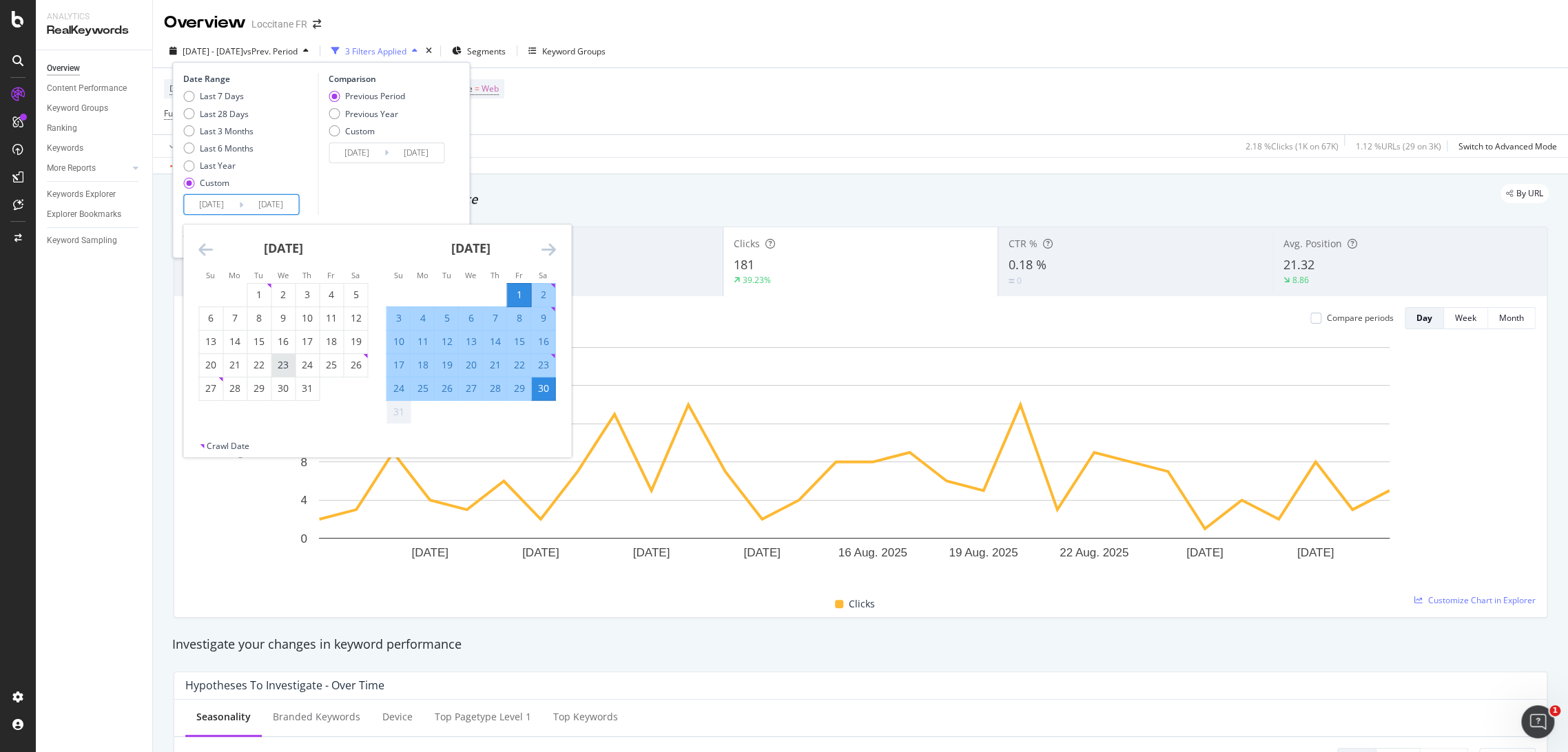
click at [286, 367] on div "23" at bounding box center [283, 366] width 24 height 14
type input "[DATE]"
click at [534, 391] on div "30" at bounding box center [543, 388] width 24 height 14
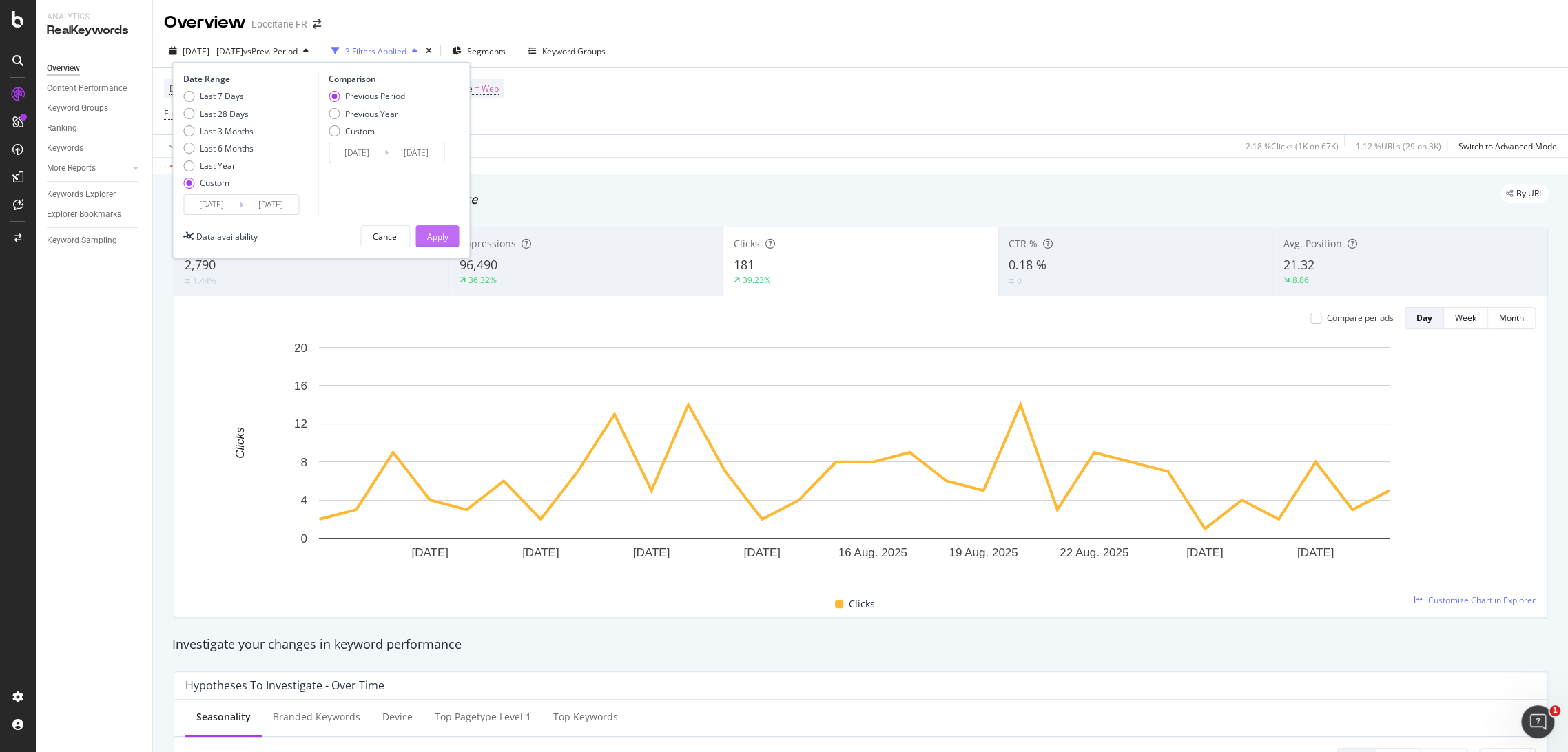
click at [429, 237] on div "Apply" at bounding box center [437, 236] width 21 height 11
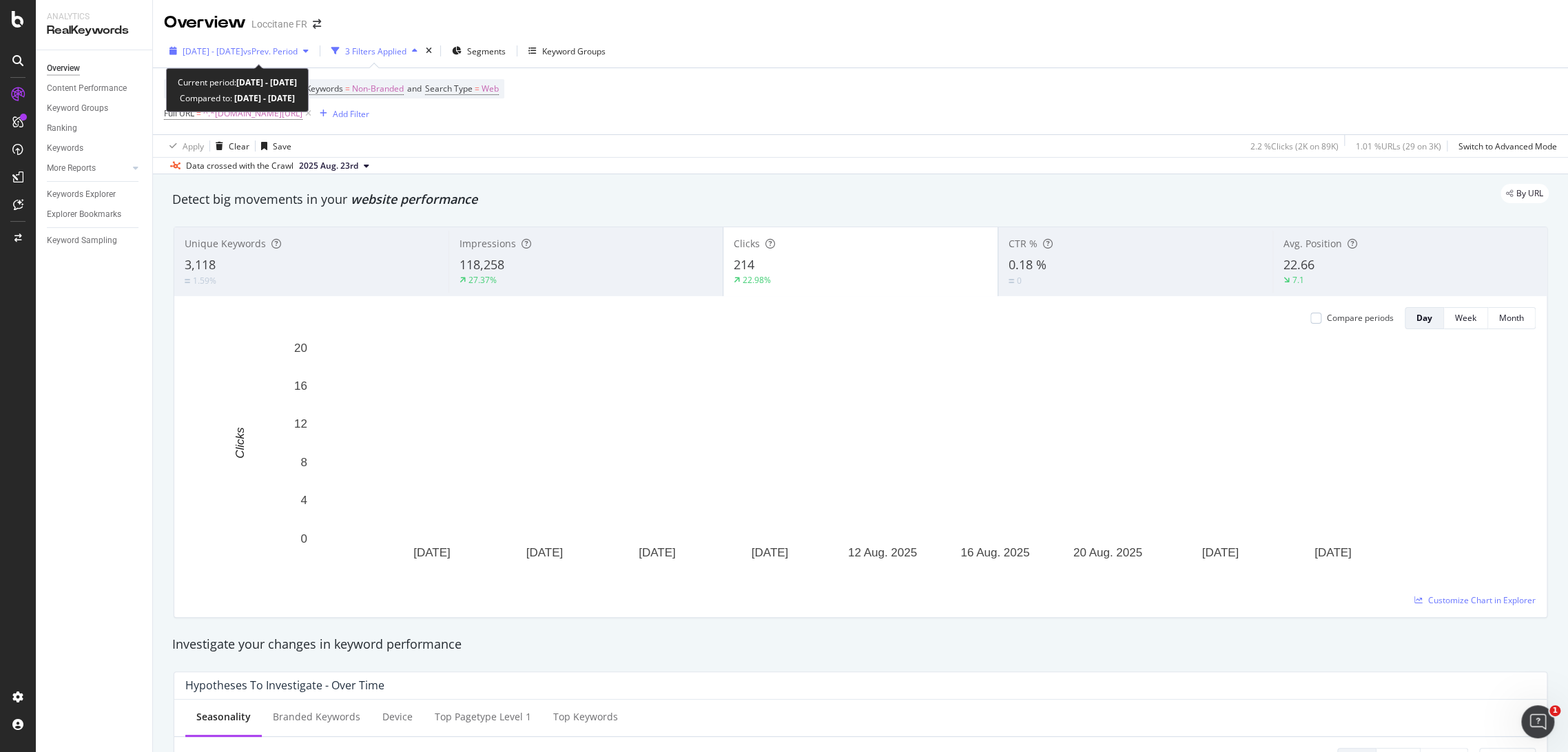
click at [284, 53] on span "vs Prev. Period" at bounding box center [270, 51] width 54 height 11
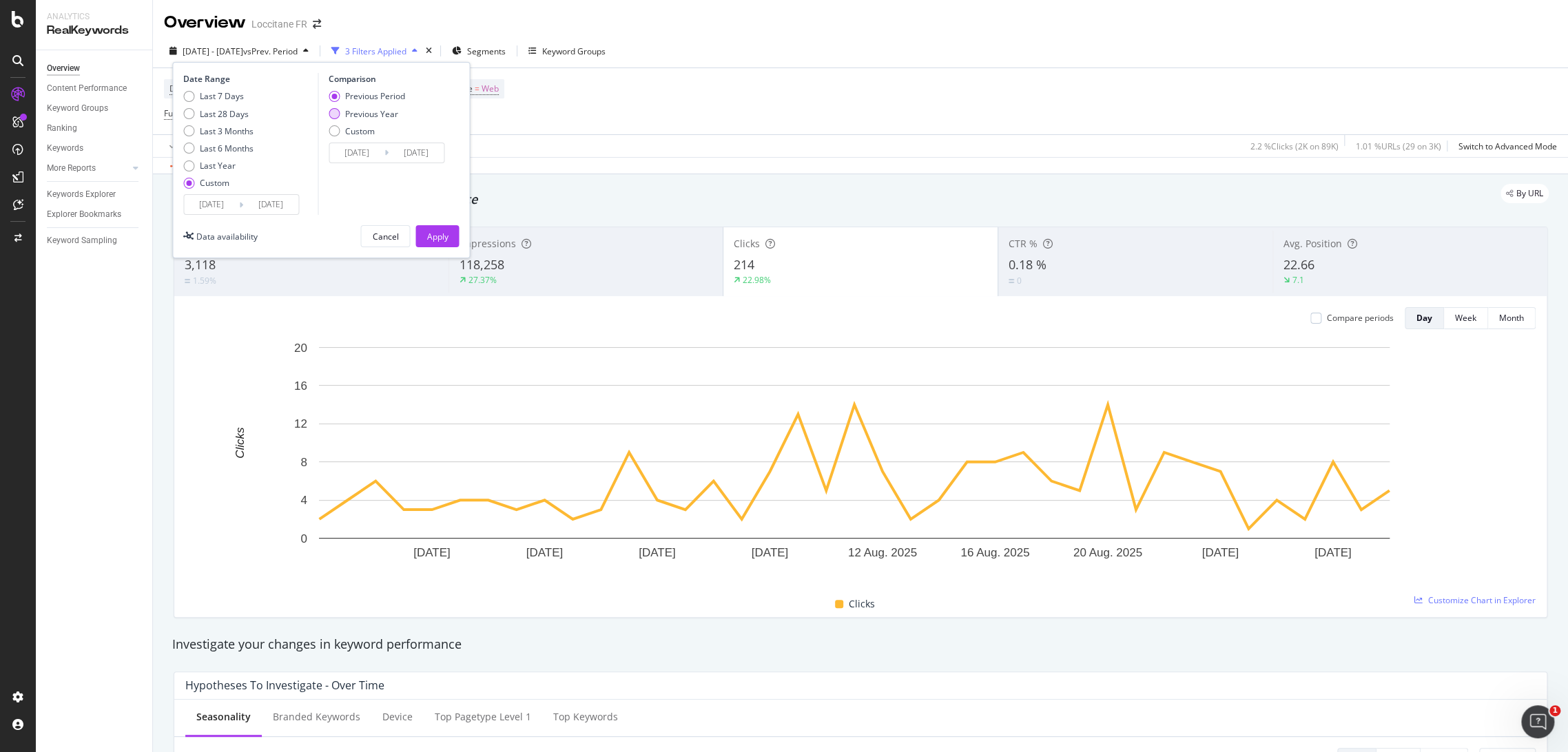
click at [364, 109] on div "Previous Year" at bounding box center [372, 113] width 53 height 11
type input "[DATE]"
click at [448, 237] on button "Apply" at bounding box center [437, 236] width 44 height 22
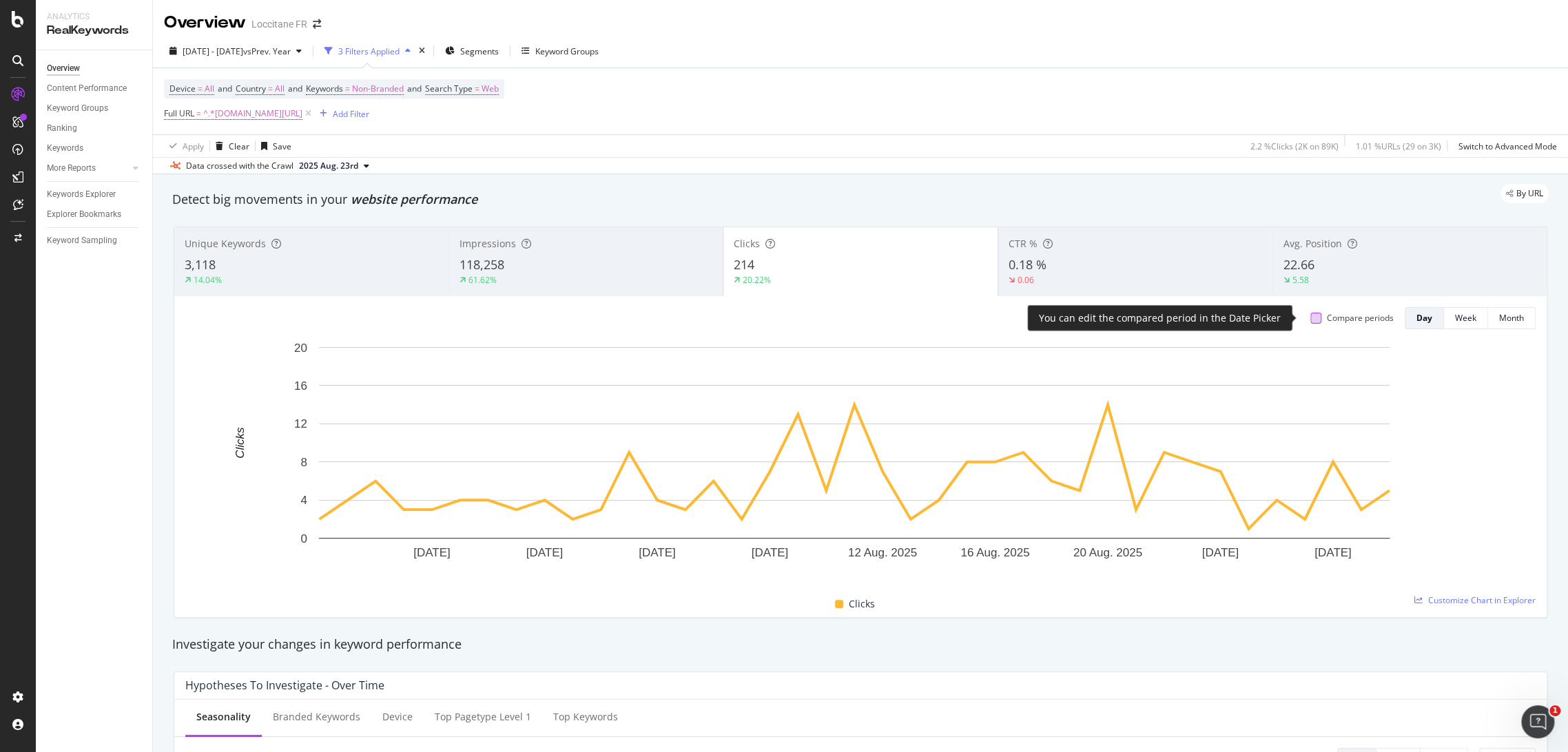
click at [1311, 318] on div at bounding box center [1316, 318] width 11 height 11
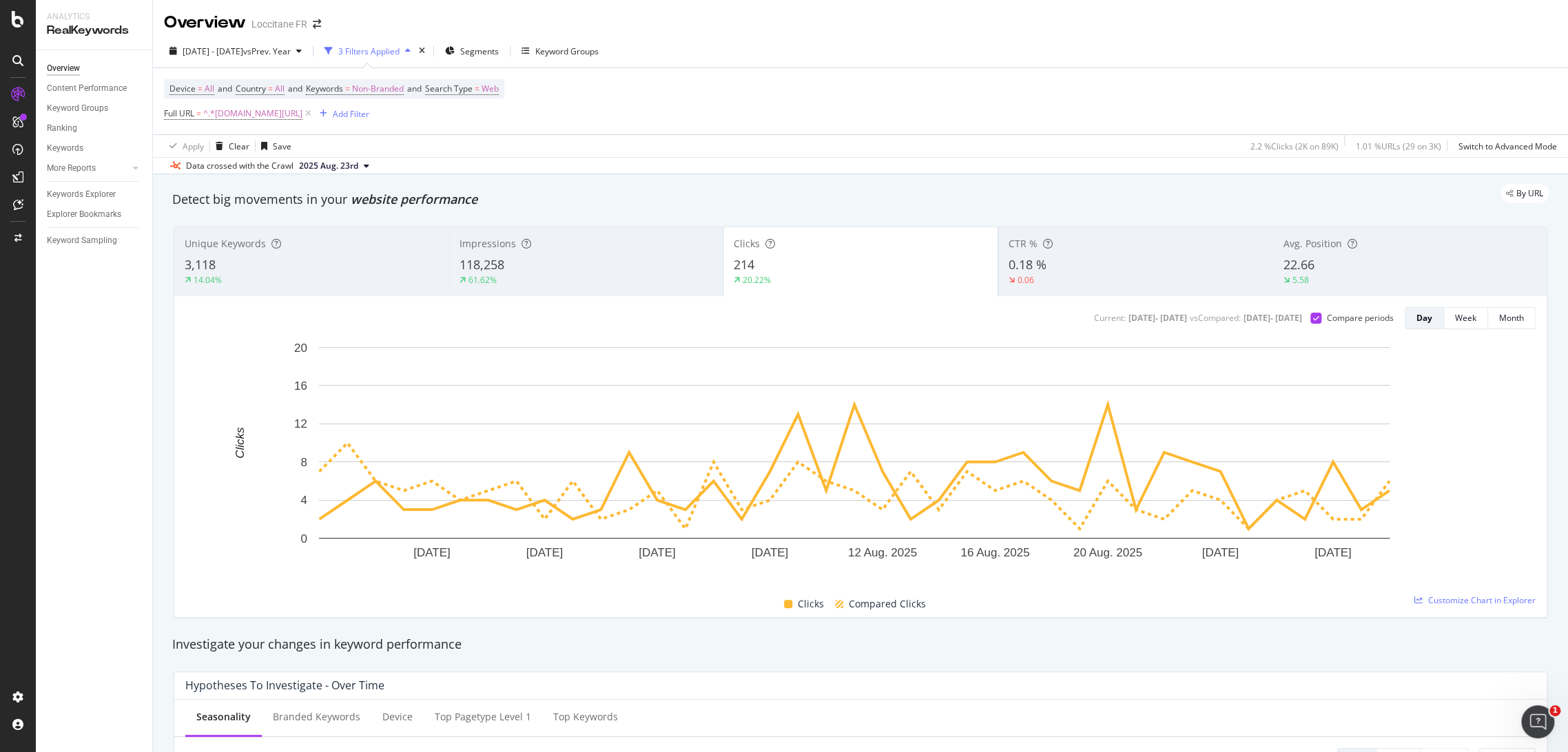
click at [562, 270] on div "118,258" at bounding box center [586, 265] width 253 height 18
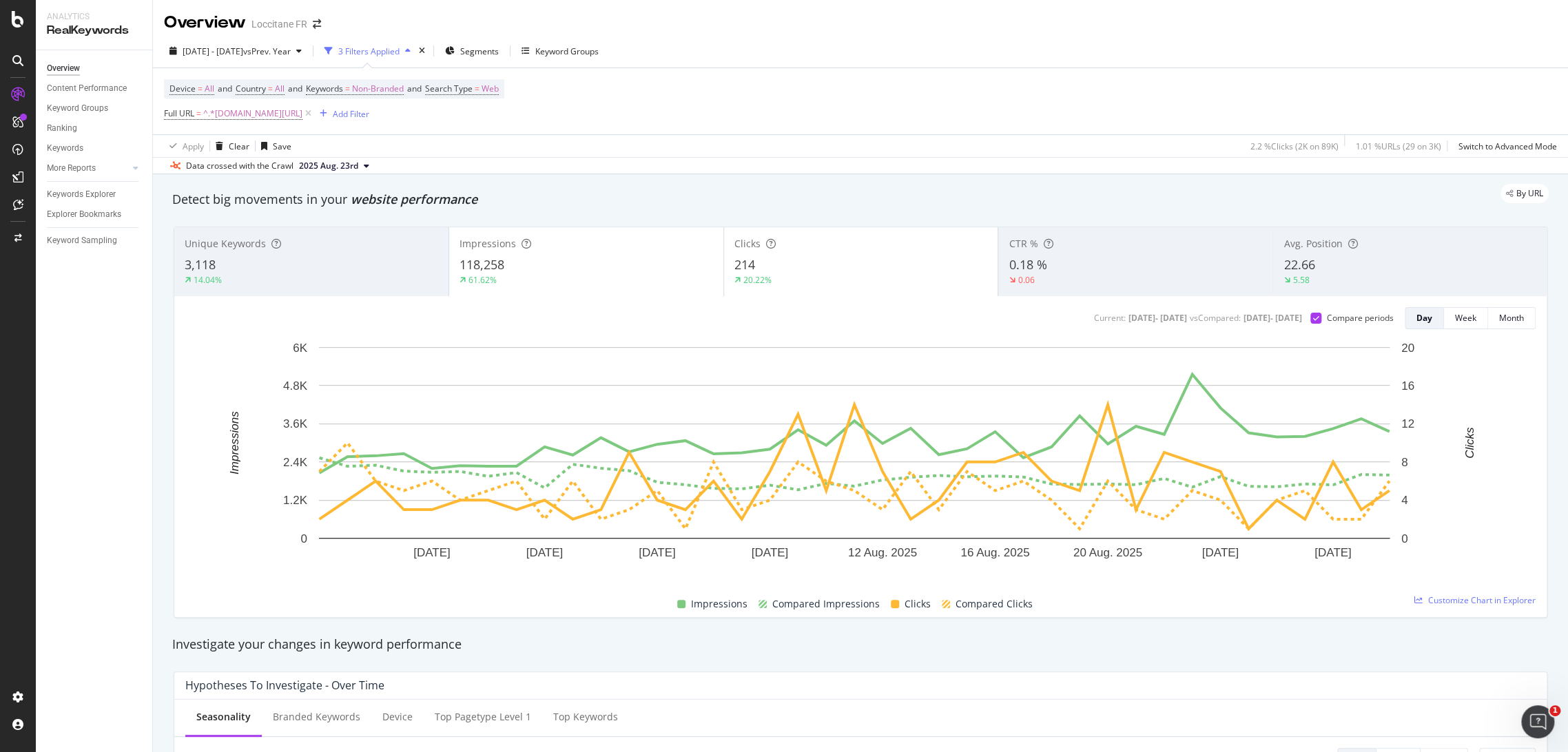
click at [843, 280] on div "20.22%" at bounding box center [861, 280] width 254 height 12
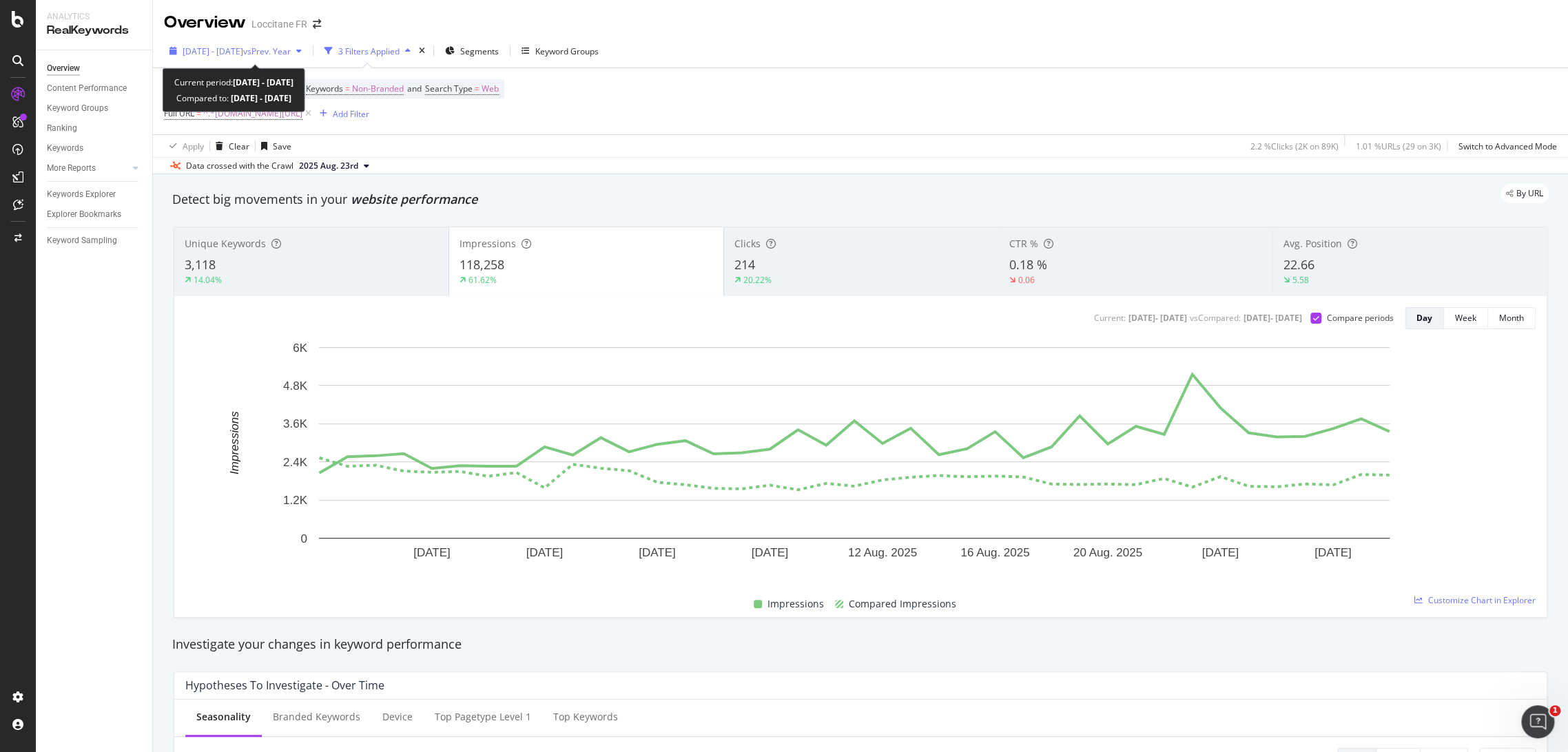
click at [258, 59] on div "[DATE] - [DATE] vs Prev. Year" at bounding box center [236, 51] width 143 height 21
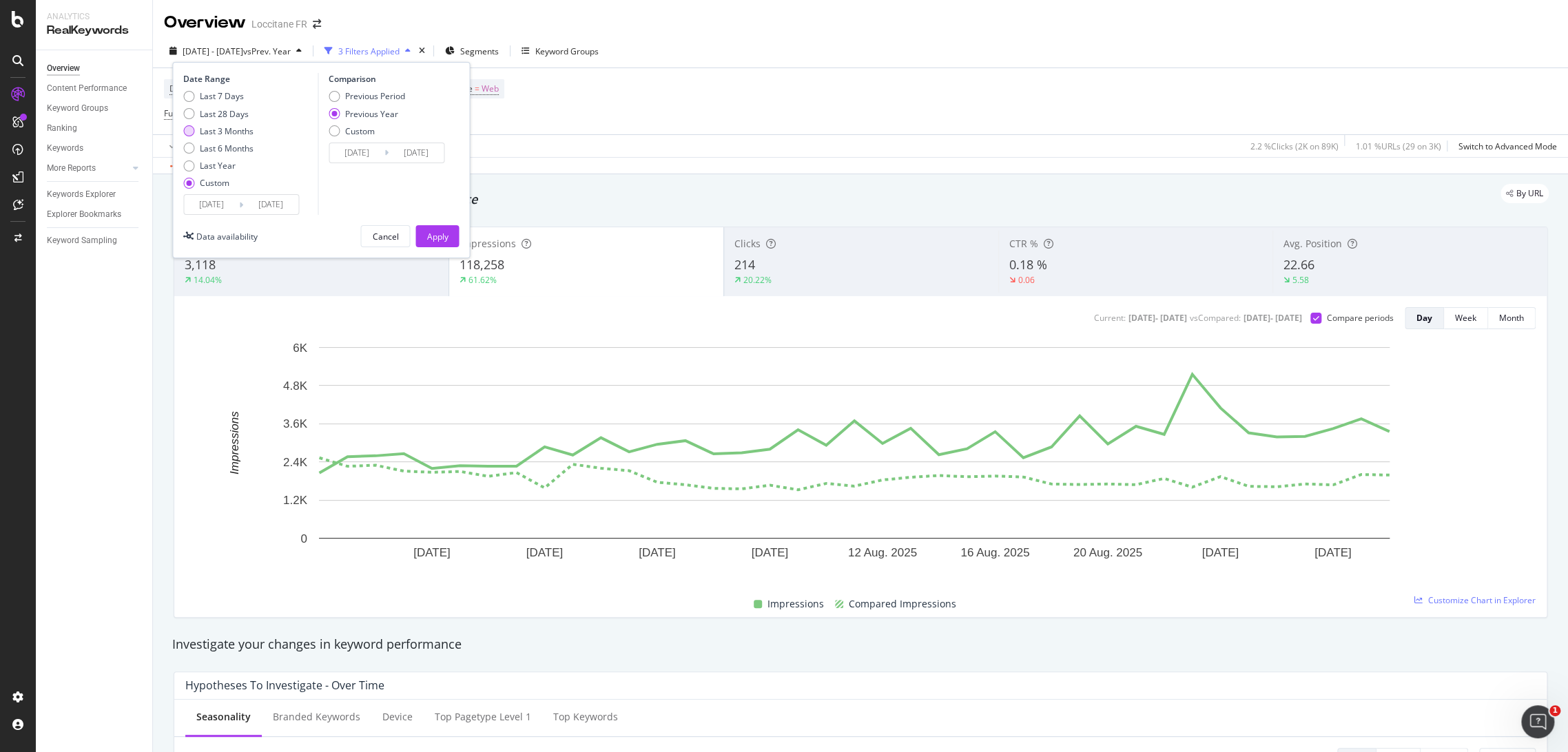
click at [233, 133] on div "Last 3 Months" at bounding box center [227, 131] width 54 height 11
type input "[DATE]"
click at [447, 234] on div "Apply" at bounding box center [437, 236] width 21 height 11
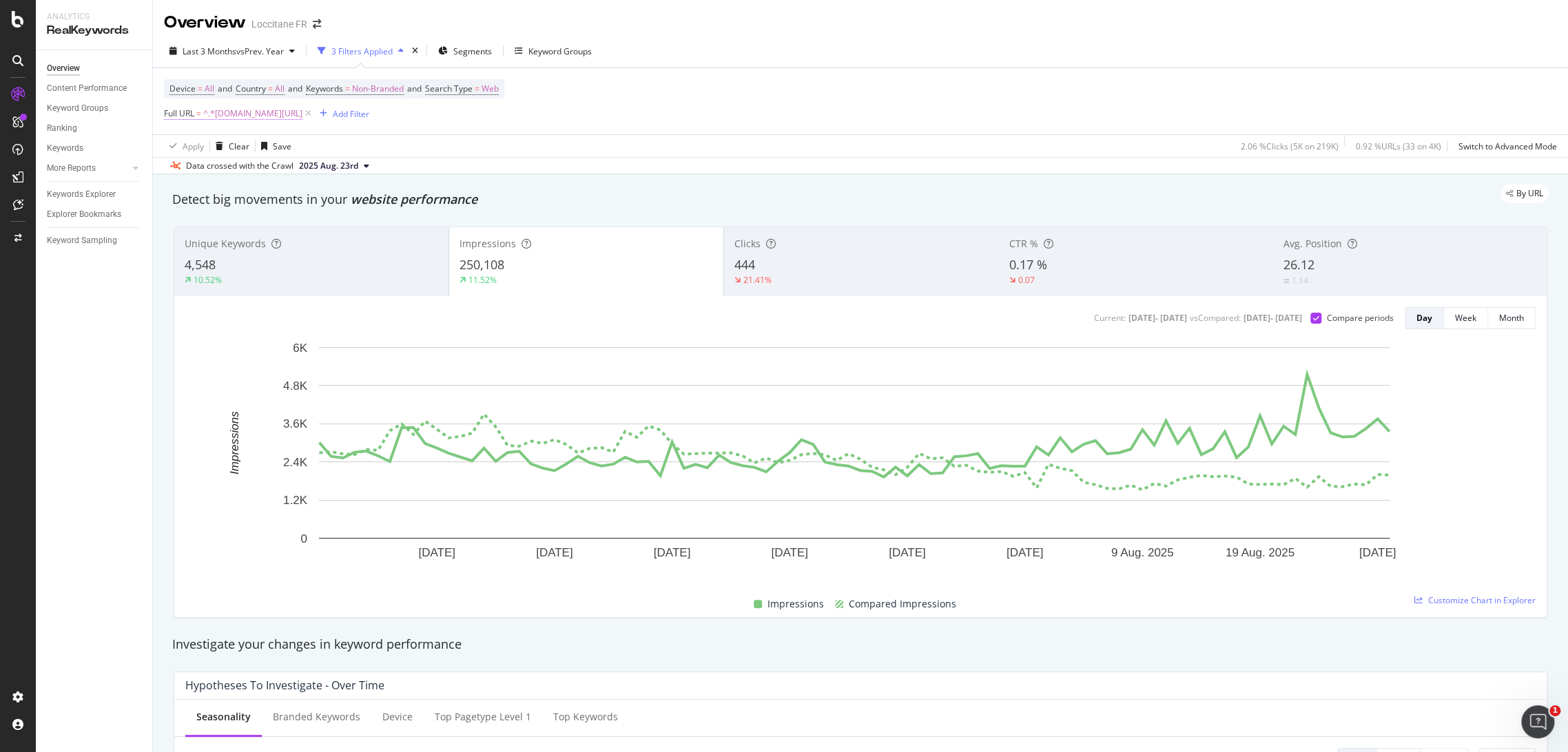
click at [236, 113] on span "^.*[DOMAIN_NAME][URL]" at bounding box center [253, 113] width 99 height 19
click at [811, 159] on div "Data crossed with the Crawl [DATE]" at bounding box center [860, 165] width 1415 height 17
click at [659, 277] on div "11.52%" at bounding box center [586, 280] width 254 height 12
click at [821, 282] on div "21.41%" at bounding box center [861, 280] width 254 height 12
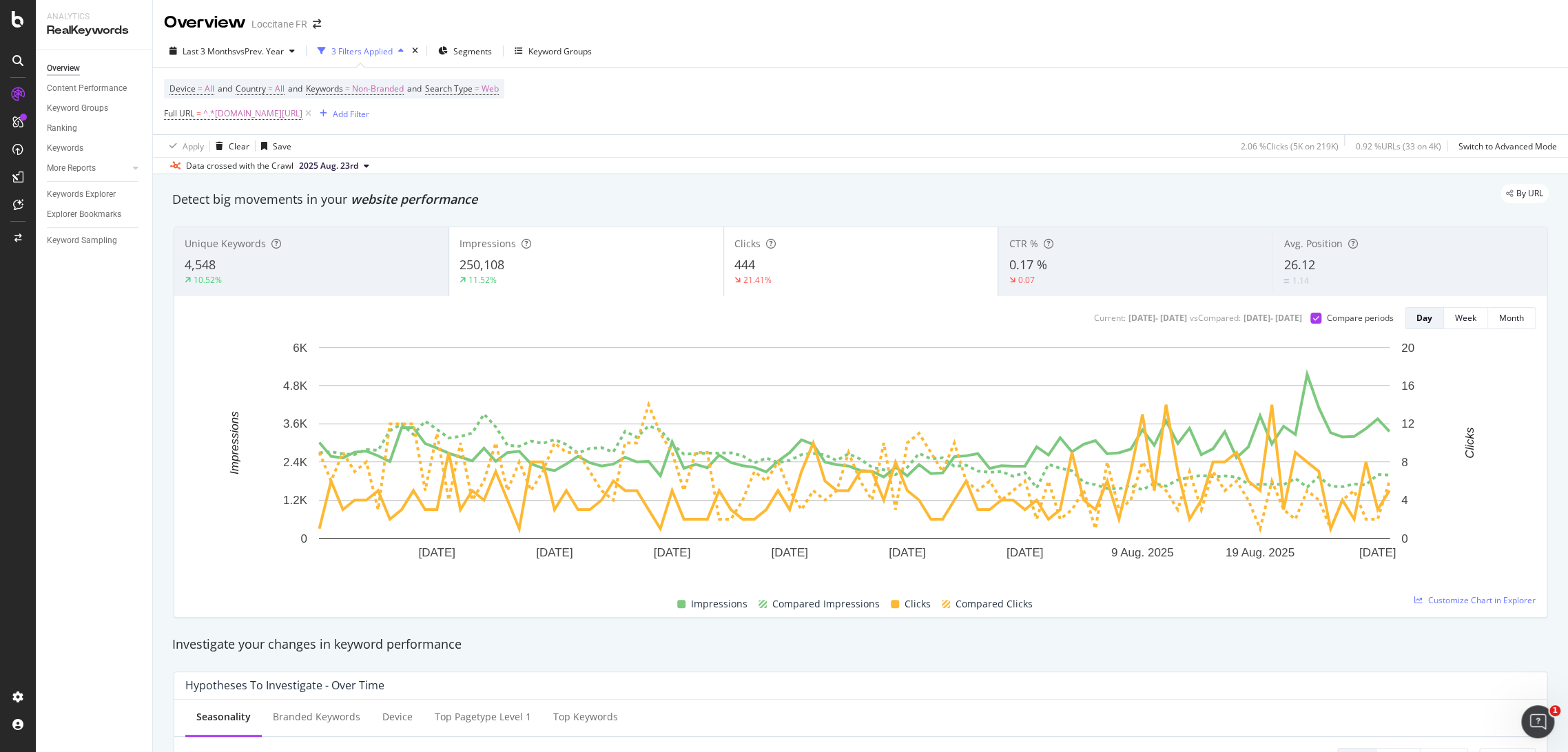
click at [681, 279] on div "11.52%" at bounding box center [586, 280] width 254 height 12
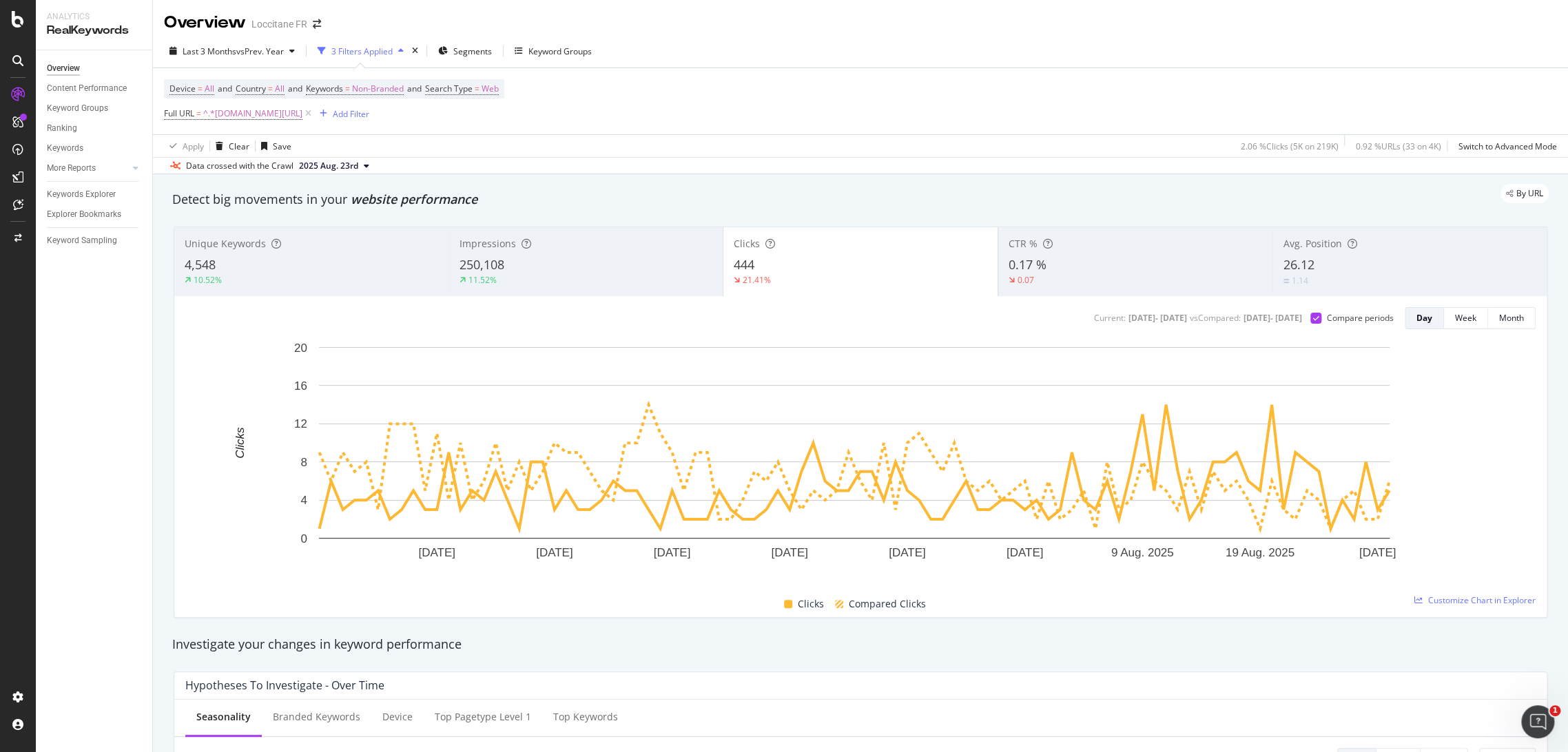
click at [668, 266] on div "250,108" at bounding box center [586, 265] width 253 height 18
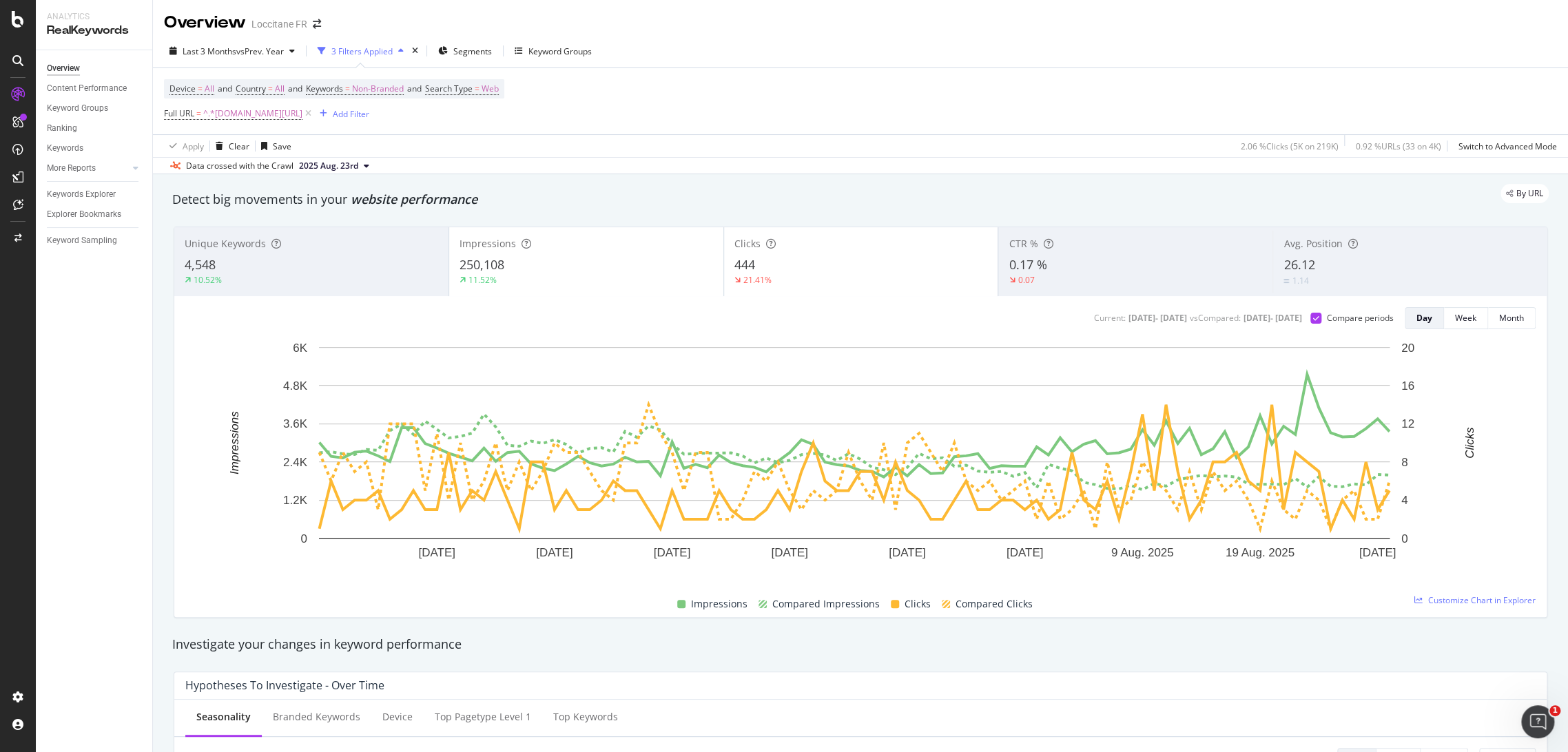
click at [849, 262] on div "444" at bounding box center [861, 265] width 254 height 18
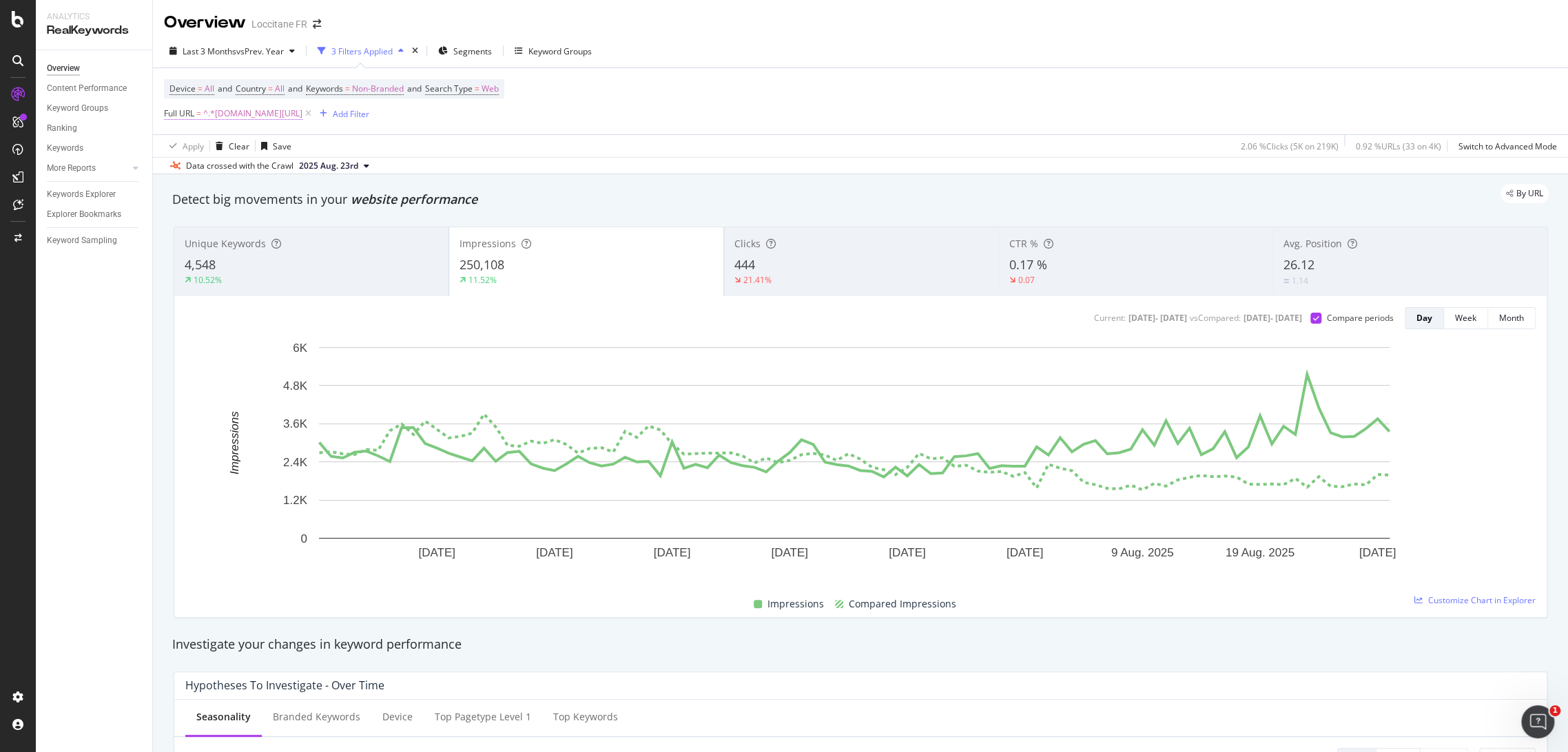
click at [270, 119] on span "^.*[DOMAIN_NAME][URL]" at bounding box center [253, 113] width 99 height 19
click at [265, 163] on input "[DOMAIN_NAME][URL]" at bounding box center [241, 169] width 130 height 22
click at [273, 167] on input "[DOMAIN_NAME][URL]" at bounding box center [241, 169] width 130 height 22
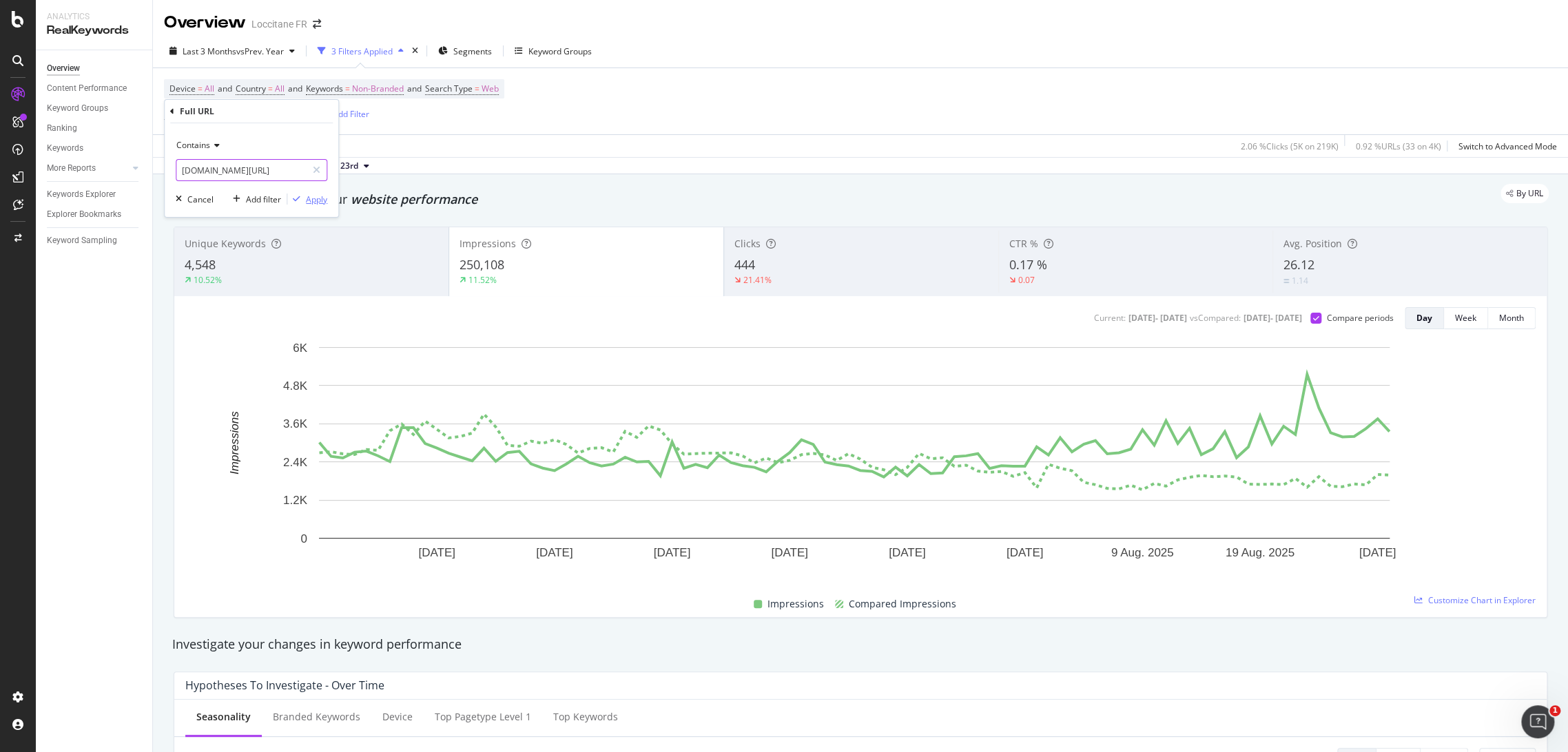
type input "[DOMAIN_NAME][URL]"
click at [325, 197] on div "Apply" at bounding box center [317, 199] width 21 height 11
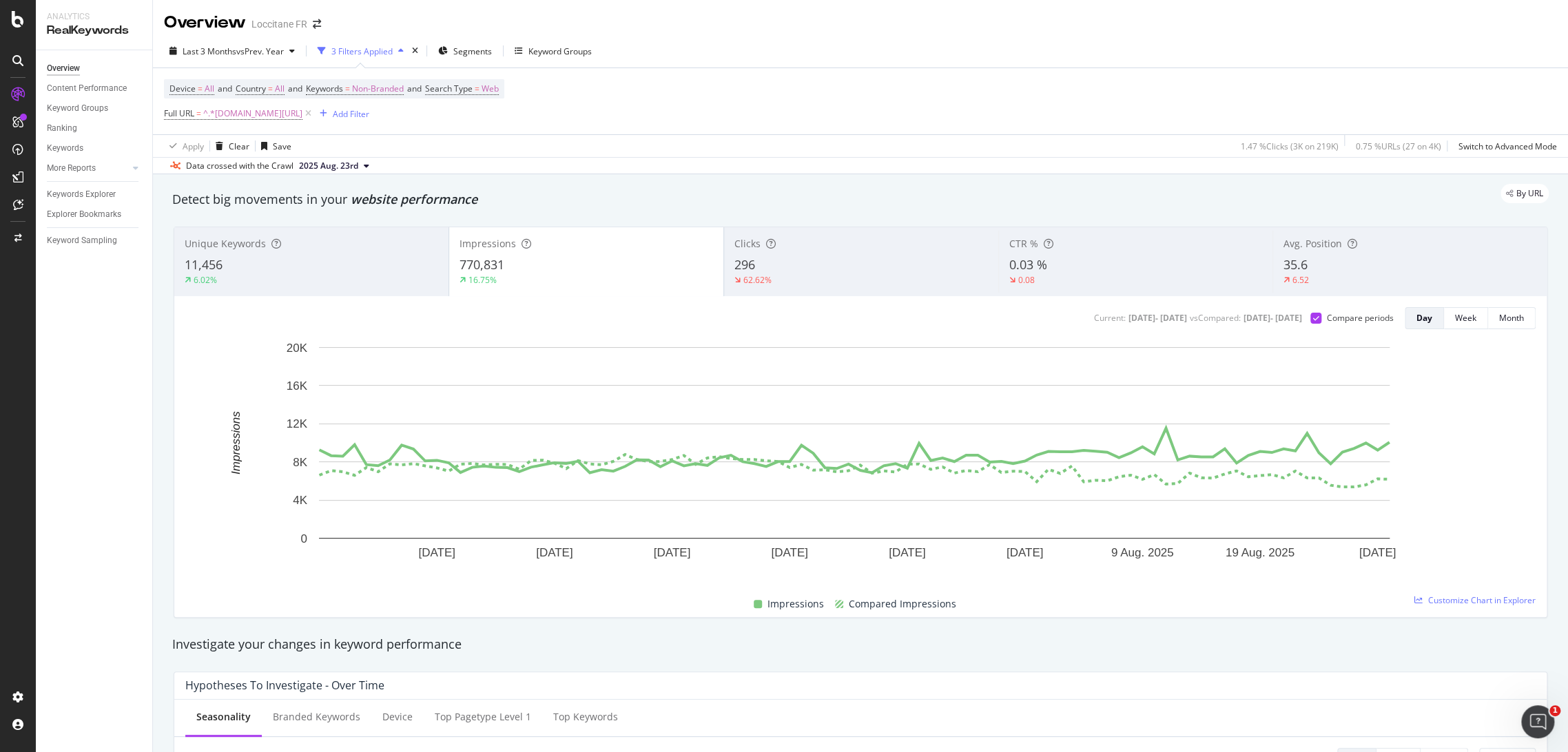
click at [736, 263] on span "296" at bounding box center [745, 264] width 21 height 17
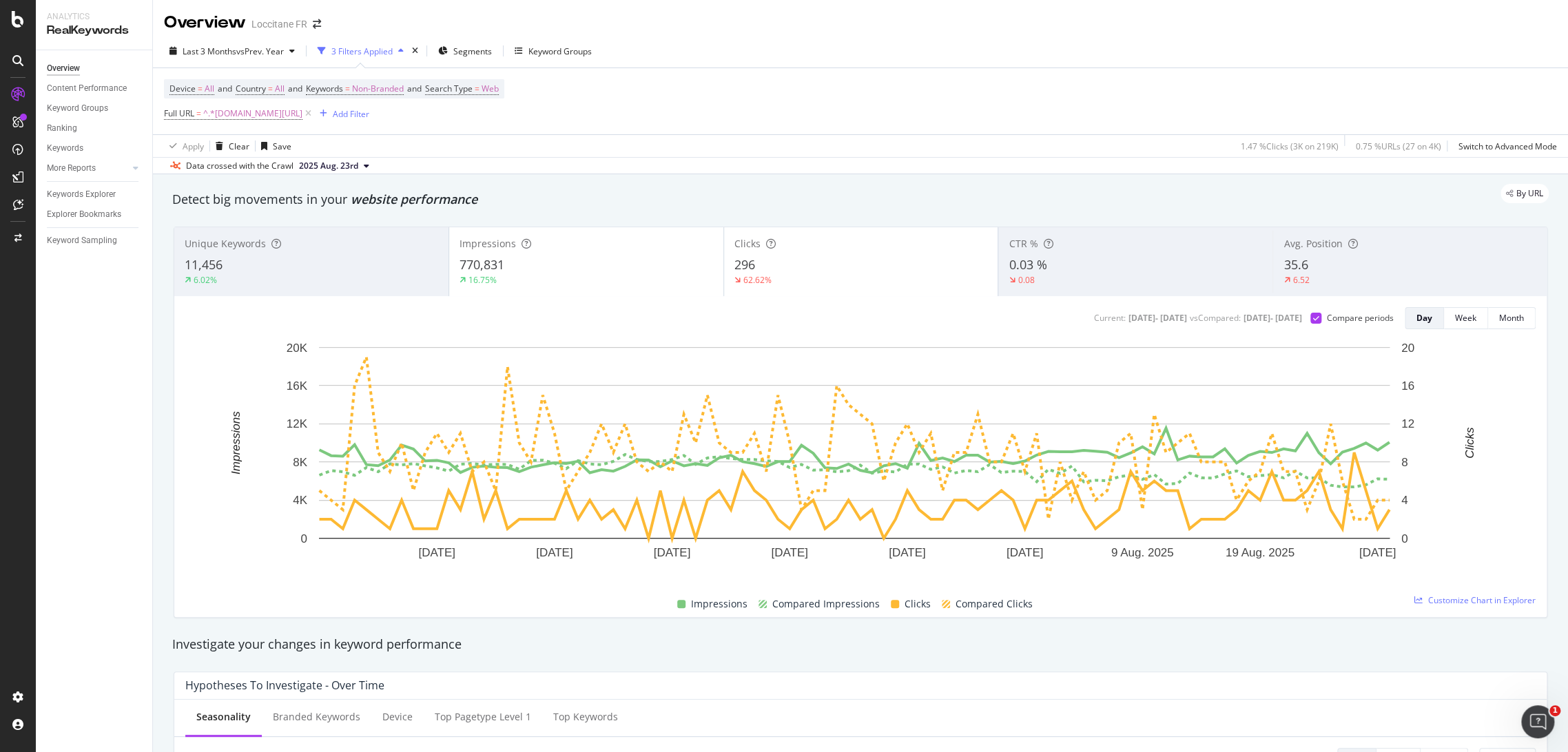
click at [662, 270] on div "770,831" at bounding box center [586, 265] width 254 height 18
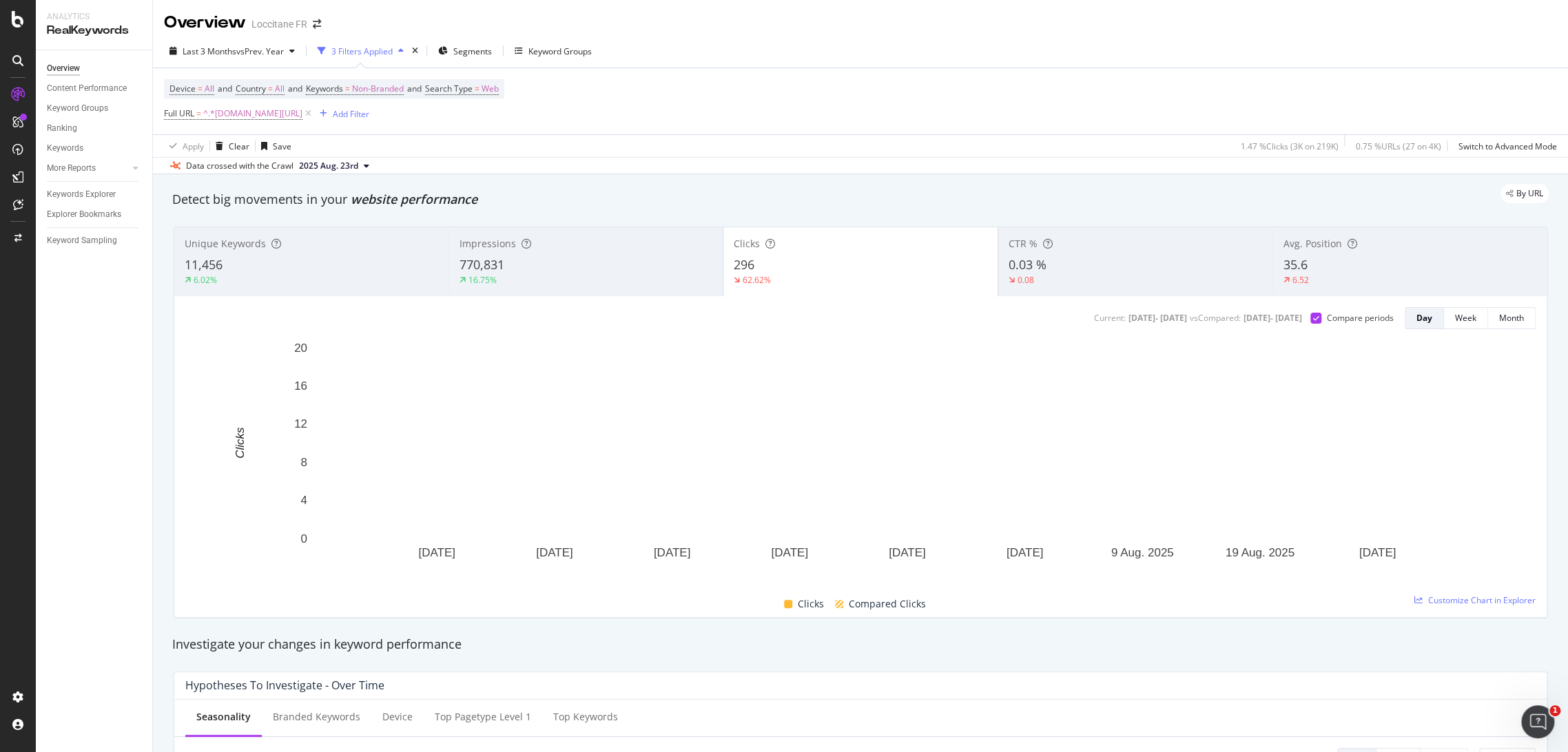
click at [680, 267] on div "770,831" at bounding box center [586, 265] width 253 height 18
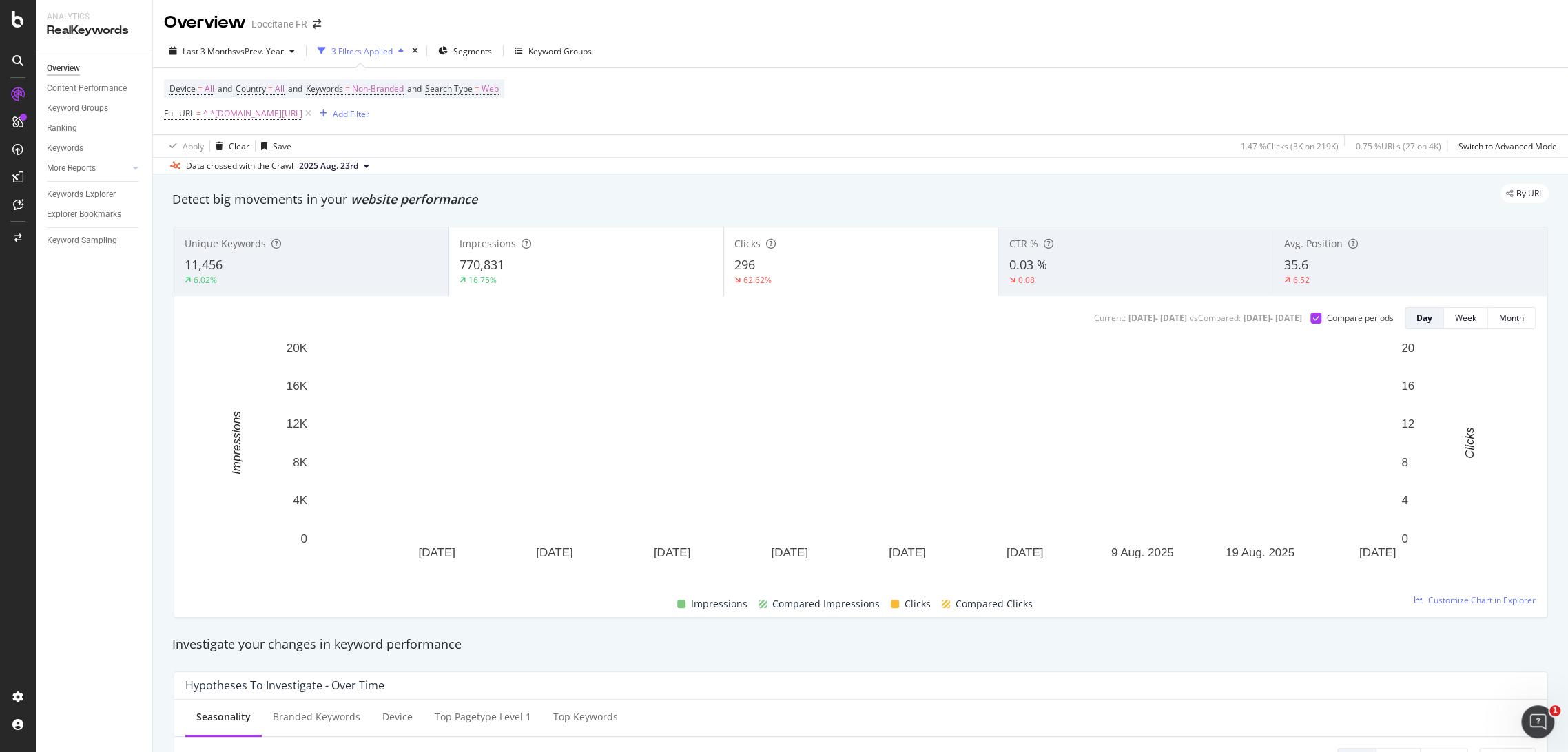
click at [822, 269] on div "296" at bounding box center [861, 265] width 254 height 18
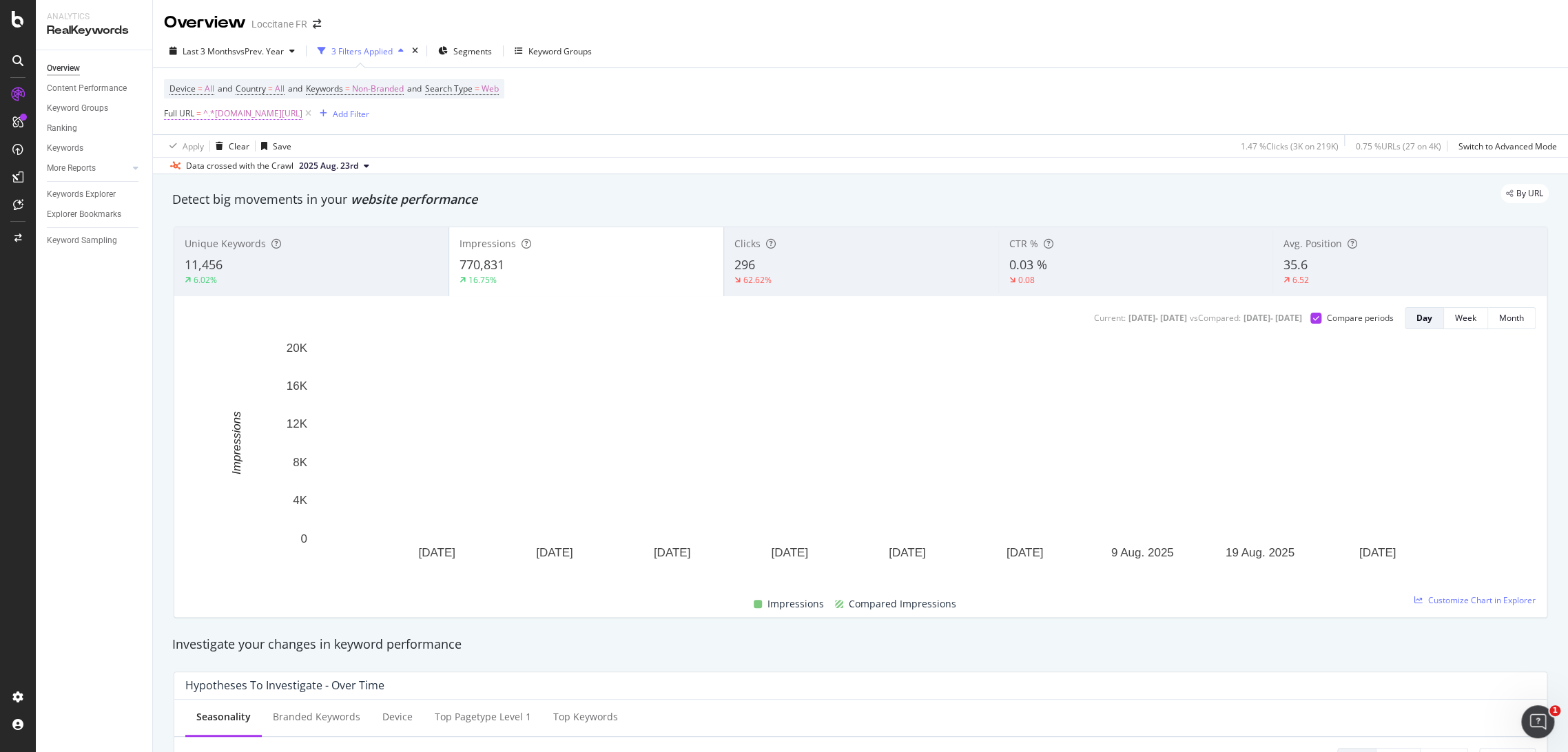
click at [300, 113] on span "^.*[DOMAIN_NAME][URL]" at bounding box center [253, 113] width 99 height 19
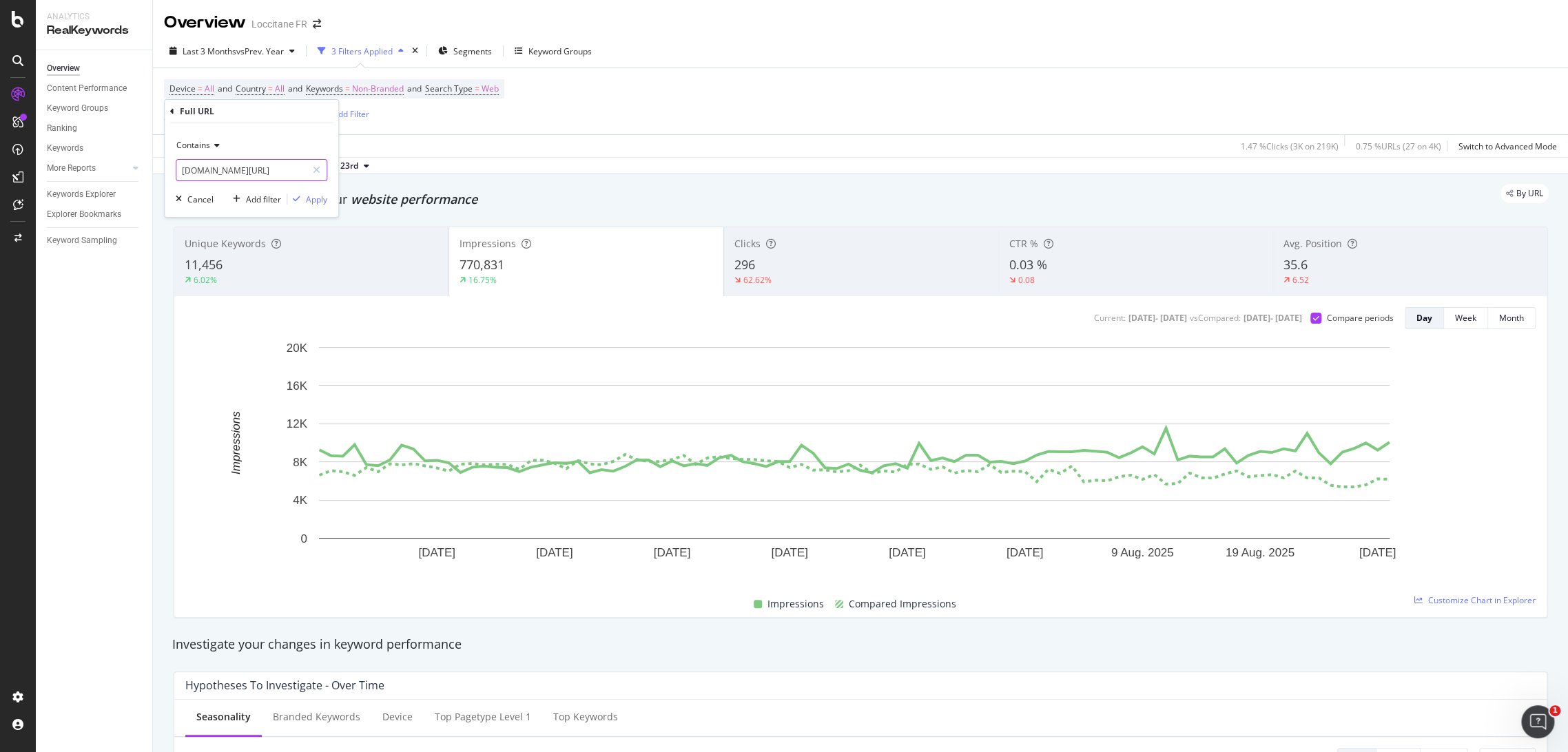
click at [284, 167] on input "[DOMAIN_NAME][URL]" at bounding box center [241, 169] width 130 height 22
click at [257, 168] on input "[DOMAIN_NAME][URL]" at bounding box center [241, 169] width 130 height 22
drag, startPoint x: 257, startPoint y: 168, endPoint x: 290, endPoint y: 172, distance: 33.2
click at [290, 172] on input "[DOMAIN_NAME][URL]" at bounding box center [241, 169] width 130 height 22
type input "[DOMAIN_NAME][URL]"
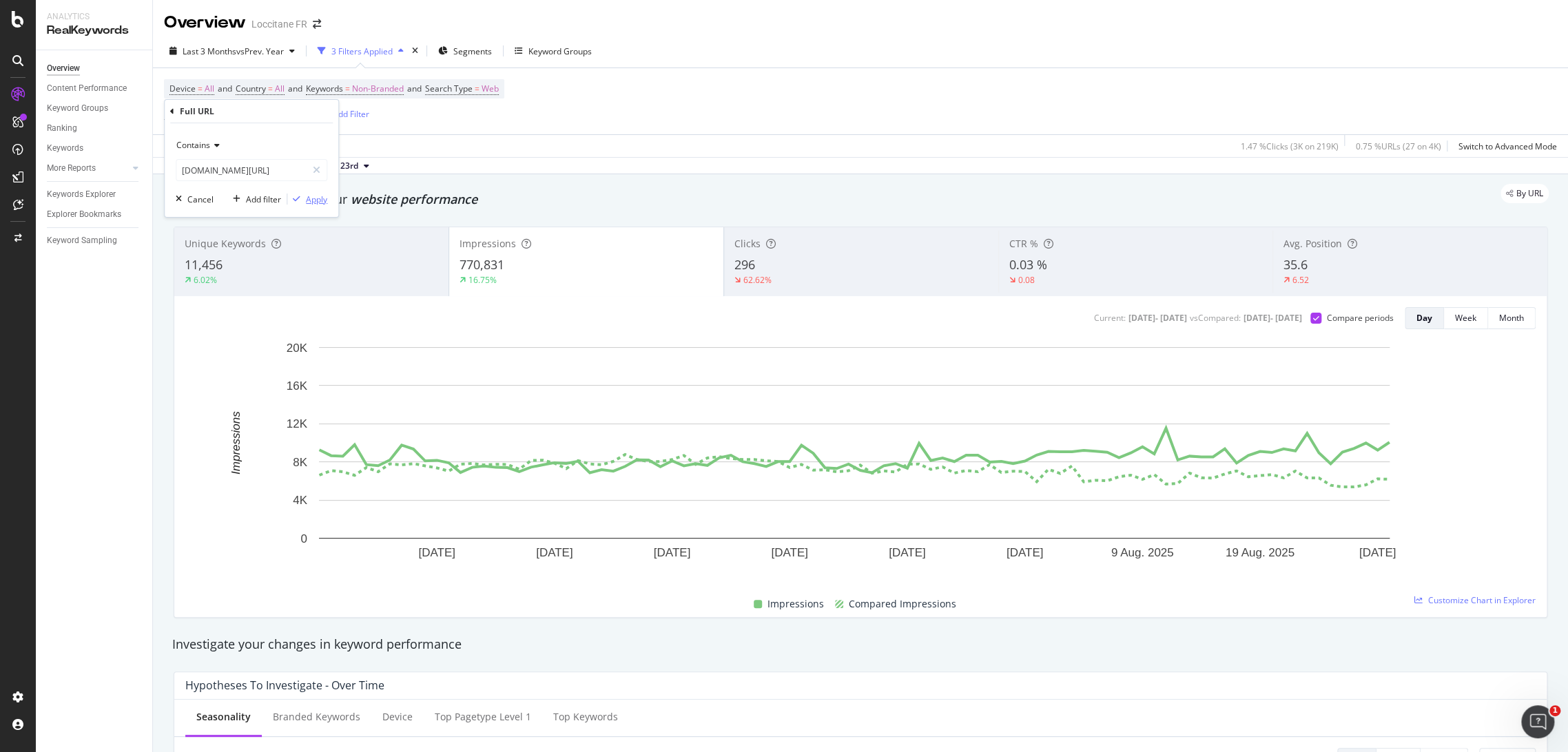
click at [316, 199] on div "Apply" at bounding box center [317, 199] width 21 height 11
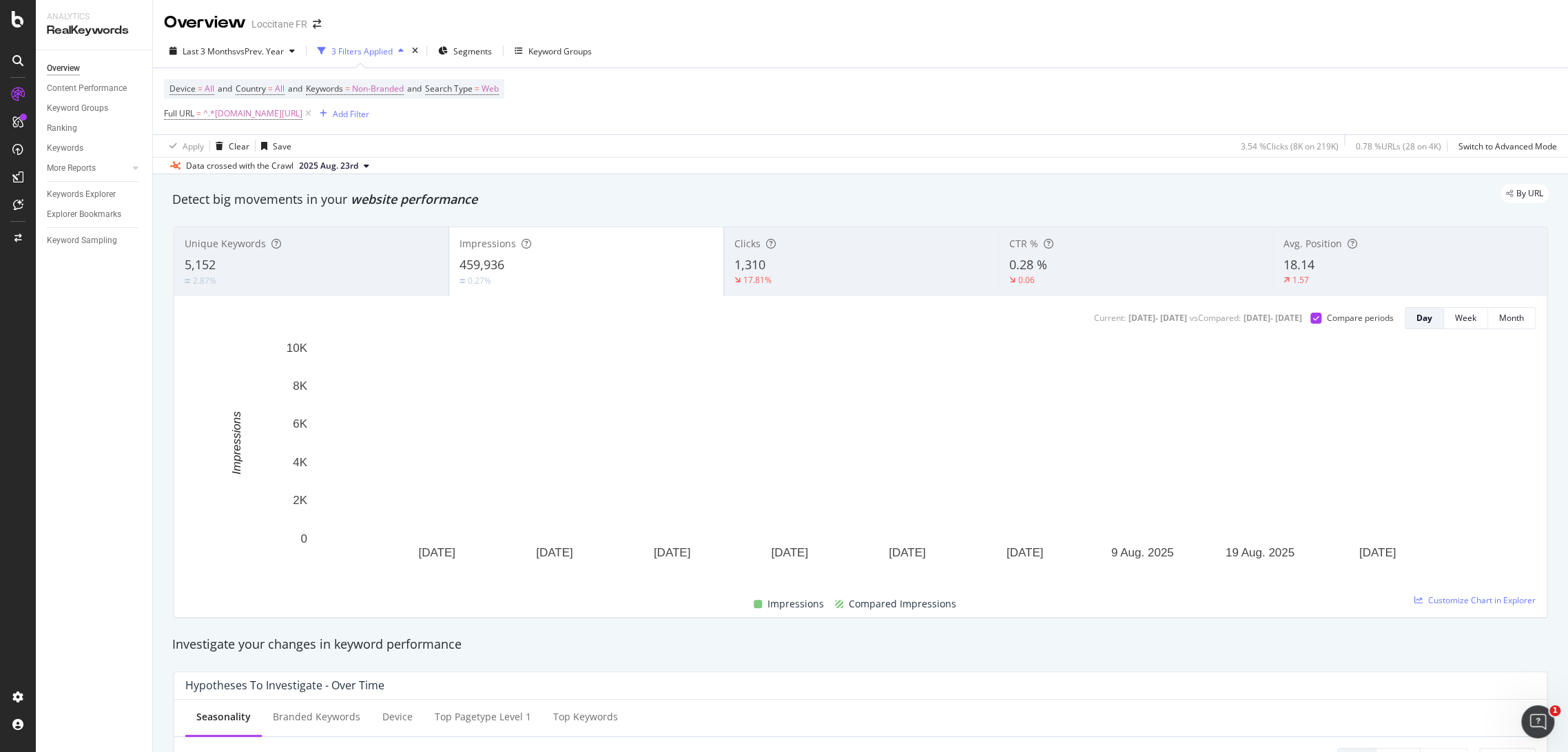
click at [786, 267] on div "1,310" at bounding box center [861, 265] width 254 height 18
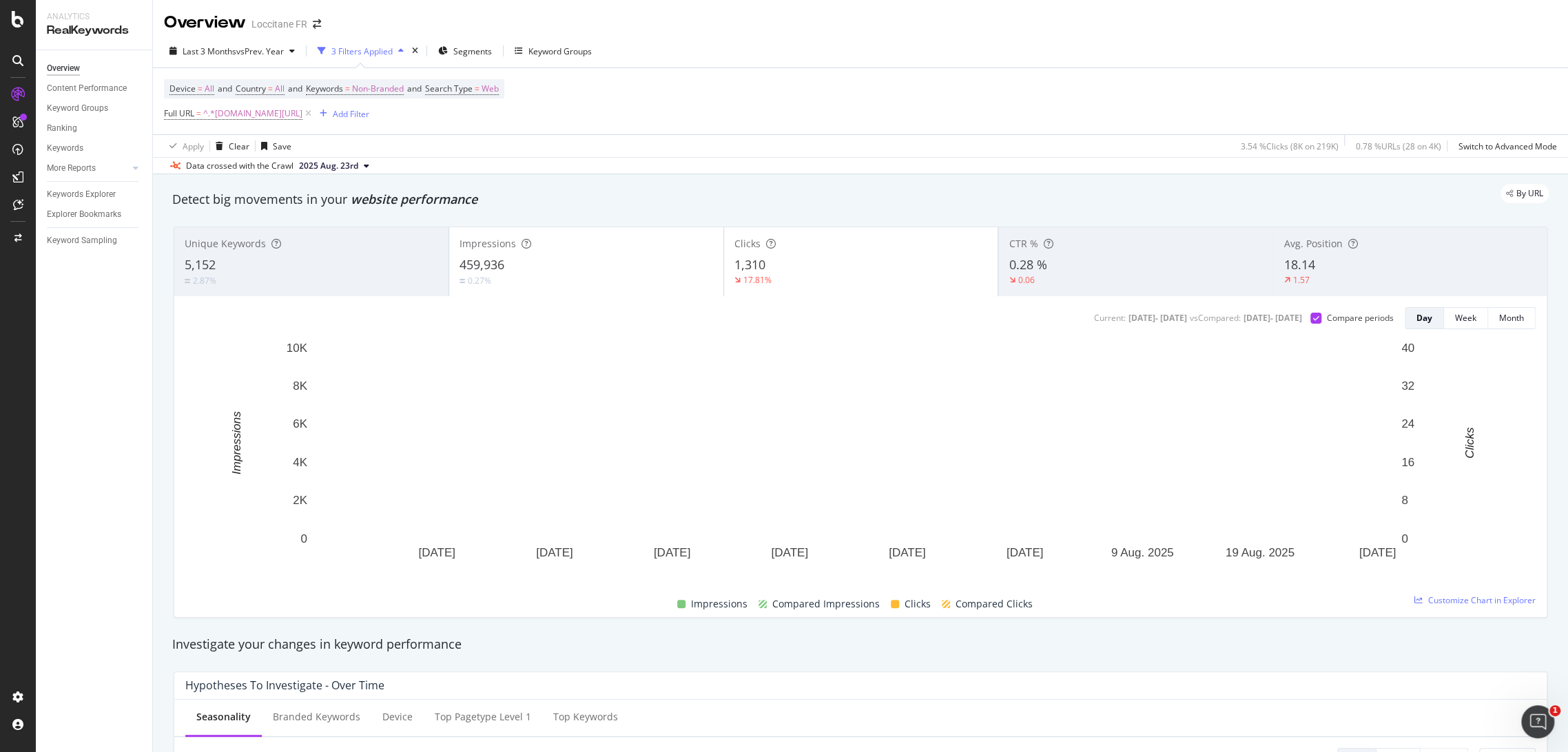
click at [818, 274] on div "17.81%" at bounding box center [861, 280] width 254 height 12
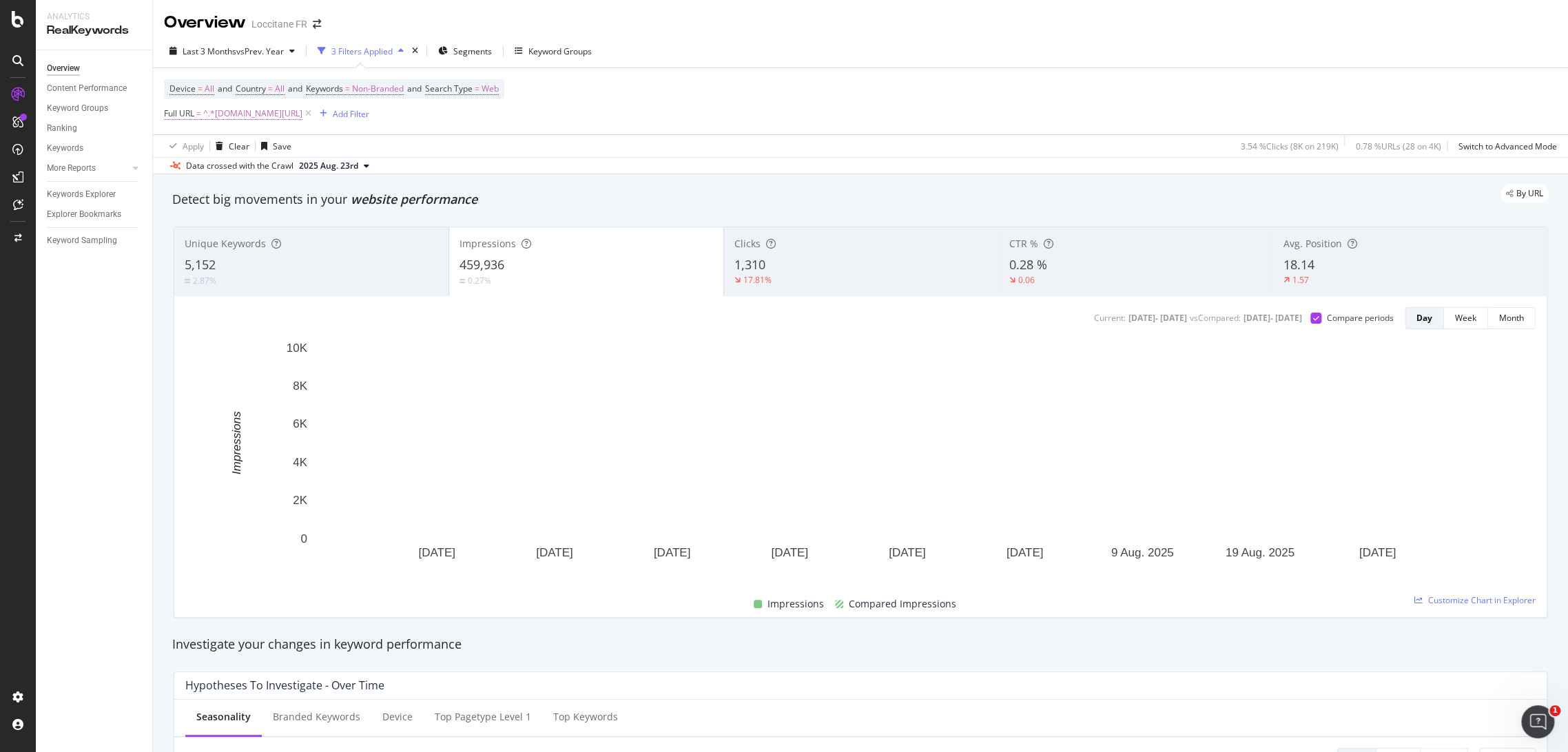
click at [231, 114] on span "^.*[DOMAIN_NAME][URL]" at bounding box center [253, 113] width 99 height 19
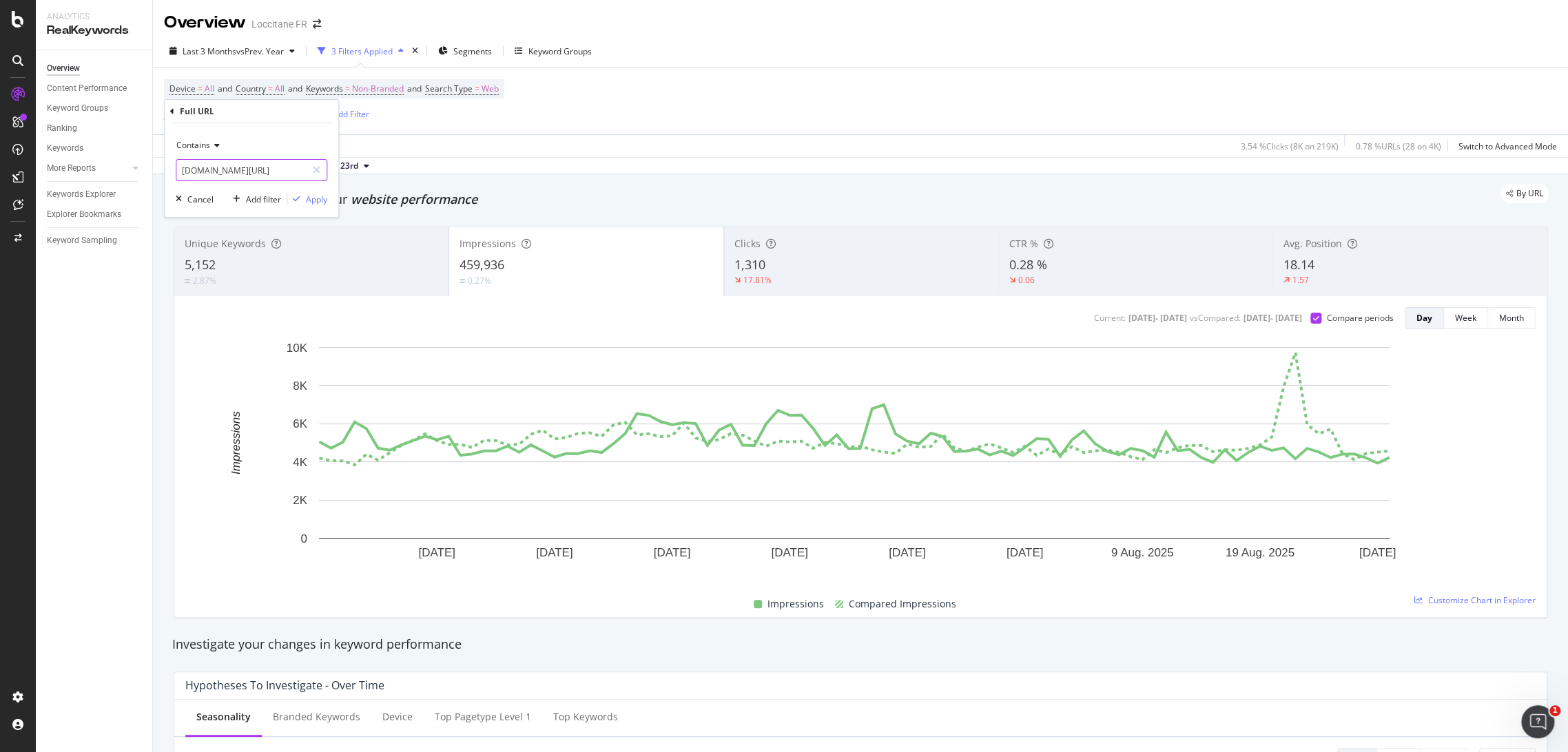
click at [268, 173] on input "[DOMAIN_NAME][URL]" at bounding box center [241, 169] width 130 height 22
click at [279, 169] on input "[DOMAIN_NAME][URL]" at bounding box center [241, 169] width 130 height 22
click at [241, 170] on input "[DOMAIN_NAME][URL]" at bounding box center [241, 169] width 130 height 22
type input "[DOMAIN_NAME][URL]"
click at [323, 199] on div "Apply" at bounding box center [317, 199] width 21 height 11
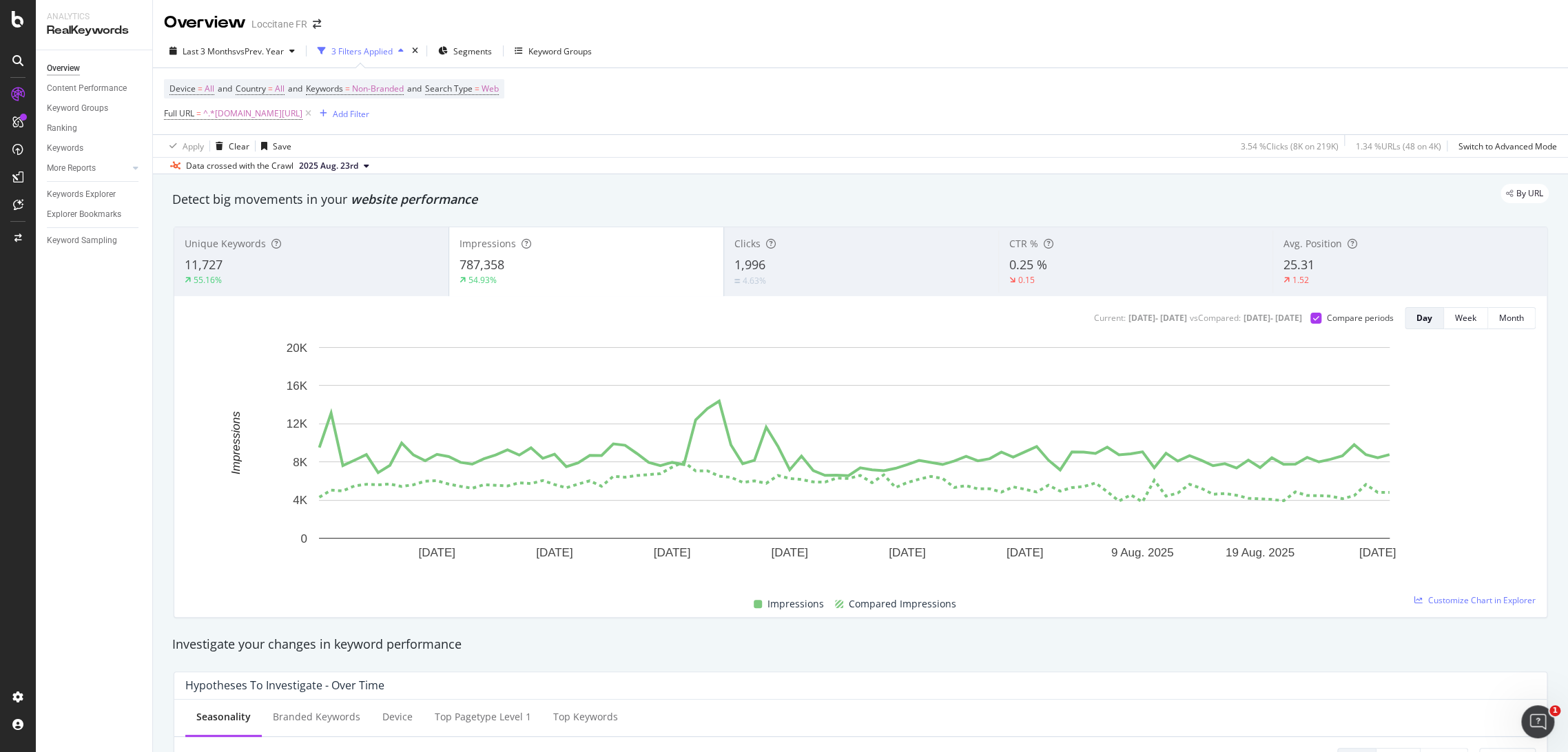
click at [613, 284] on div "54.93%" at bounding box center [586, 280] width 254 height 12
click at [295, 279] on div "55.16%" at bounding box center [312, 280] width 254 height 12
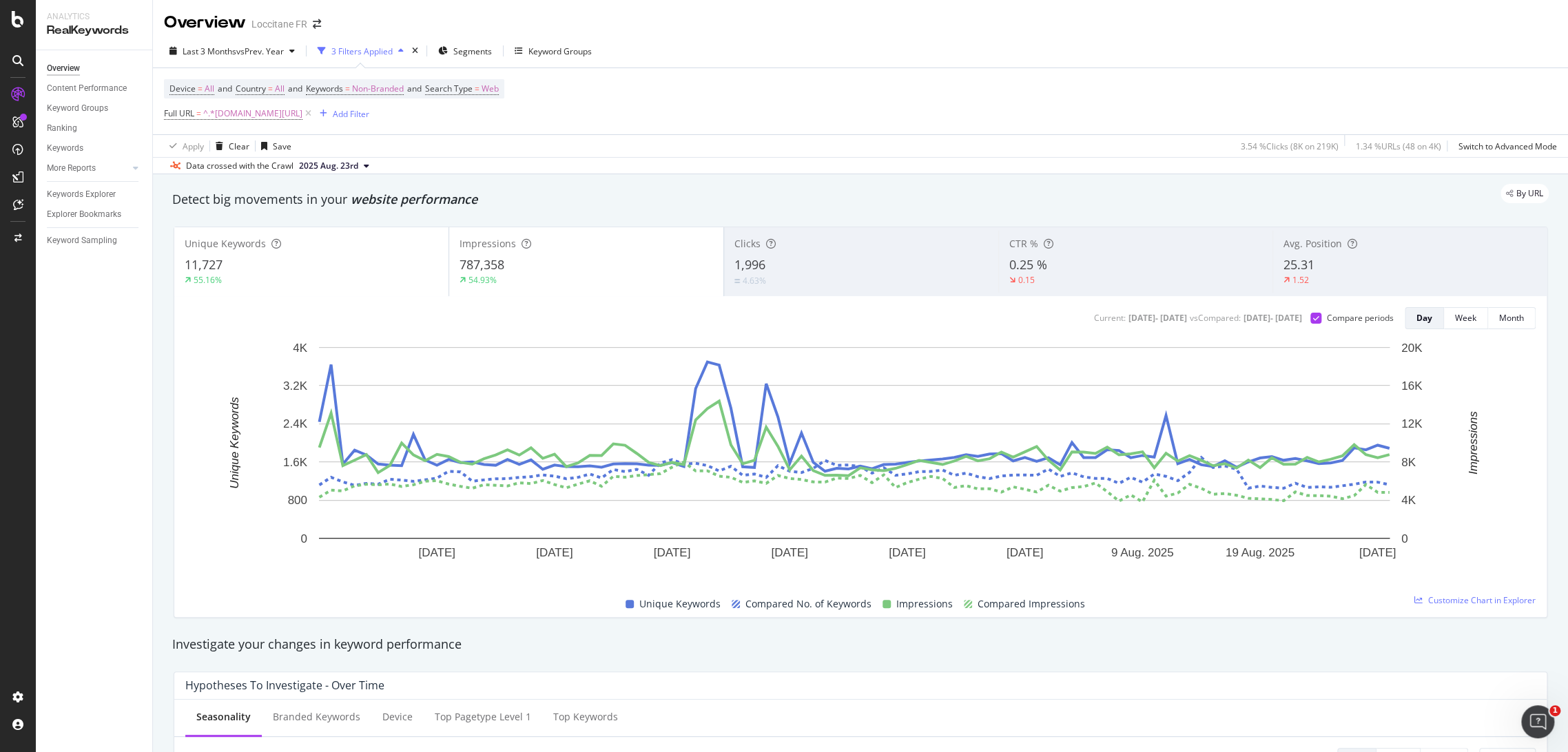
click at [579, 277] on div "54.93%" at bounding box center [586, 280] width 254 height 12
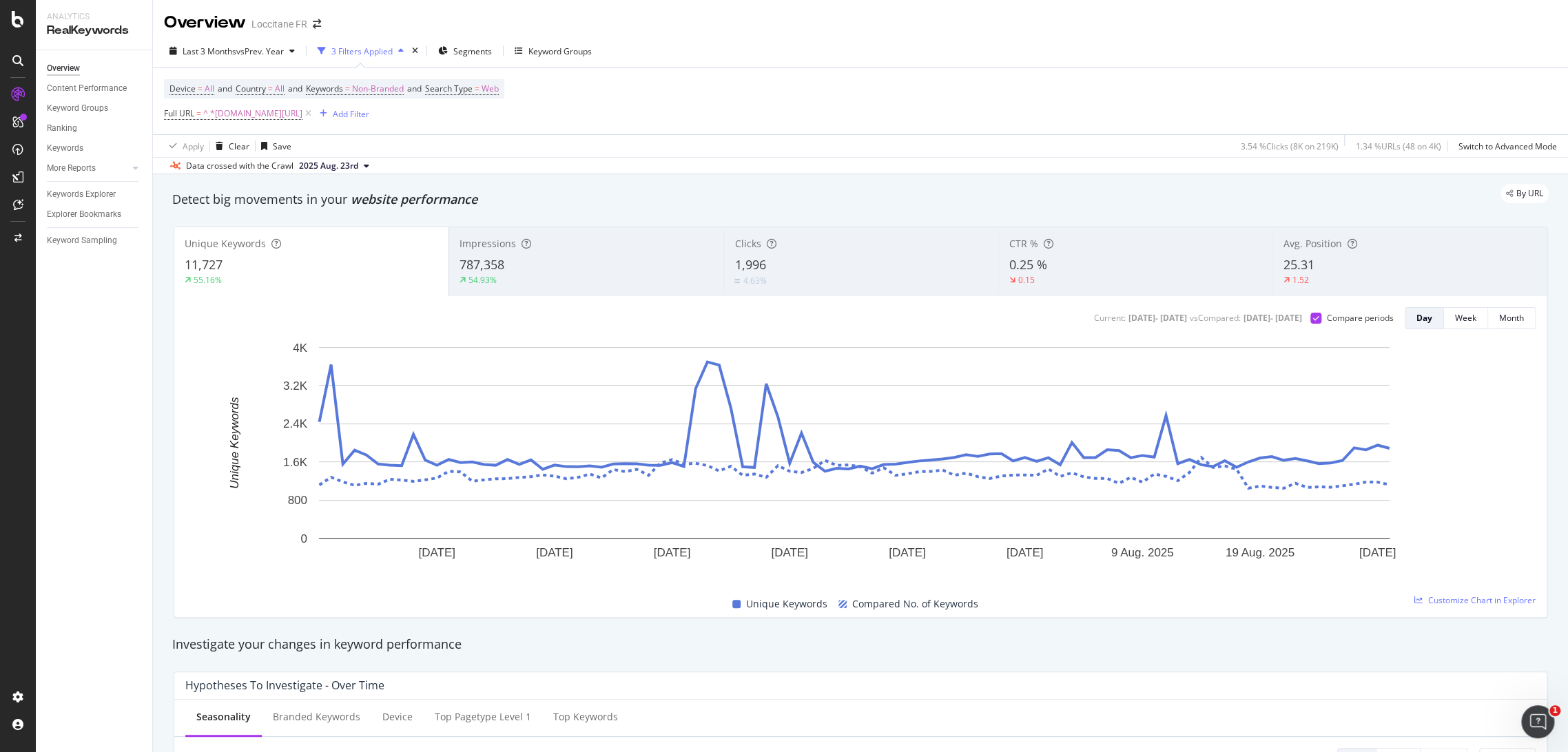
click at [824, 276] on div "4.63%" at bounding box center [861, 280] width 253 height 13
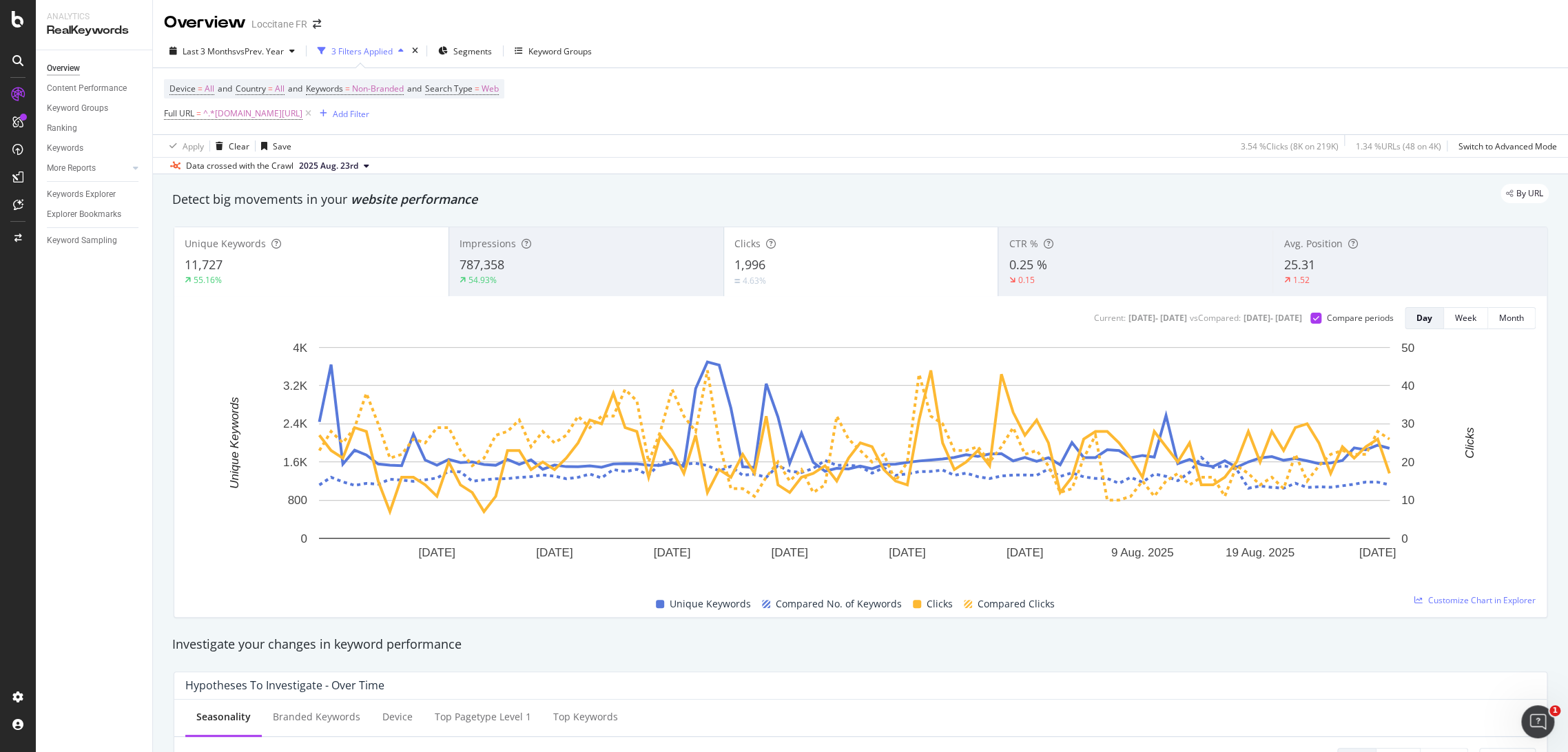
click at [291, 268] on div "11,727" at bounding box center [312, 265] width 254 height 18
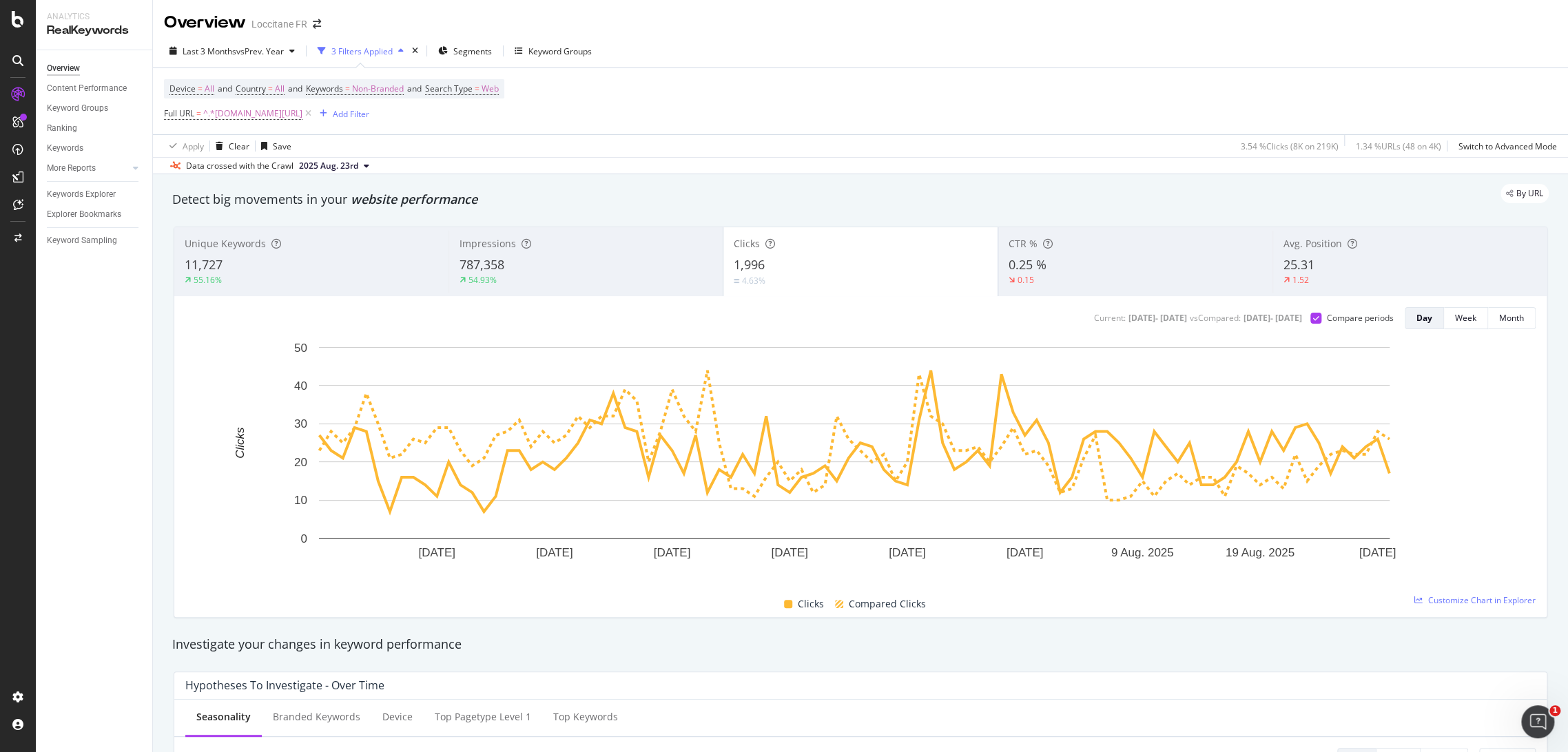
click at [1345, 278] on div "1.52" at bounding box center [1410, 280] width 253 height 12
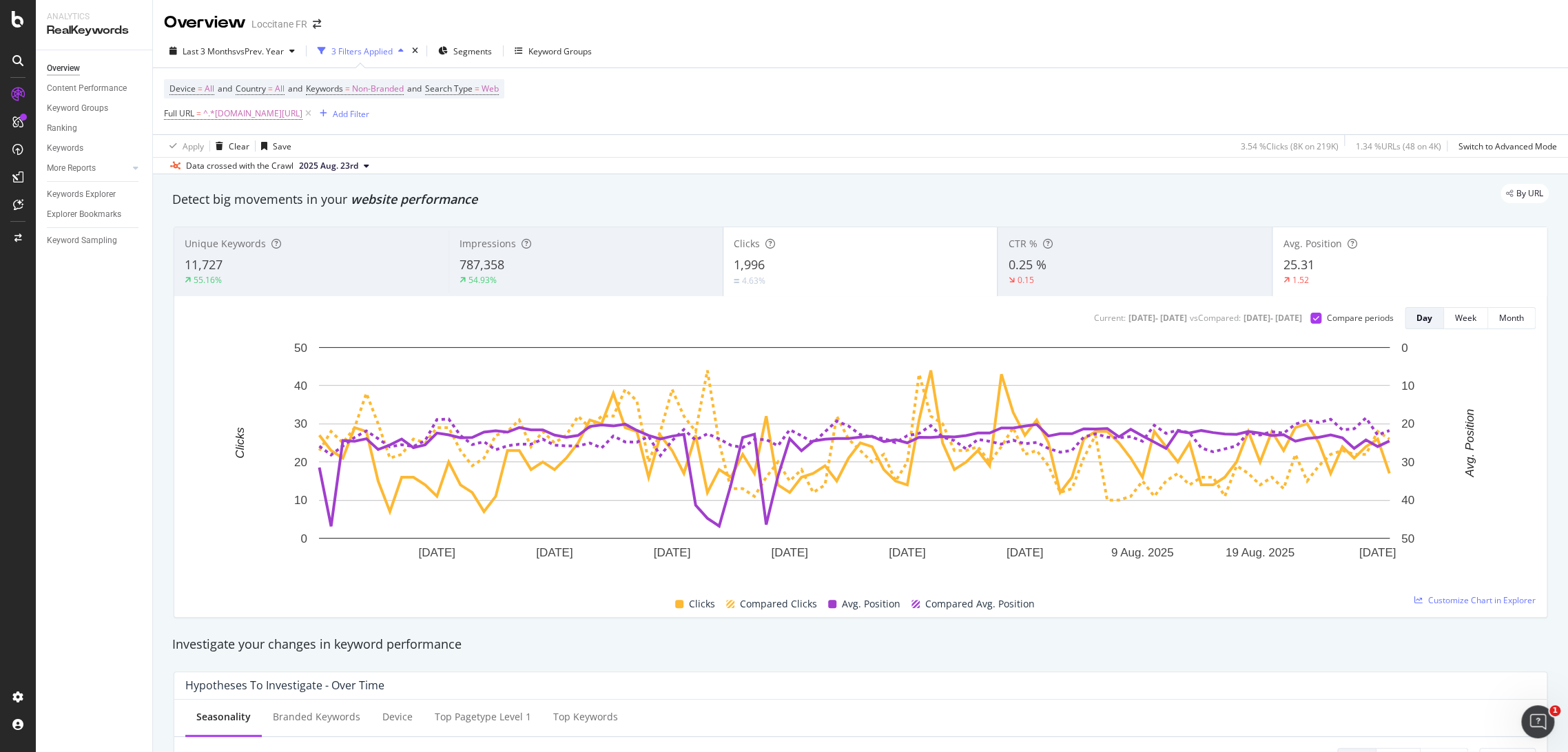
click at [866, 276] on div "4.63%" at bounding box center [860, 280] width 254 height 13
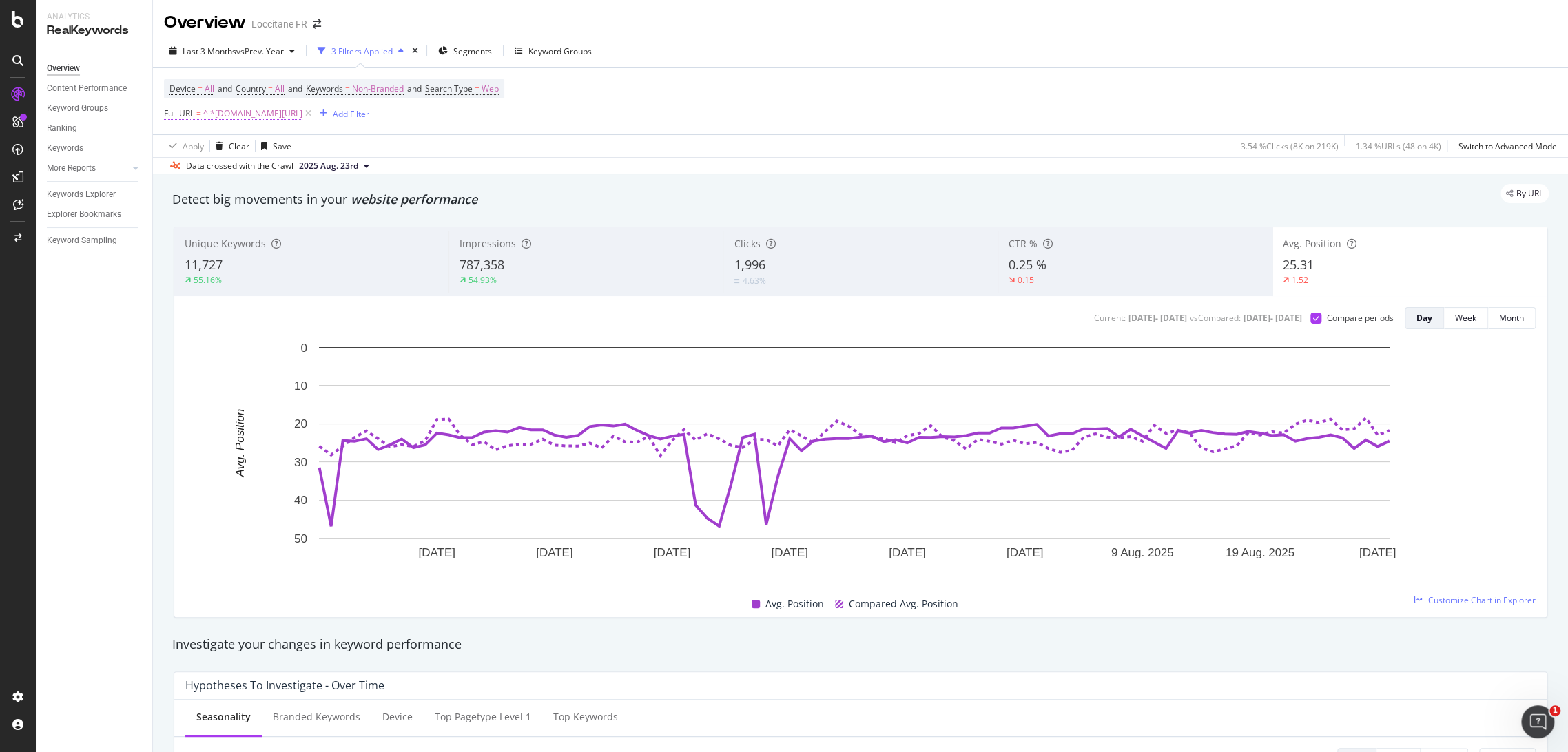
click at [259, 120] on span "^.*[DOMAIN_NAME][URL]" at bounding box center [253, 113] width 99 height 19
click at [259, 168] on input "[DOMAIN_NAME][URL]" at bounding box center [241, 169] width 130 height 22
click at [270, 172] on input "[DOMAIN_NAME][URL]" at bounding box center [241, 169] width 130 height 22
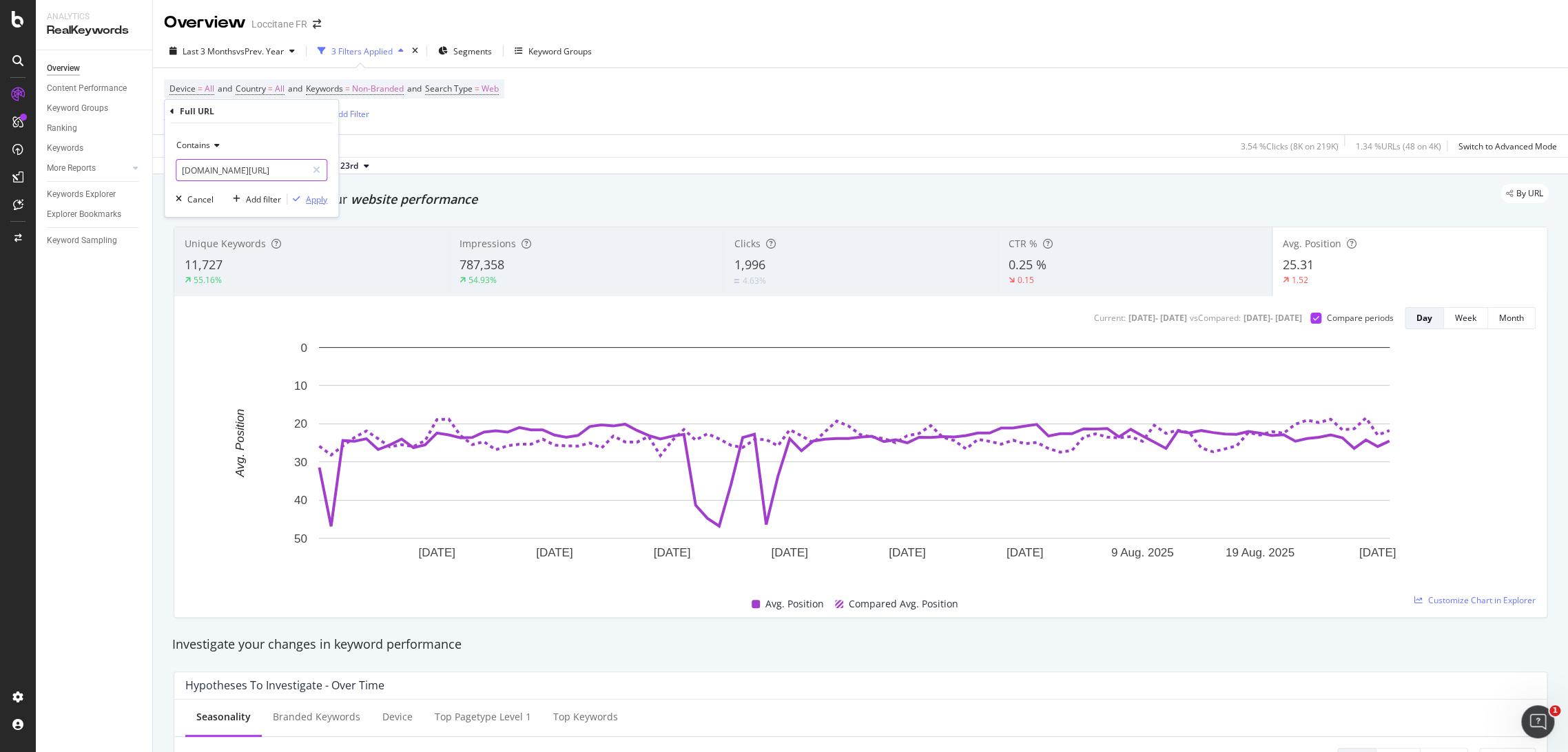
type input "[DOMAIN_NAME][URL]"
click at [313, 199] on div "Apply" at bounding box center [317, 199] width 21 height 11
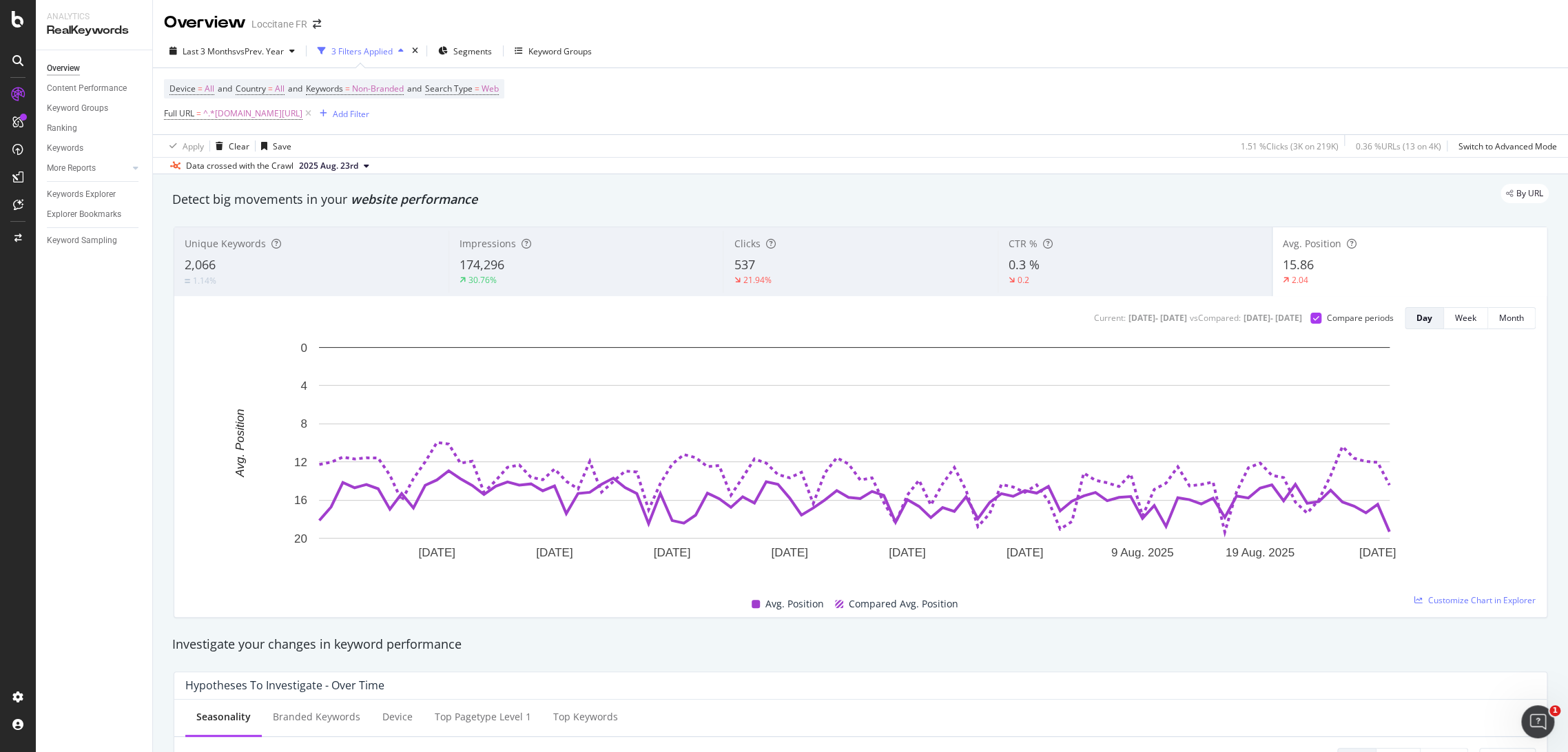
click at [848, 275] on div "21.94%" at bounding box center [860, 280] width 253 height 12
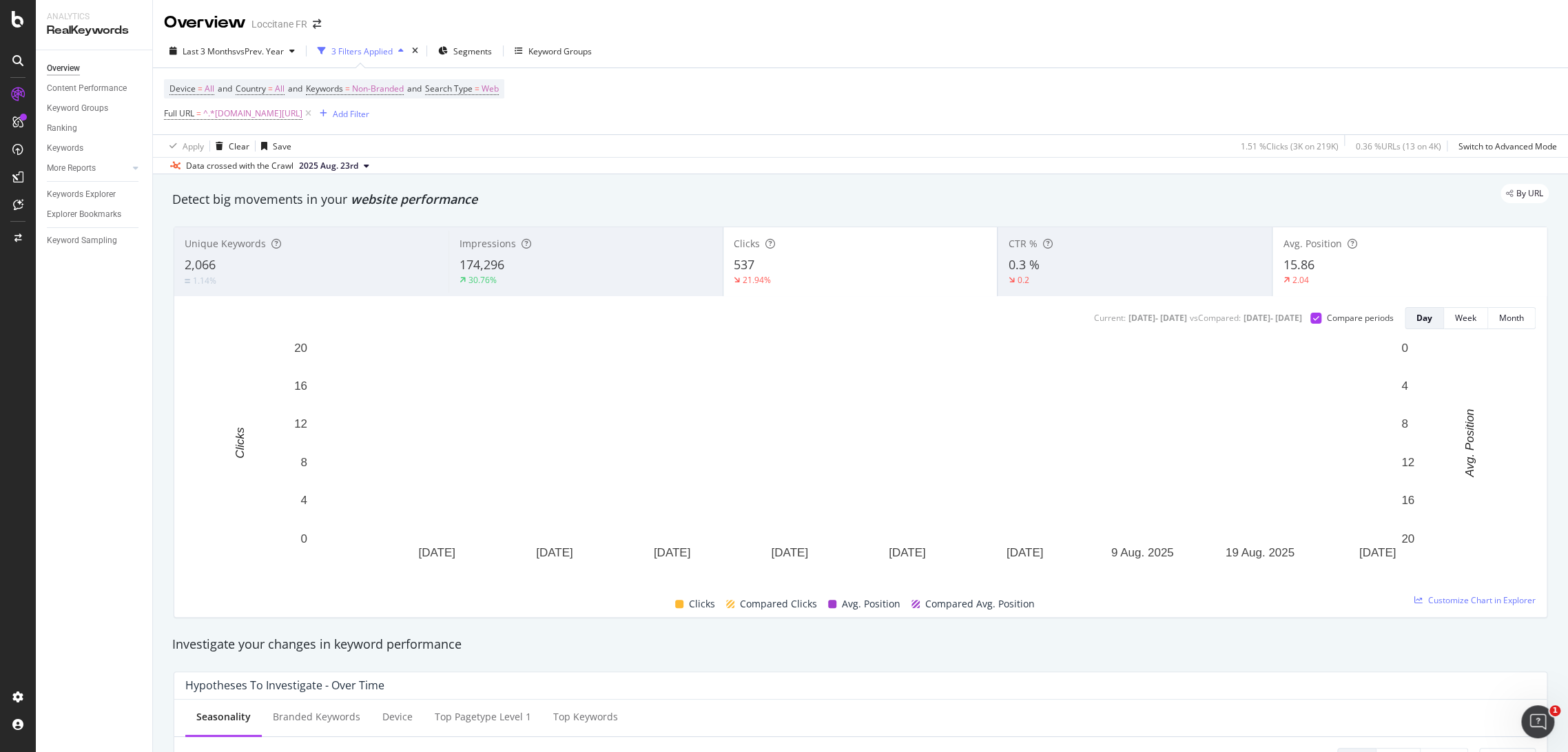
click at [1352, 272] on div "15.86" at bounding box center [1409, 265] width 254 height 18
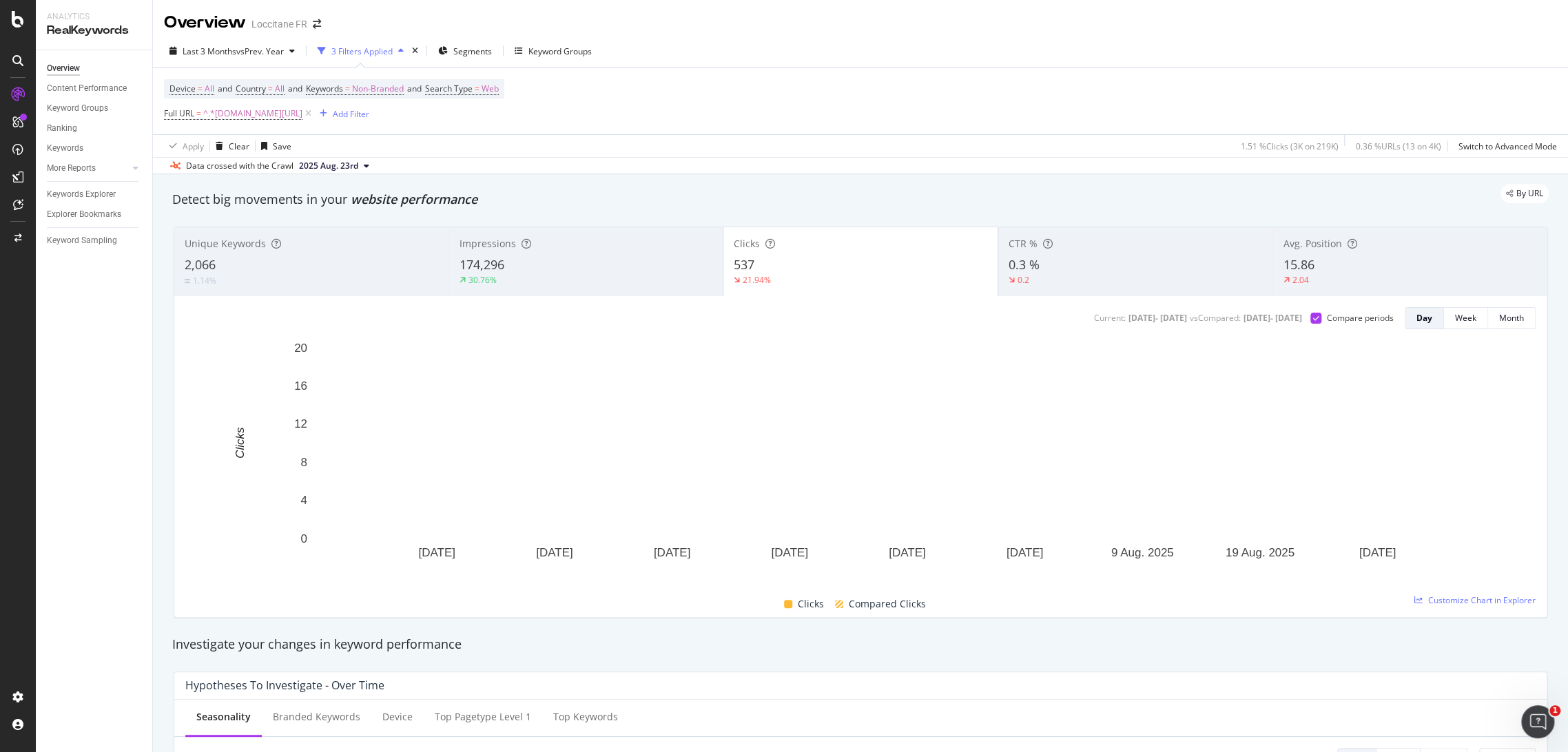
click at [594, 270] on div "174,296" at bounding box center [586, 265] width 253 height 18
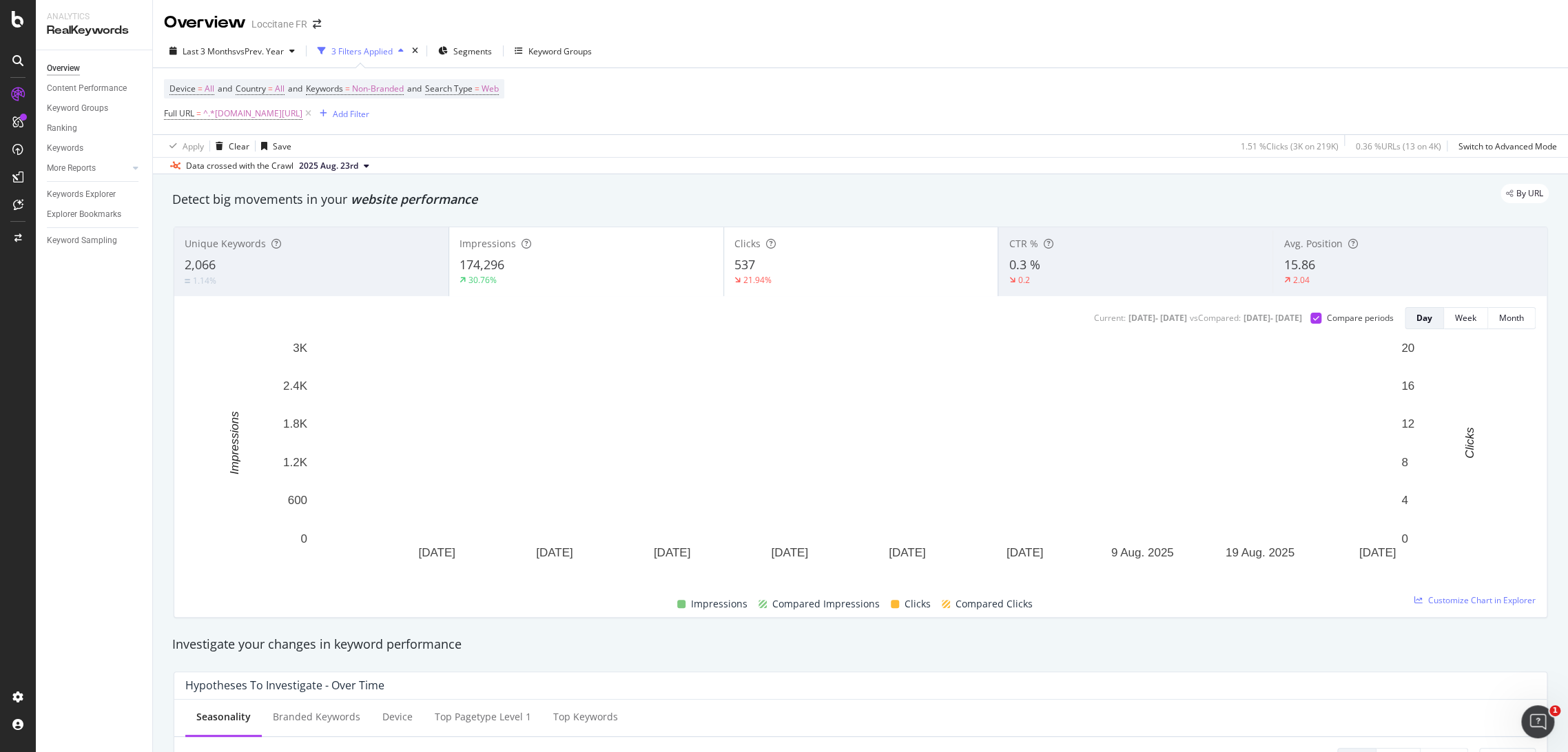
click at [764, 270] on div "537" at bounding box center [861, 265] width 254 height 18
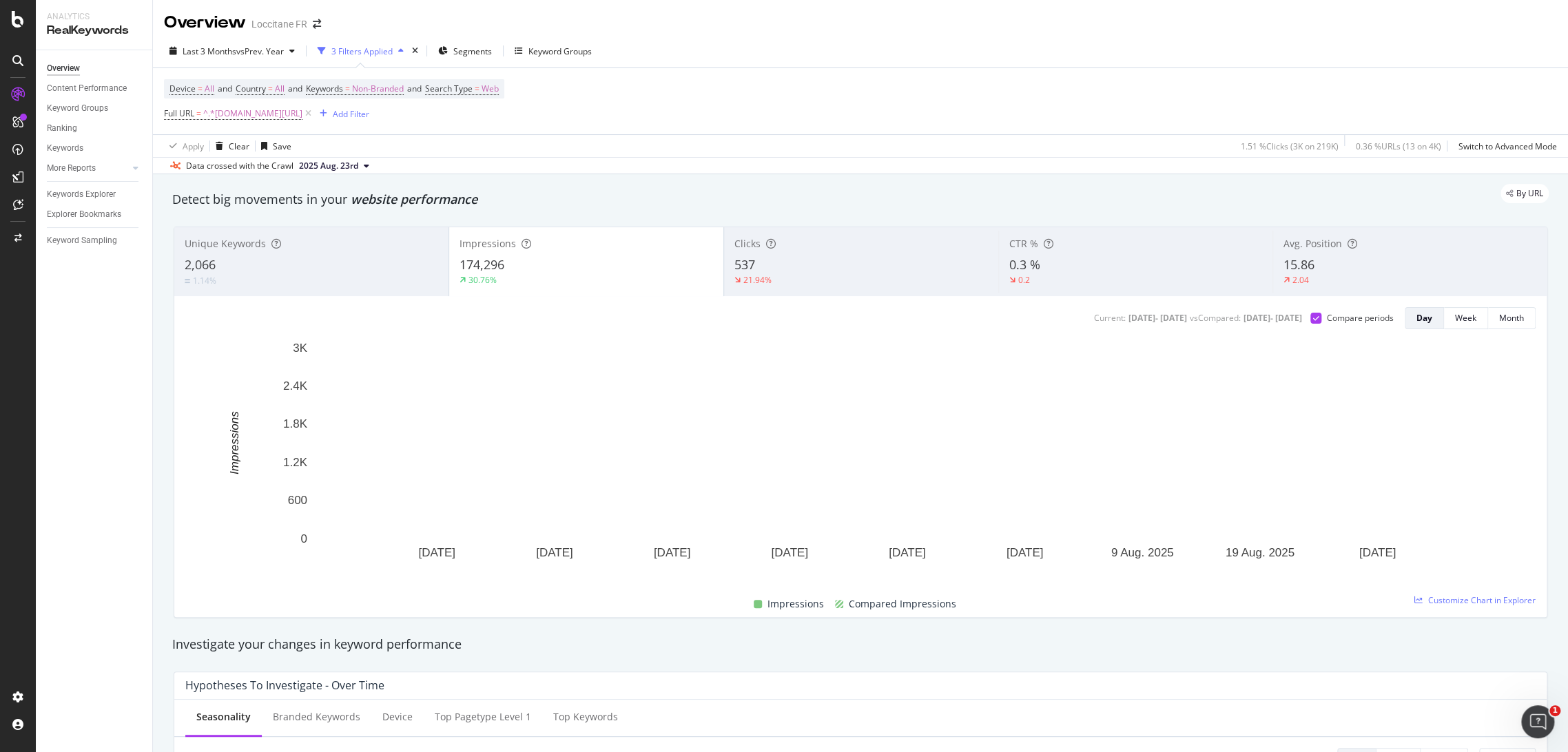
click at [1384, 270] on div "15.86" at bounding box center [1410, 265] width 253 height 18
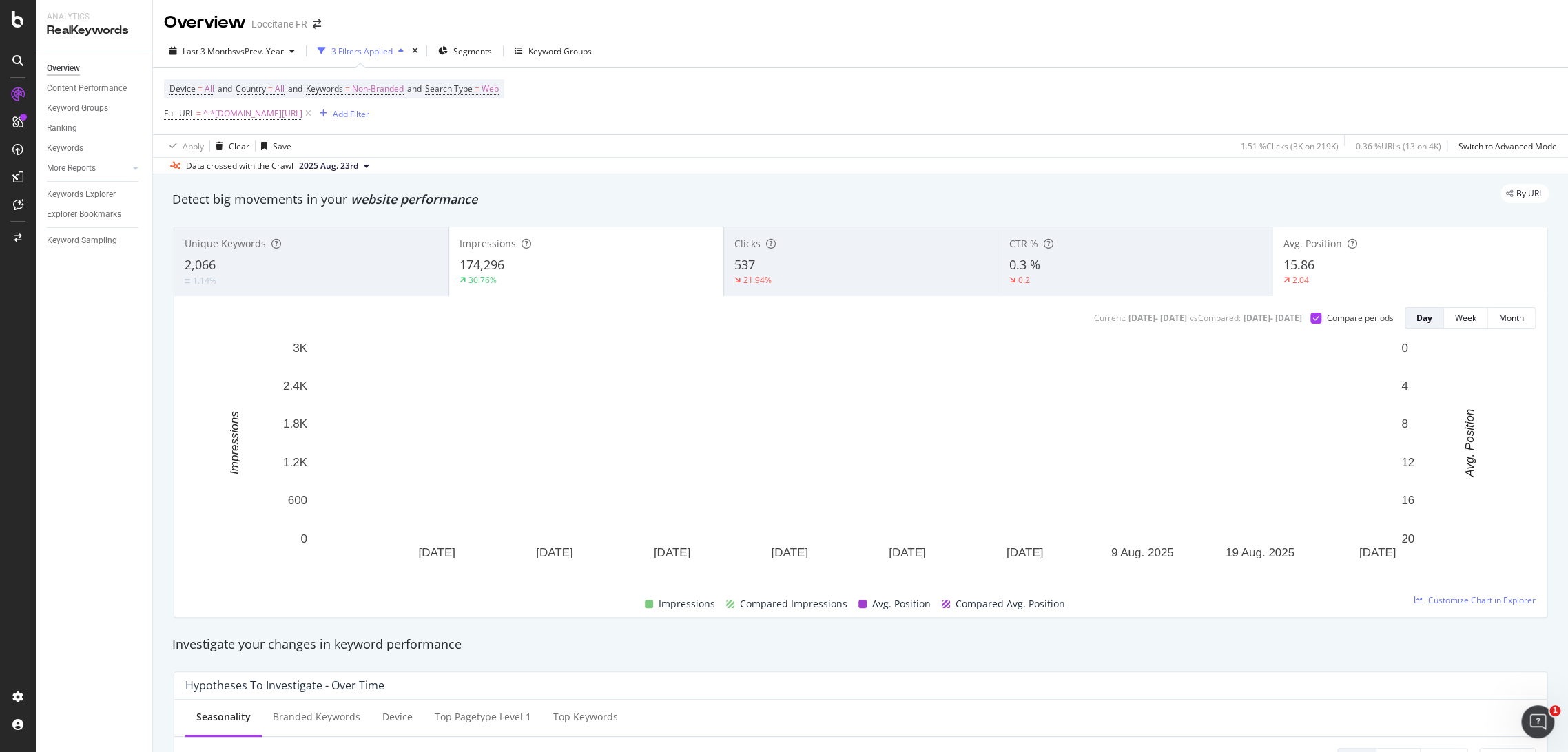
click at [1384, 270] on div "15.86" at bounding box center [1409, 265] width 254 height 18
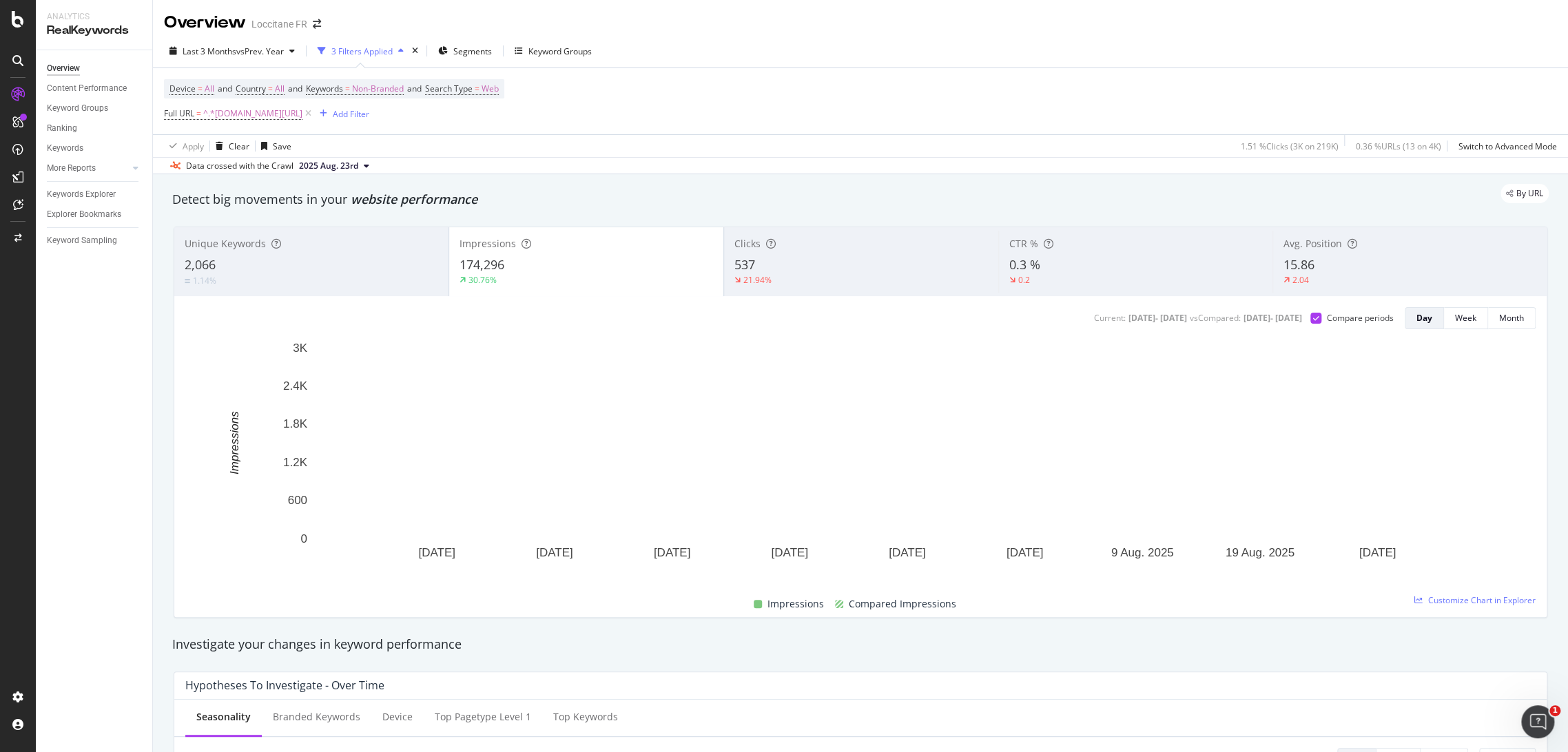
click at [849, 274] on div "21.94%" at bounding box center [861, 280] width 254 height 12
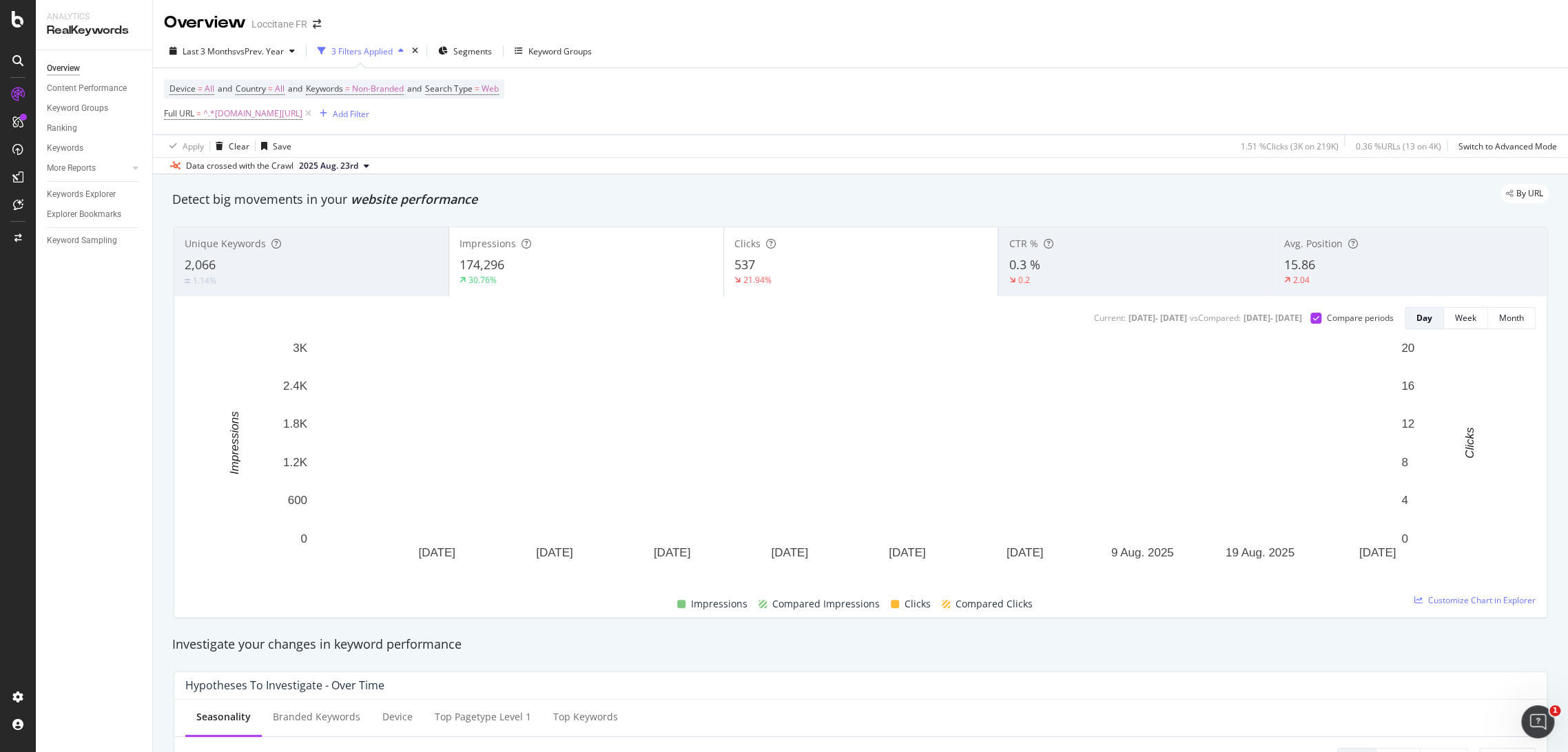
click at [572, 258] on div "174,296" at bounding box center [586, 265] width 254 height 18
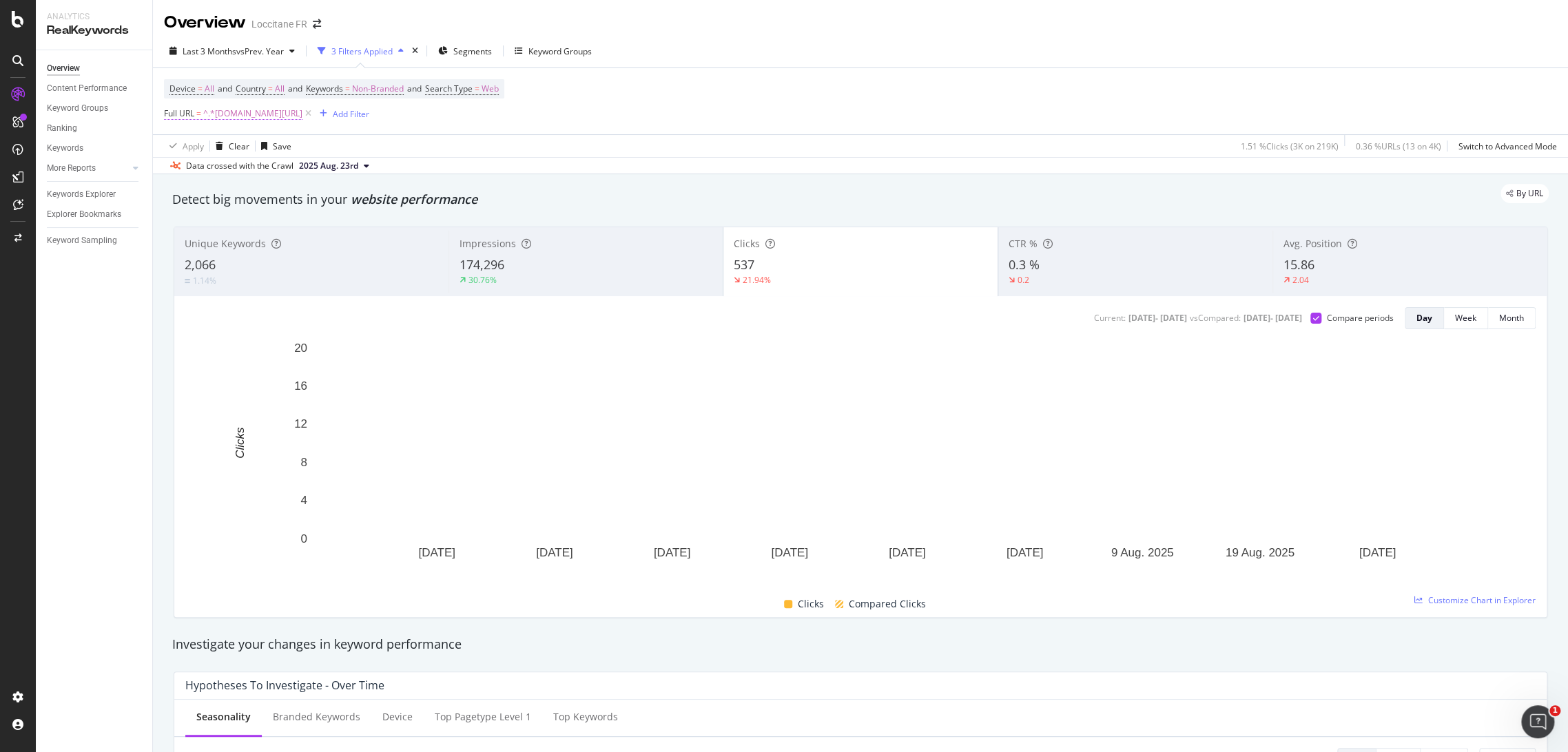
click at [303, 117] on span "^.*[DOMAIN_NAME][URL]" at bounding box center [253, 113] width 99 height 19
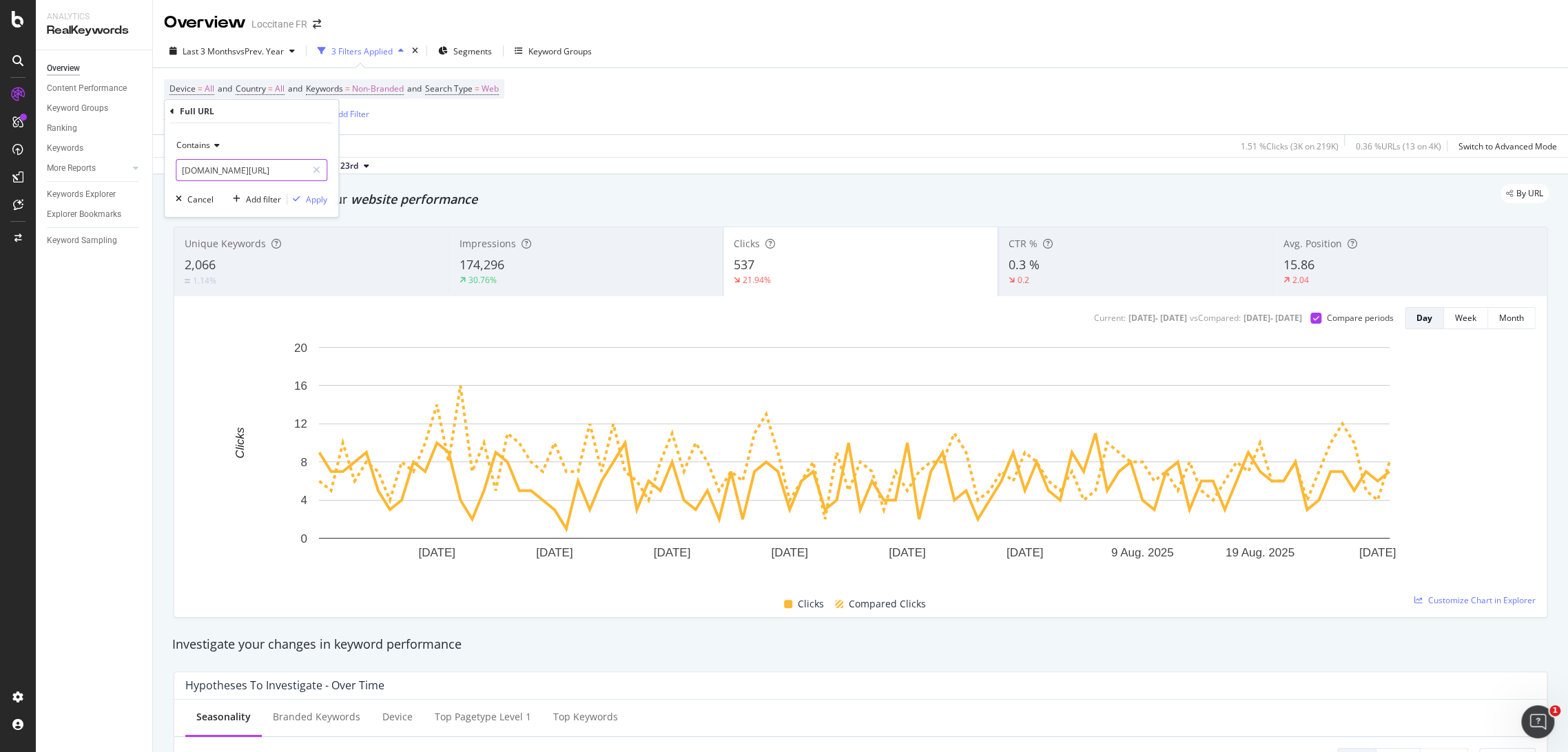
click at [253, 168] on input "[DOMAIN_NAME][URL]" at bounding box center [241, 169] width 130 height 22
click at [298, 173] on input "[DOMAIN_NAME][URL]" at bounding box center [241, 169] width 130 height 22
type input "[DOMAIN_NAME][URL]"
click at [313, 195] on div "Apply" at bounding box center [317, 199] width 21 height 11
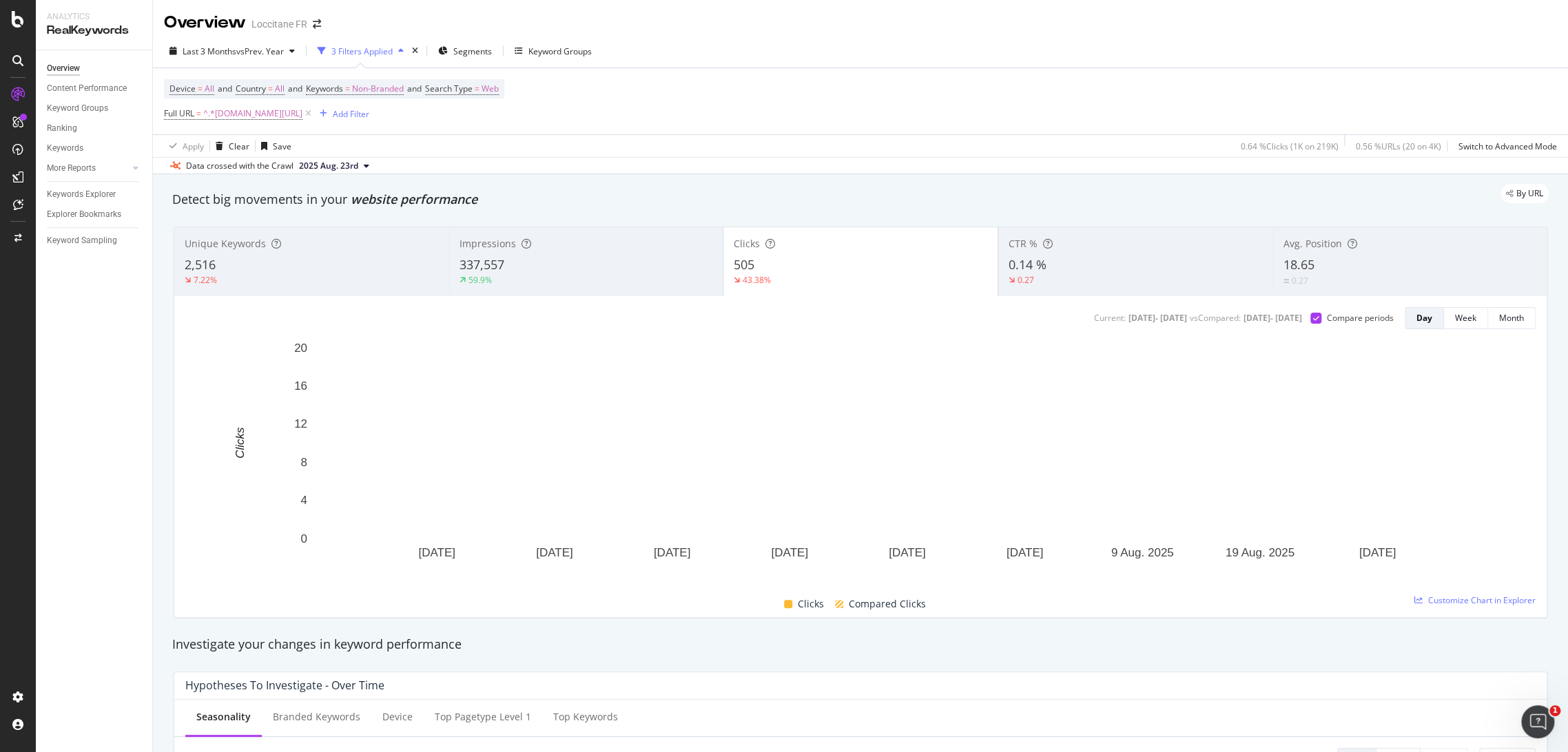
click at [640, 281] on div "59.9%" at bounding box center [586, 280] width 253 height 12
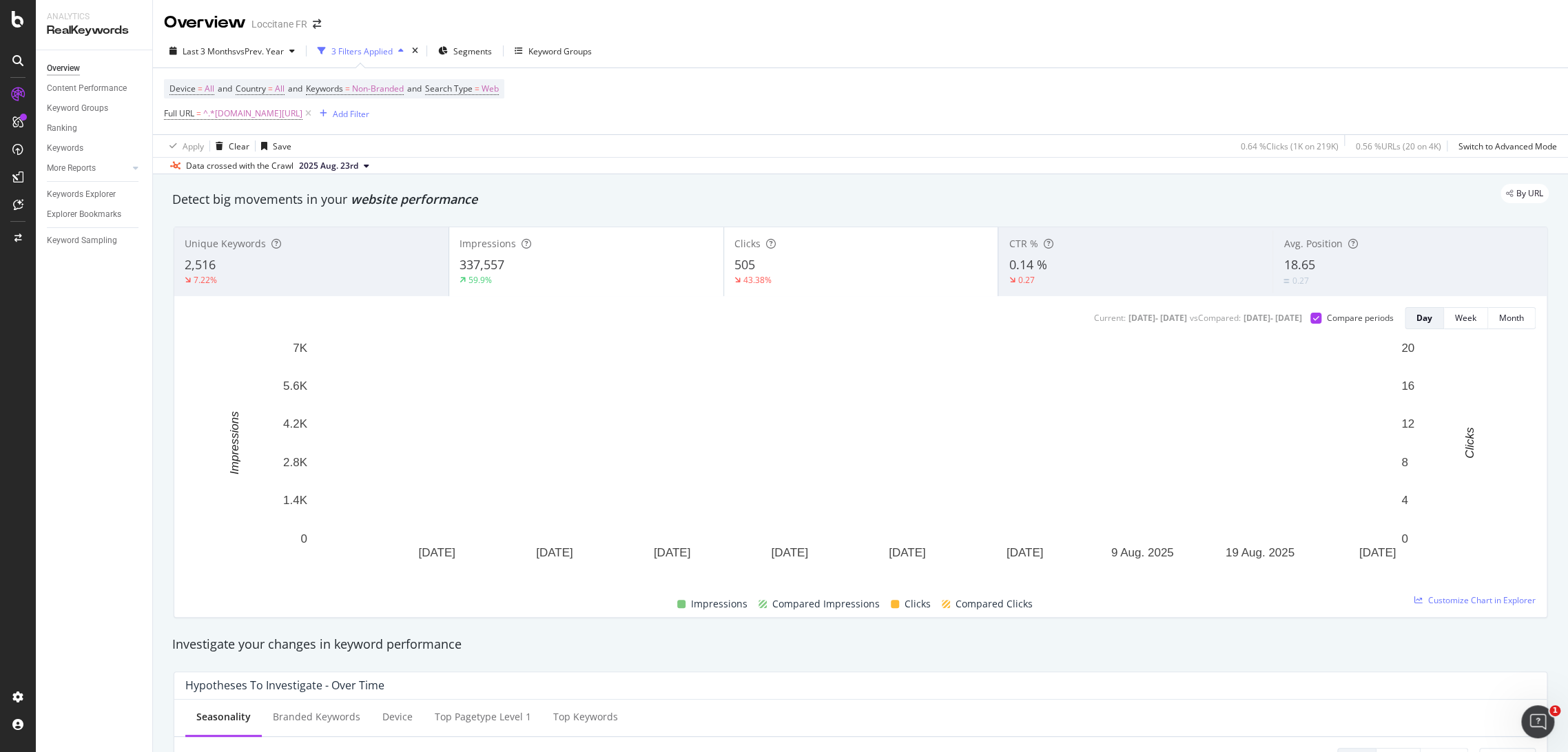
click at [661, 282] on div "59.9%" at bounding box center [586, 280] width 254 height 12
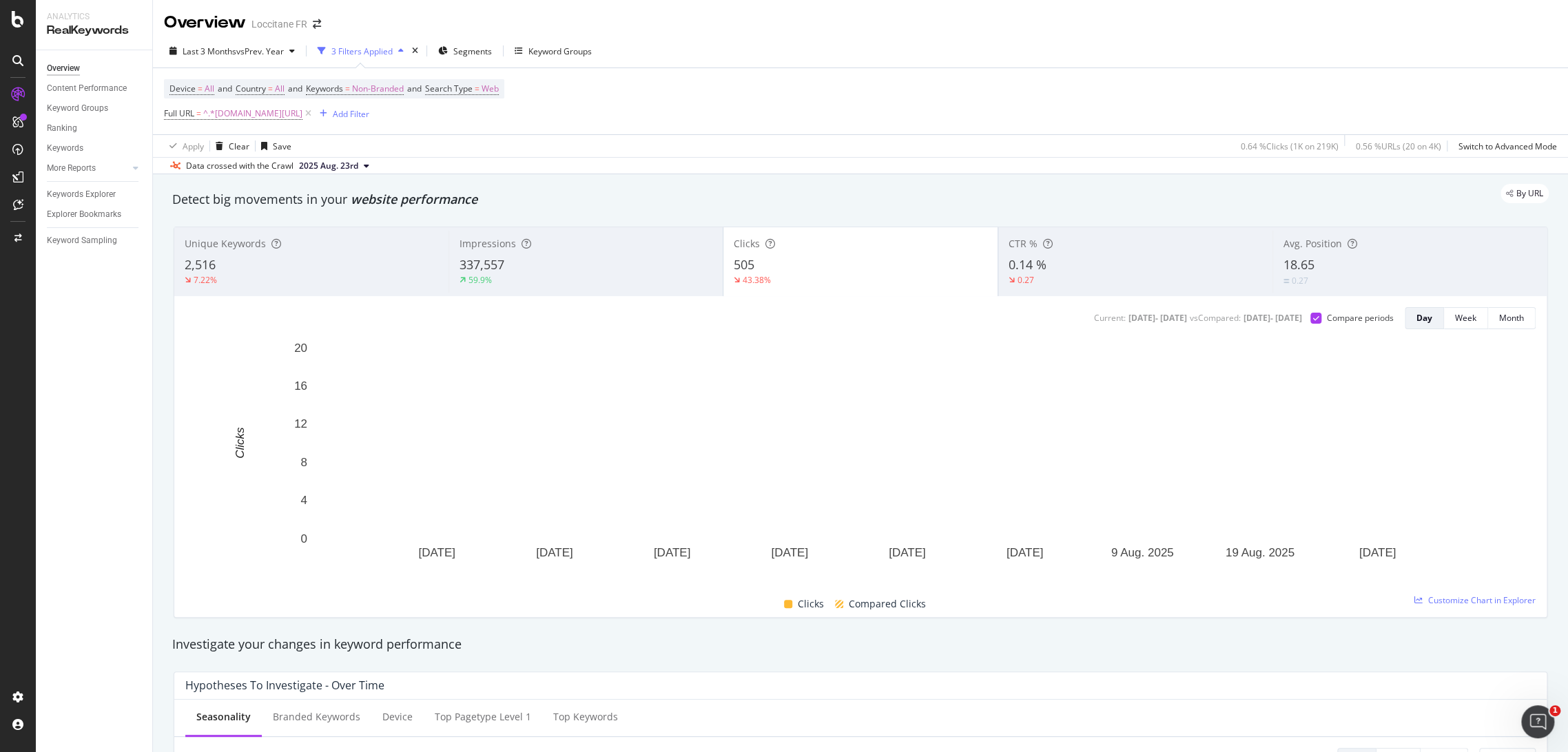
click at [1301, 271] on span "18.65" at bounding box center [1299, 264] width 31 height 17
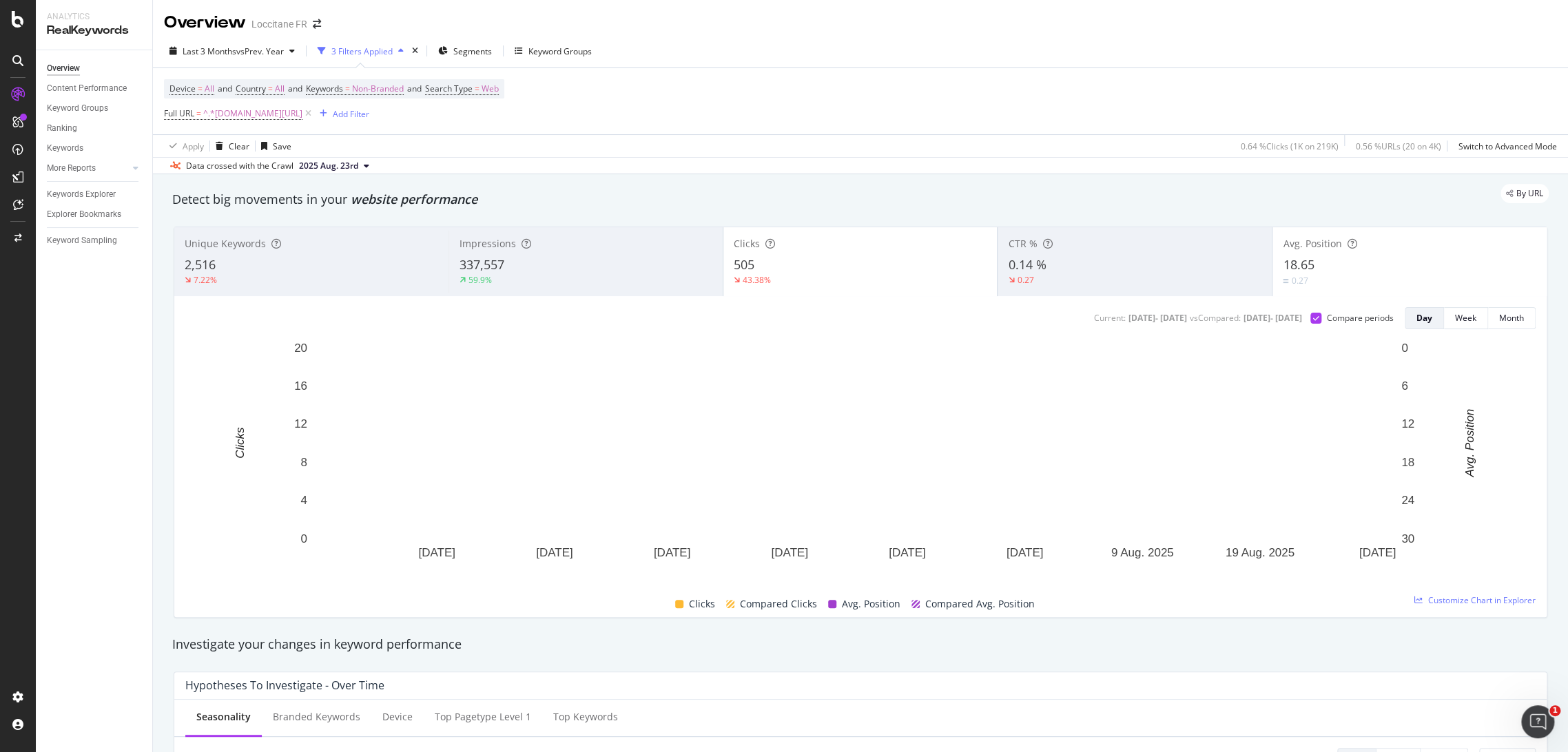
click at [829, 281] on div "43.38%" at bounding box center [860, 280] width 254 height 12
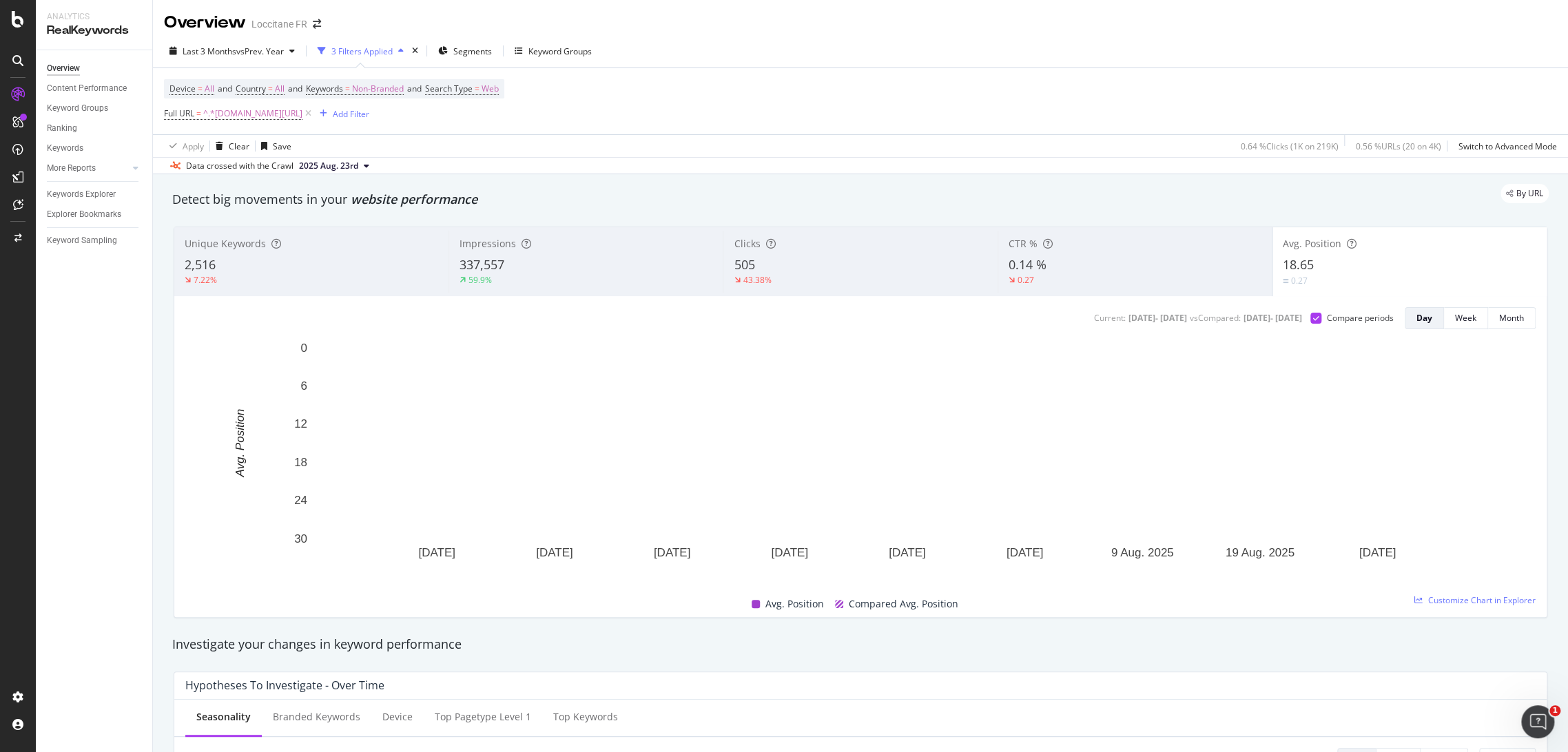
click at [1085, 280] on div "0.27" at bounding box center [1135, 280] width 253 height 12
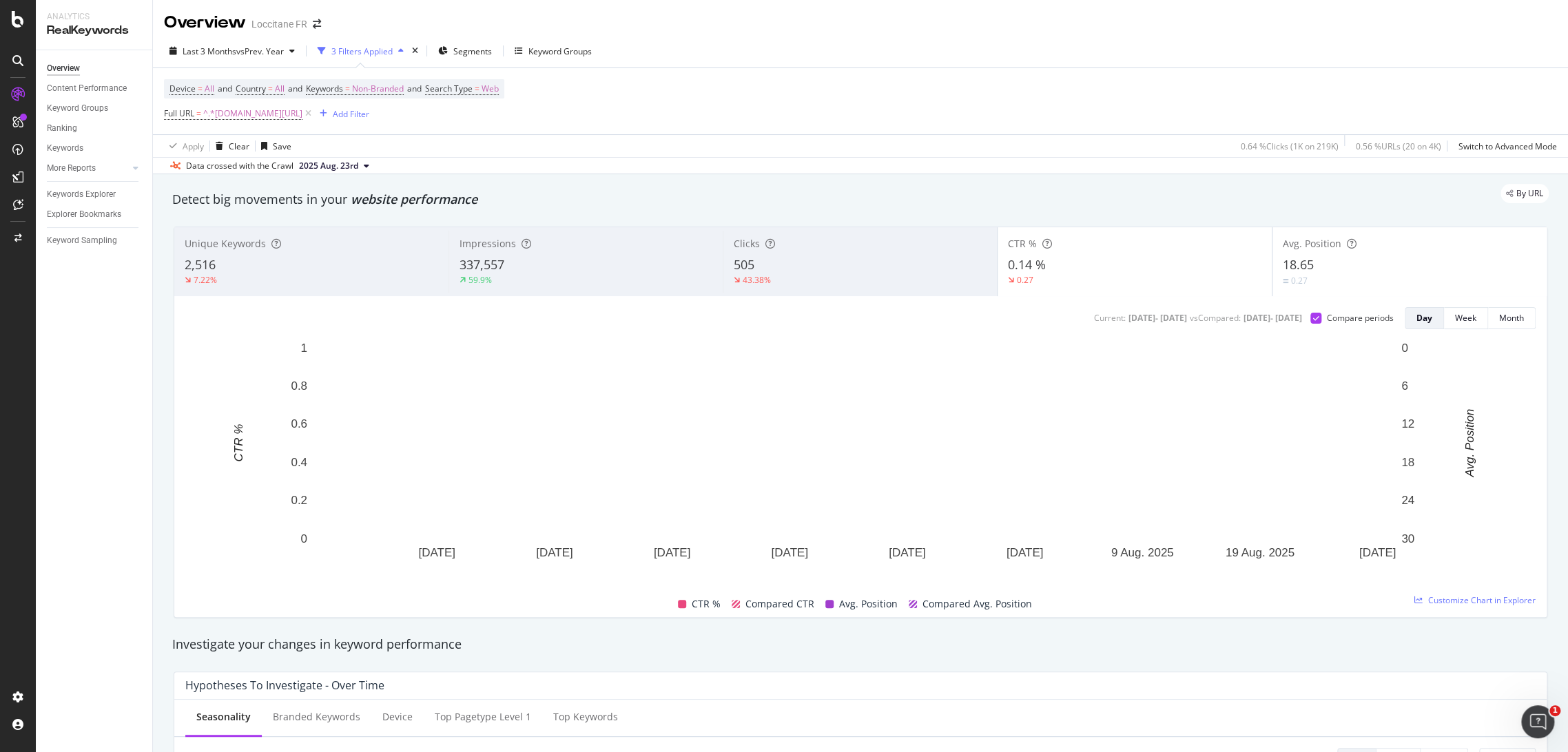
click at [1361, 277] on div "0.27" at bounding box center [1409, 280] width 254 height 13
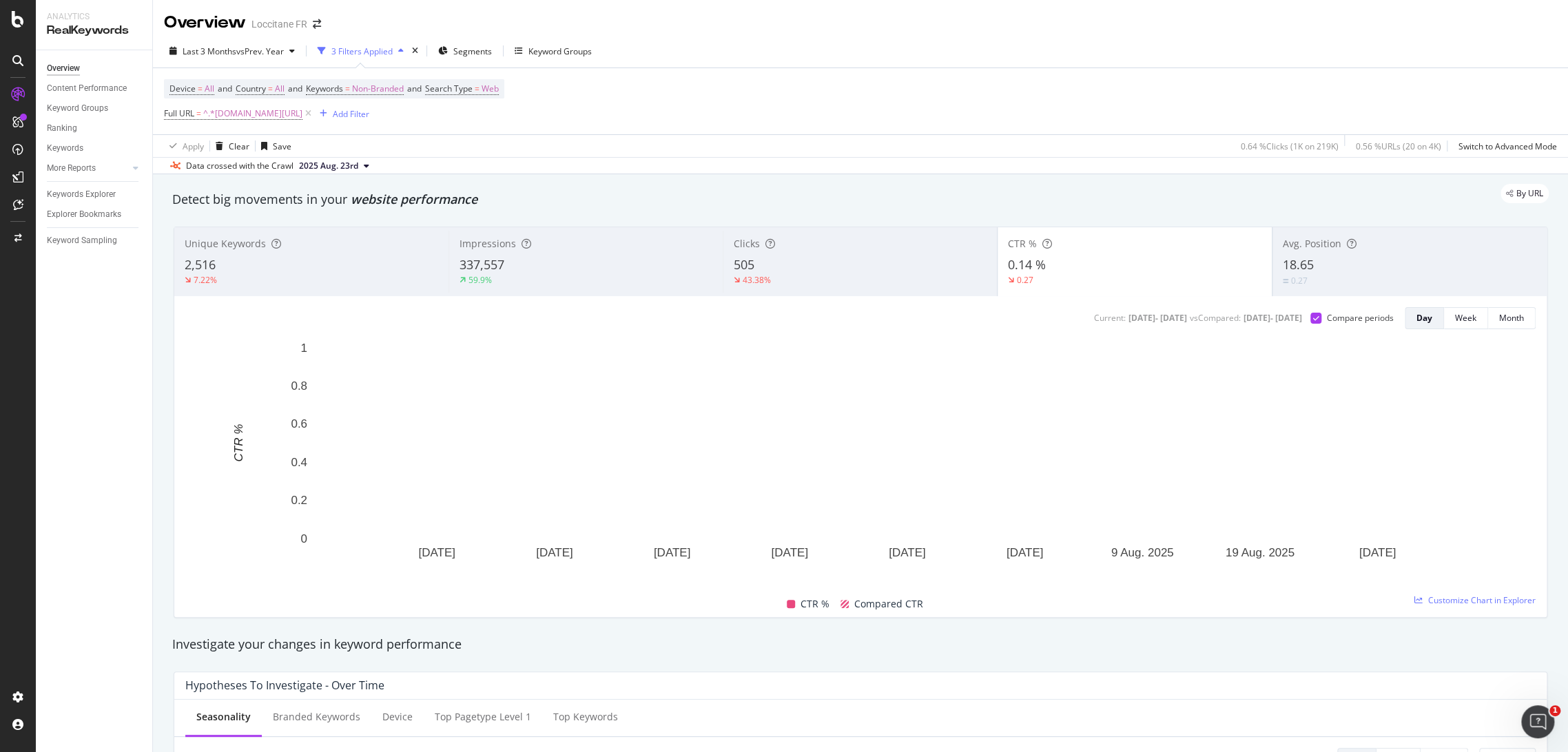
click at [805, 277] on div "43.38%" at bounding box center [860, 280] width 253 height 12
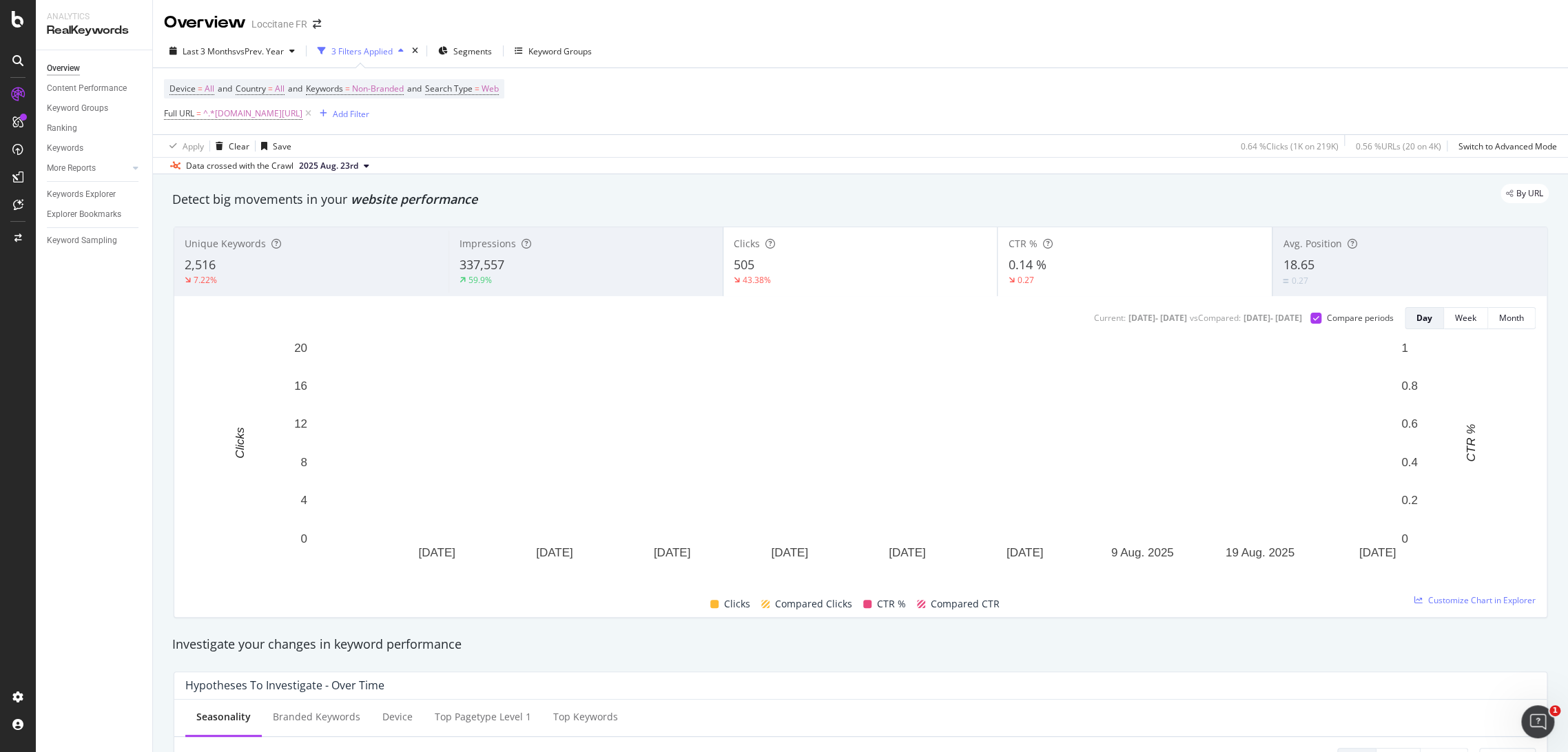
click at [1037, 290] on div "CTR % 0.14 % 0.27" at bounding box center [1134, 262] width 274 height 62
